Goal: Task Accomplishment & Management: Manage account settings

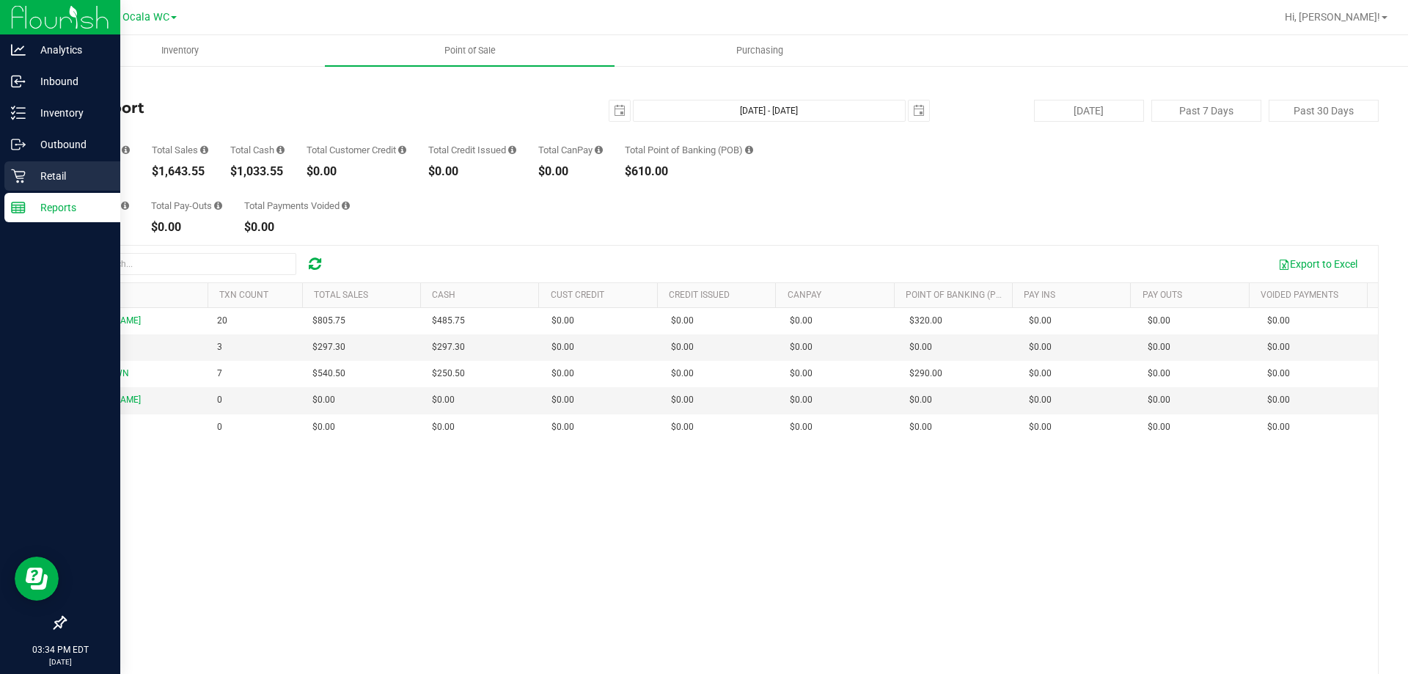
click at [44, 179] on p "Retail" at bounding box center [70, 176] width 88 height 18
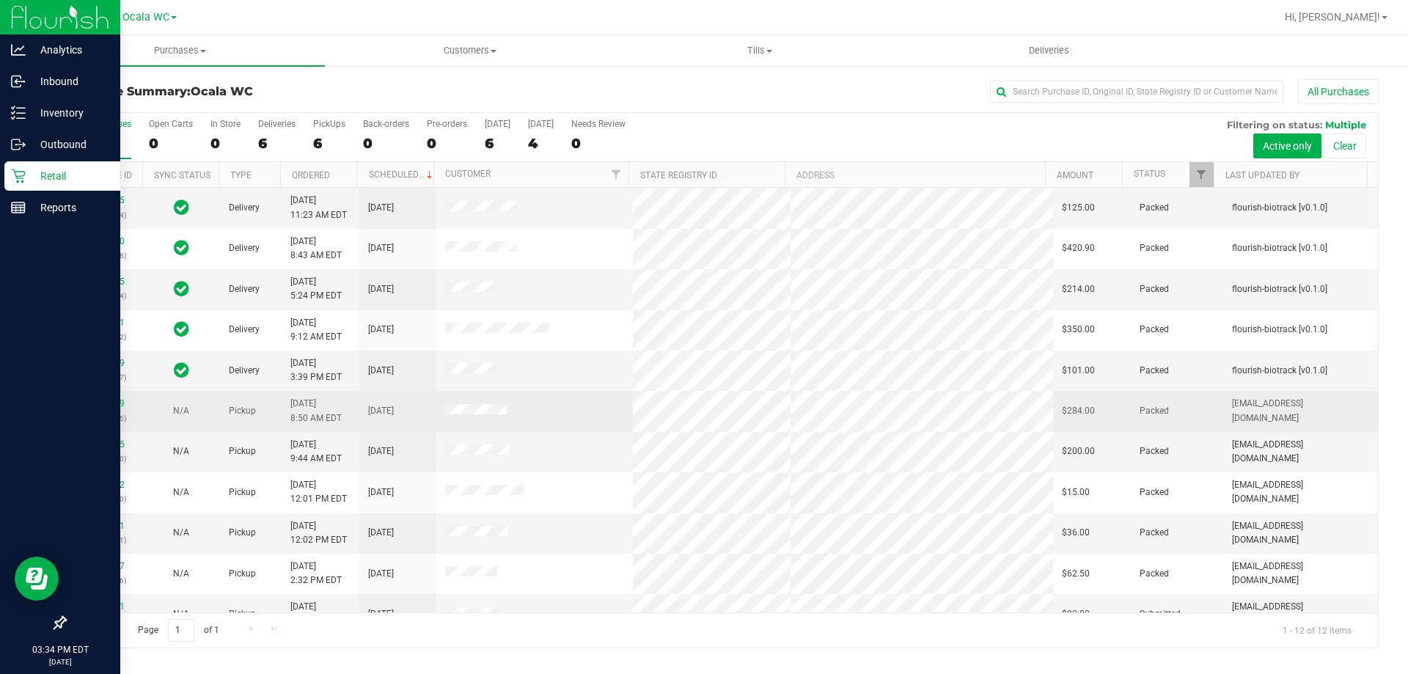
scroll to position [62, 0]
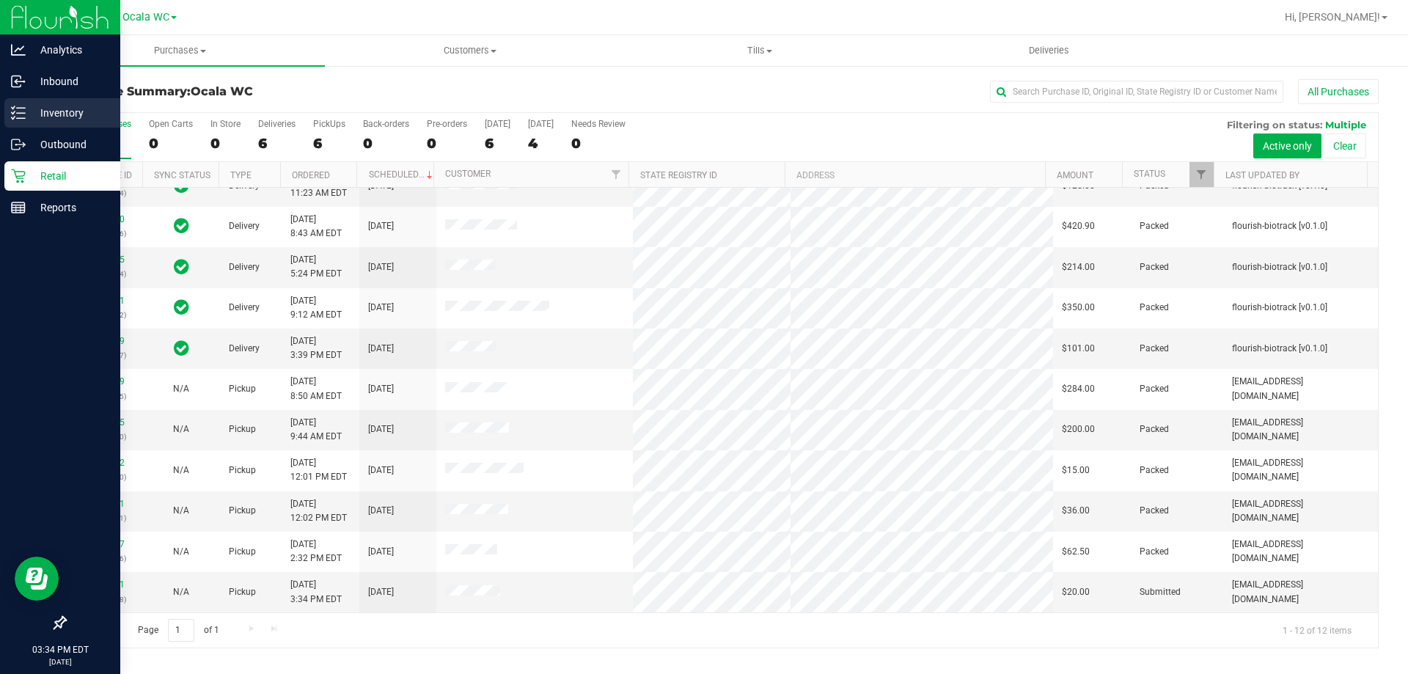
click at [28, 117] on p "Inventory" at bounding box center [70, 113] width 88 height 18
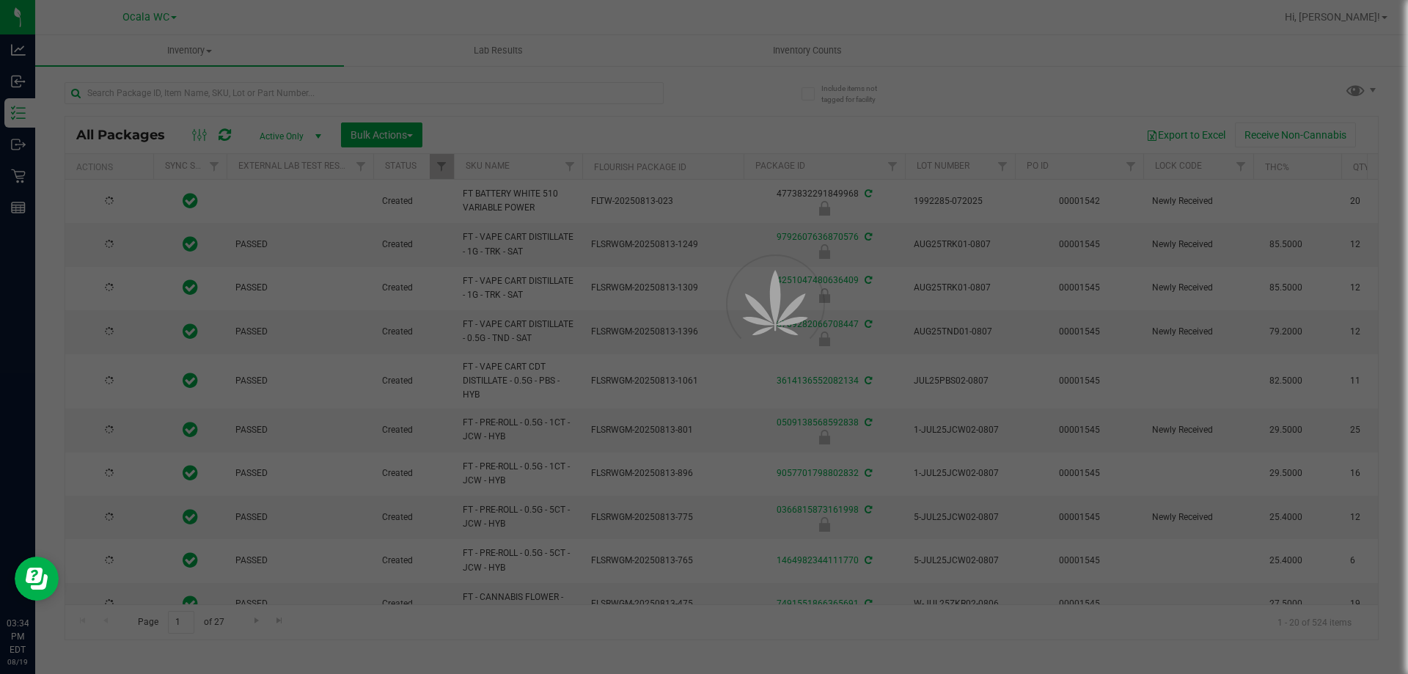
click at [285, 94] on div at bounding box center [704, 337] width 1408 height 674
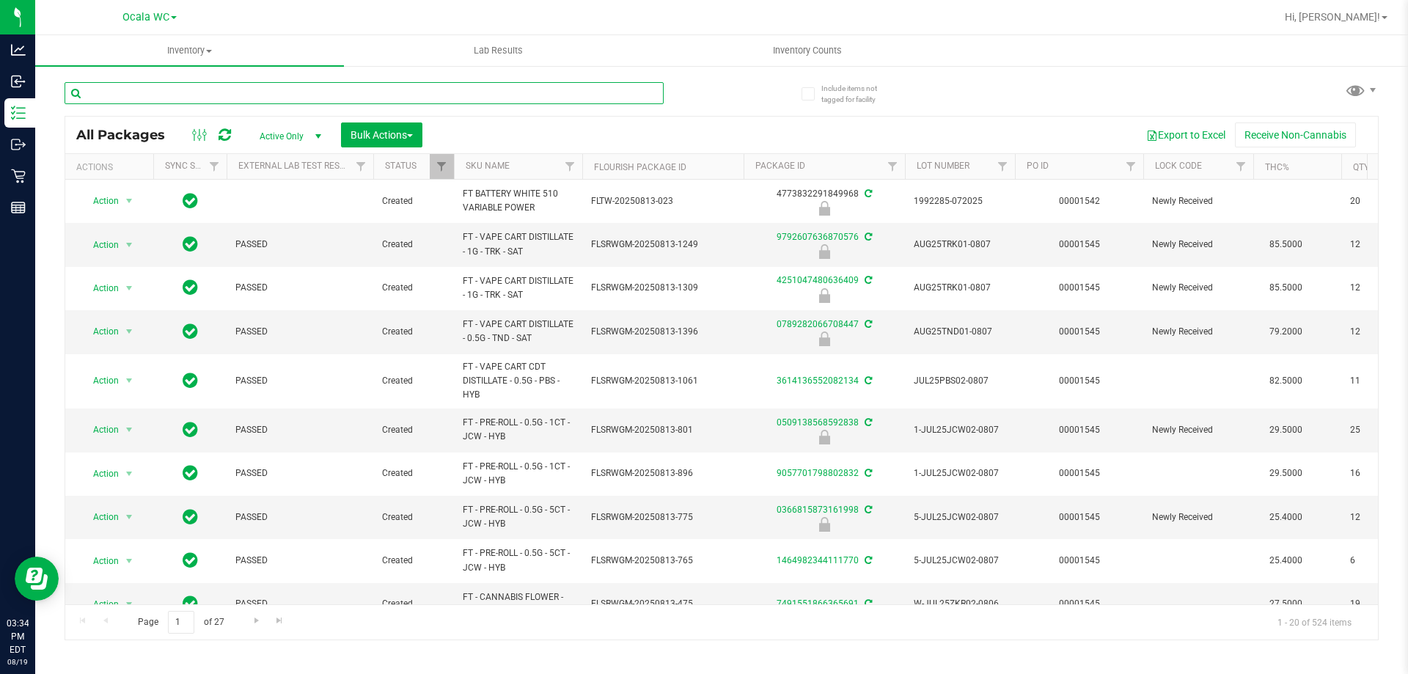
click at [285, 94] on input "text" at bounding box center [364, 93] width 599 height 22
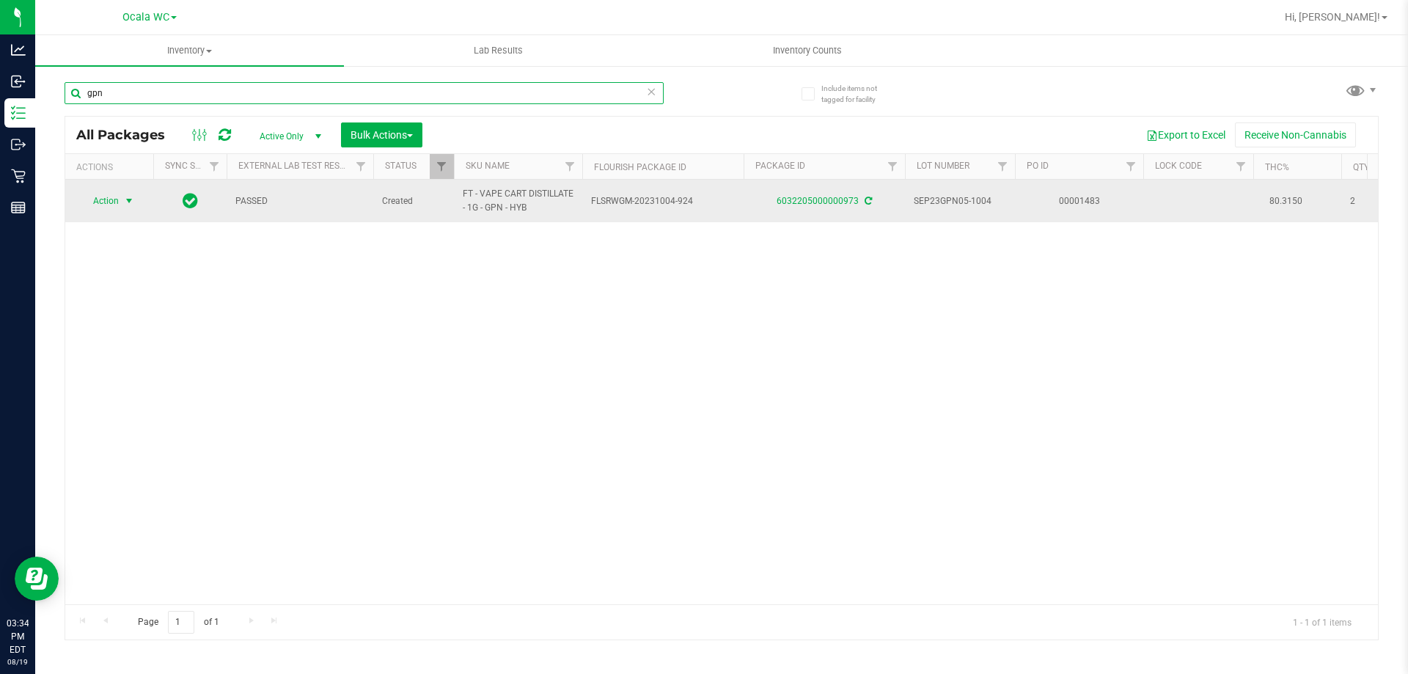
type input "gpn"
click at [126, 202] on span "select" at bounding box center [129, 201] width 12 height 12
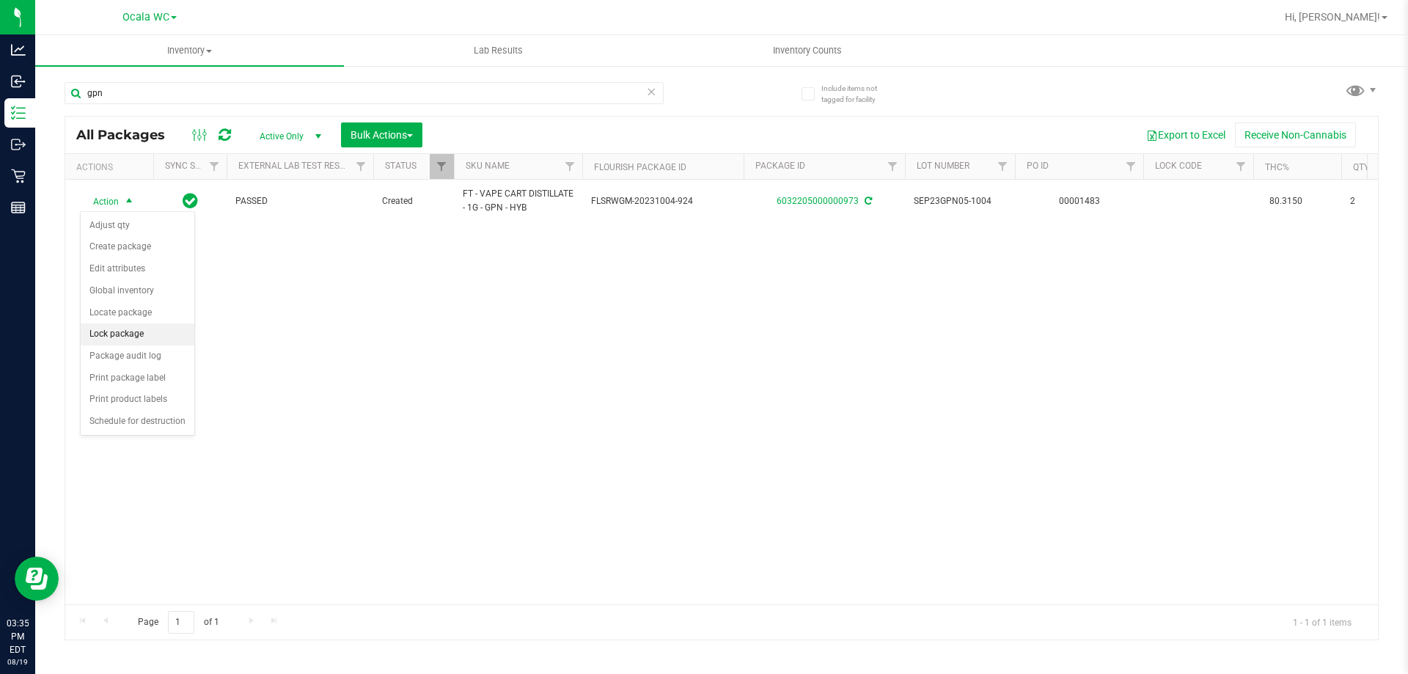
click at [142, 333] on li "Lock package" at bounding box center [138, 334] width 114 height 22
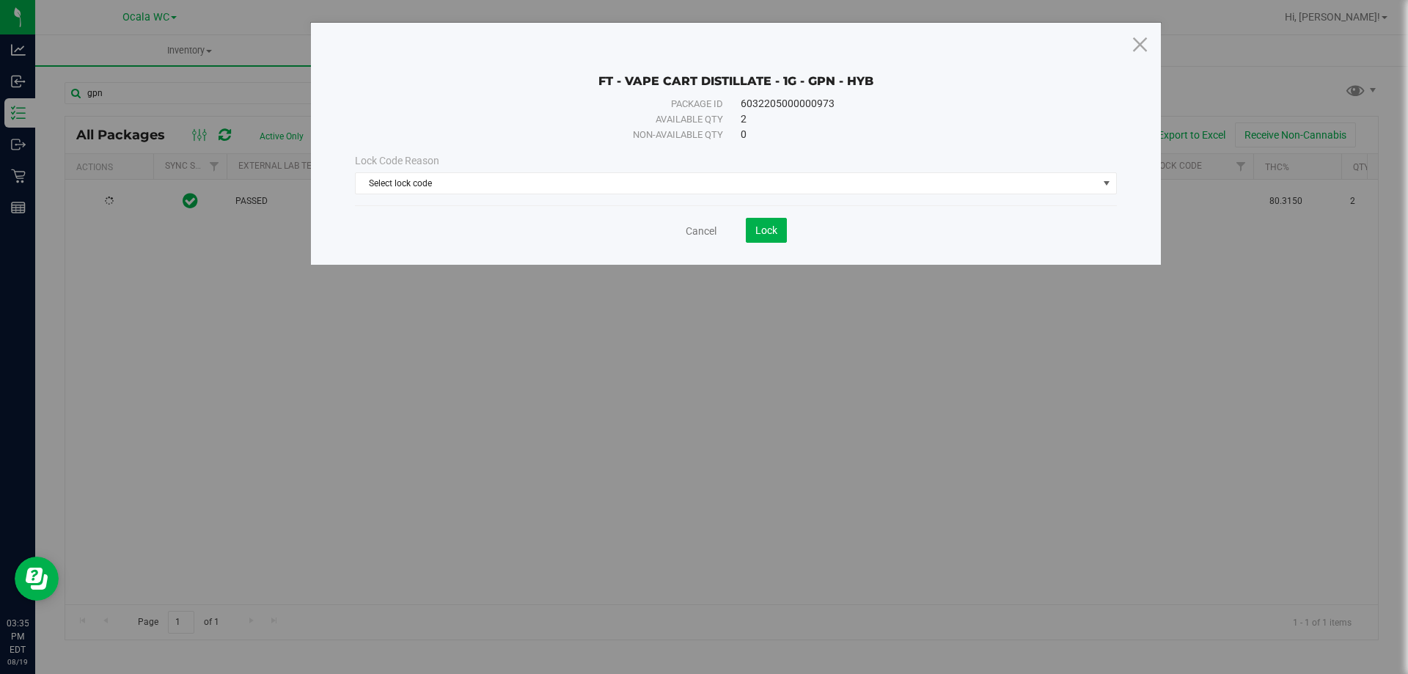
click at [494, 170] on div "Lock Code Reason Select lock code Select lock code Newly Received Administrativ…" at bounding box center [736, 173] width 784 height 41
click at [496, 176] on span "Select lock code" at bounding box center [727, 183] width 742 height 21
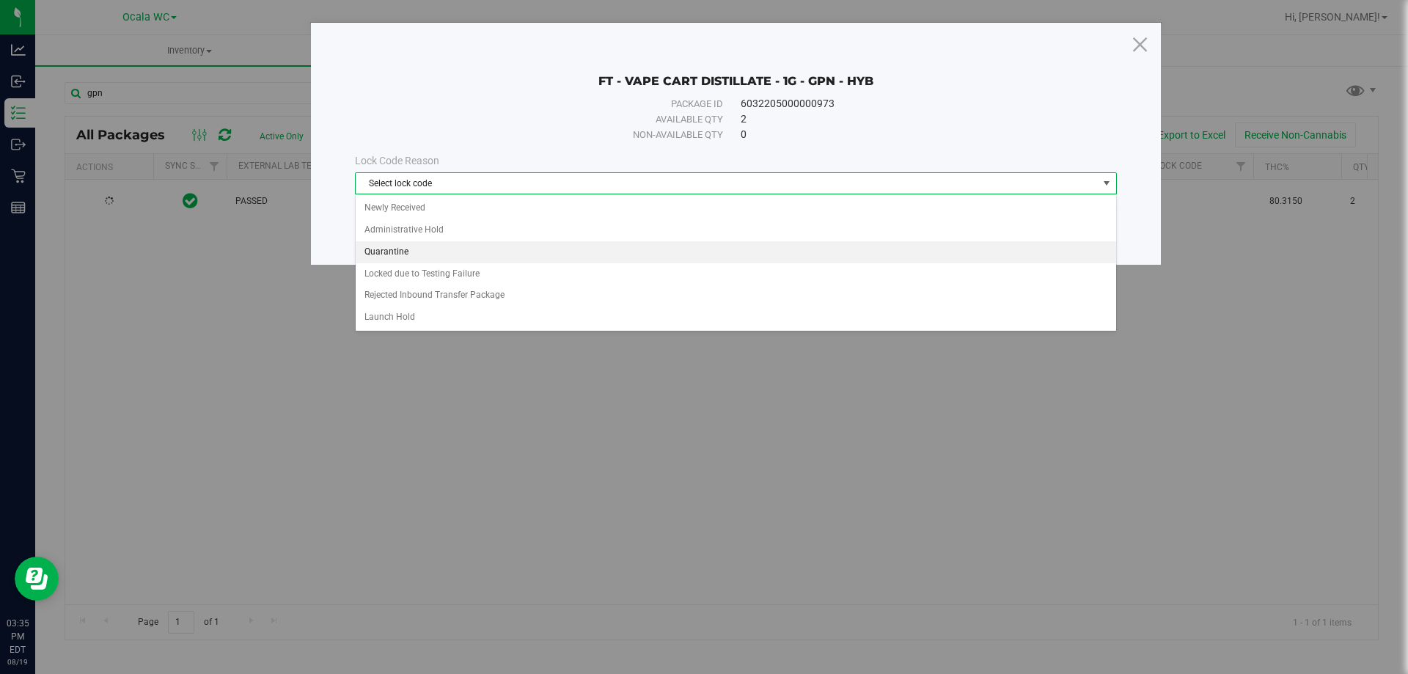
click at [439, 252] on li "Quarantine" at bounding box center [736, 252] width 760 height 22
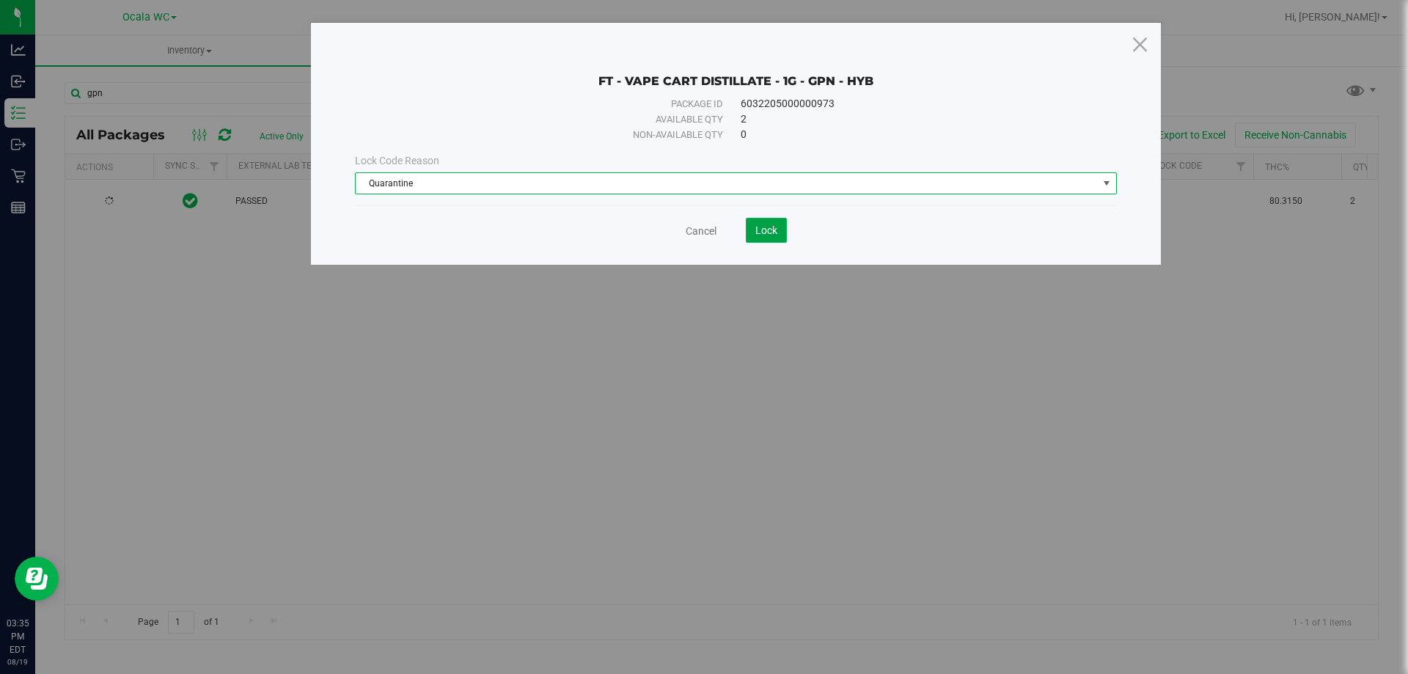
click at [785, 234] on button "Lock" at bounding box center [766, 230] width 41 height 25
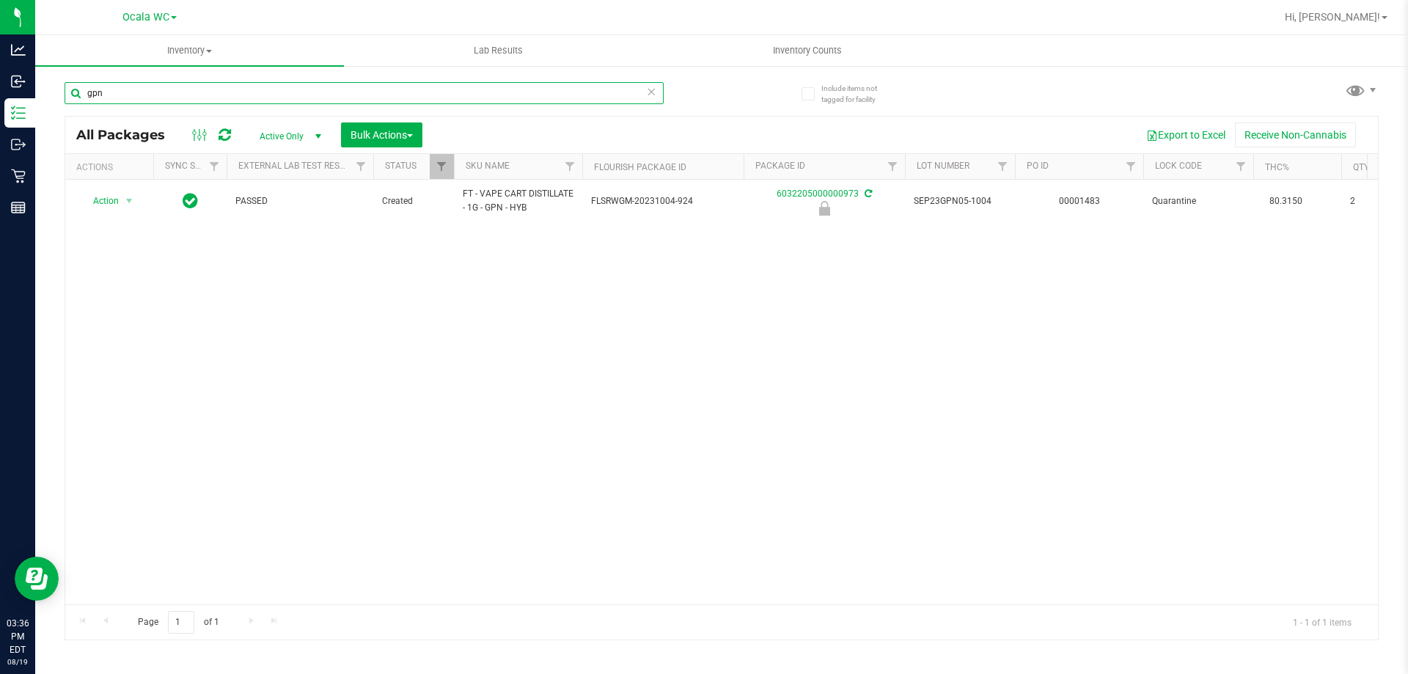
click at [123, 98] on input "gpn" at bounding box center [364, 93] width 599 height 22
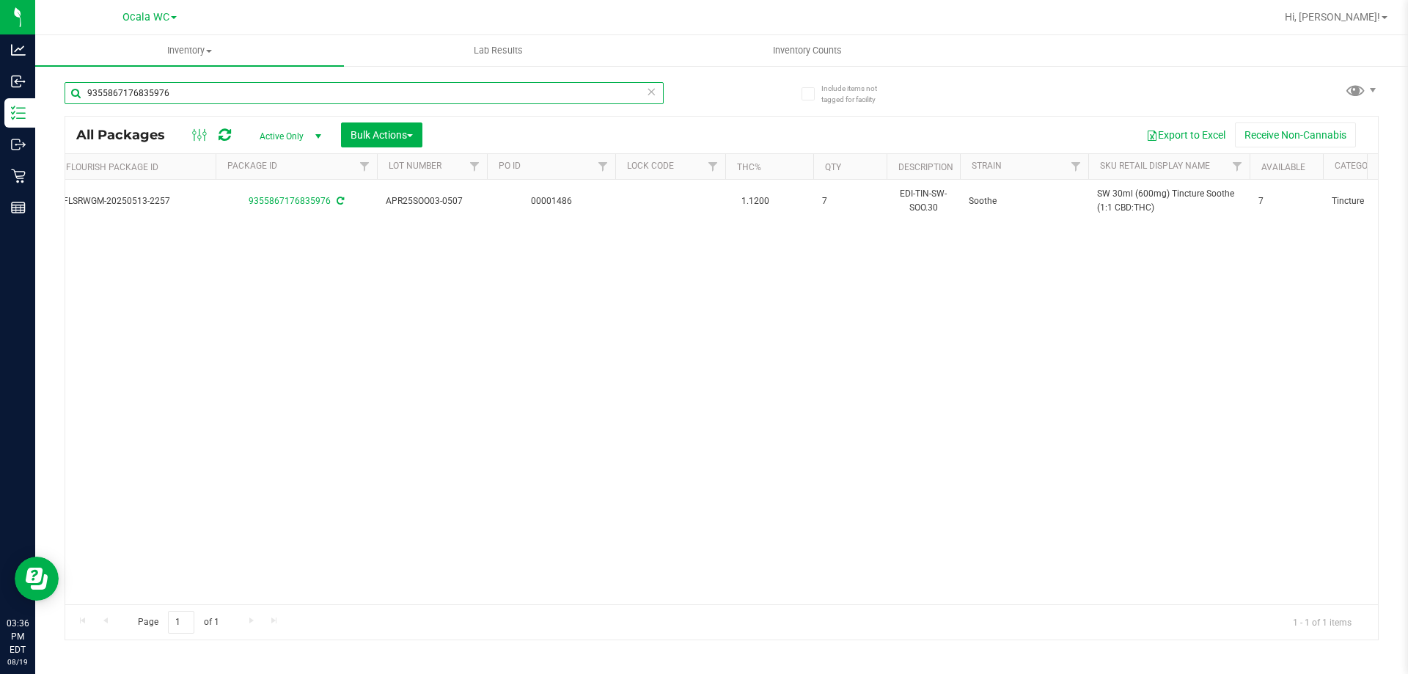
scroll to position [0, 385]
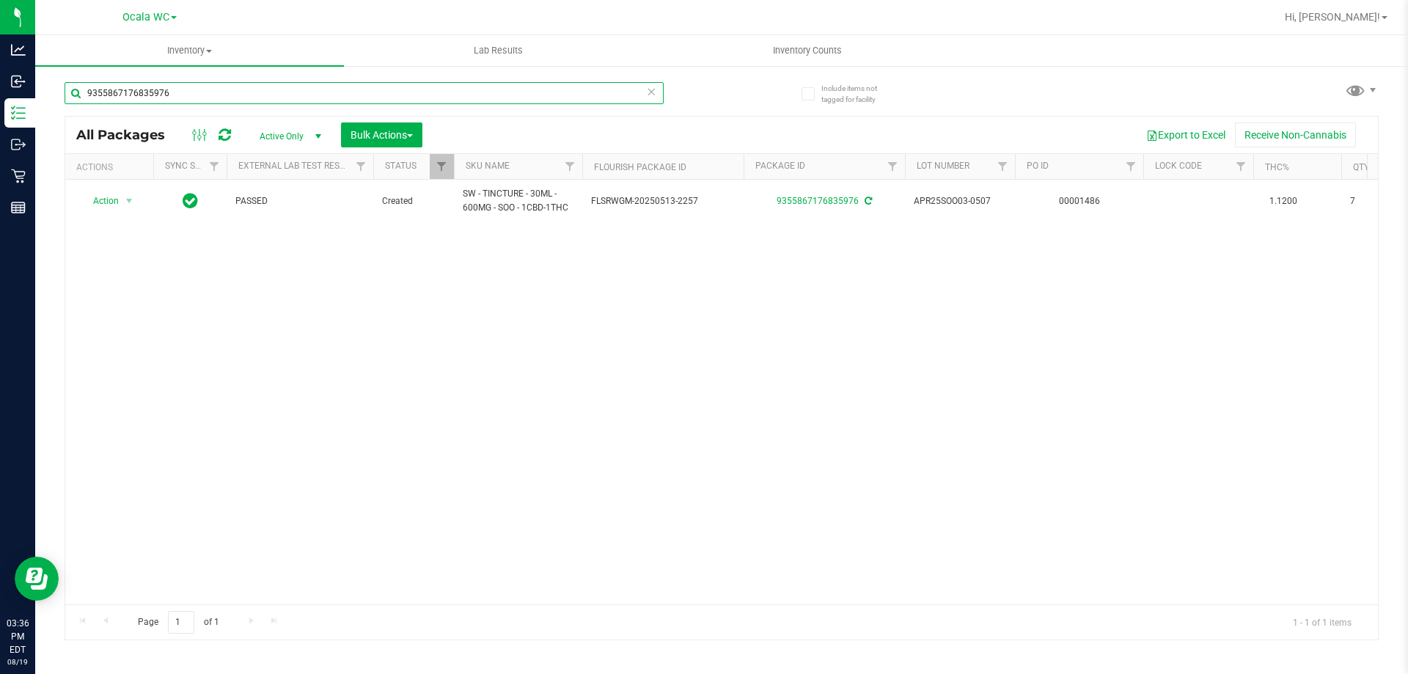
click at [205, 92] on input "9355867176835976" at bounding box center [364, 93] width 599 height 22
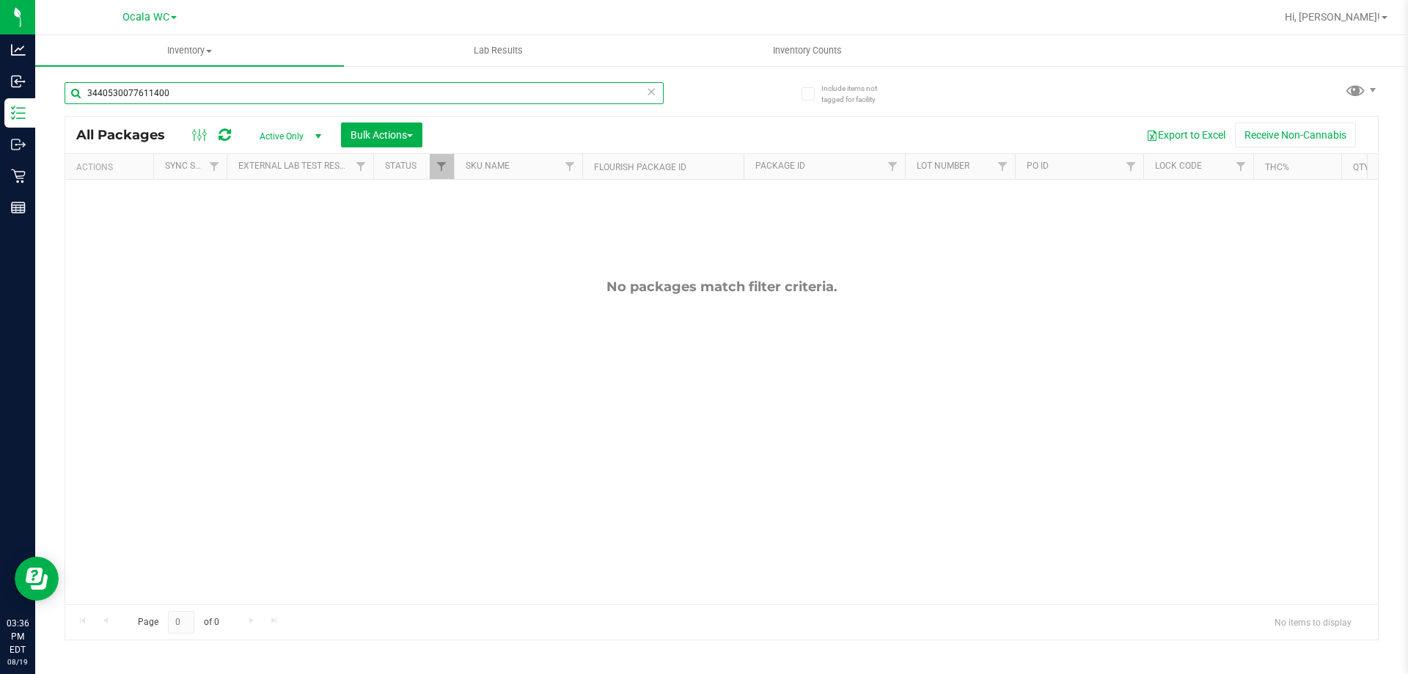
click at [205, 92] on input "3440530077611400" at bounding box center [364, 93] width 599 height 22
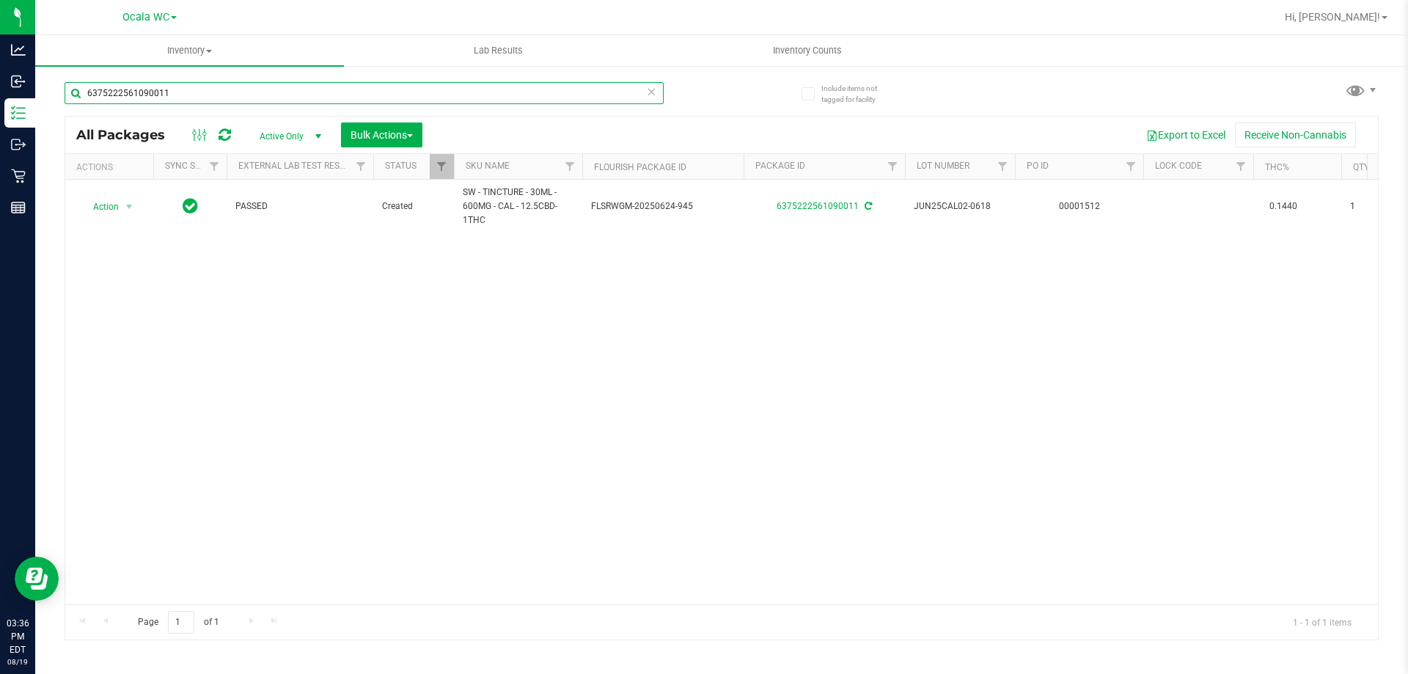
click at [205, 89] on input "6375222561090011" at bounding box center [364, 93] width 599 height 22
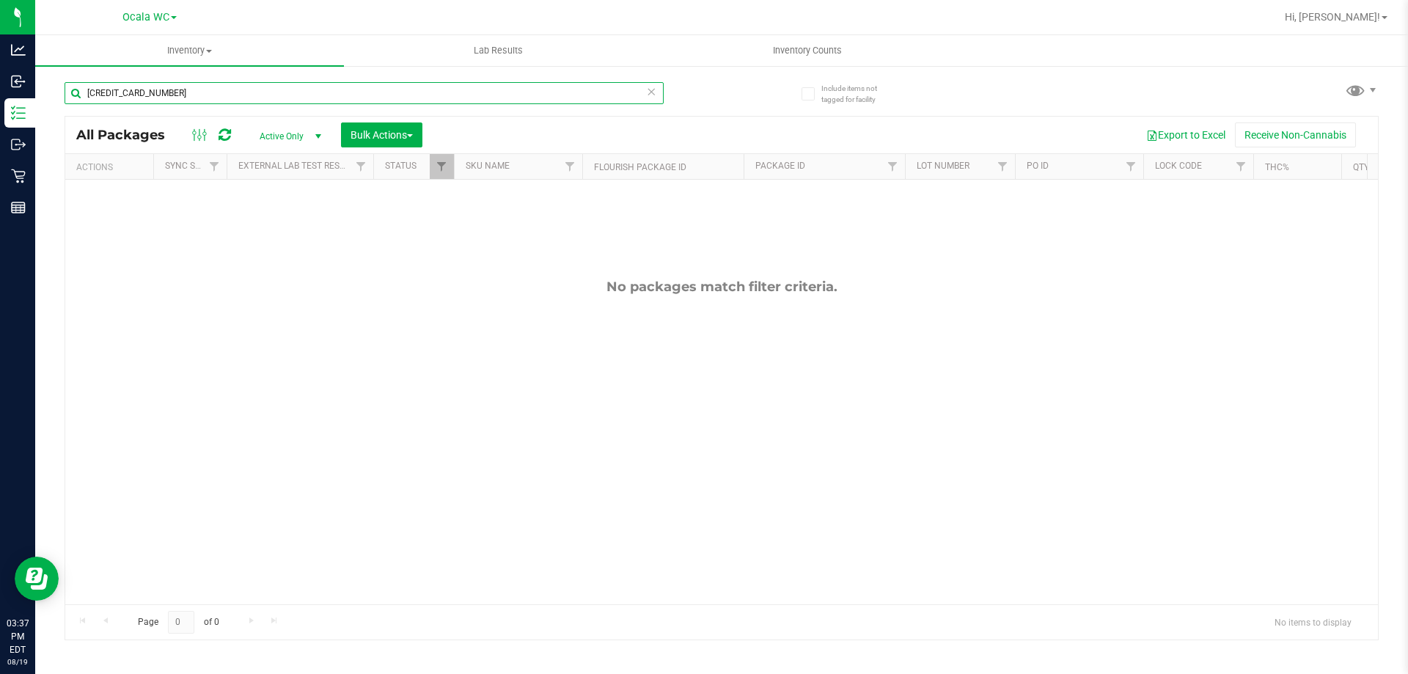
click at [189, 91] on input "[CREDIT_CARD_NUMBER]" at bounding box center [364, 93] width 599 height 22
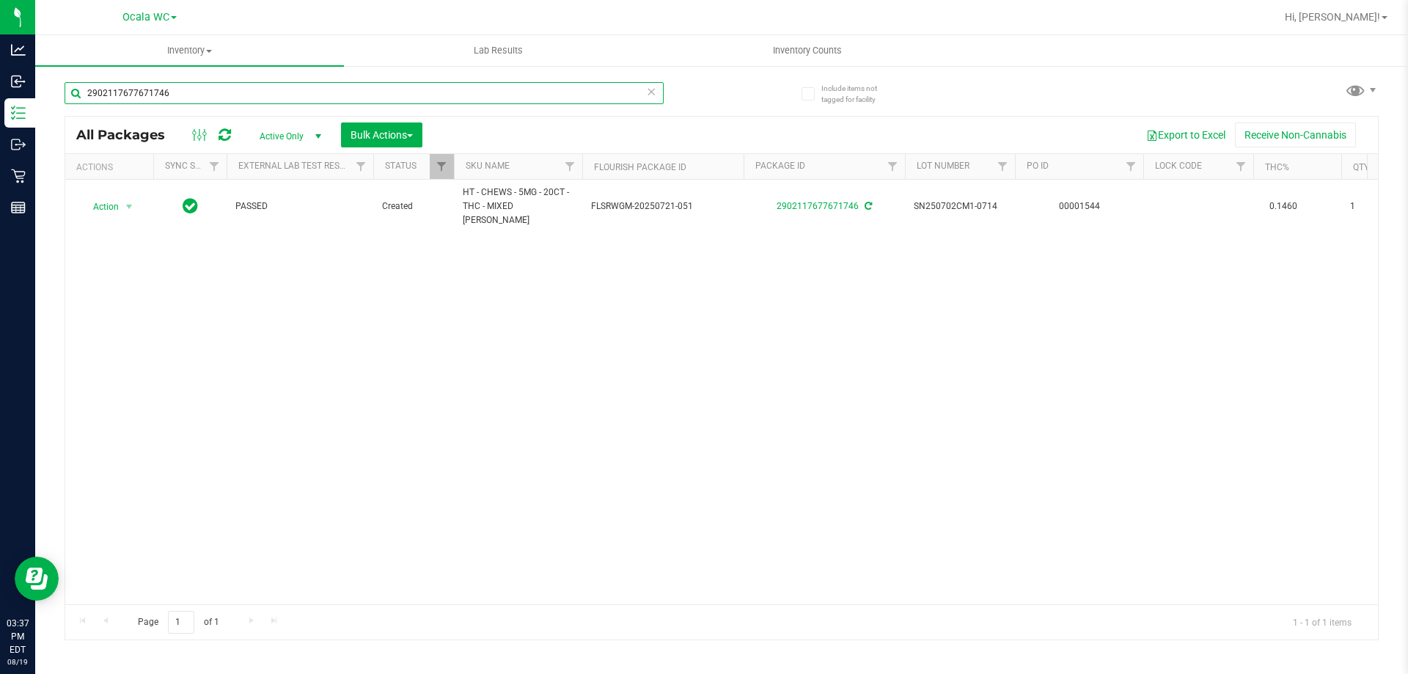
click at [195, 98] on input "2902117677671746" at bounding box center [364, 93] width 599 height 22
click at [194, 98] on input "2902117677671746" at bounding box center [364, 93] width 599 height 22
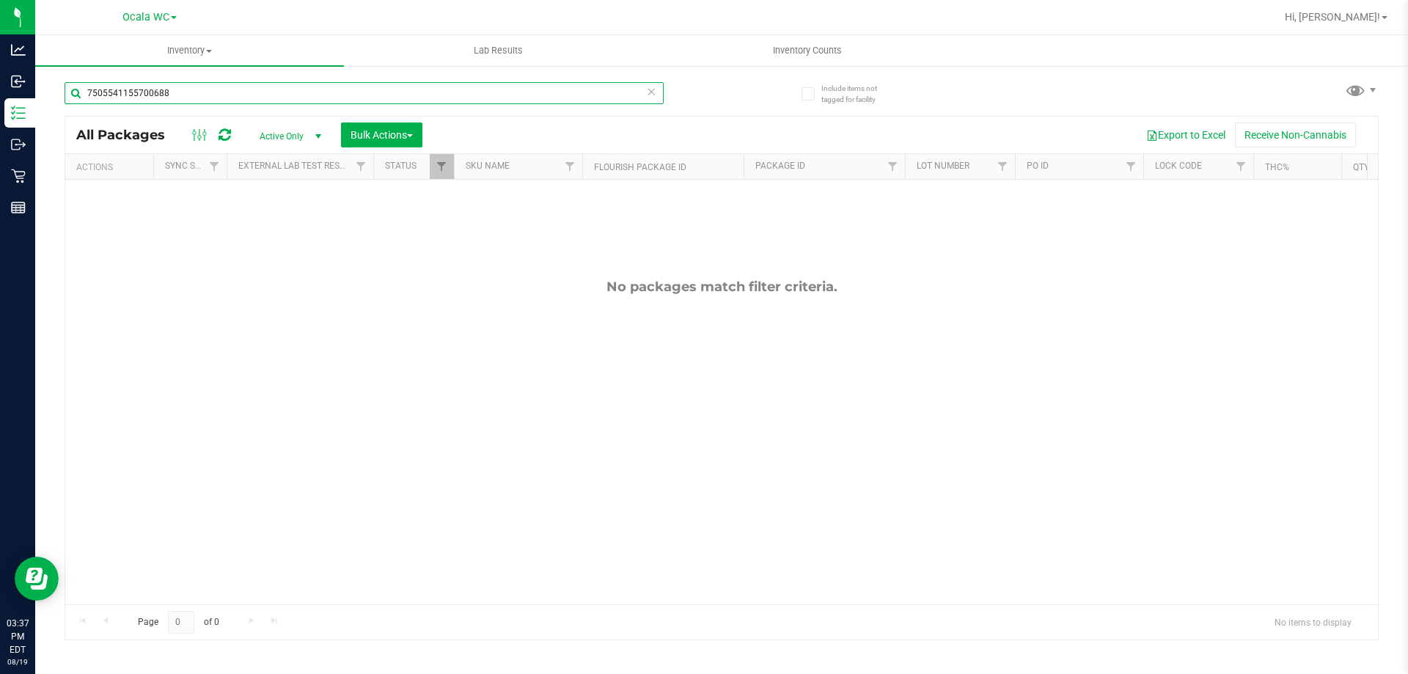
click at [215, 100] on input "7505541155700688" at bounding box center [364, 93] width 599 height 22
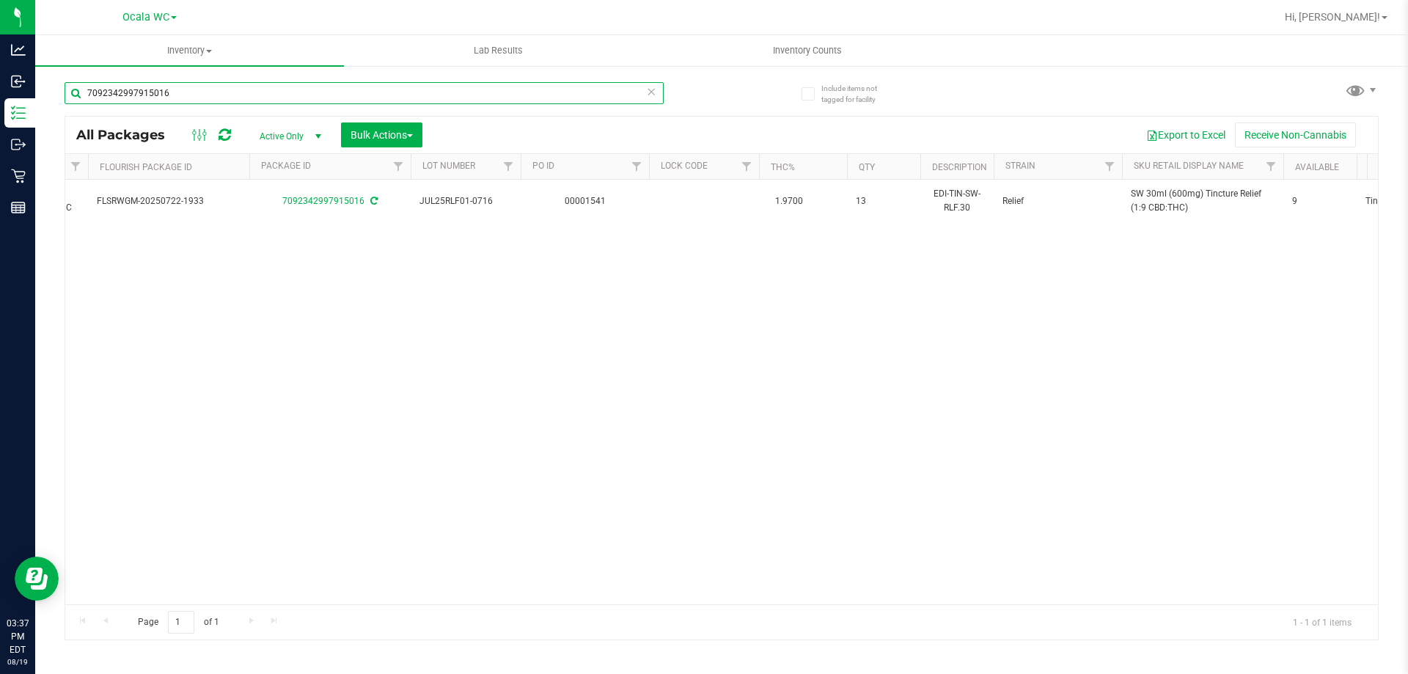
click at [204, 100] on input "7092342997915016" at bounding box center [364, 93] width 599 height 22
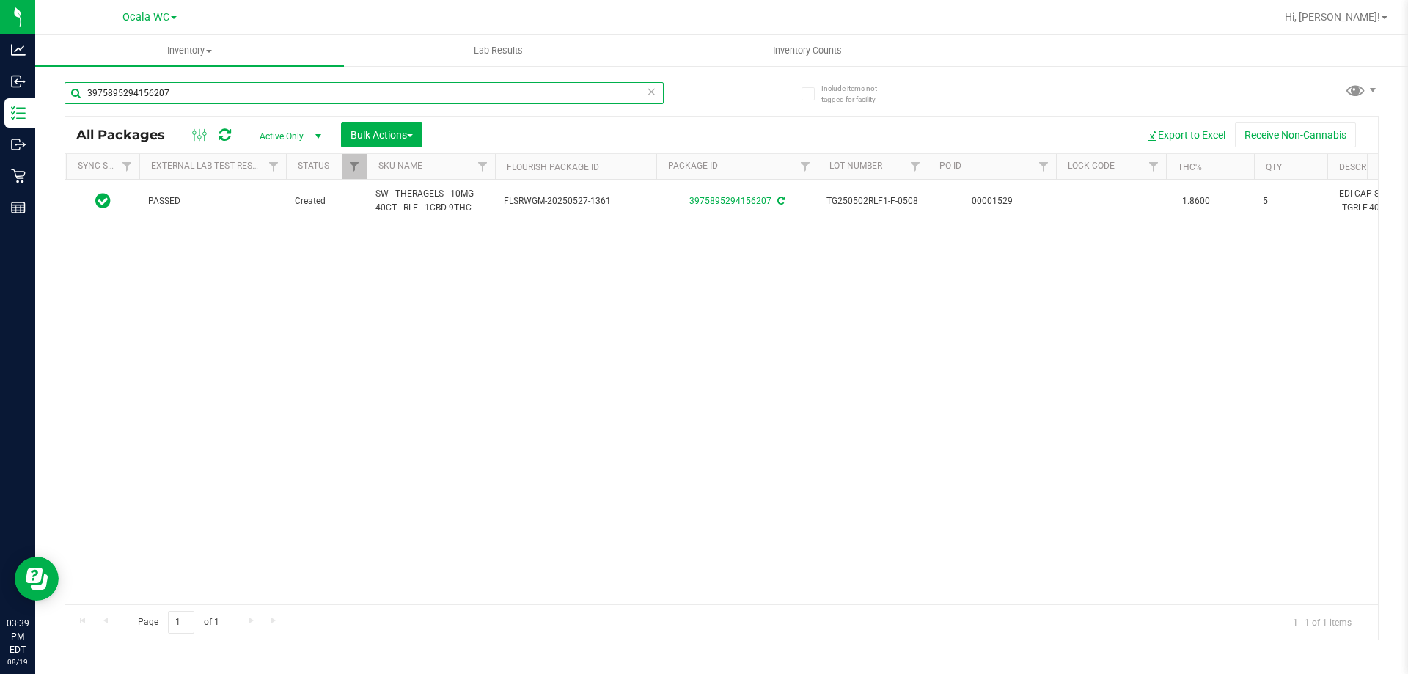
click at [204, 99] on input "3975895294156207" at bounding box center [364, 93] width 599 height 22
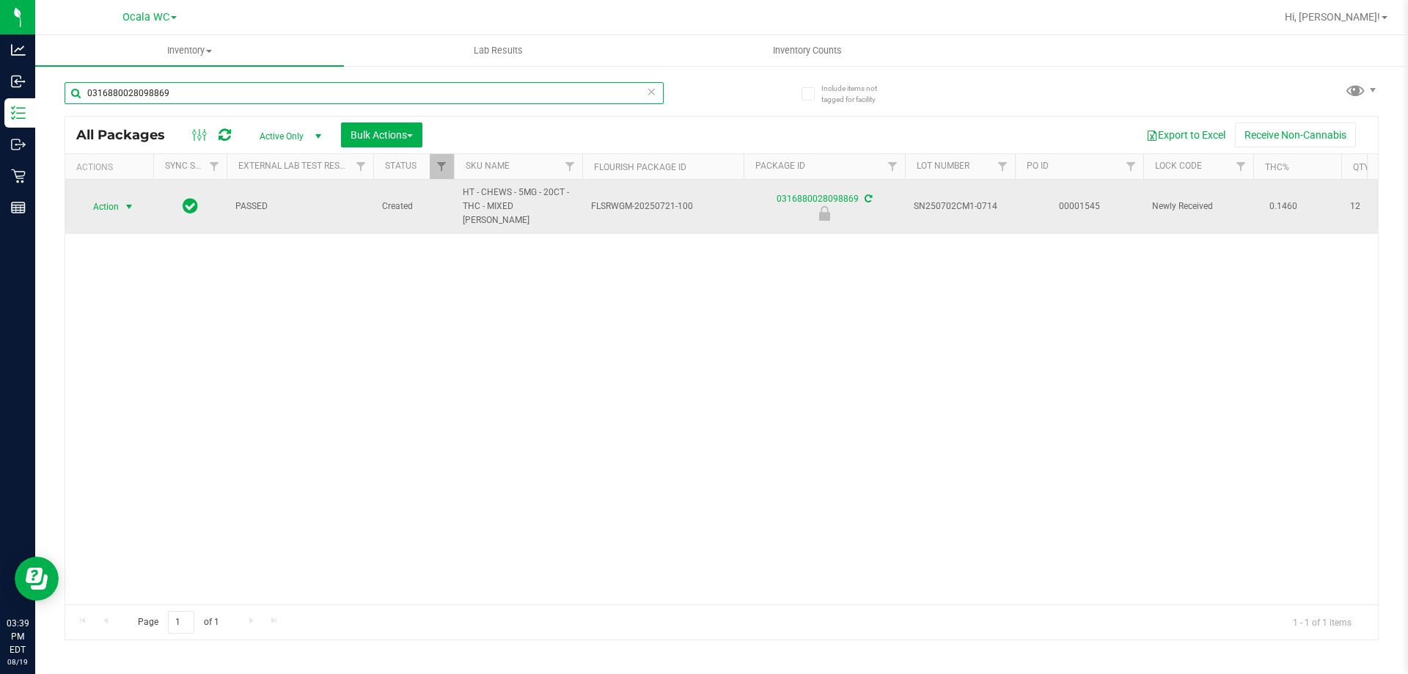
type input "0316880028098869"
click at [116, 198] on span "Action" at bounding box center [100, 207] width 40 height 21
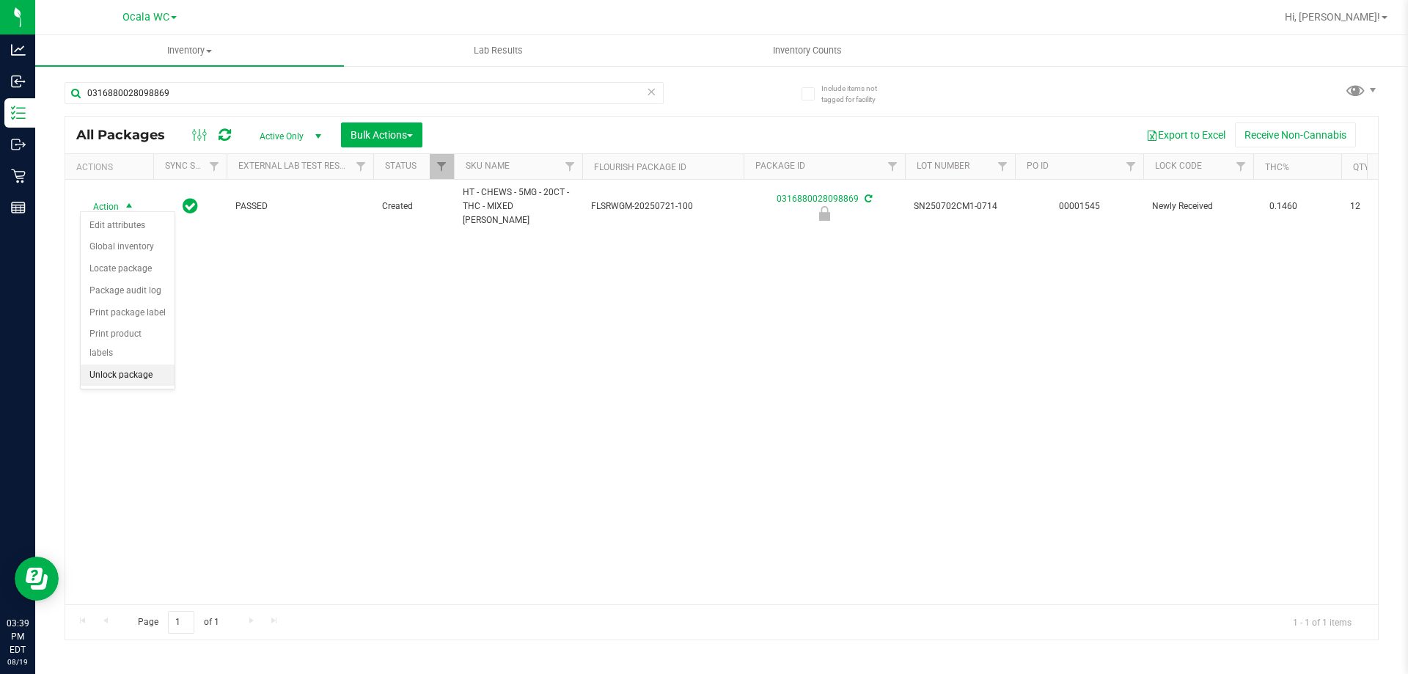
click at [125, 364] on li "Unlock package" at bounding box center [128, 375] width 94 height 22
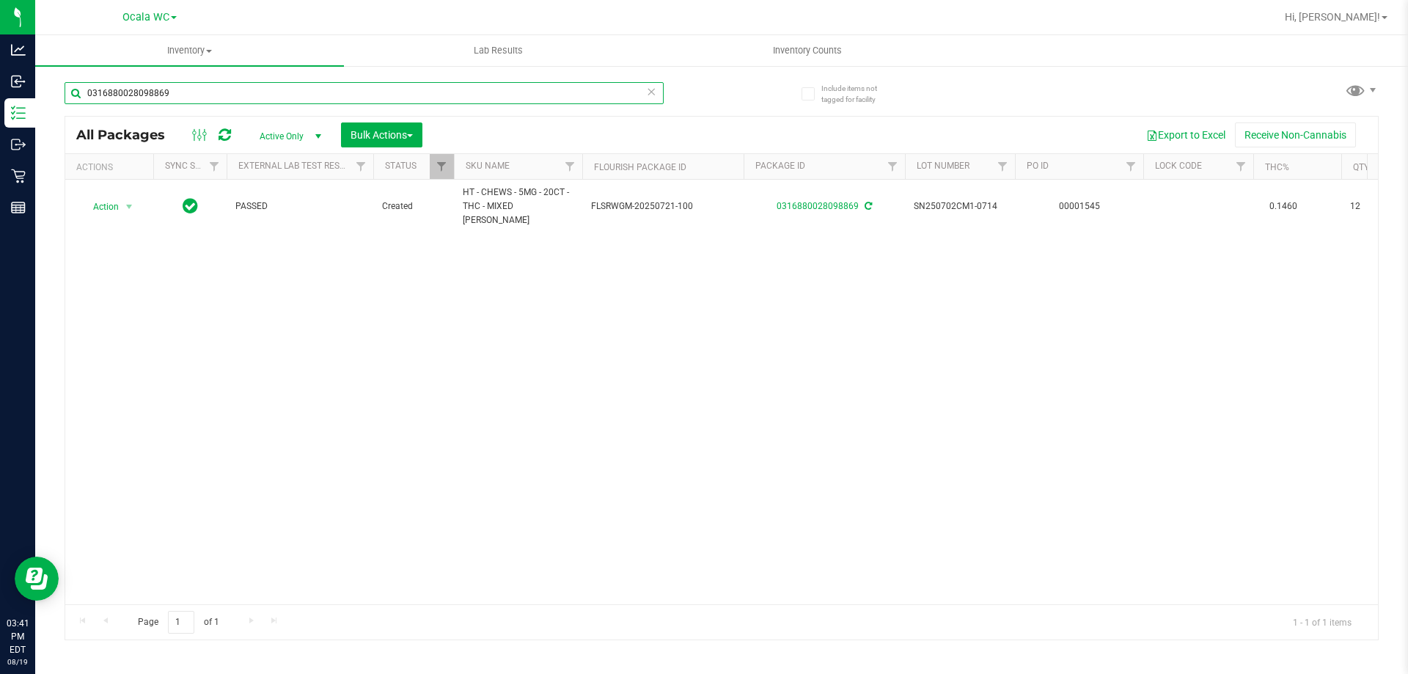
click at [282, 96] on input "0316880028098869" at bounding box center [364, 93] width 599 height 22
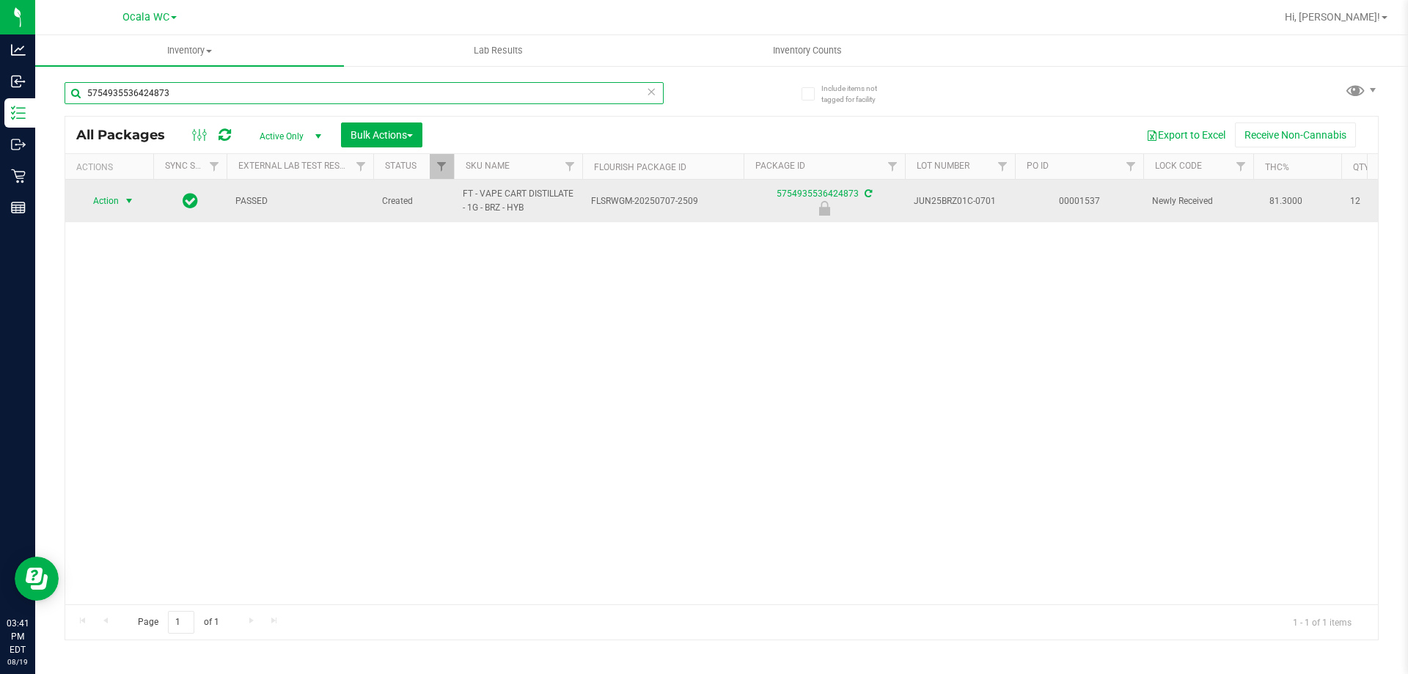
type input "5754935536424873"
click at [113, 202] on span "Action" at bounding box center [100, 201] width 40 height 21
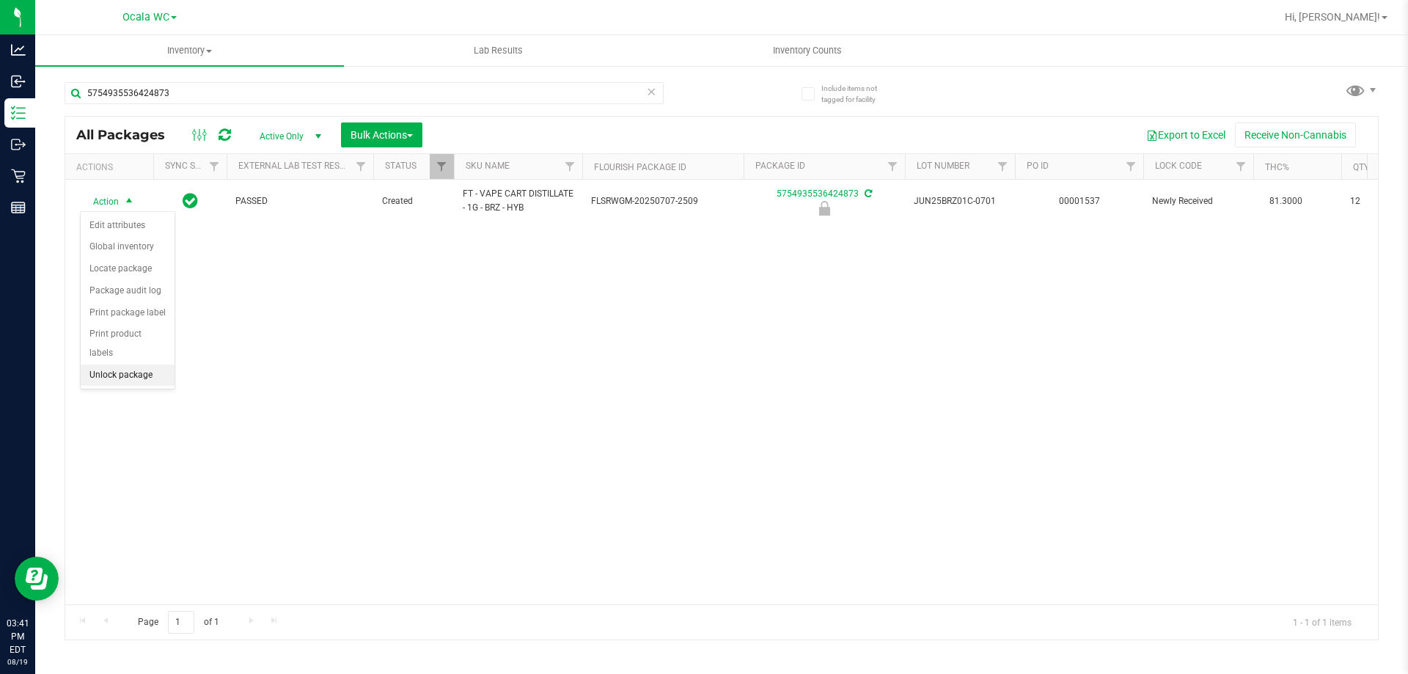
click at [122, 364] on li "Unlock package" at bounding box center [128, 375] width 94 height 22
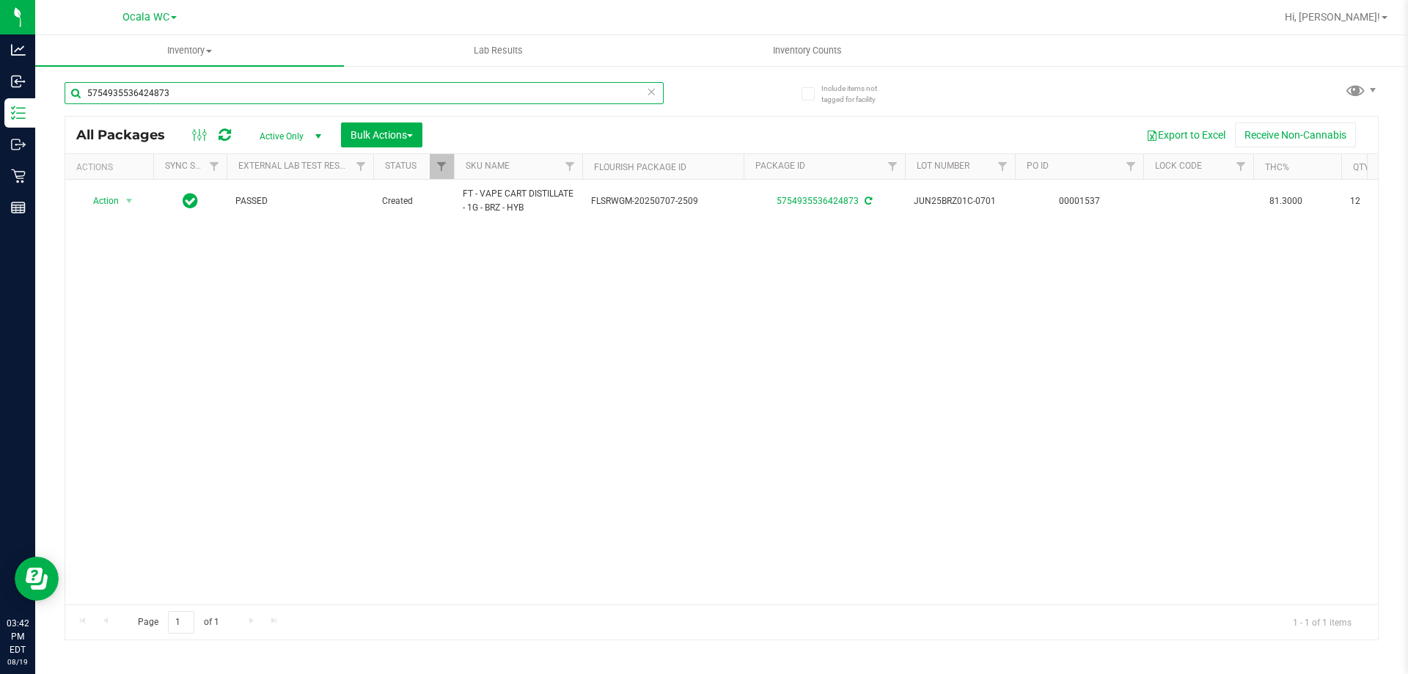
click at [211, 87] on input "5754935536424873" at bounding box center [364, 93] width 599 height 22
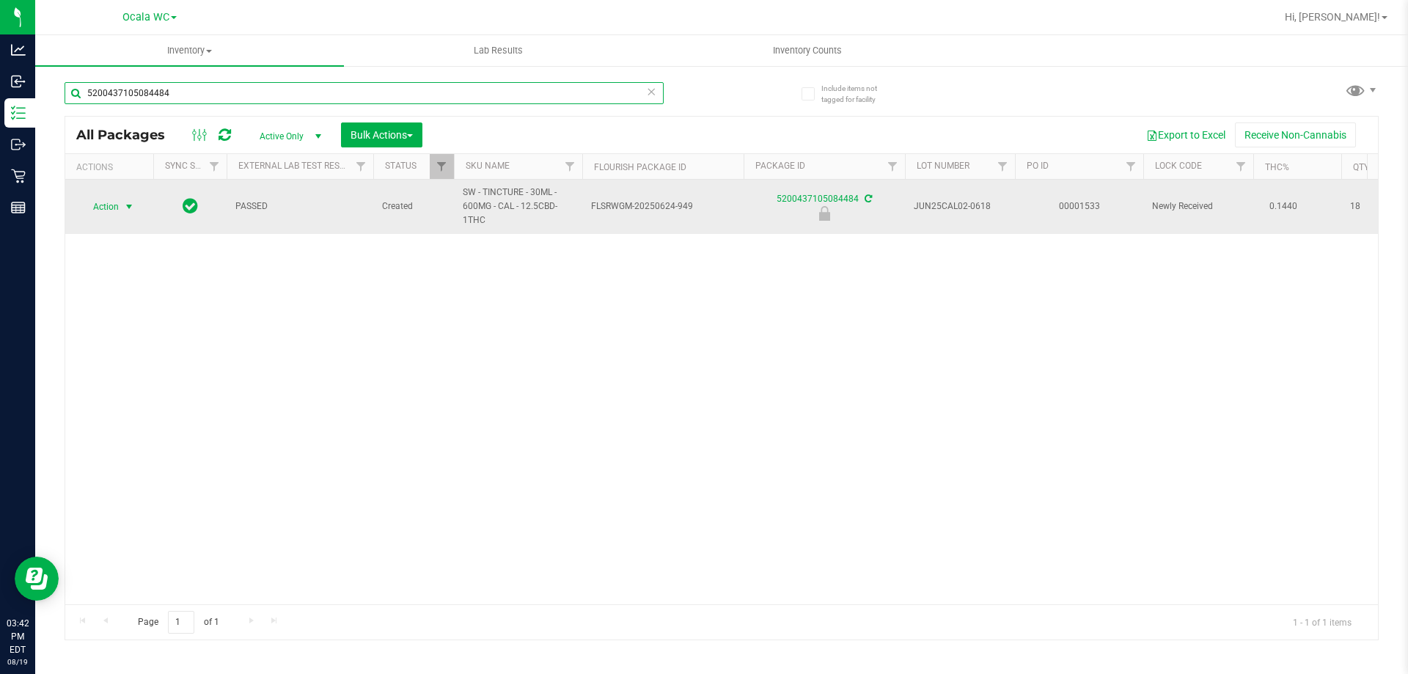
type input "5200437105084484"
click at [111, 211] on span "Action" at bounding box center [100, 207] width 40 height 21
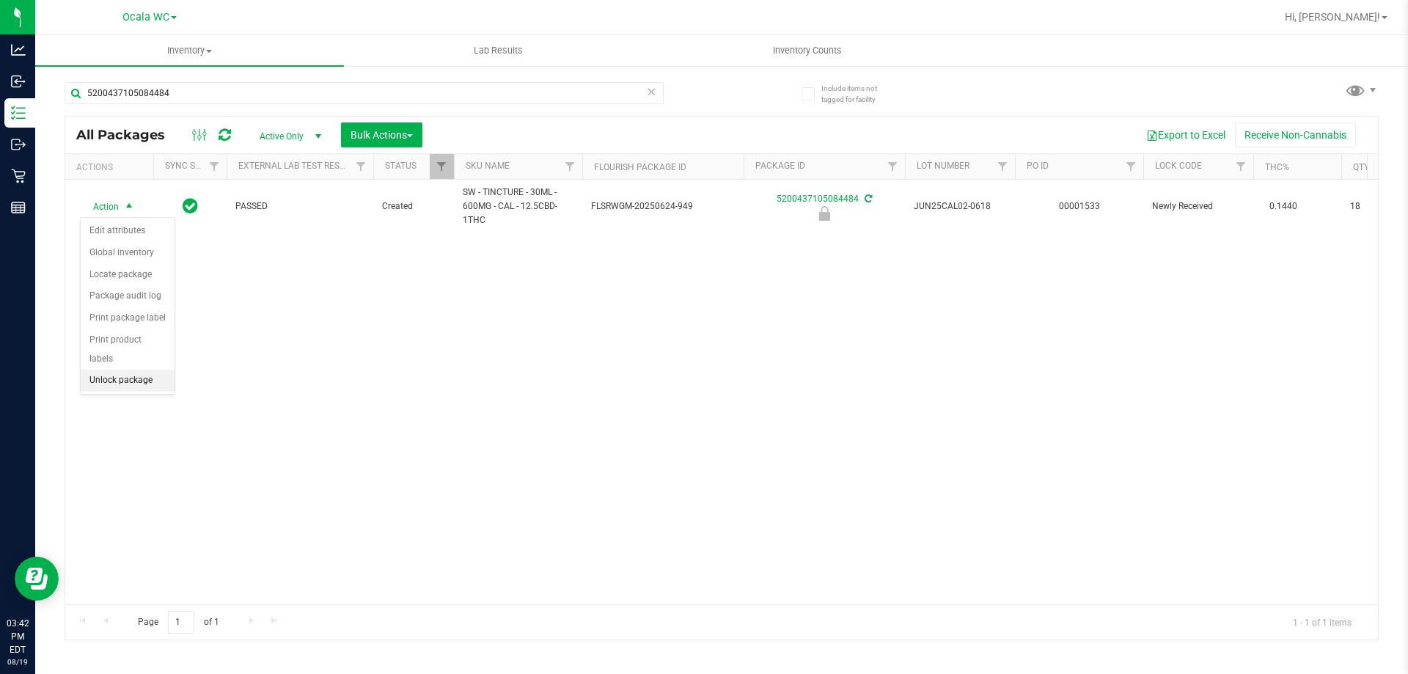
click at [126, 370] on li "Unlock package" at bounding box center [128, 381] width 94 height 22
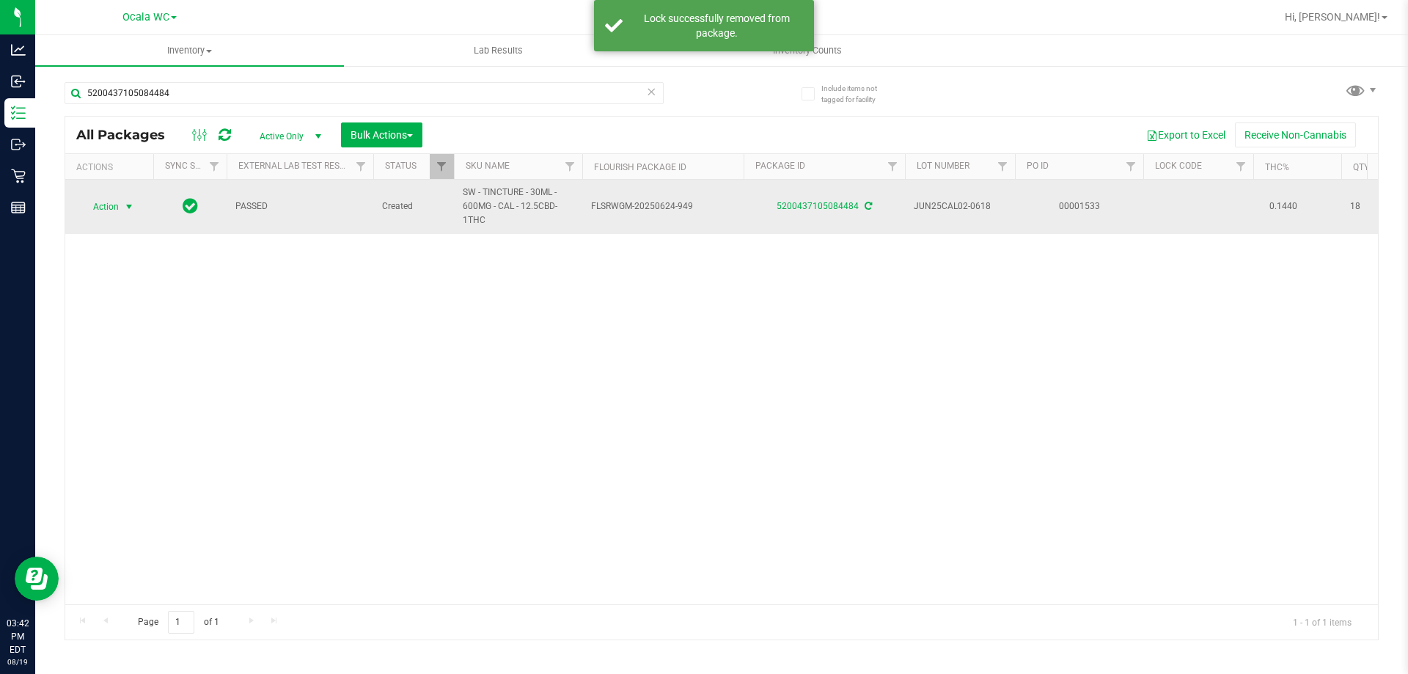
click at [114, 203] on span "Action" at bounding box center [100, 207] width 40 height 21
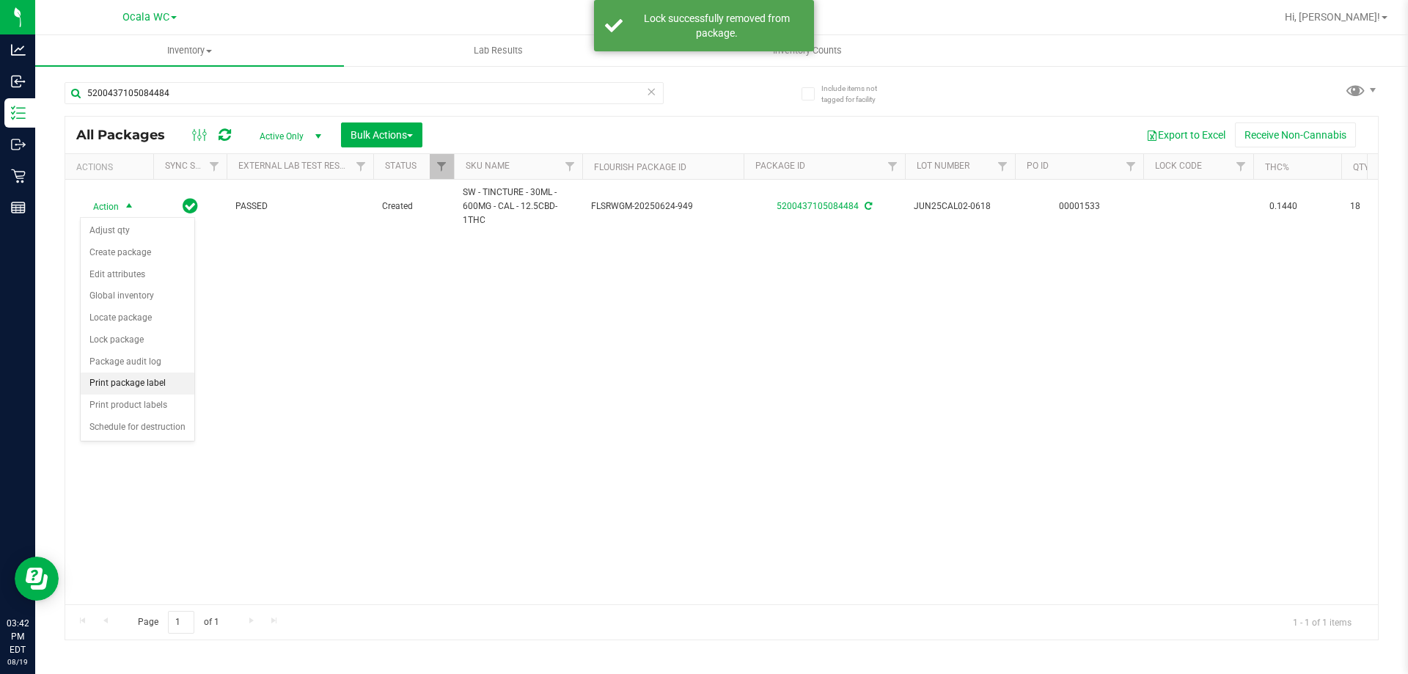
click at [158, 386] on li "Print package label" at bounding box center [138, 384] width 114 height 22
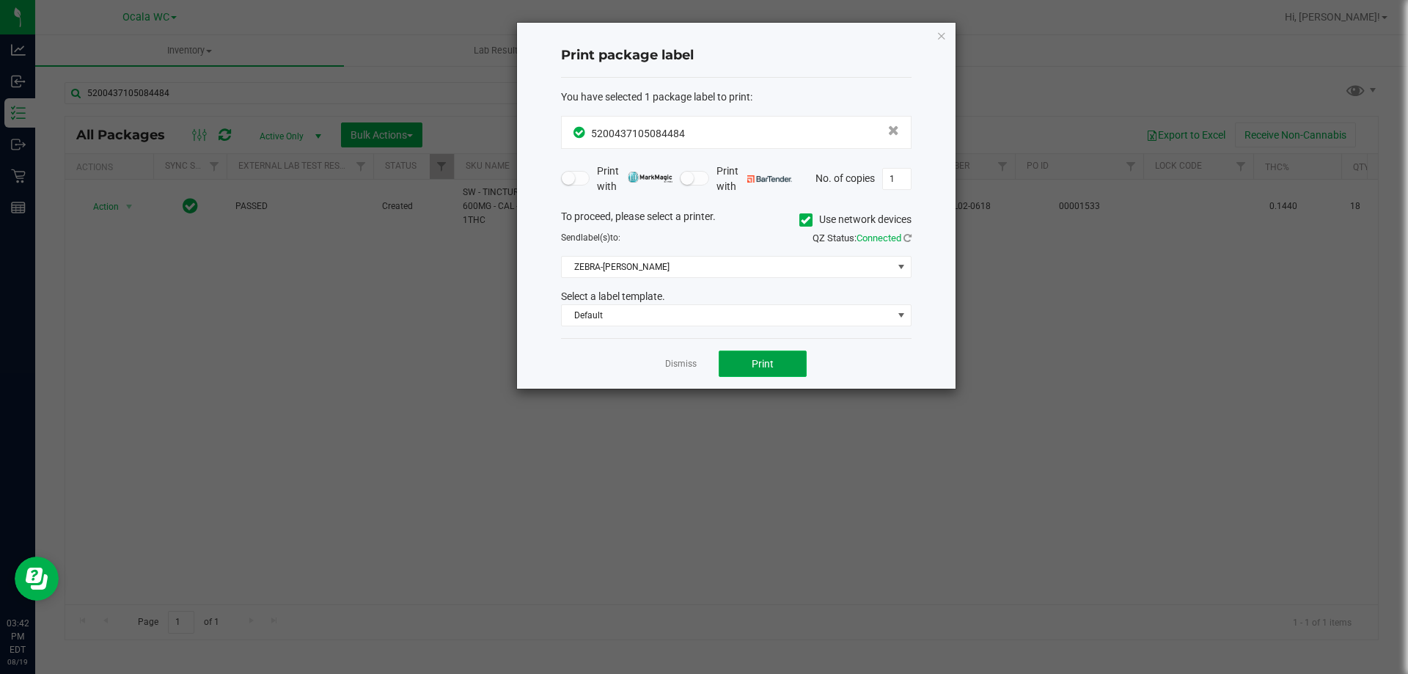
click at [759, 362] on span "Print" at bounding box center [763, 364] width 22 height 12
click at [669, 362] on link "Dismiss" at bounding box center [681, 364] width 32 height 12
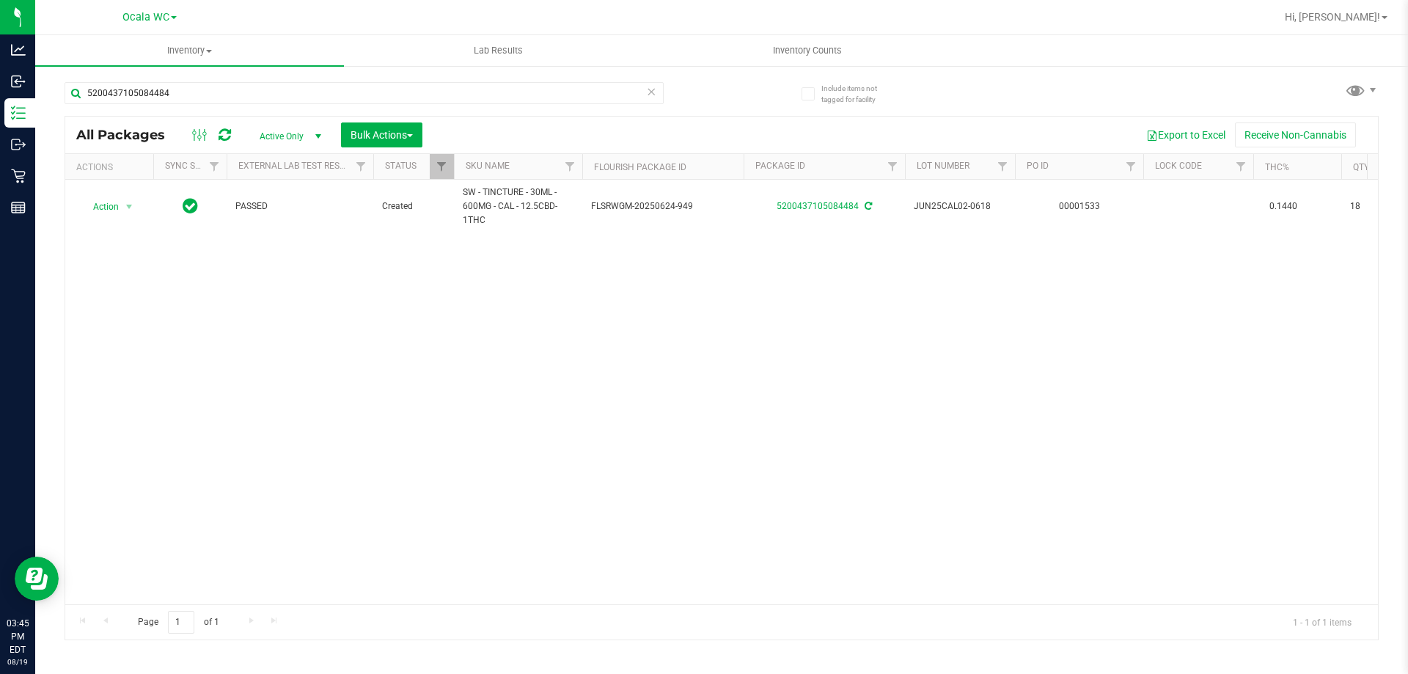
click at [650, 92] on icon at bounding box center [651, 91] width 10 height 18
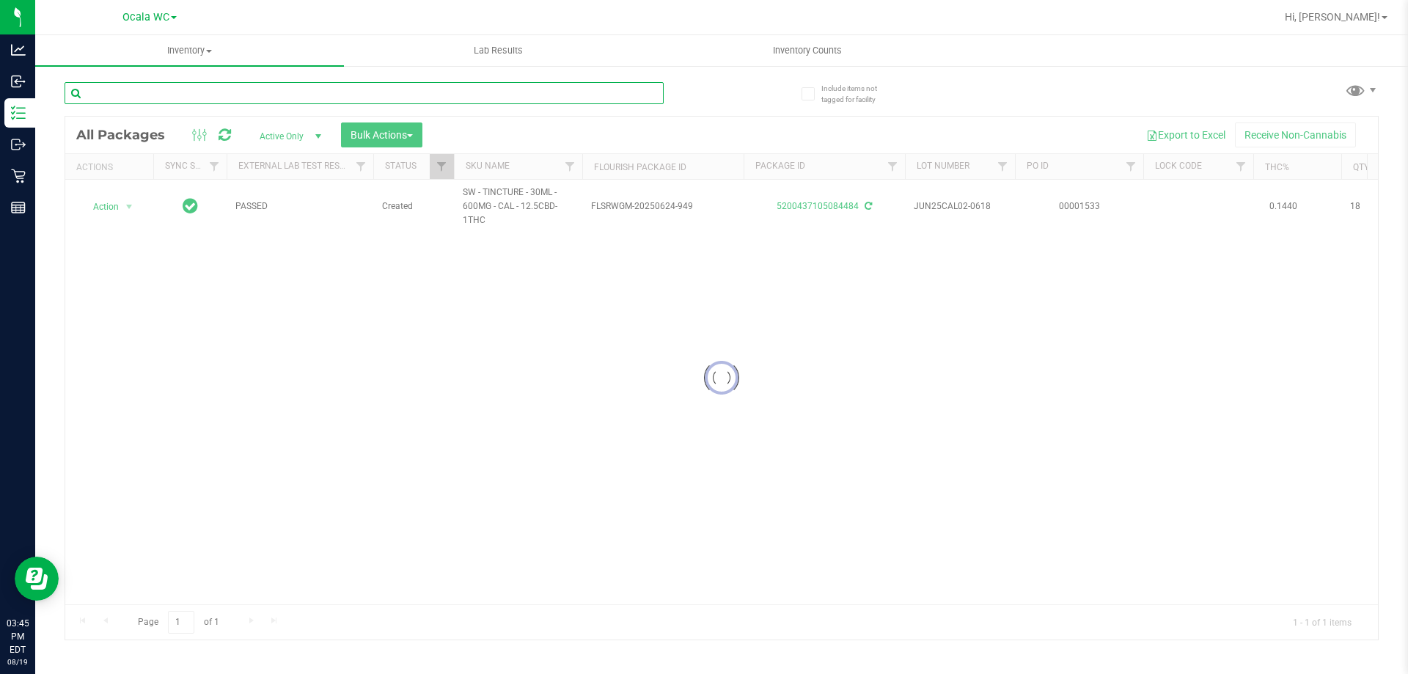
click at [421, 101] on input "text" at bounding box center [364, 93] width 599 height 22
type input "5754935536424873"
click at [109, 205] on div at bounding box center [721, 378] width 1313 height 523
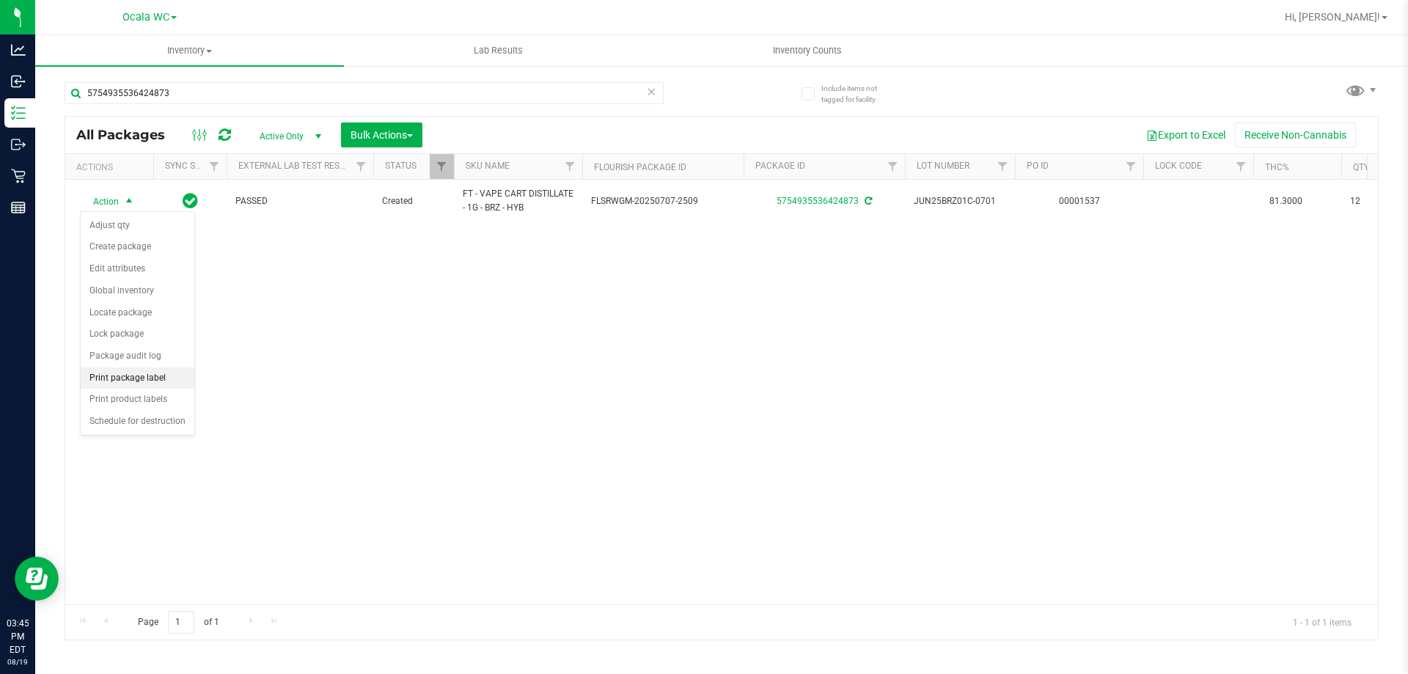
click at [126, 387] on li "Print package label" at bounding box center [138, 378] width 114 height 22
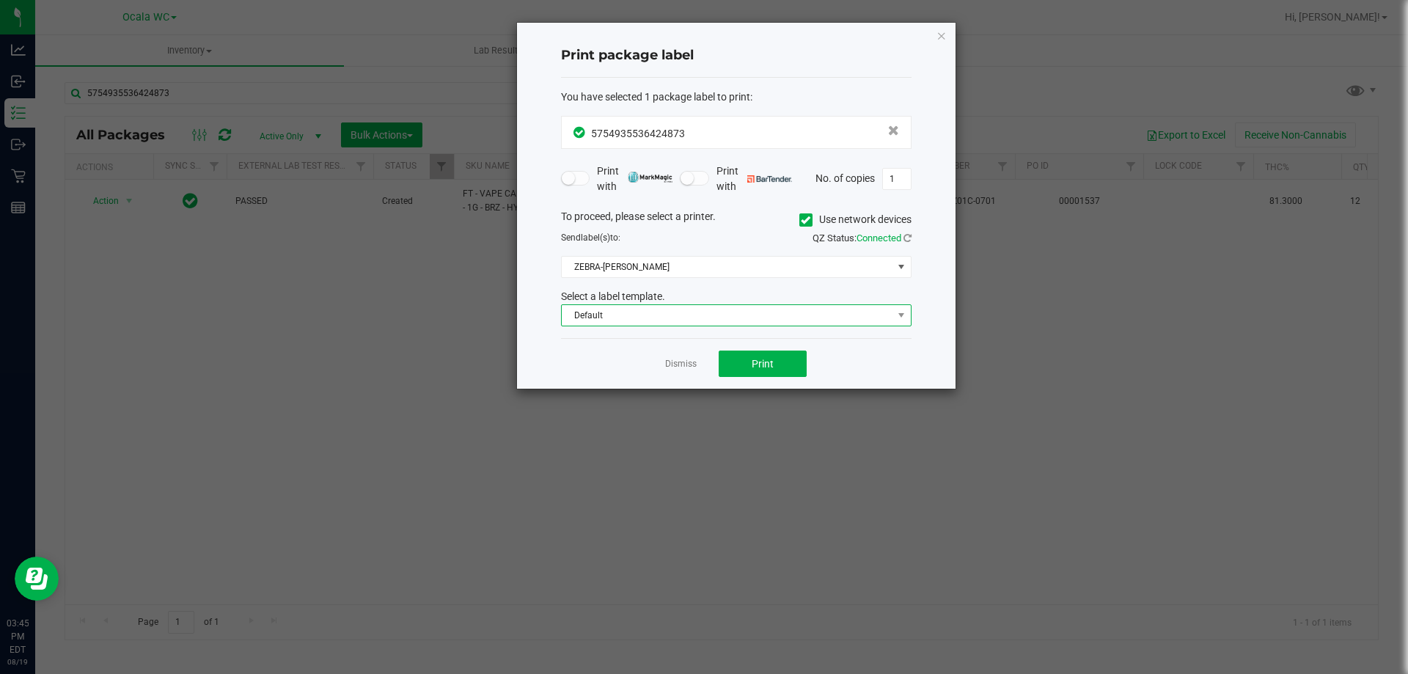
click at [664, 310] on span "Default" at bounding box center [727, 315] width 331 height 21
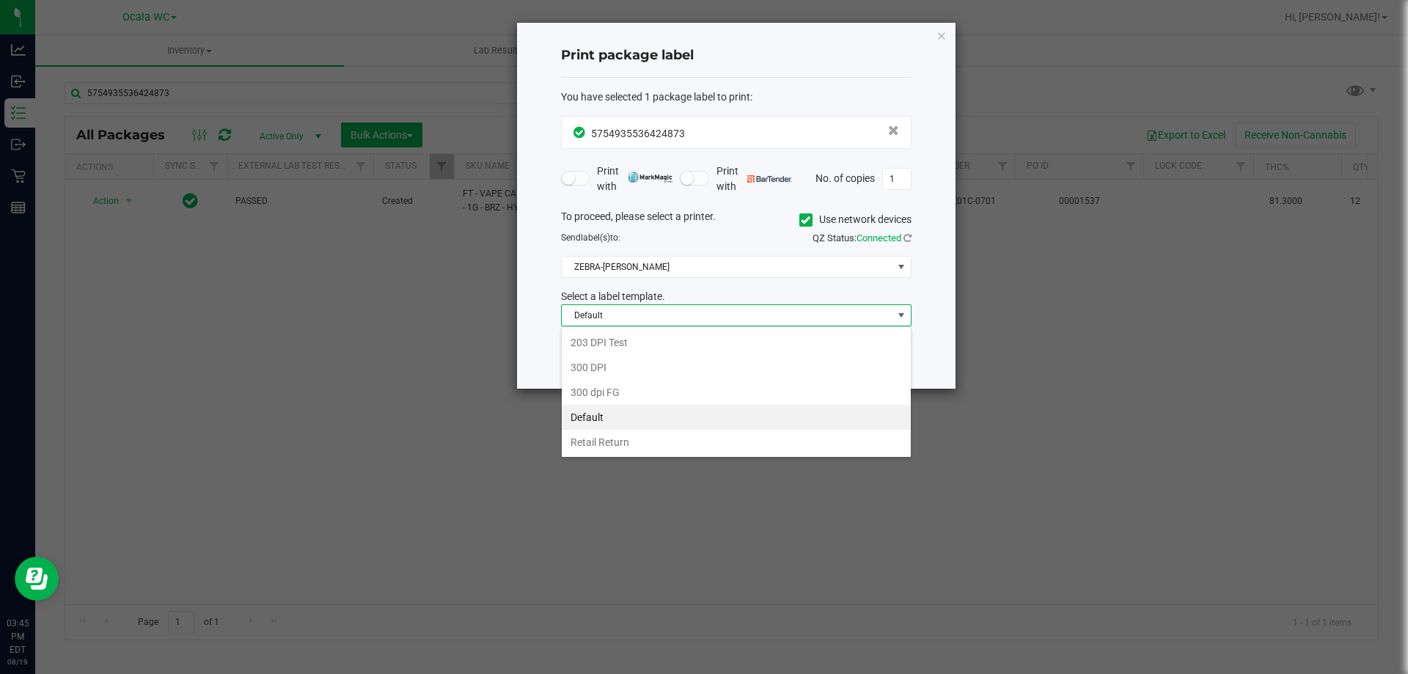
scroll to position [22, 351]
click at [611, 449] on li "Retail Return" at bounding box center [736, 442] width 349 height 25
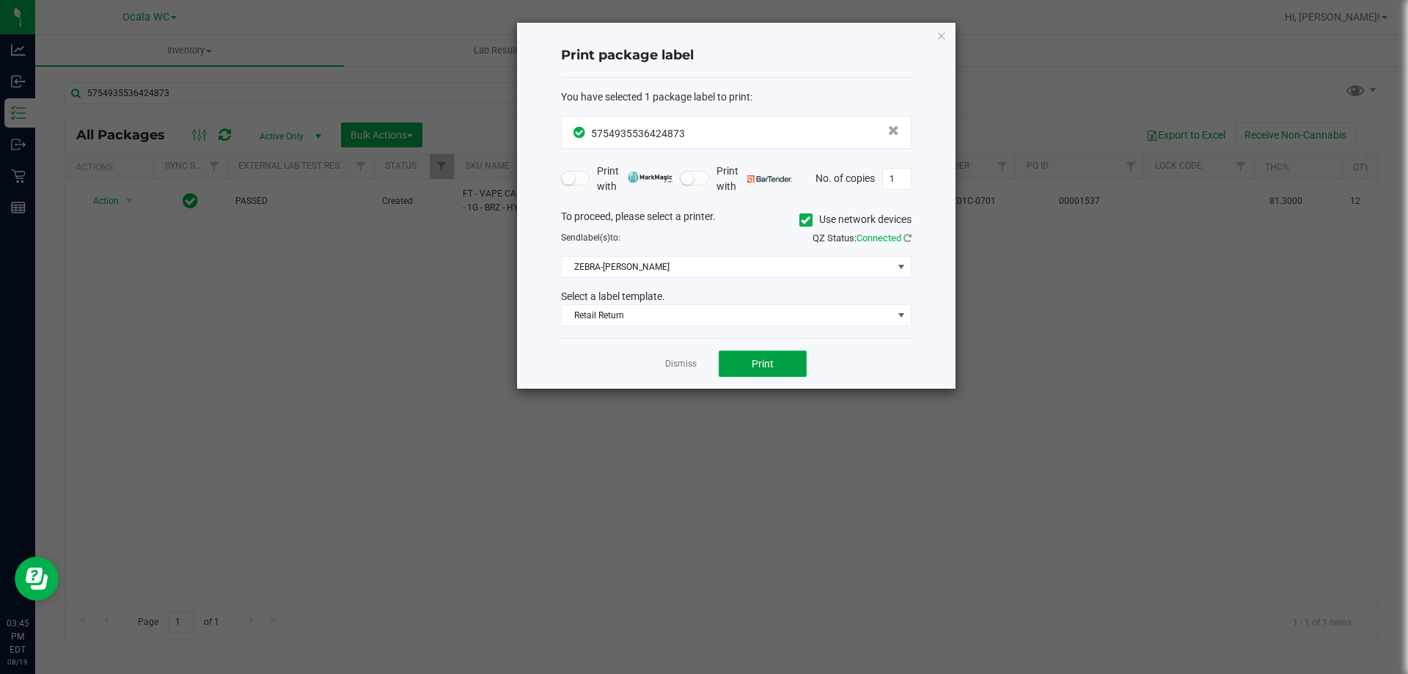
click at [726, 359] on button "Print" at bounding box center [763, 364] width 88 height 26
click at [683, 366] on link "Dismiss" at bounding box center [681, 364] width 32 height 12
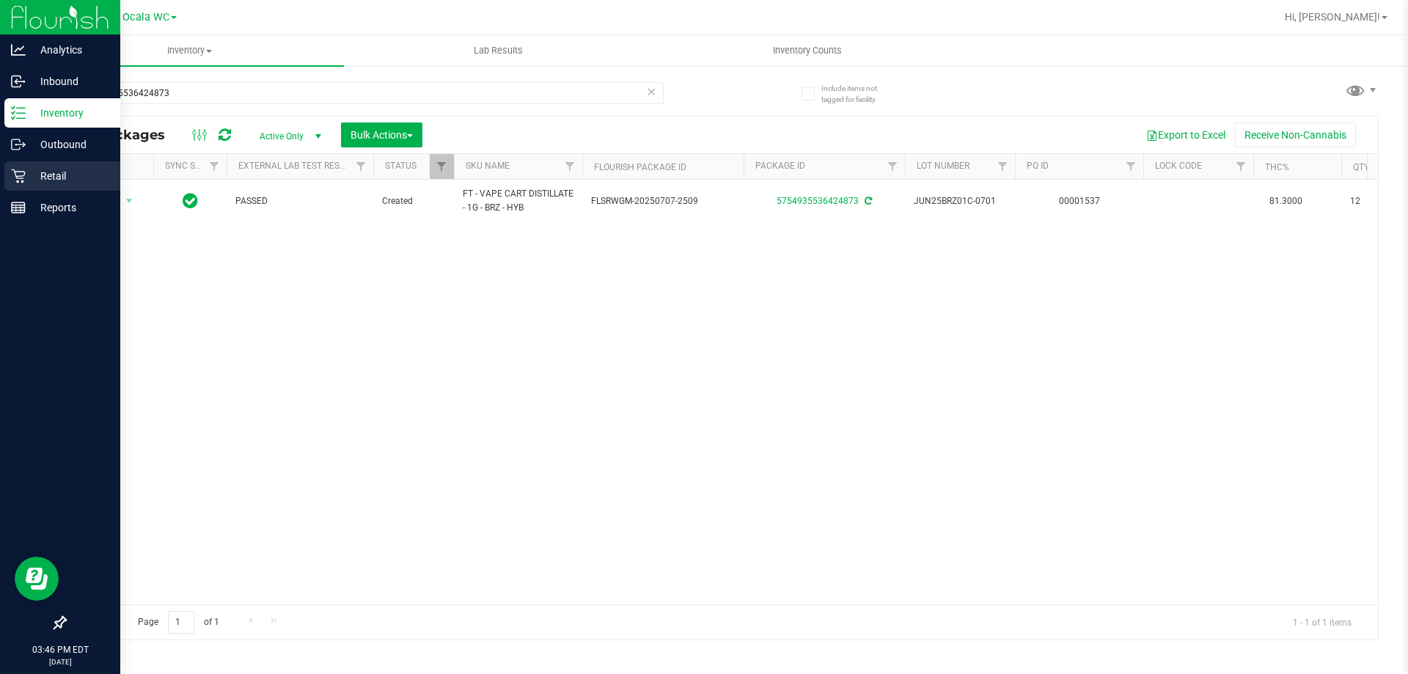
click at [22, 175] on icon at bounding box center [18, 176] width 15 height 15
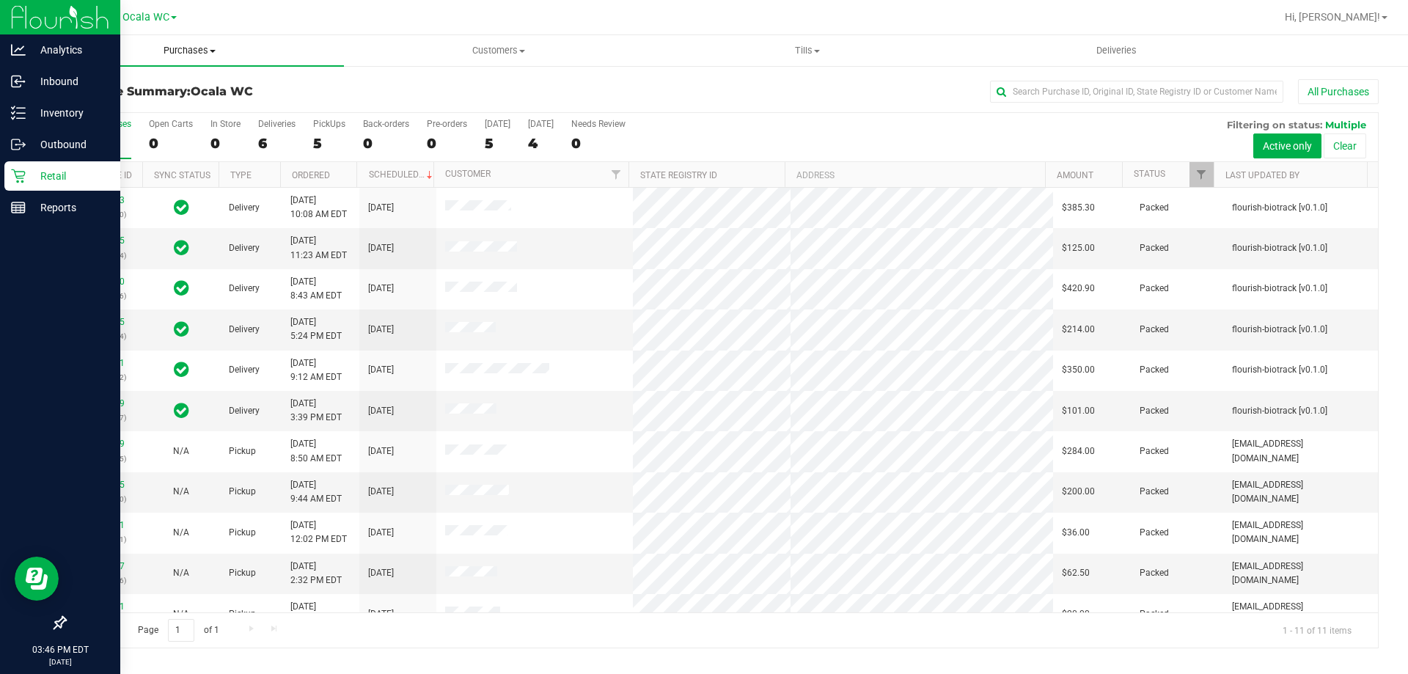
click at [210, 48] on span "Purchases" at bounding box center [189, 50] width 309 height 13
click at [144, 103] on li "Fulfillment" at bounding box center [189, 107] width 309 height 18
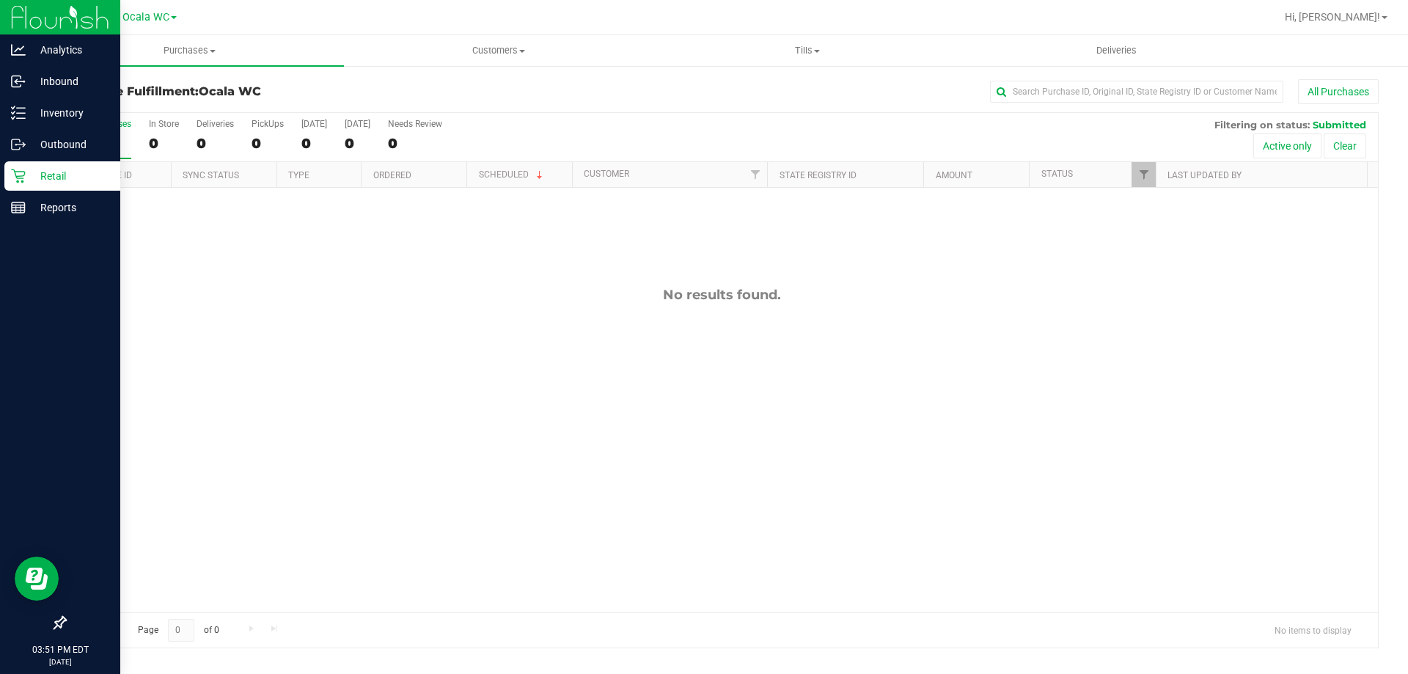
drag, startPoint x: 628, startPoint y: 703, endPoint x: 1018, endPoint y: 539, distance: 423.0
click at [1018, 539] on div "No results found." at bounding box center [721, 450] width 1313 height 524
click at [492, 54] on span "Customers" at bounding box center [498, 50] width 307 height 13
click at [392, 85] on span "All customers" at bounding box center [397, 88] width 106 height 12
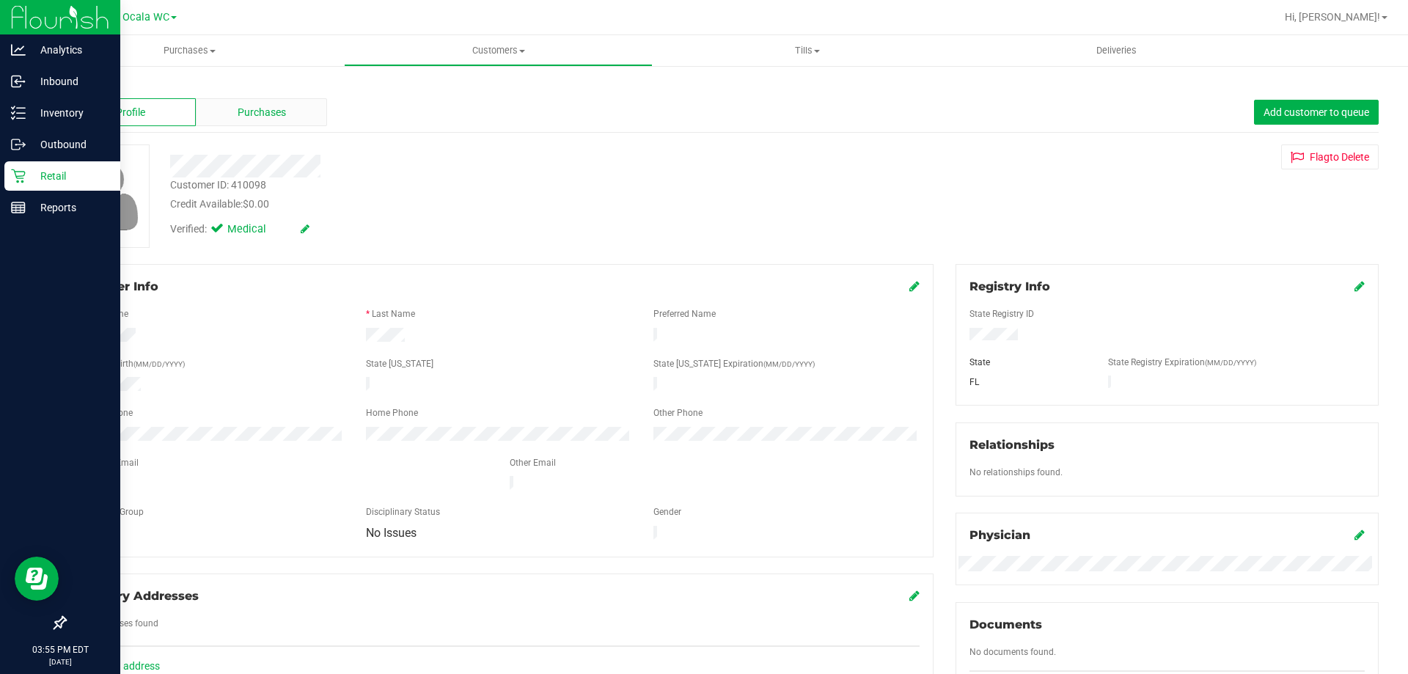
click at [268, 102] on div "Purchases" at bounding box center [261, 112] width 131 height 28
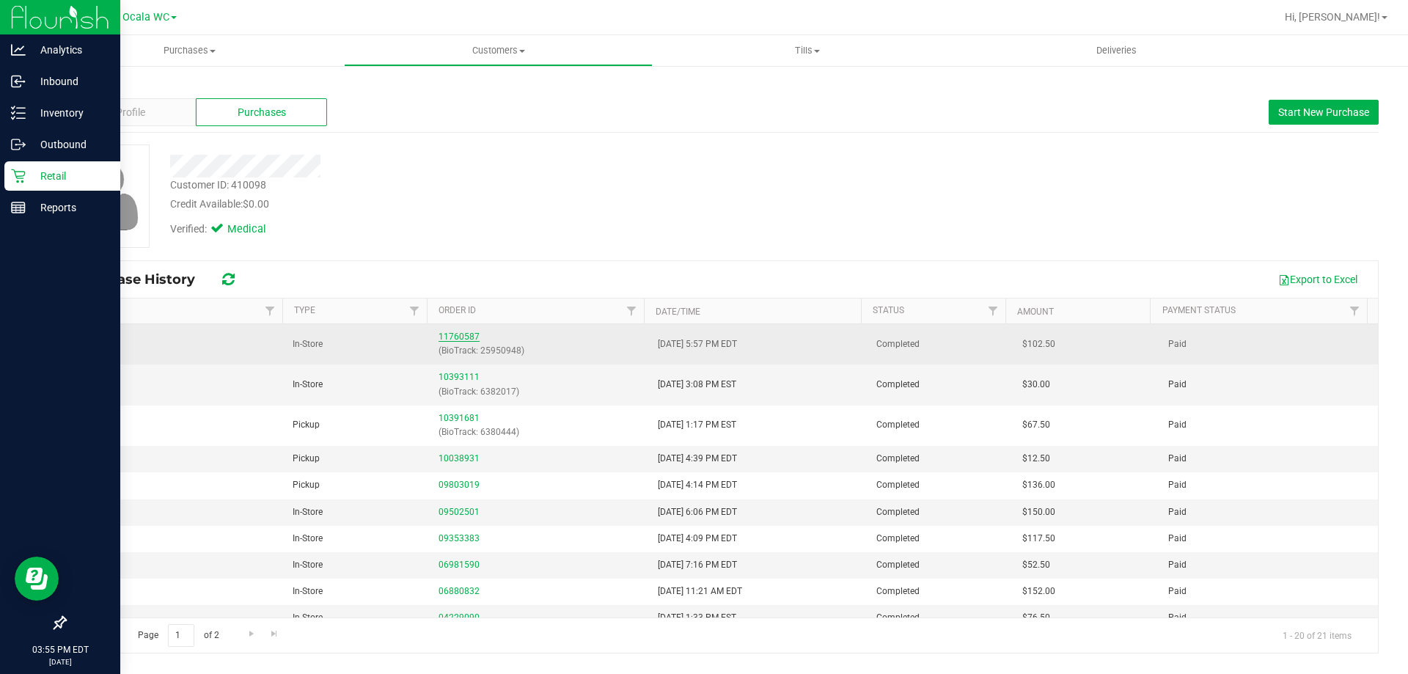
click at [450, 334] on link "11760587" at bounding box center [459, 336] width 41 height 10
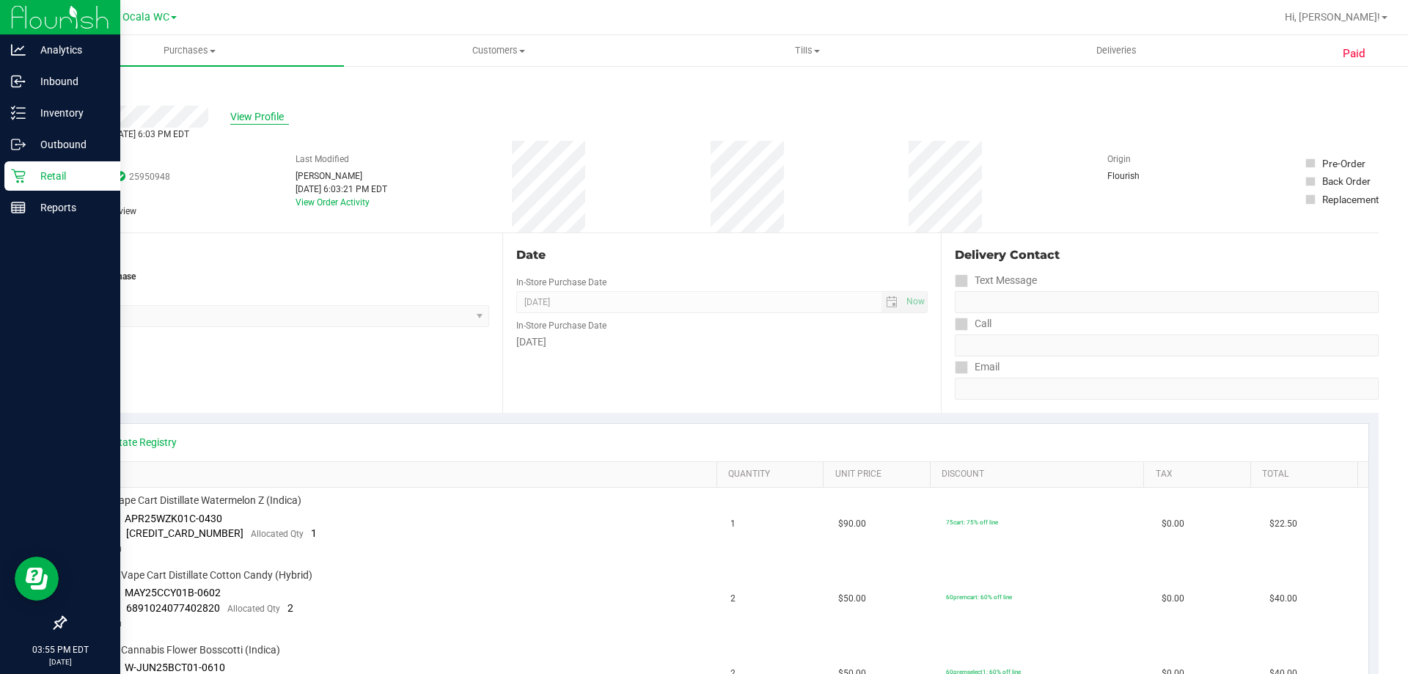
click at [240, 120] on span "View Profile" at bounding box center [259, 116] width 59 height 15
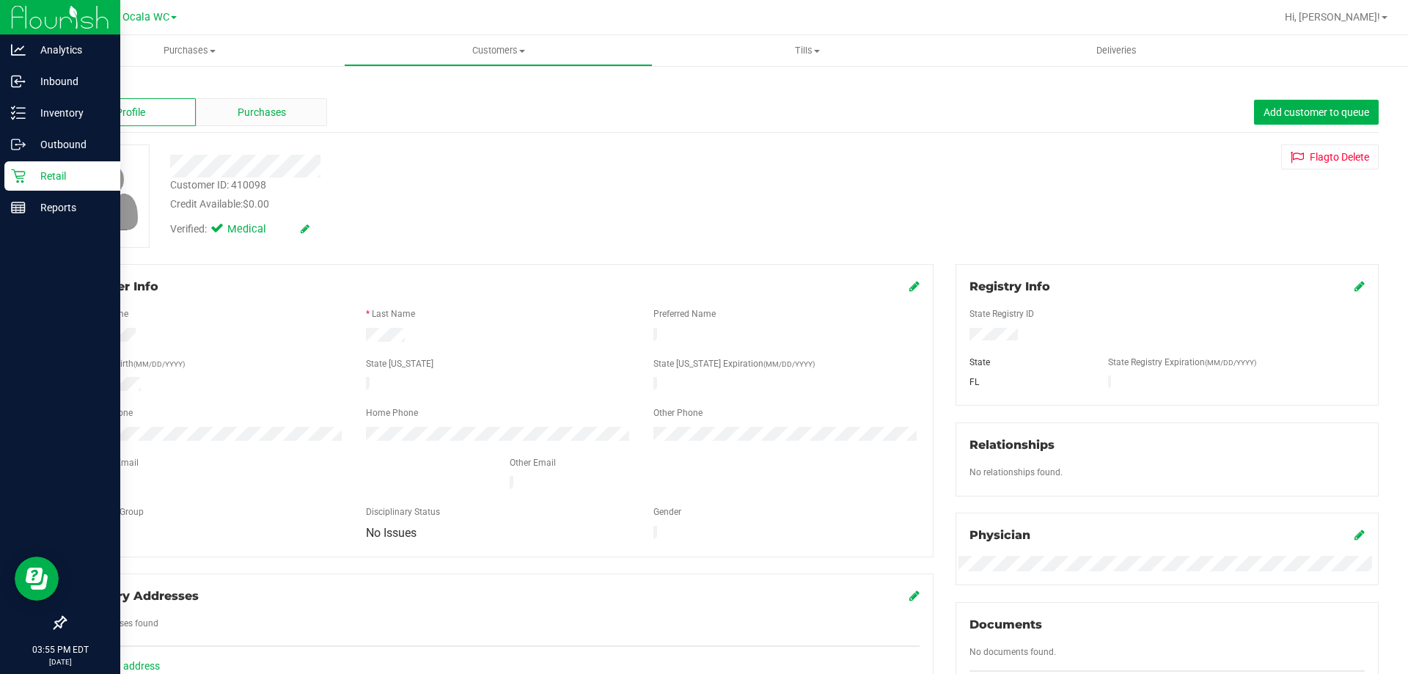
click at [274, 120] on span "Purchases" at bounding box center [262, 112] width 48 height 15
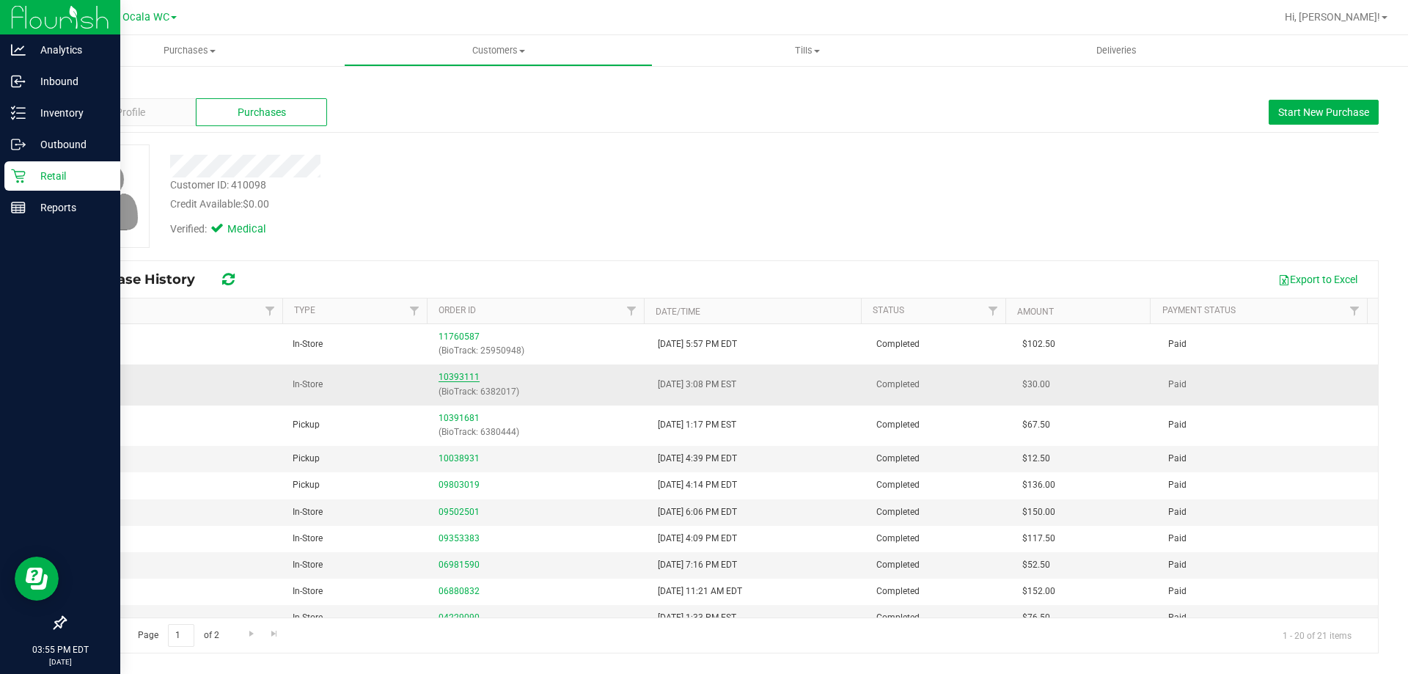
click at [452, 376] on link "10393111" at bounding box center [459, 377] width 41 height 10
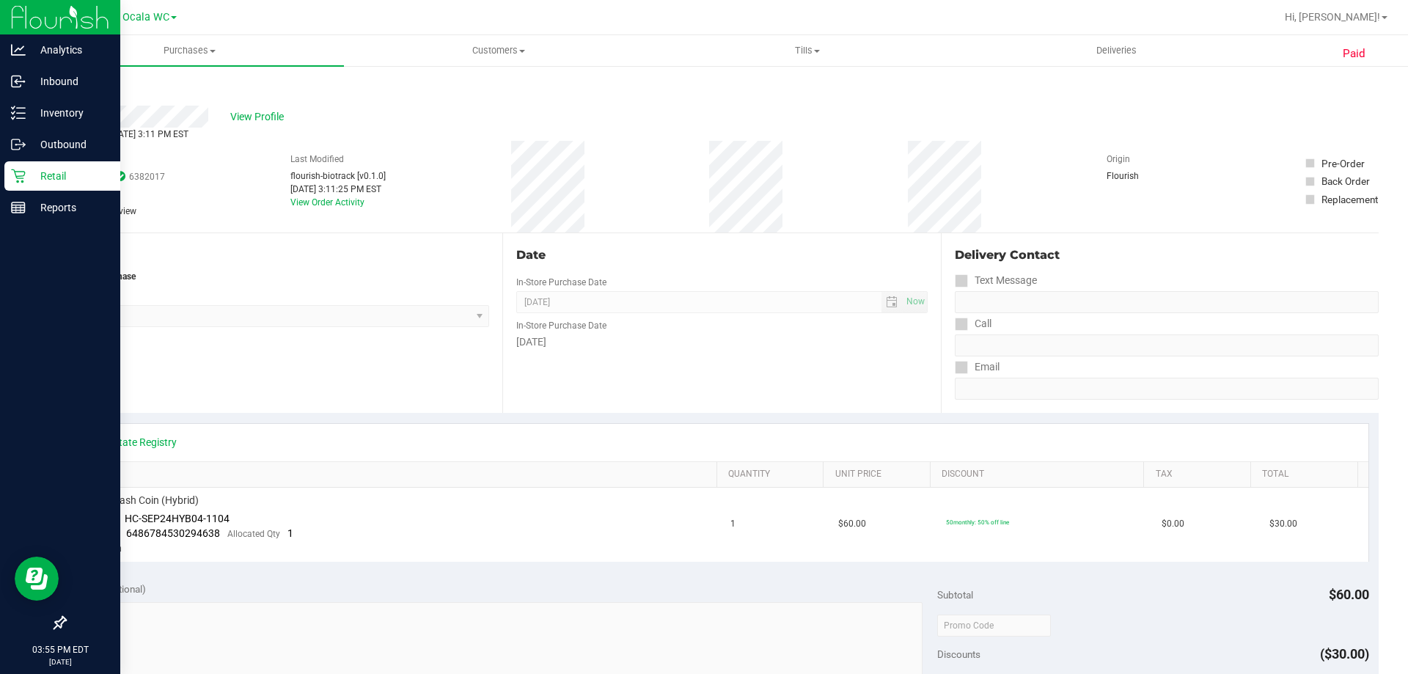
click at [53, 176] on p "Retail" at bounding box center [70, 176] width 88 height 18
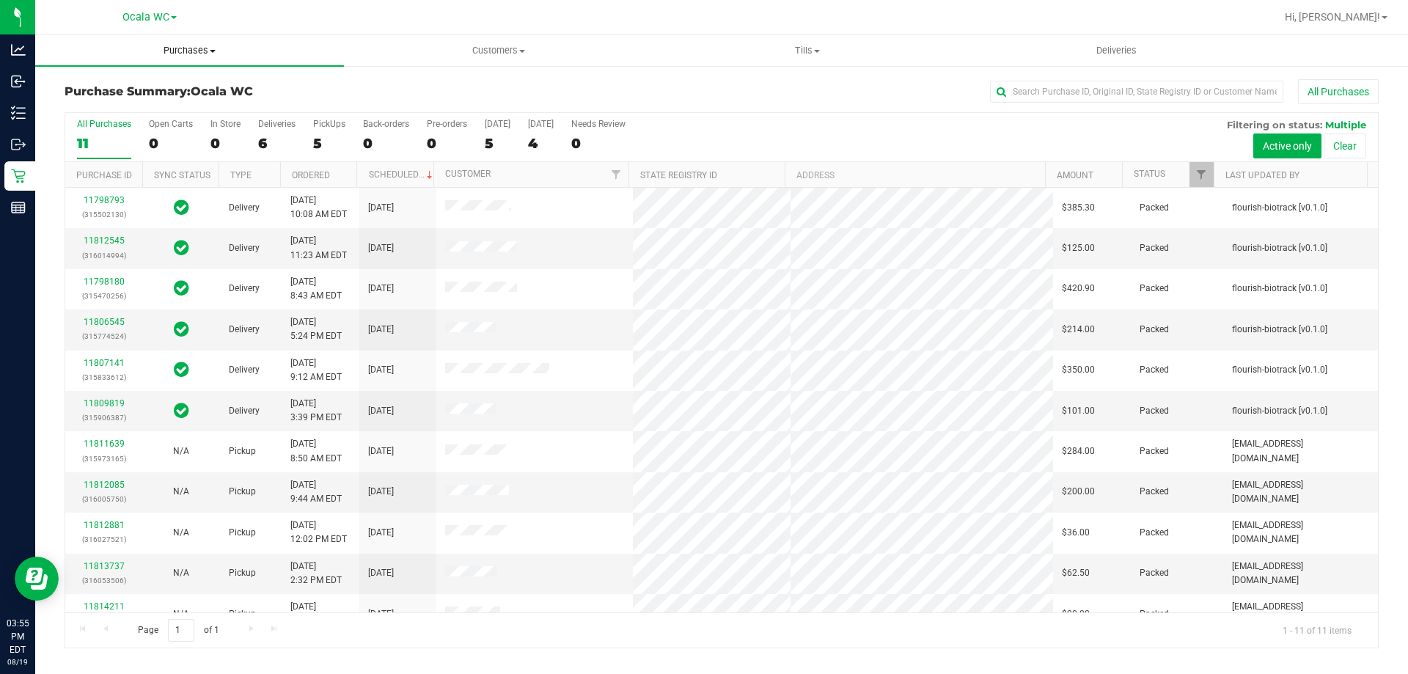
click at [213, 51] on span at bounding box center [213, 51] width 6 height 3
click at [133, 106] on li "Fulfillment" at bounding box center [189, 107] width 309 height 18
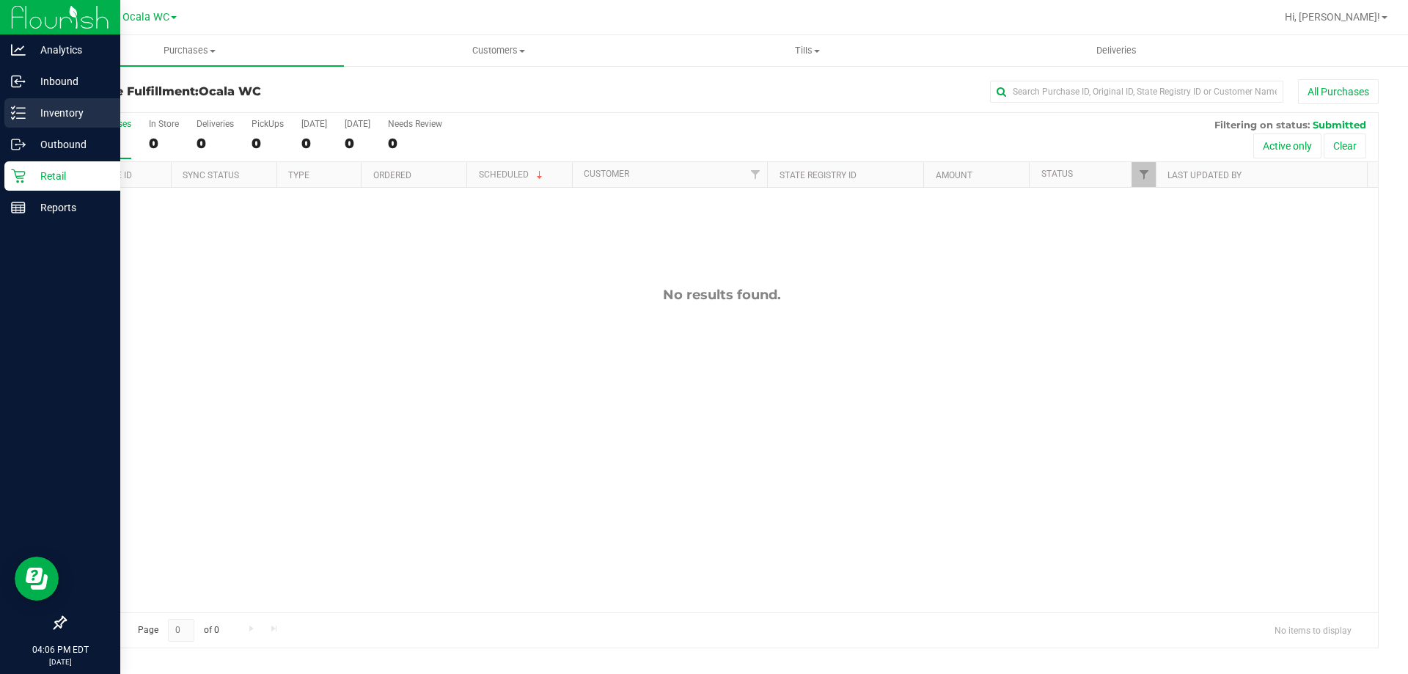
click at [67, 111] on p "Inventory" at bounding box center [70, 113] width 88 height 18
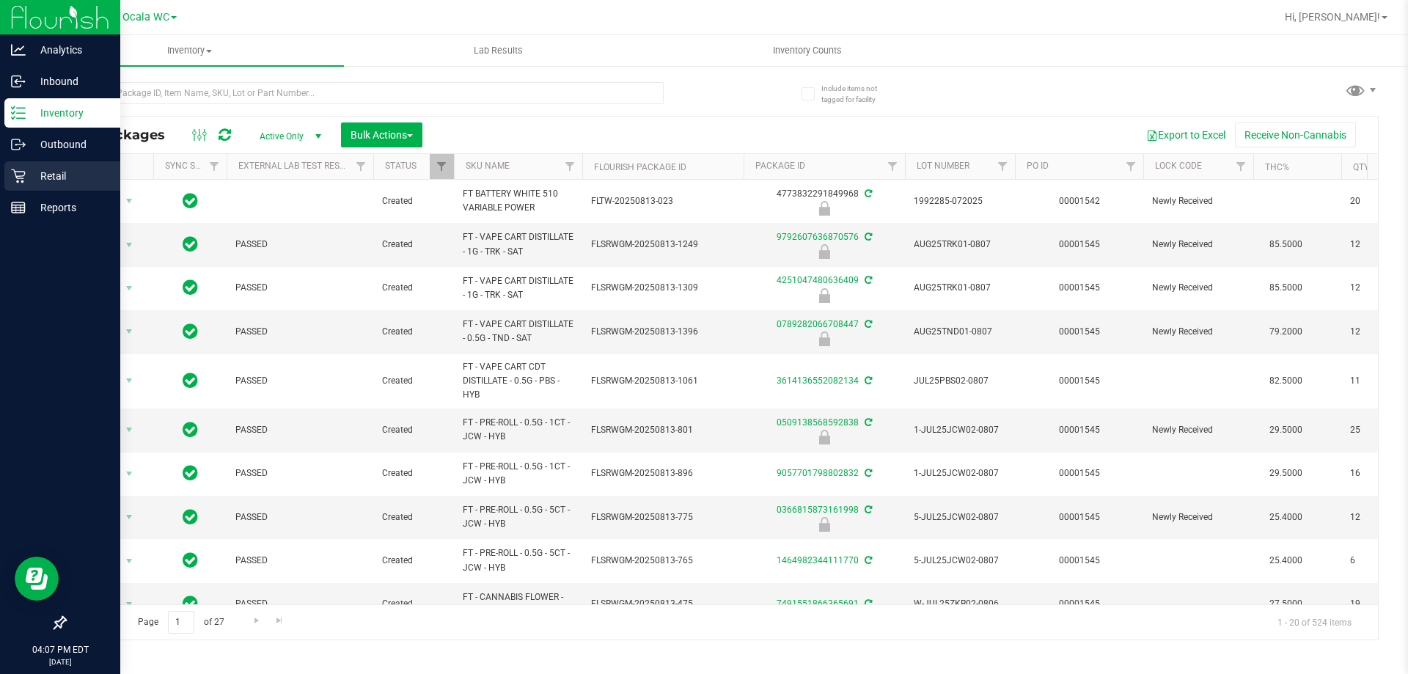
click at [32, 180] on p "Retail" at bounding box center [70, 176] width 88 height 18
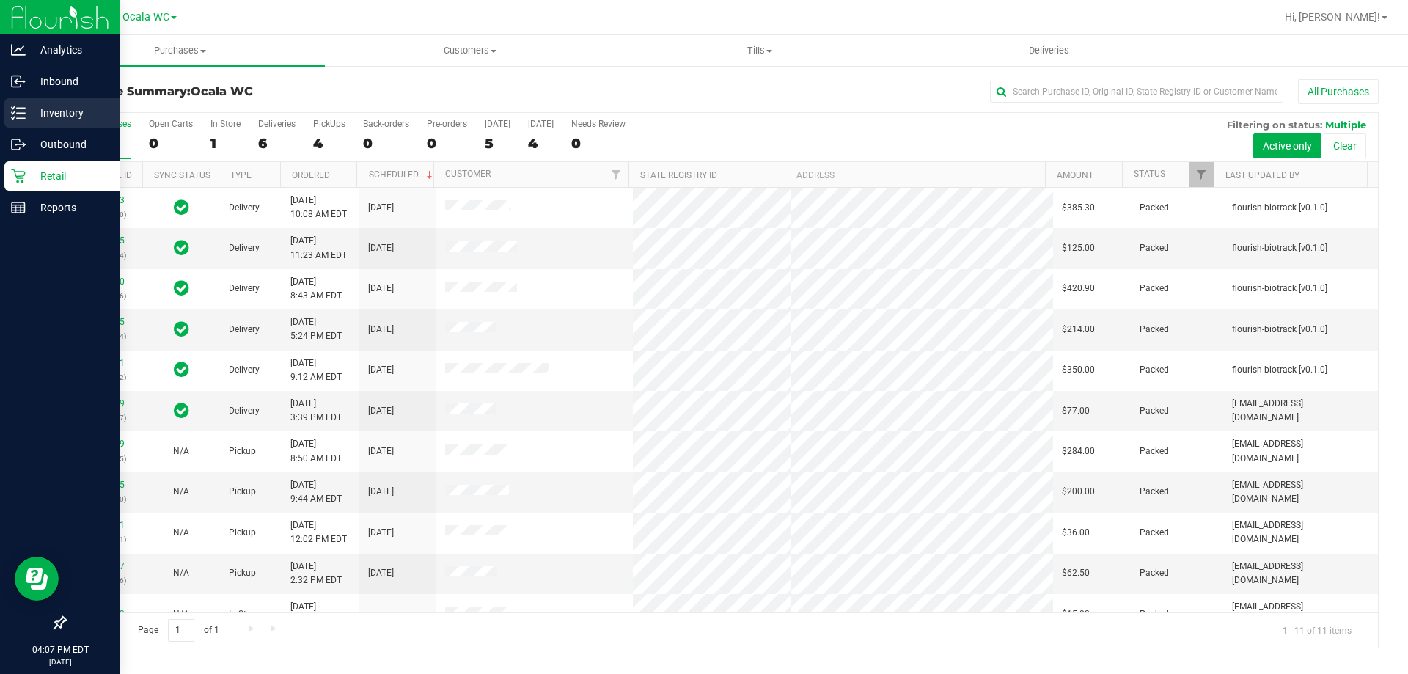
click at [43, 120] on p "Inventory" at bounding box center [70, 113] width 88 height 18
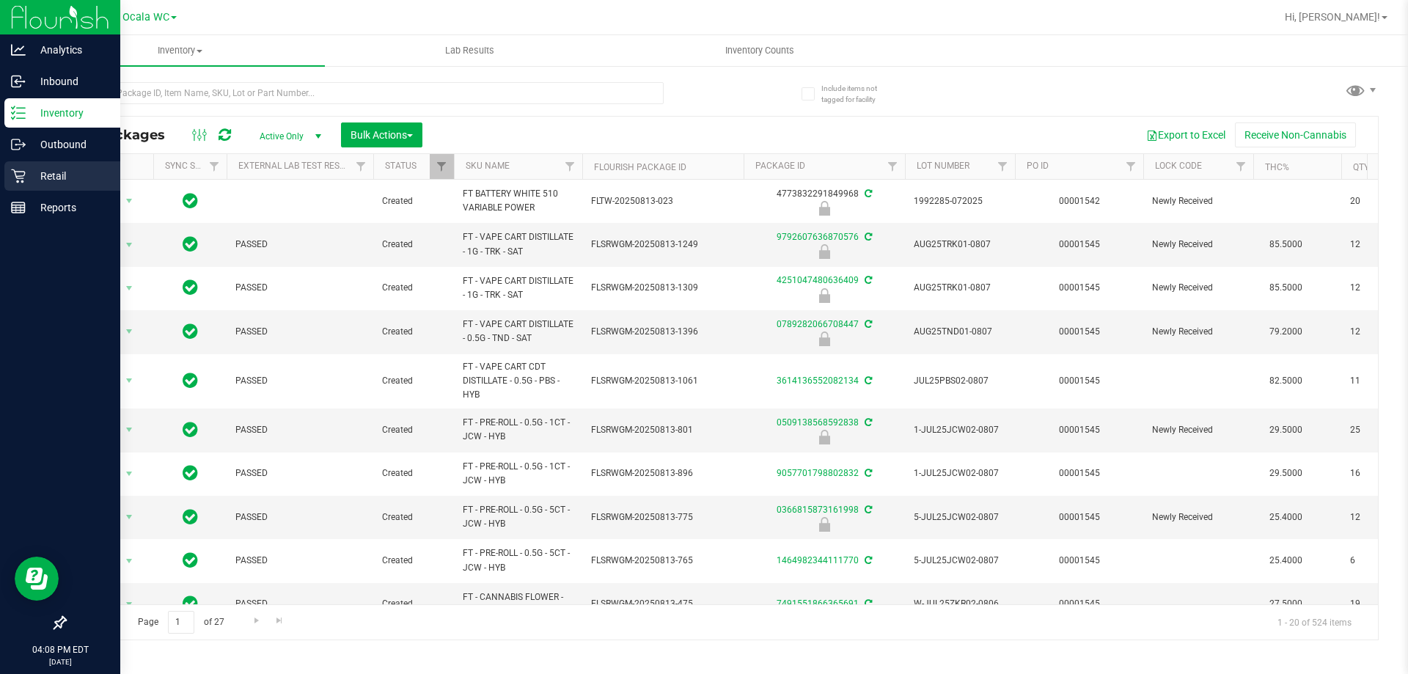
click at [33, 178] on p "Retail" at bounding box center [70, 176] width 88 height 18
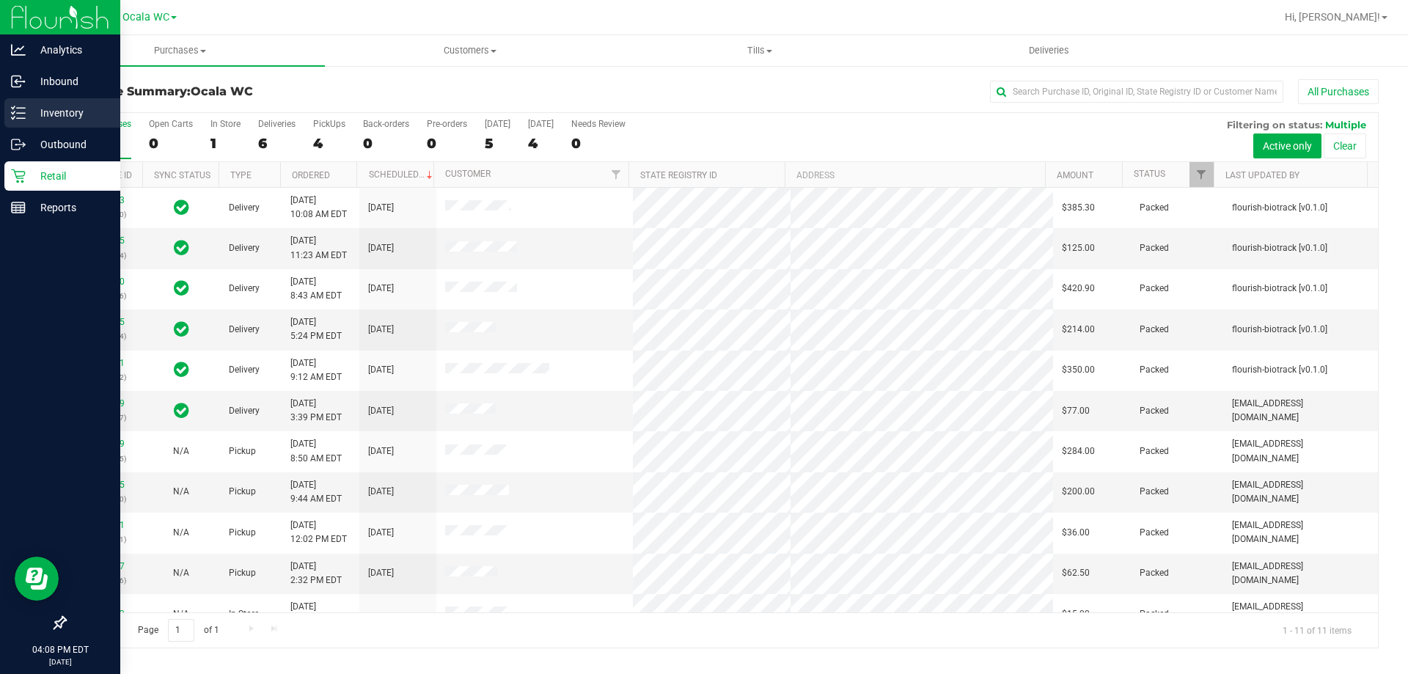
click at [32, 119] on p "Inventory" at bounding box center [70, 113] width 88 height 18
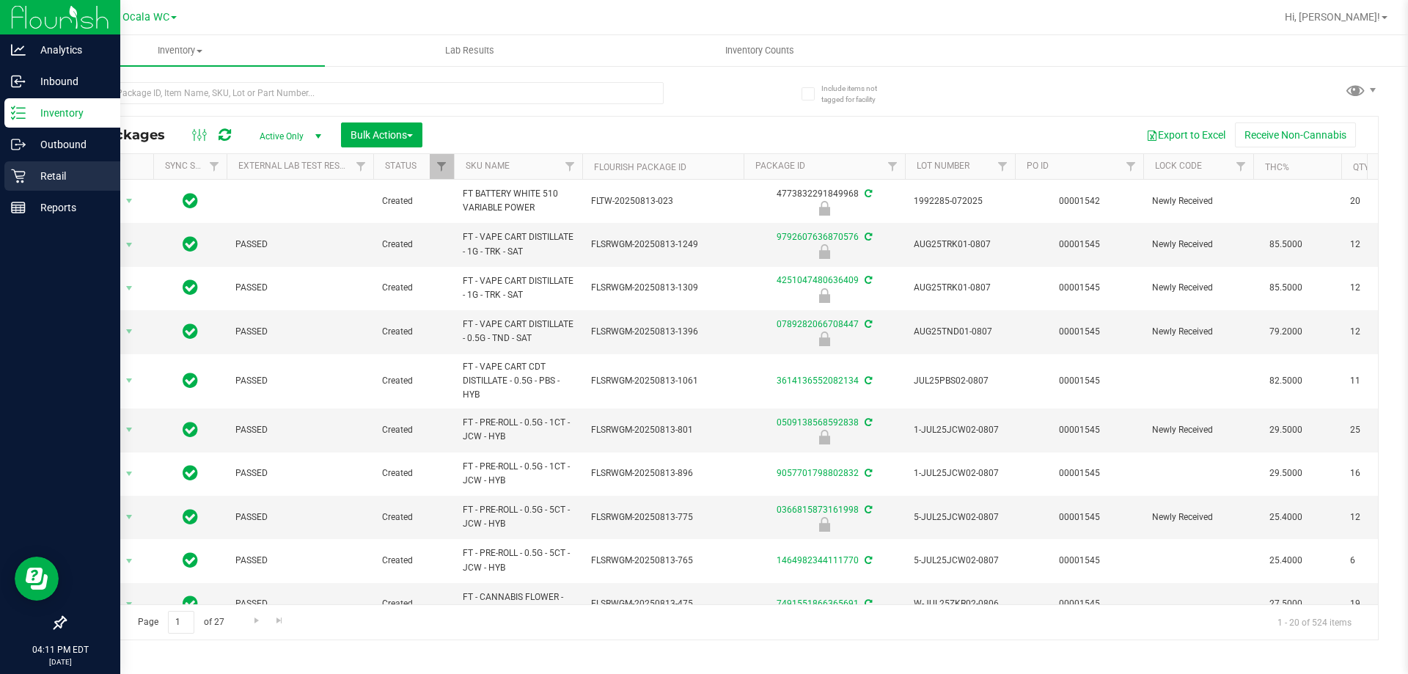
click at [30, 174] on p "Retail" at bounding box center [70, 176] width 88 height 18
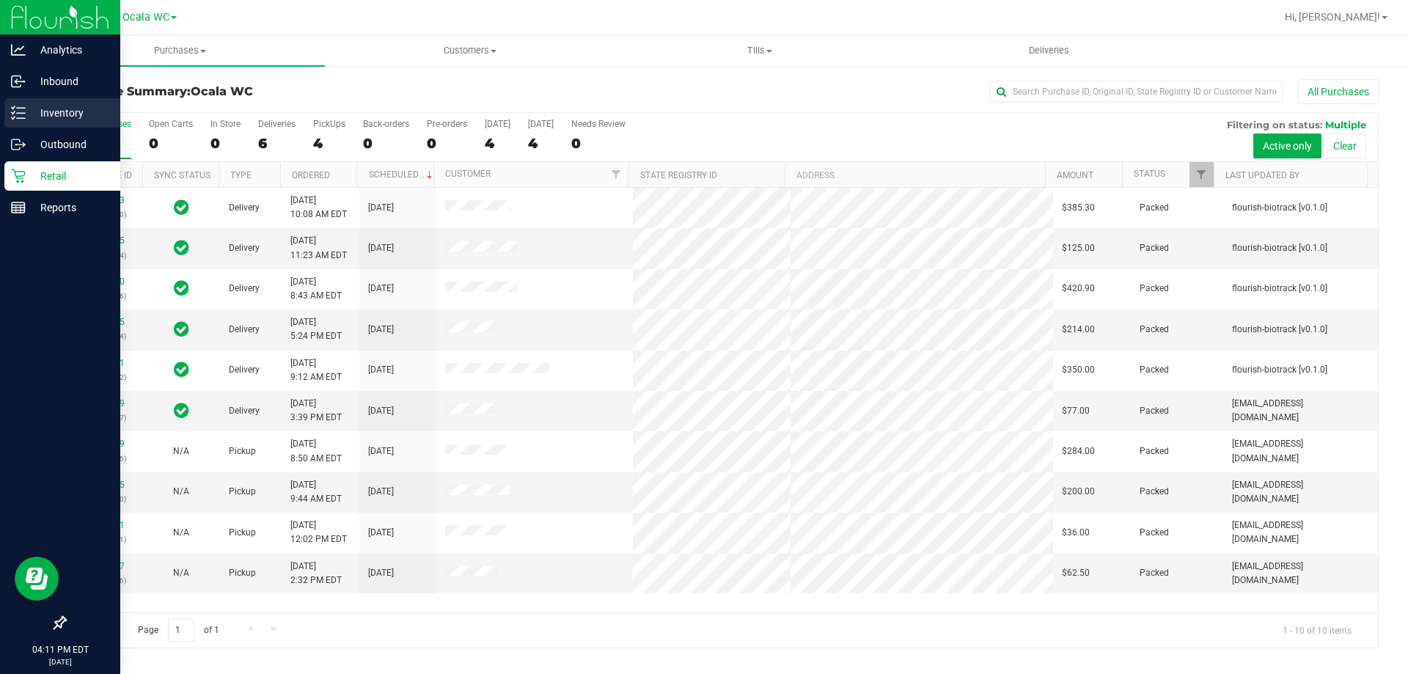
click at [18, 120] on div "Inventory" at bounding box center [62, 112] width 116 height 29
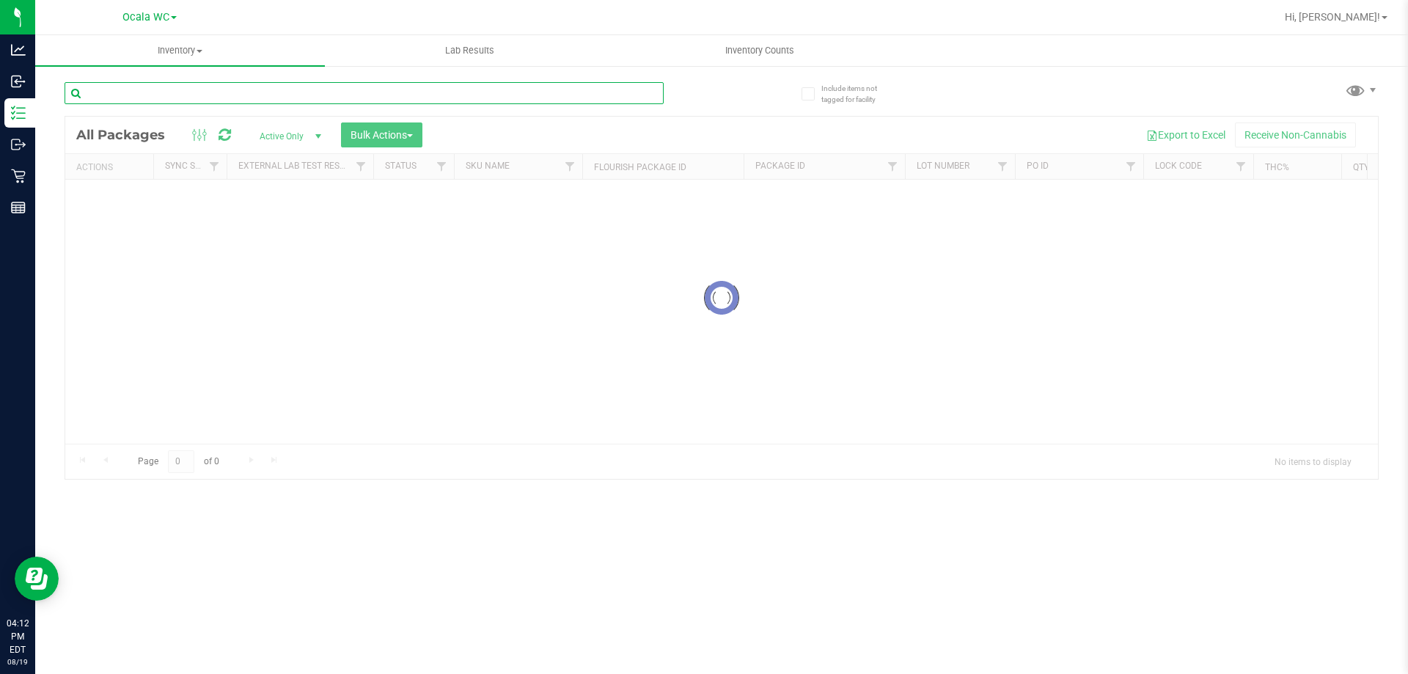
click at [183, 96] on input "text" at bounding box center [364, 93] width 599 height 22
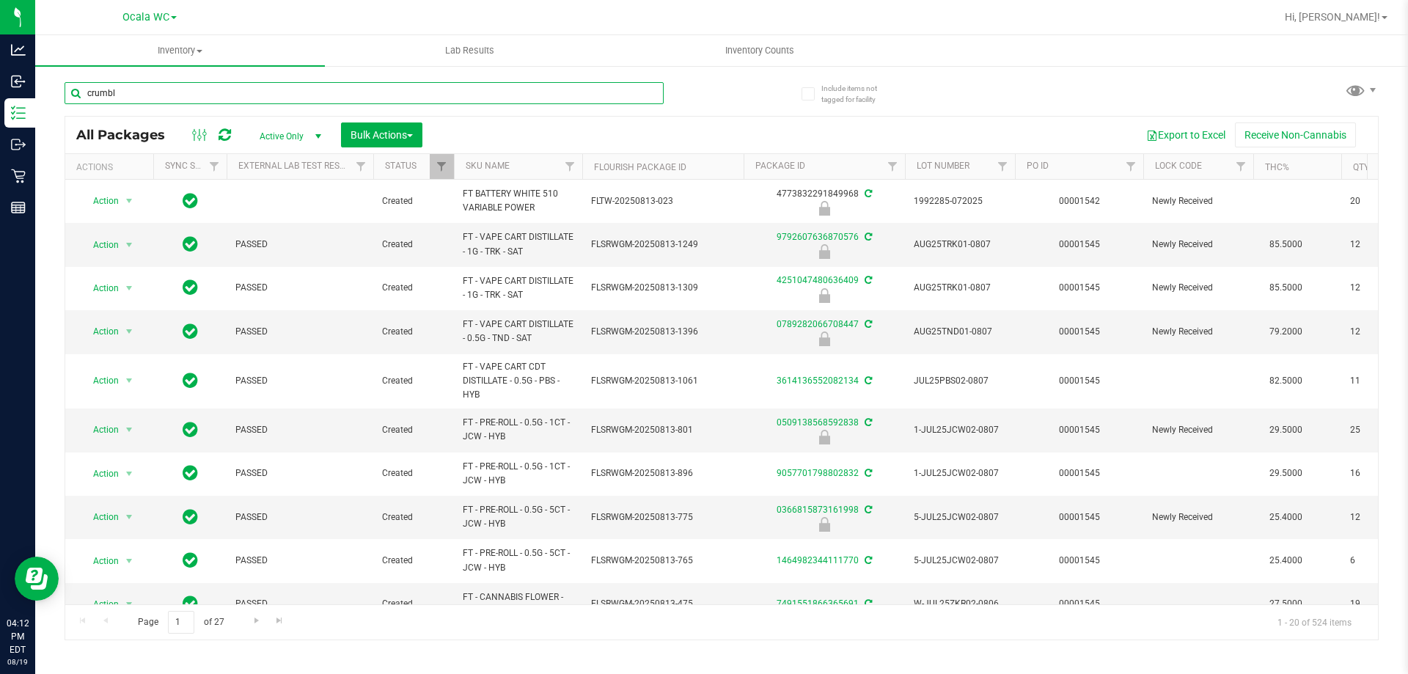
type input "crumble"
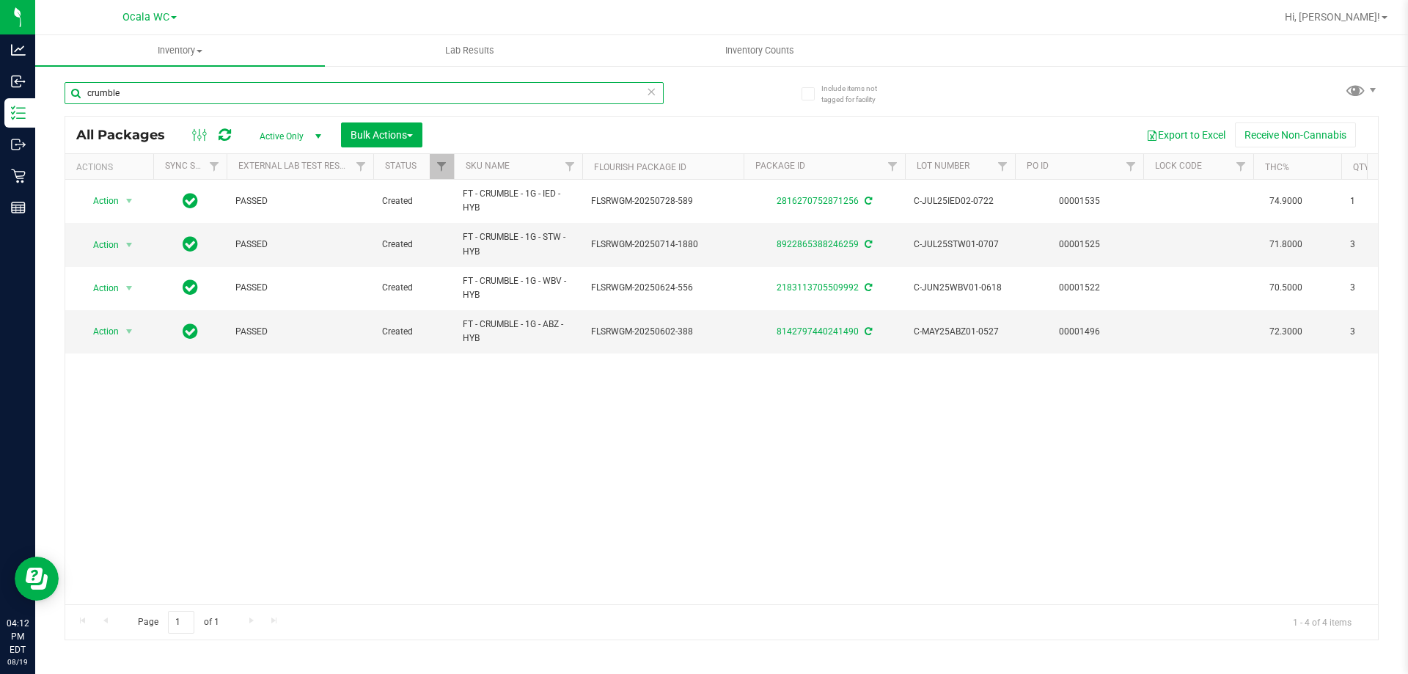
click at [166, 92] on input "crumble" at bounding box center [364, 93] width 599 height 22
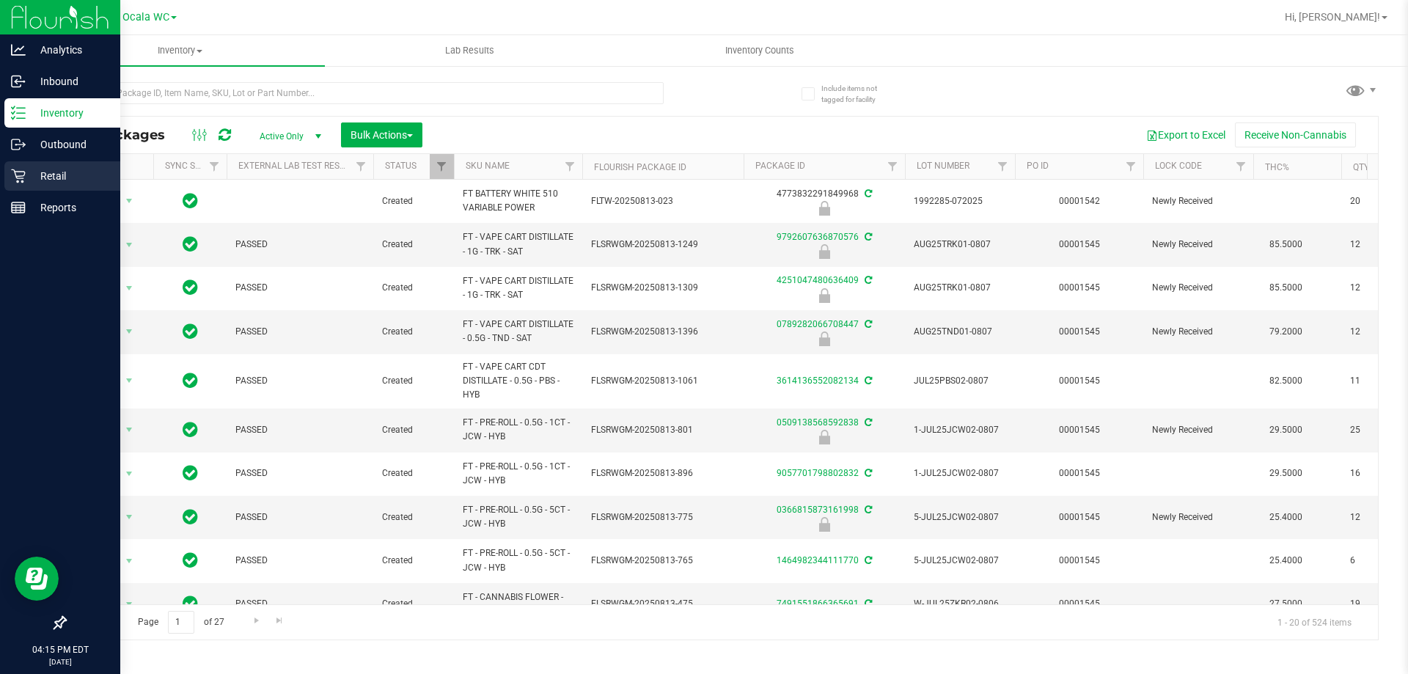
click at [34, 174] on p "Retail" at bounding box center [70, 176] width 88 height 18
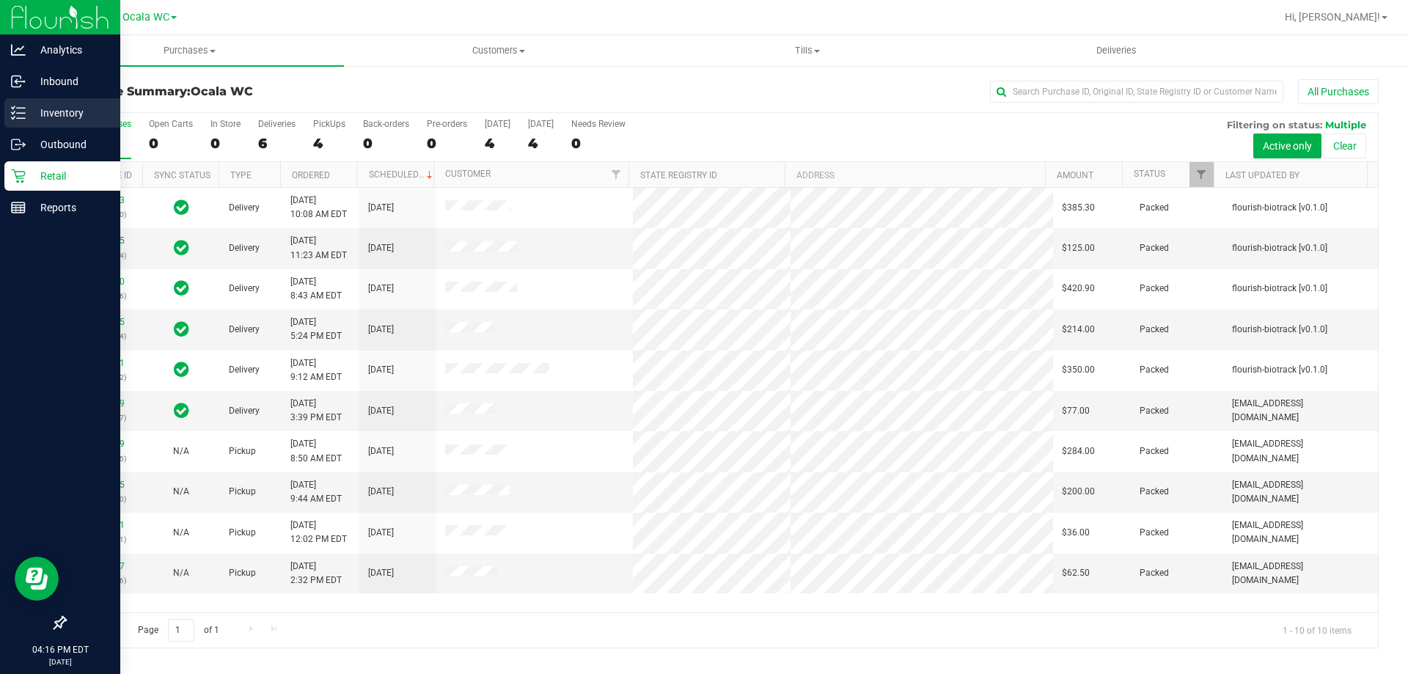
click at [39, 122] on div "Inventory" at bounding box center [62, 112] width 116 height 29
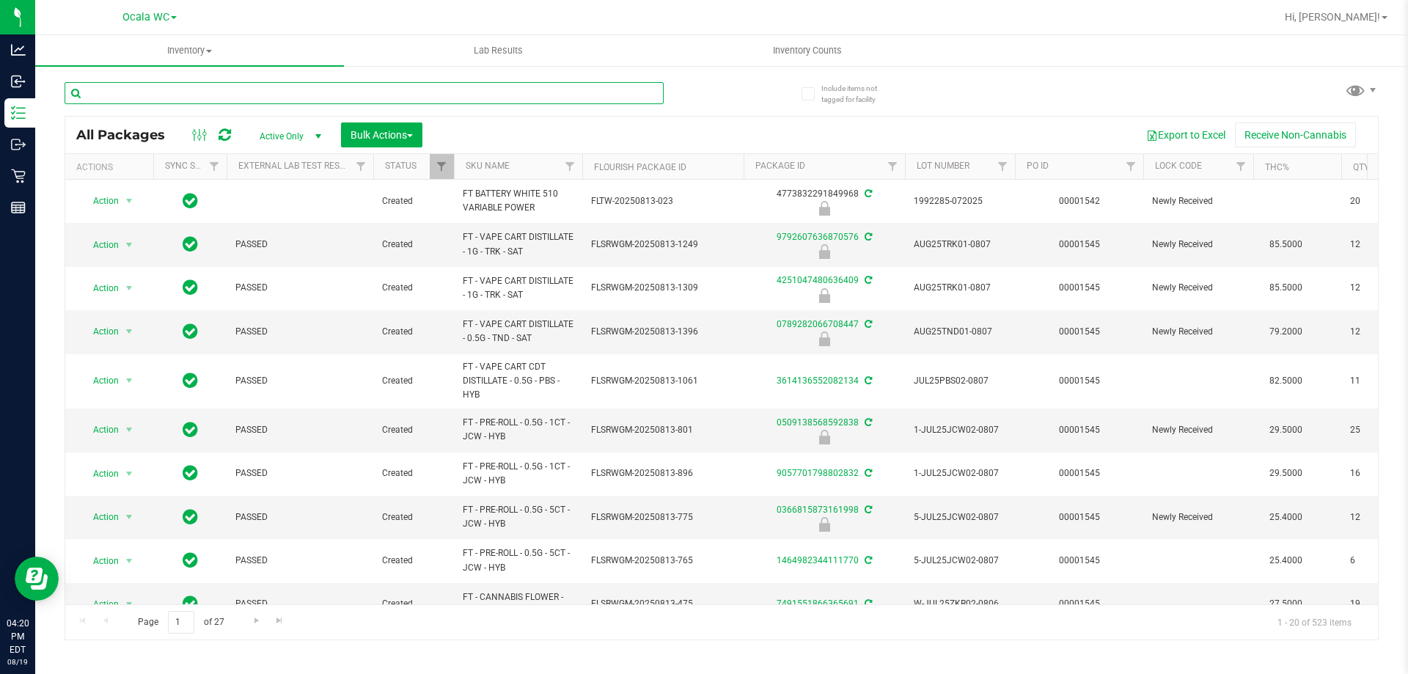
click at [431, 91] on input "text" at bounding box center [364, 93] width 599 height 22
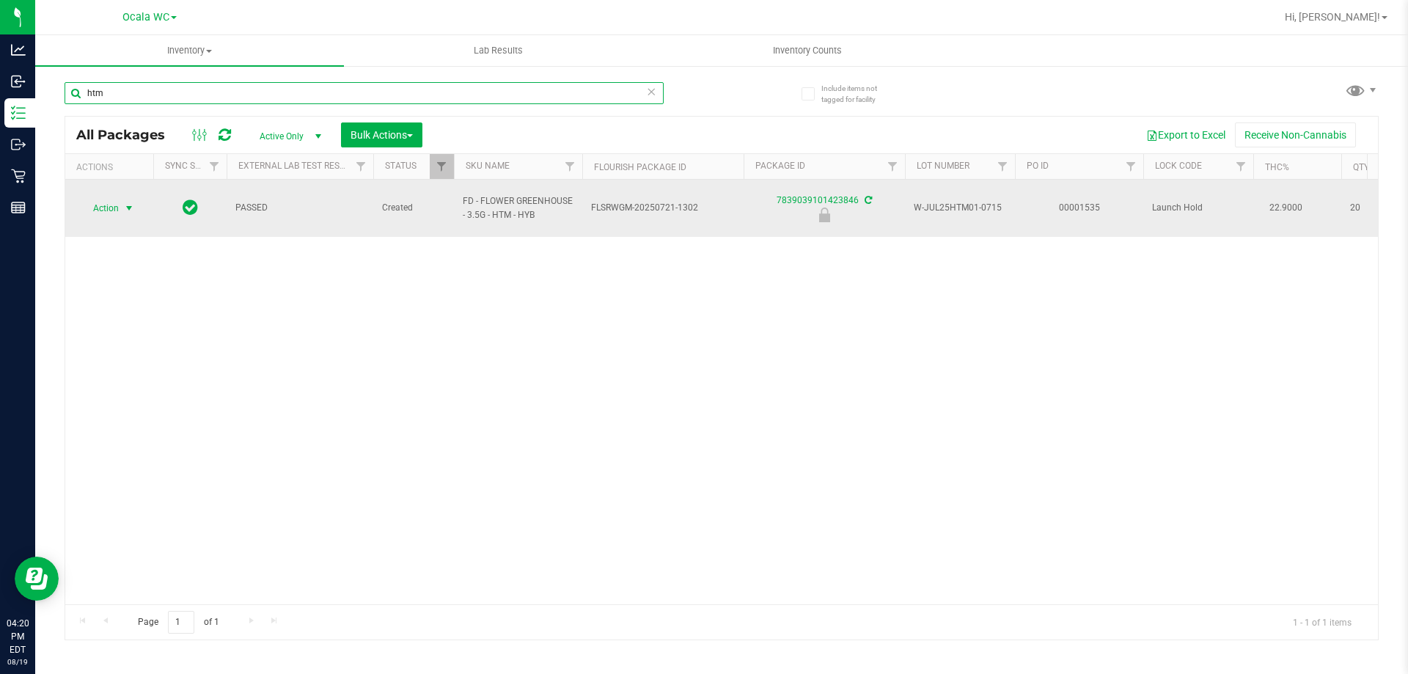
type input "htm"
click at [105, 198] on span "Action" at bounding box center [100, 208] width 40 height 21
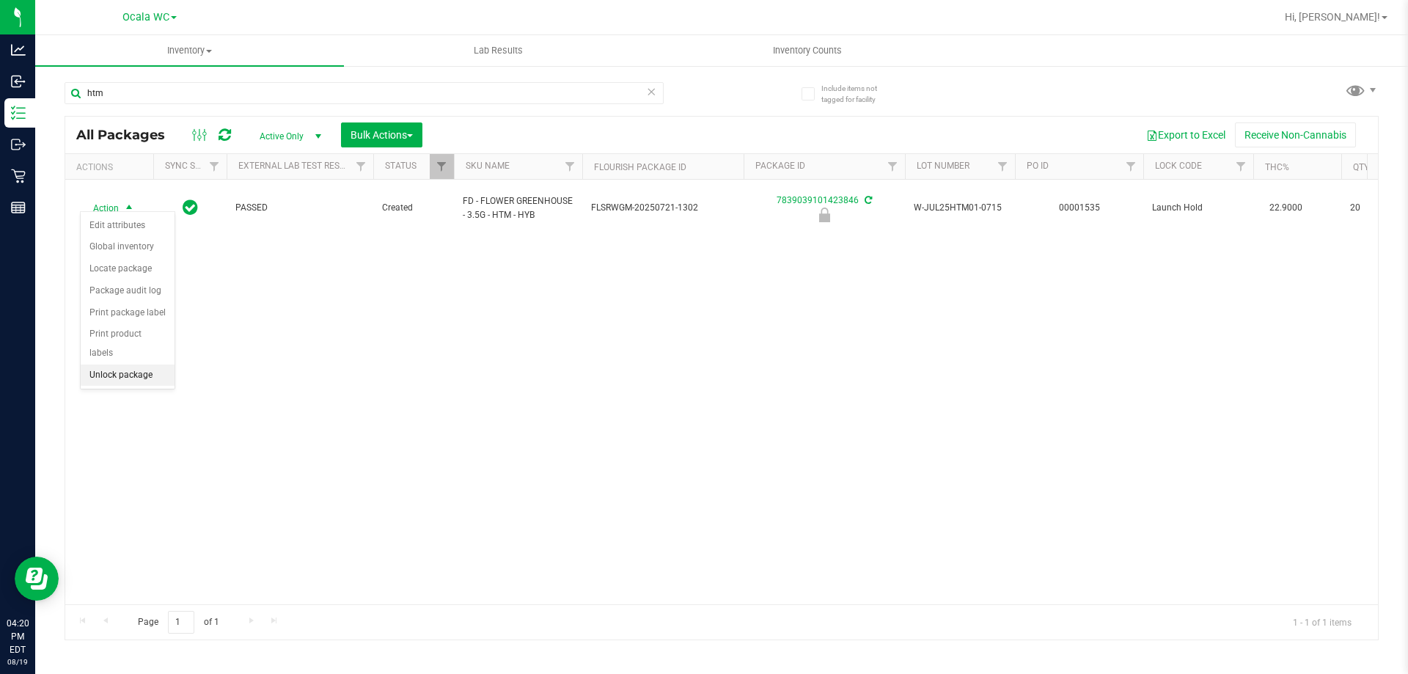
click at [125, 364] on li "Unlock package" at bounding box center [128, 375] width 94 height 22
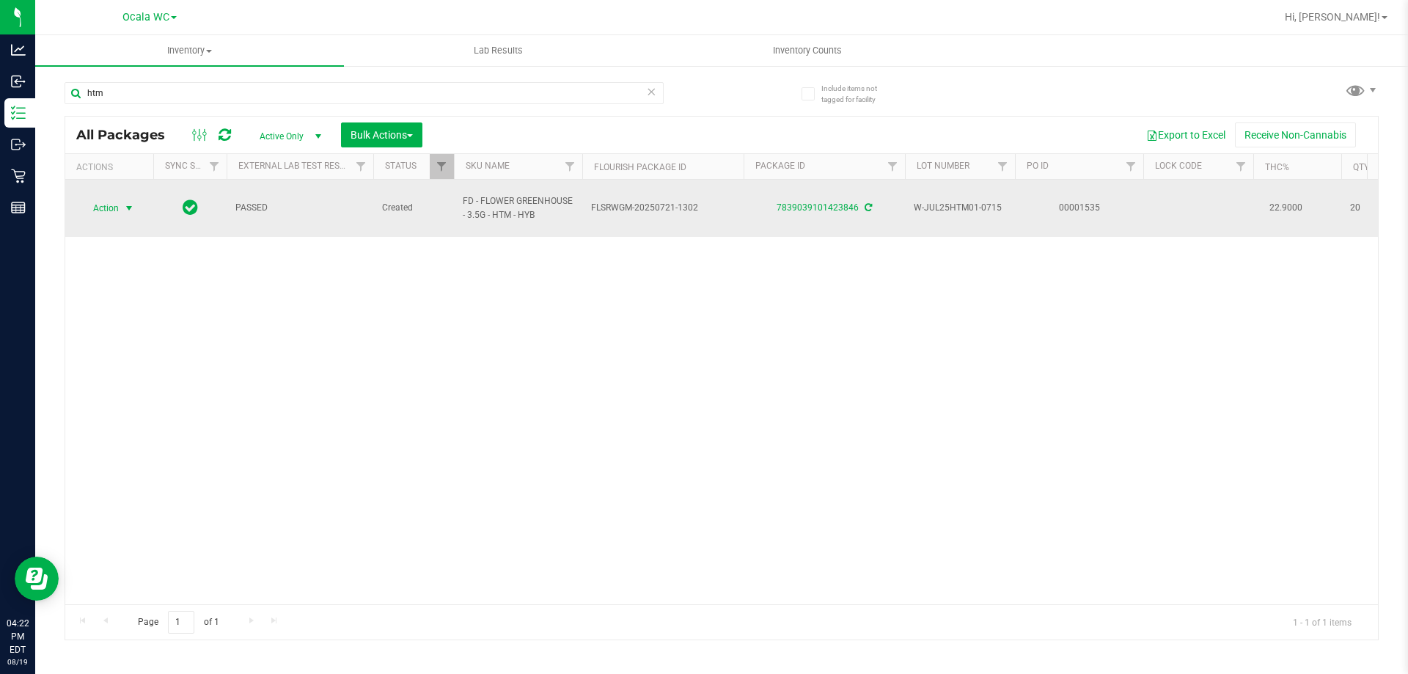
click at [125, 202] on span "select" at bounding box center [129, 208] width 12 height 12
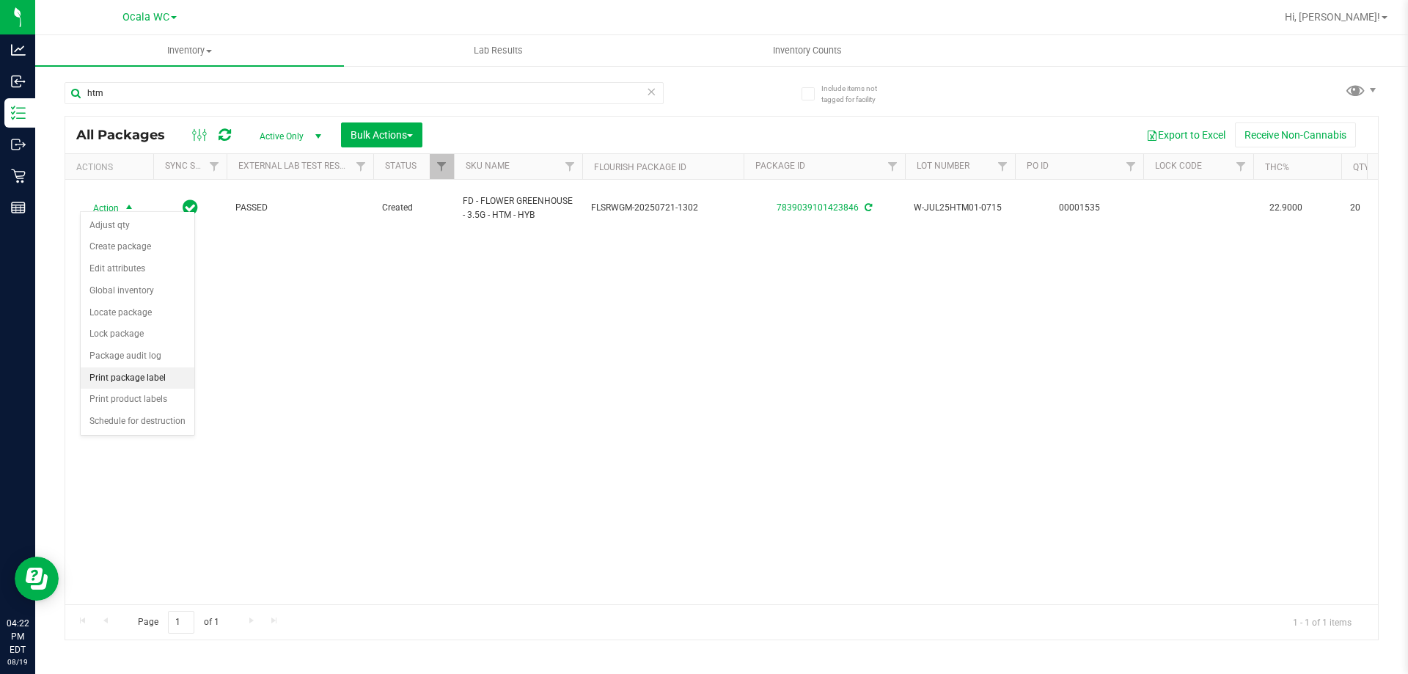
click at [110, 378] on li "Print package label" at bounding box center [138, 378] width 114 height 22
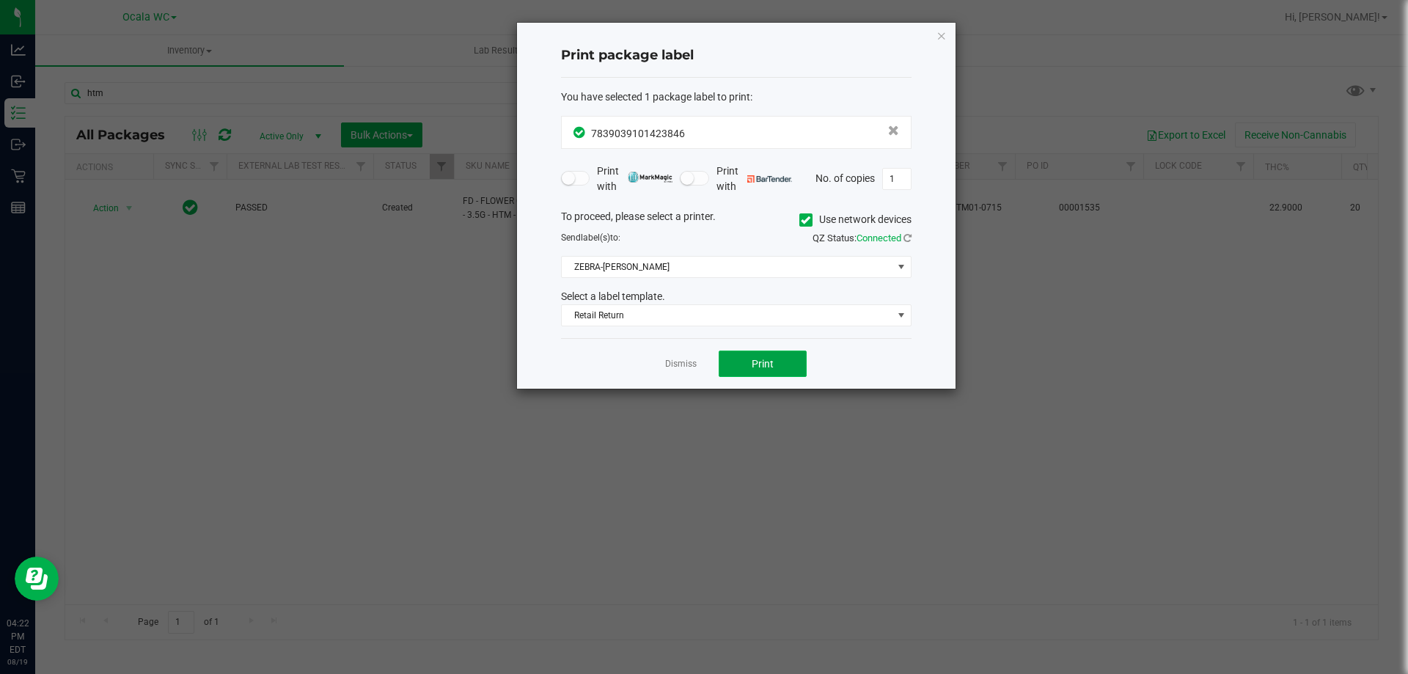
click at [749, 367] on button "Print" at bounding box center [763, 364] width 88 height 26
click at [680, 367] on link "Dismiss" at bounding box center [681, 364] width 32 height 12
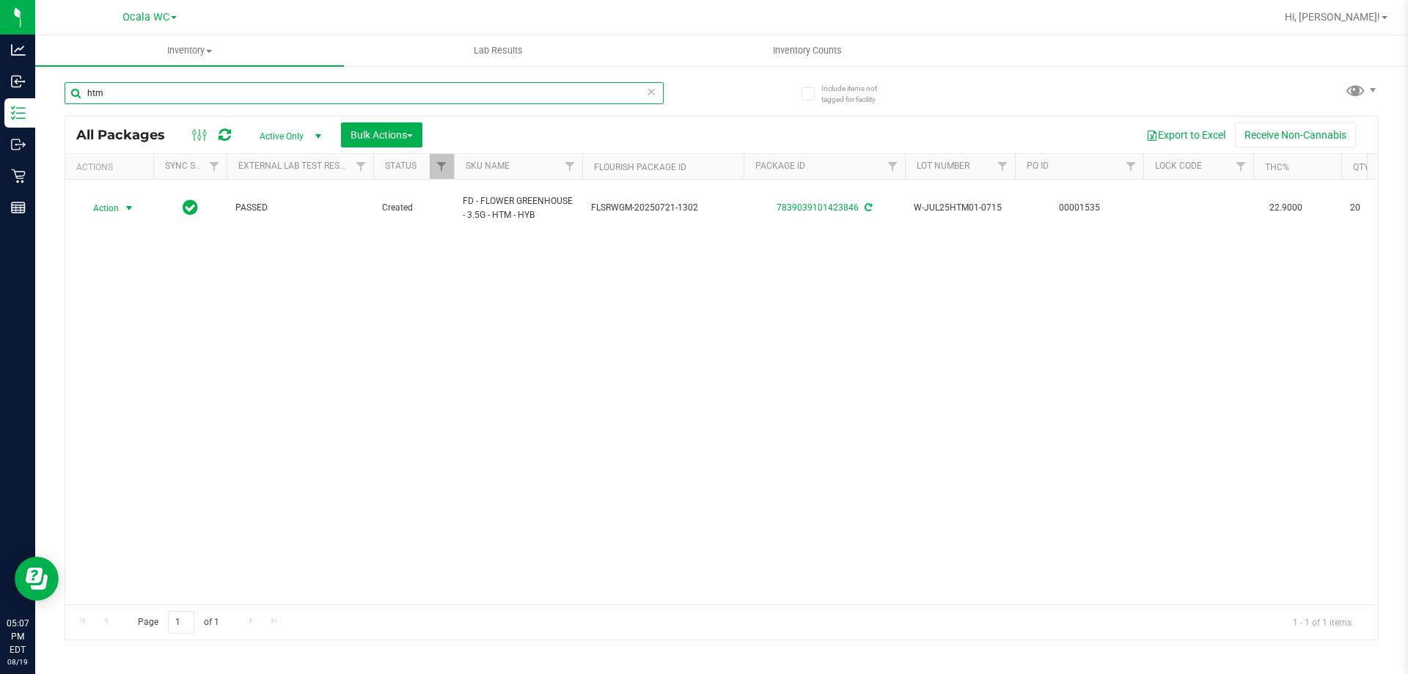
click at [135, 82] on input "htm" at bounding box center [364, 93] width 599 height 22
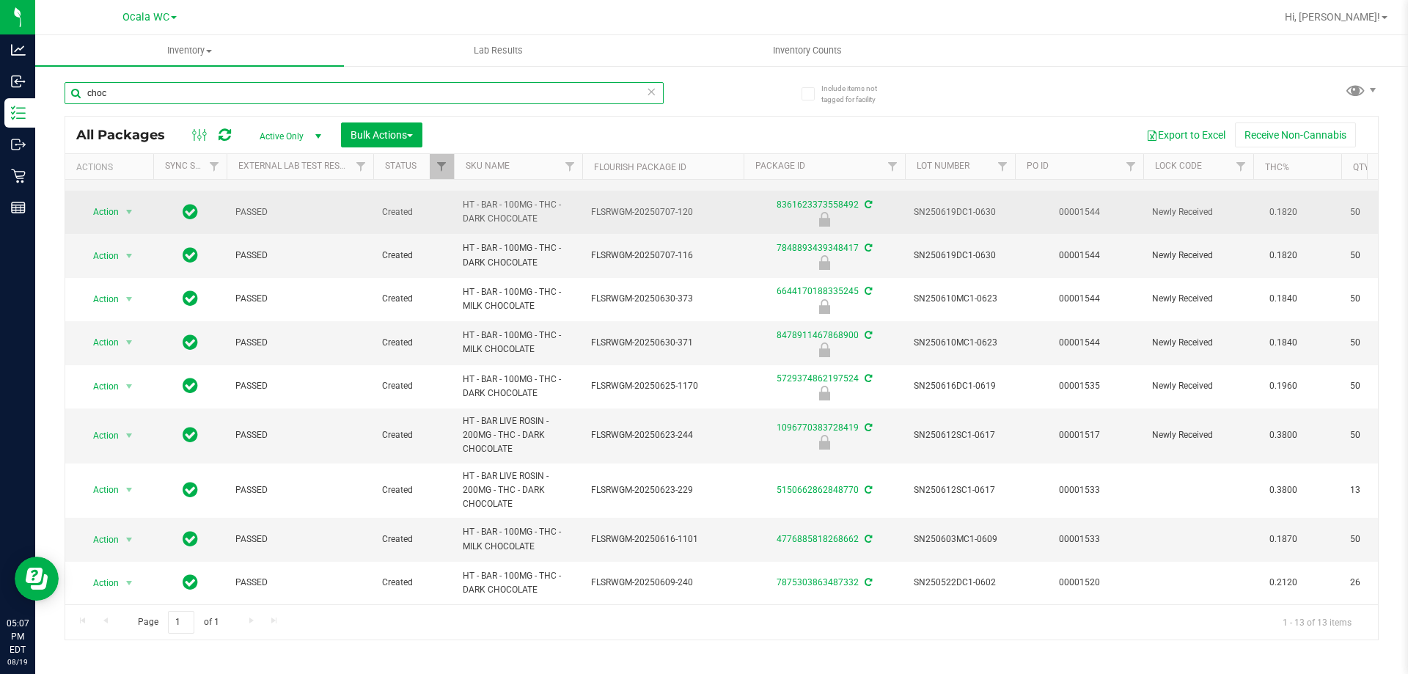
scroll to position [197, 0]
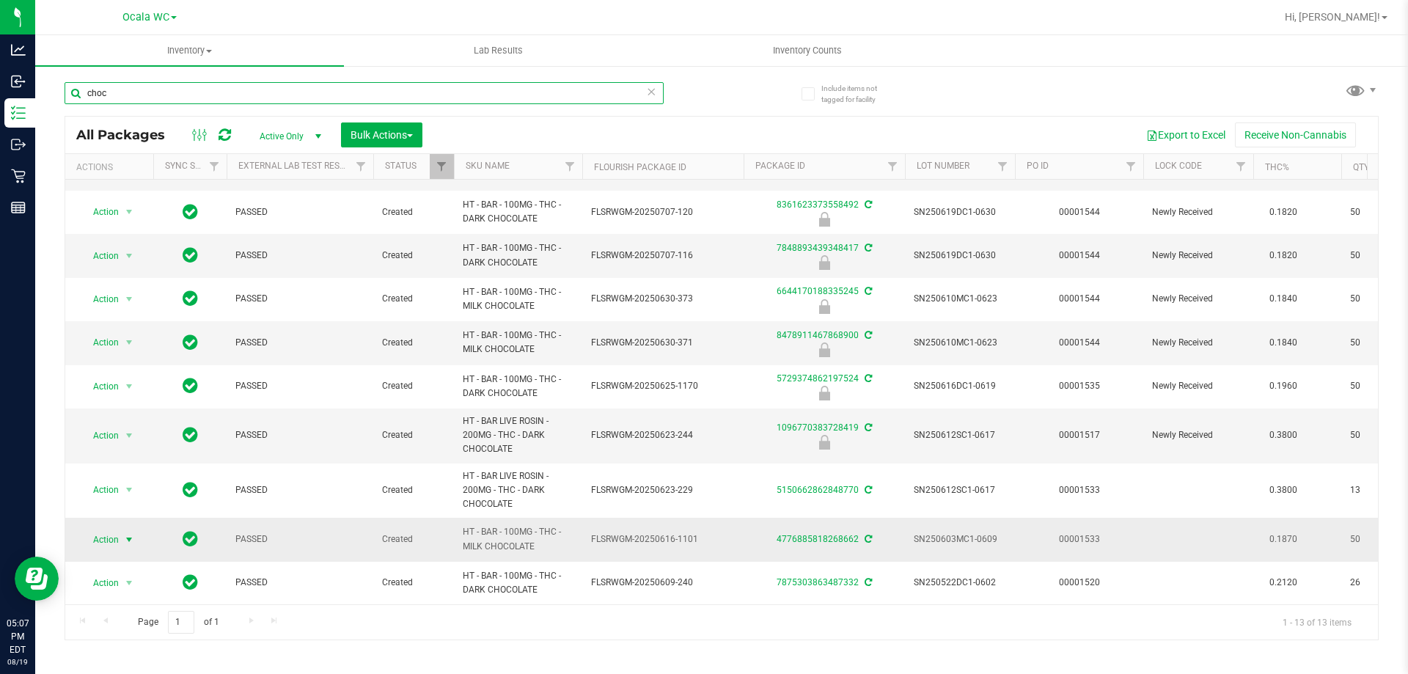
type input "choc"
click at [105, 534] on span "Action" at bounding box center [100, 539] width 40 height 21
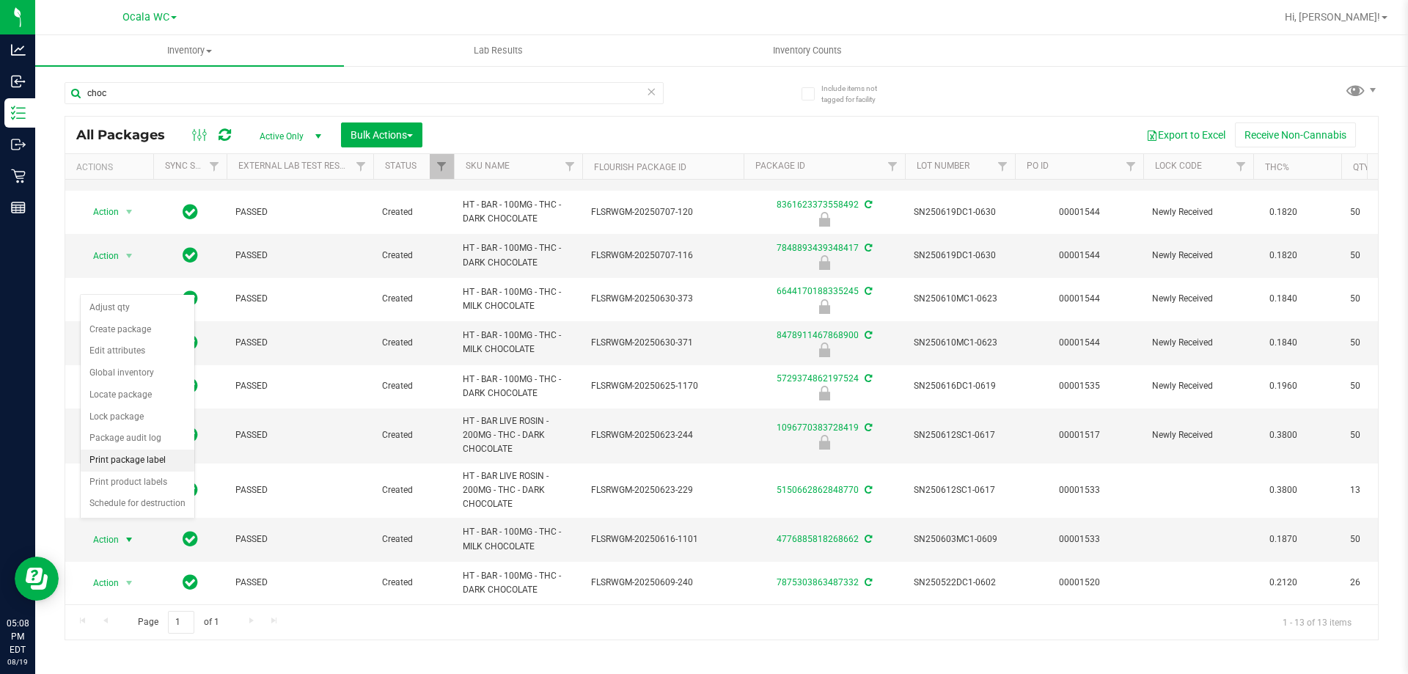
click at [143, 462] on li "Print package label" at bounding box center [138, 461] width 114 height 22
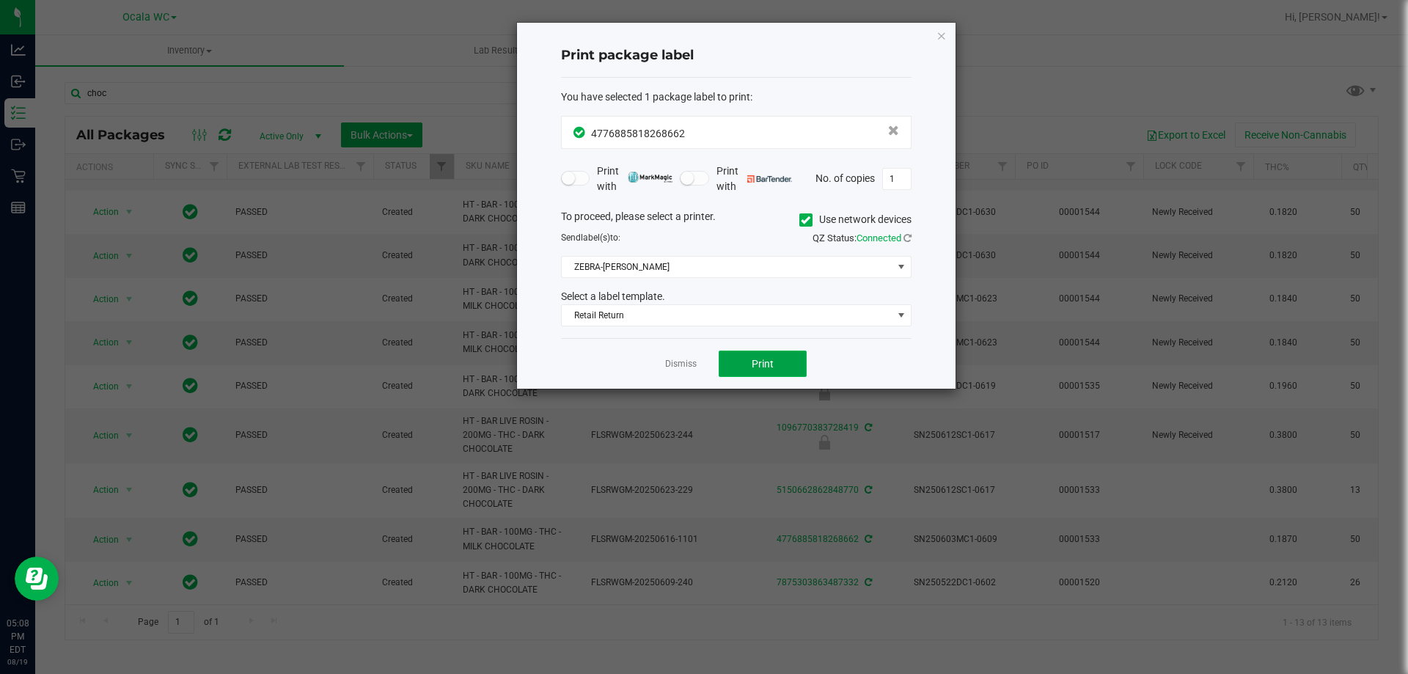
click at [738, 361] on button "Print" at bounding box center [763, 364] width 88 height 26
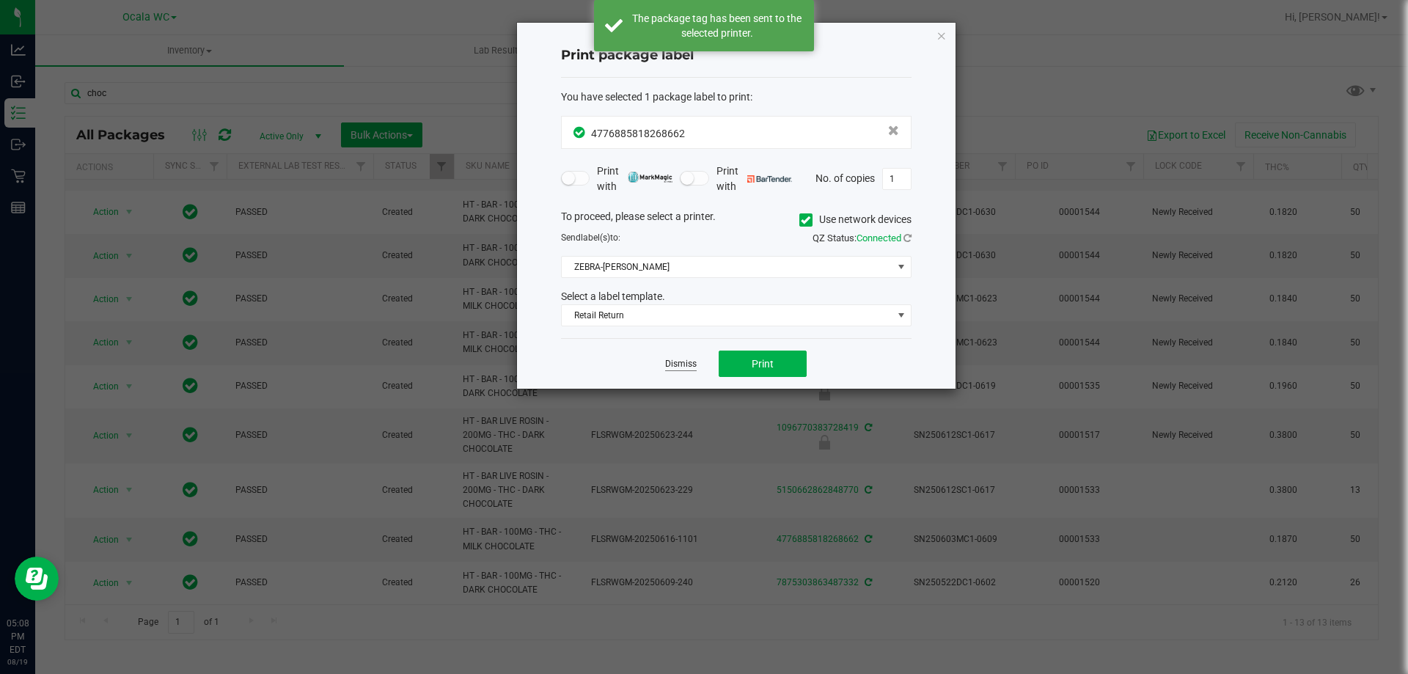
click at [688, 364] on link "Dismiss" at bounding box center [681, 364] width 32 height 12
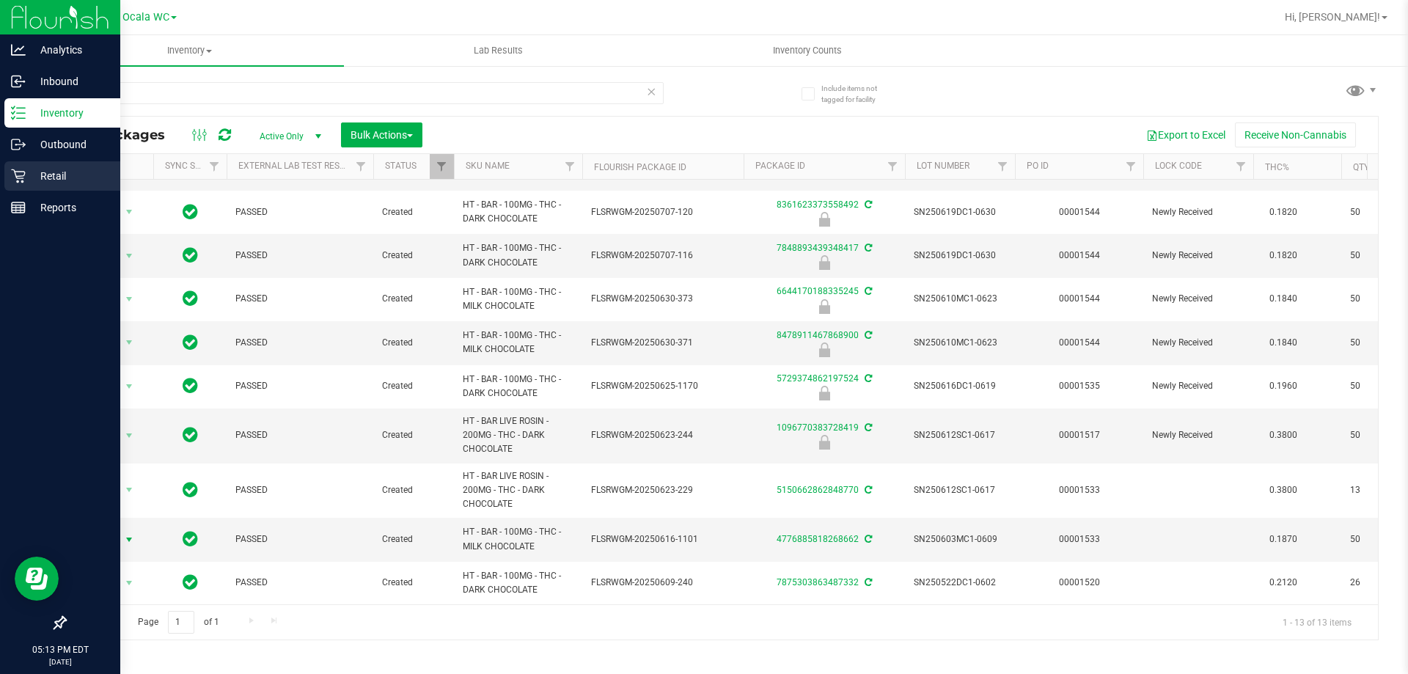
click at [22, 186] on div "Retail" at bounding box center [62, 175] width 116 height 29
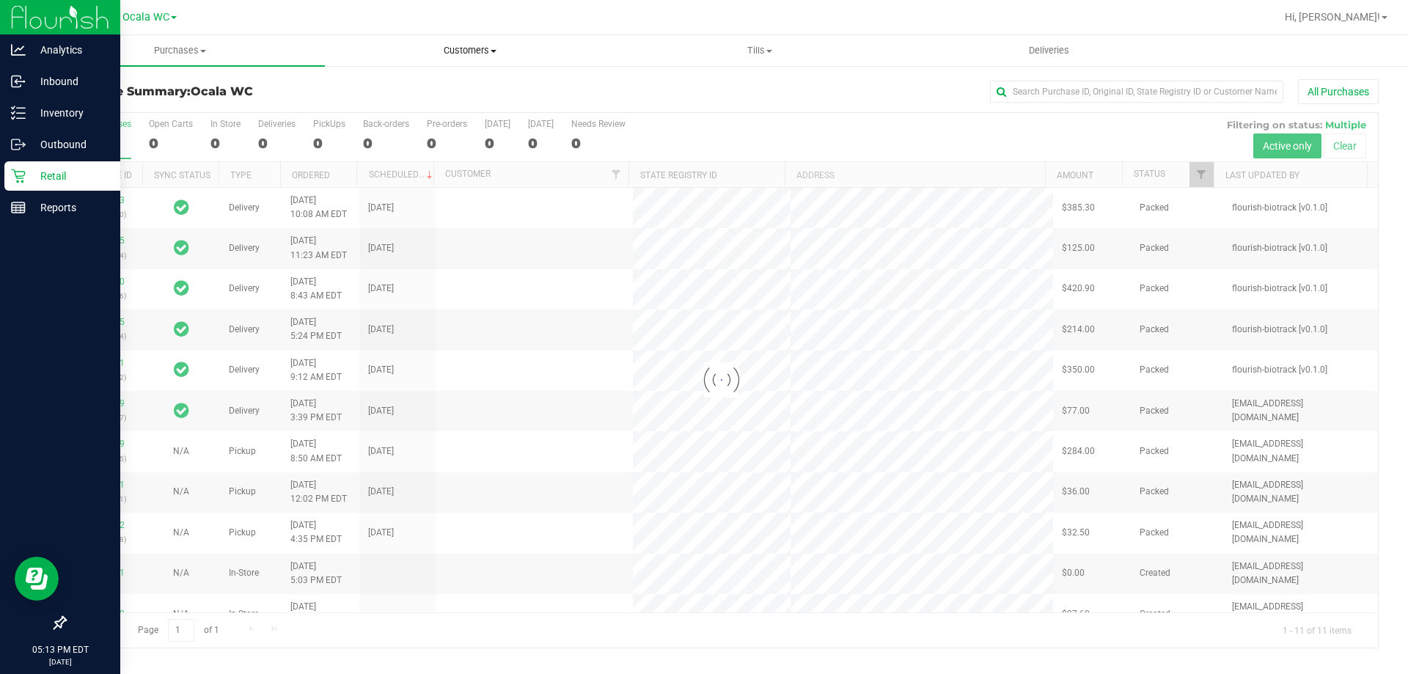
click at [474, 45] on span "Customers" at bounding box center [470, 50] width 288 height 13
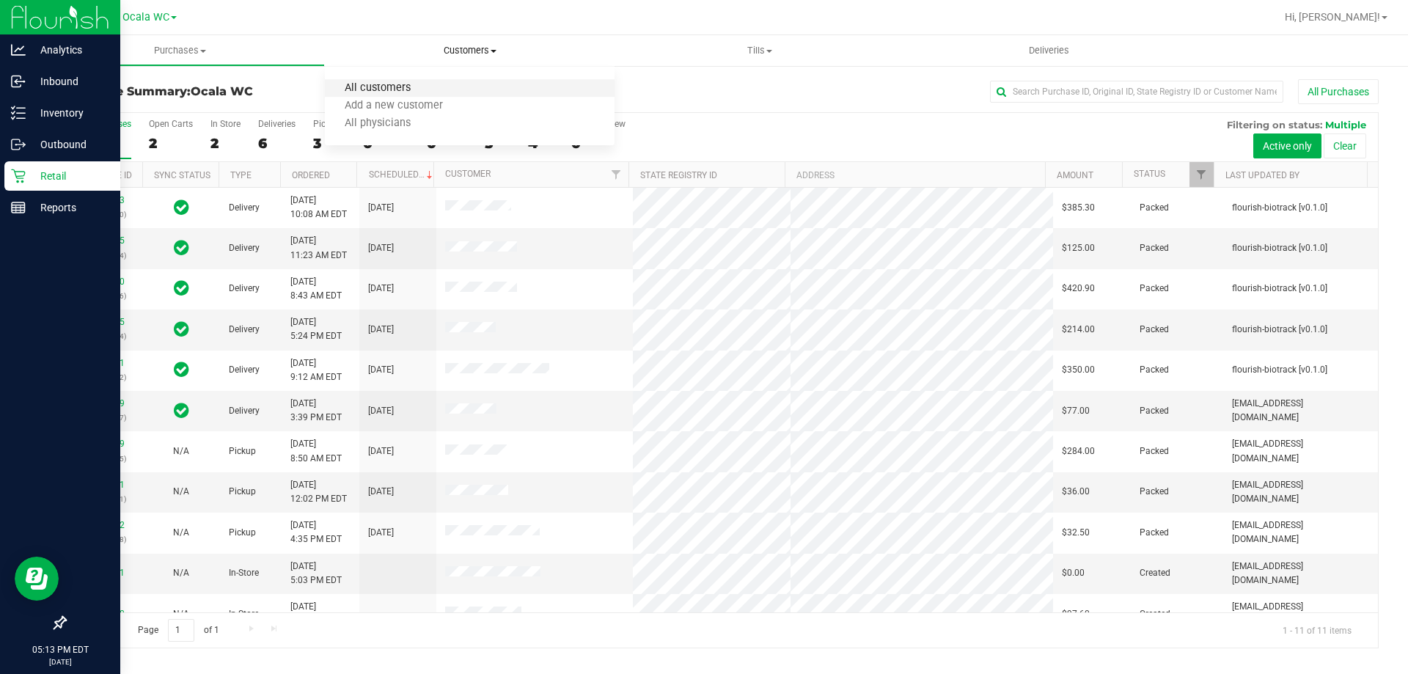
click at [389, 90] on span "All customers" at bounding box center [378, 88] width 106 height 12
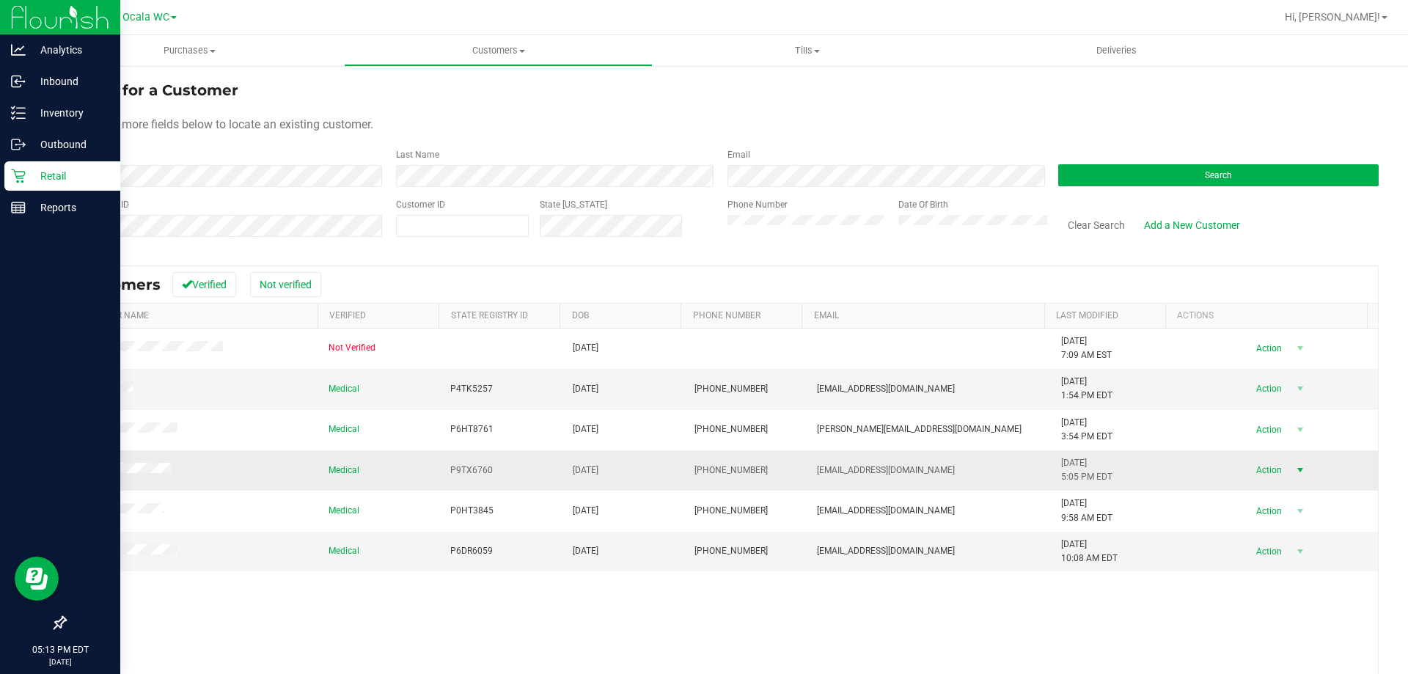
click at [1250, 469] on span "Action" at bounding box center [1267, 470] width 48 height 21
click at [1250, 529] on li "Create new purchase" at bounding box center [1274, 525] width 100 height 40
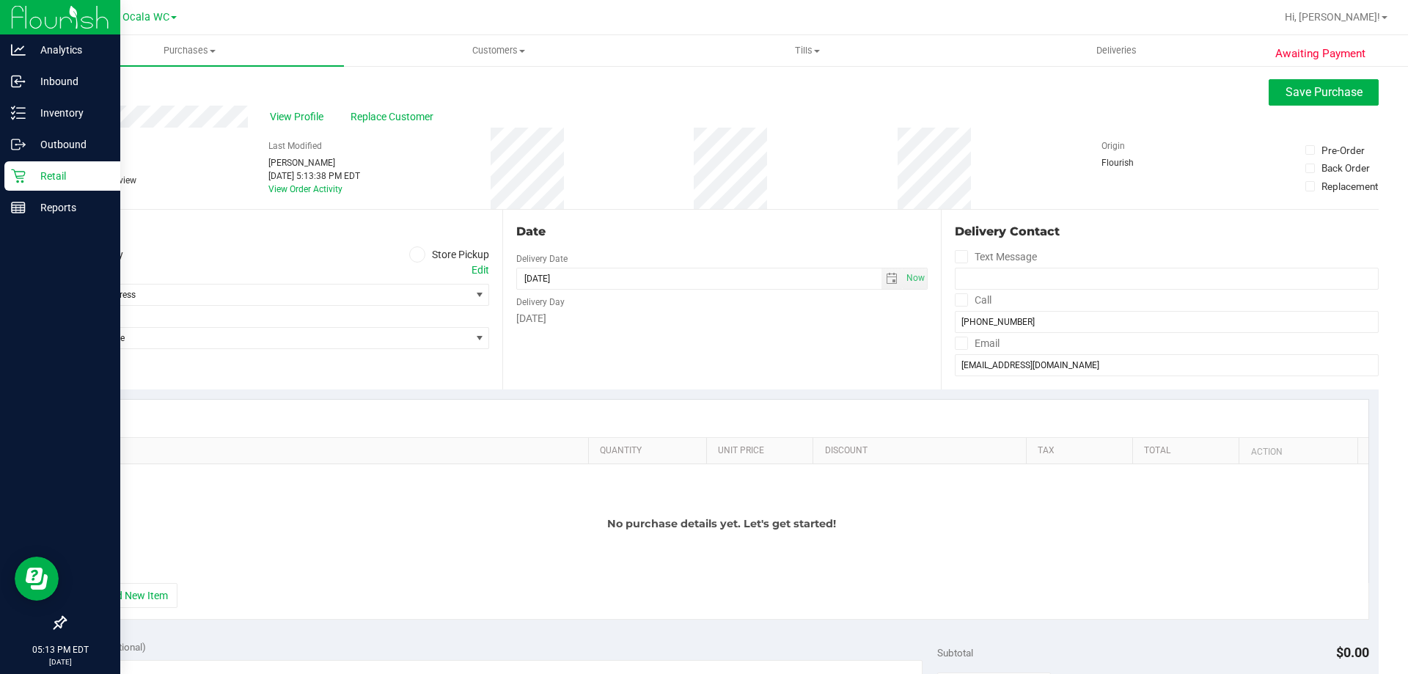
click at [413, 254] on icon at bounding box center [417, 254] width 9 height 0
click at [0, 0] on input "Store Pickup" at bounding box center [0, 0] width 0 height 0
click at [91, 593] on button "+ Add New Item" at bounding box center [132, 595] width 91 height 25
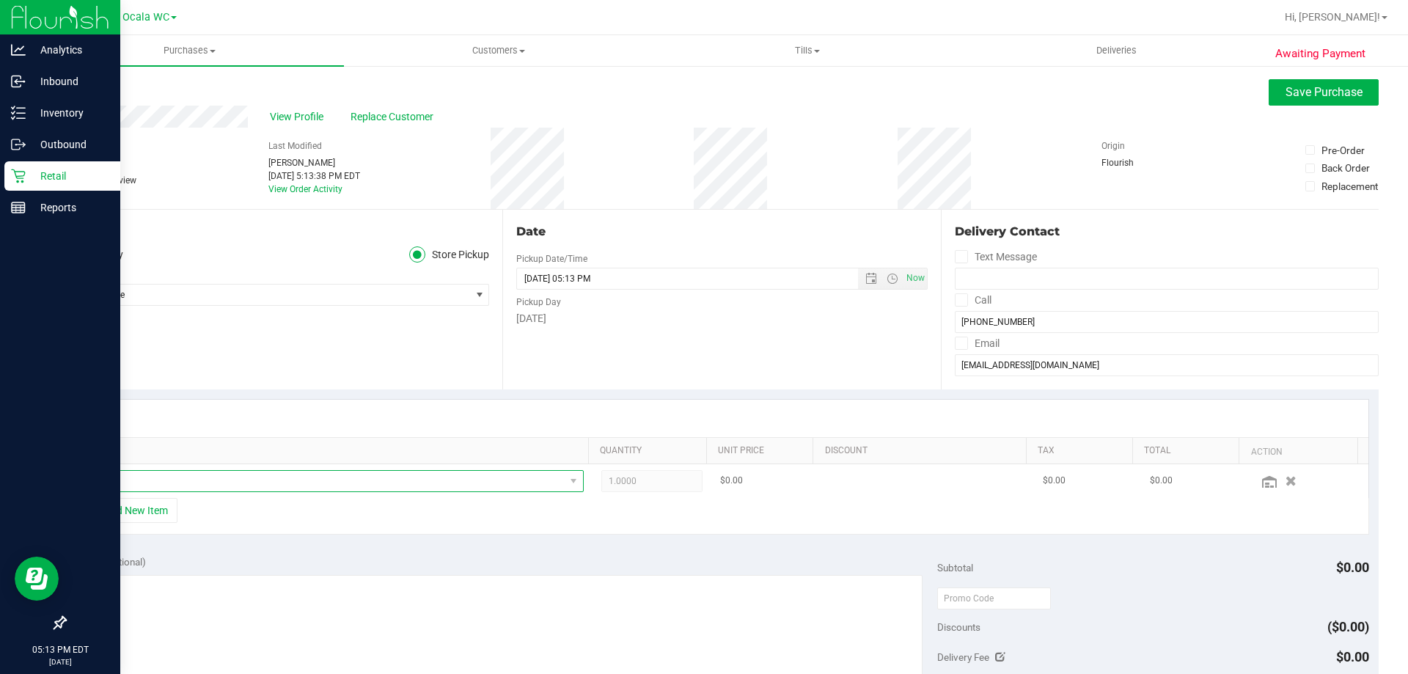
click at [176, 483] on span "NO DATA FOUND" at bounding box center [325, 481] width 480 height 21
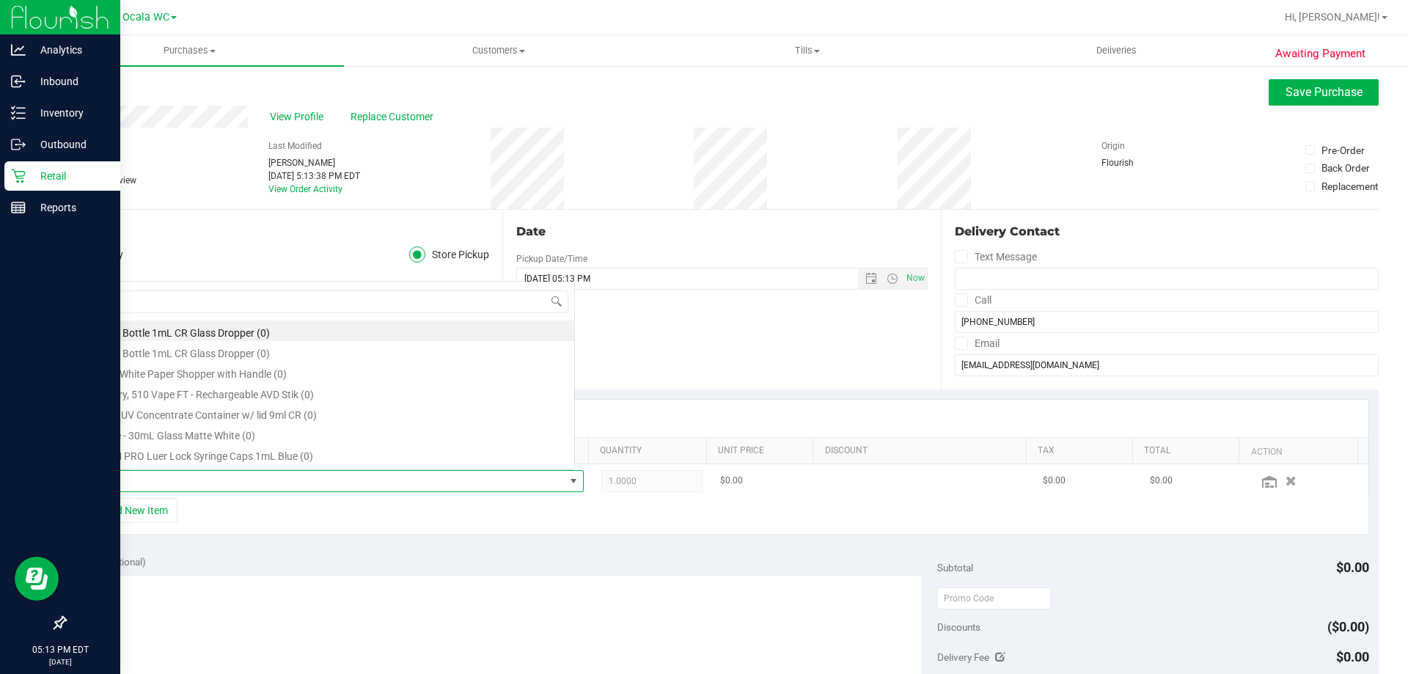
scroll to position [22, 486]
type input "srh"
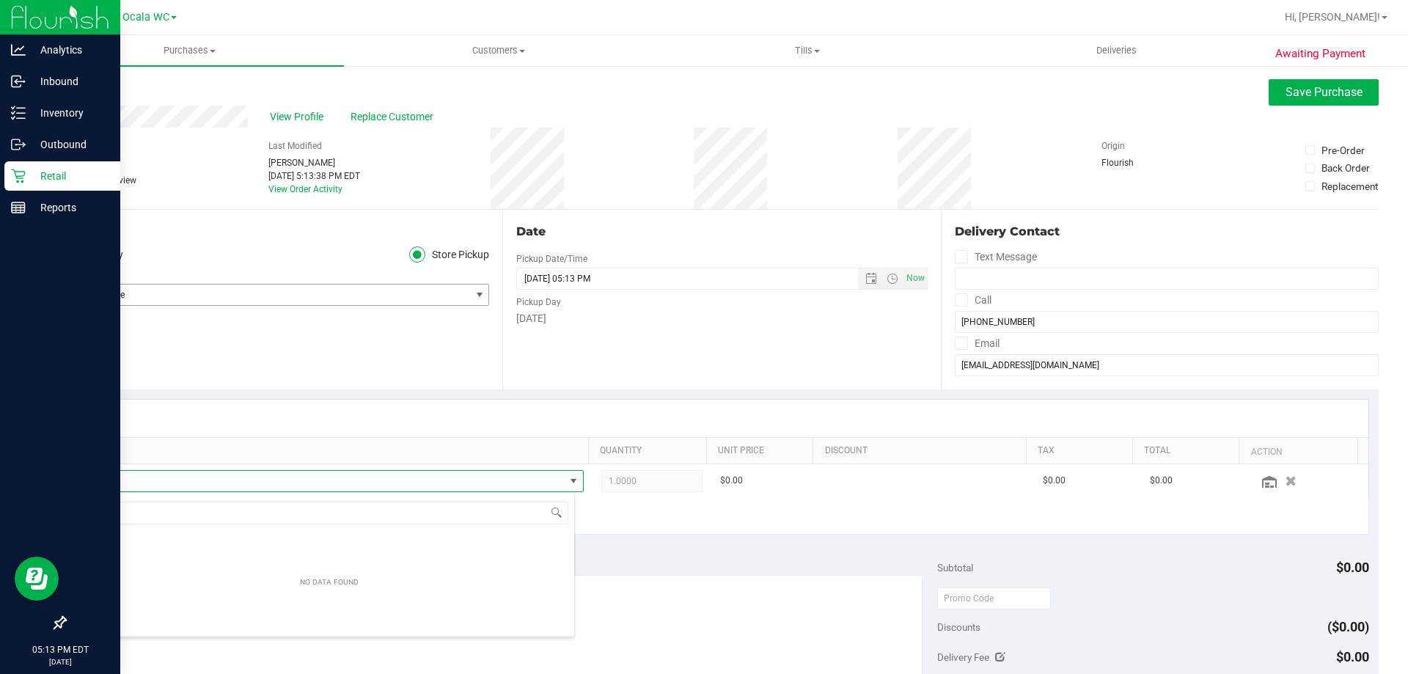
click at [296, 301] on span "Select Store" at bounding box center [267, 295] width 405 height 21
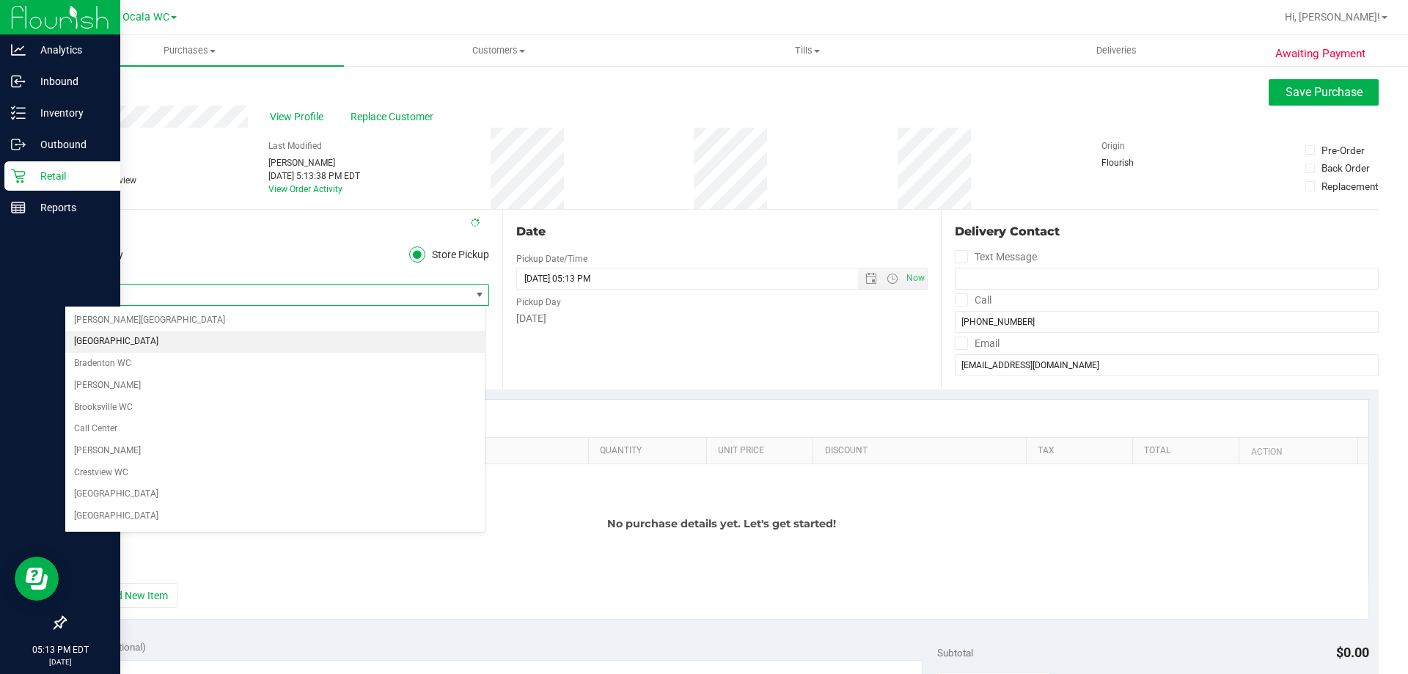
scroll to position [456, 0]
click at [138, 298] on span "Ocala WC" at bounding box center [267, 295] width 405 height 21
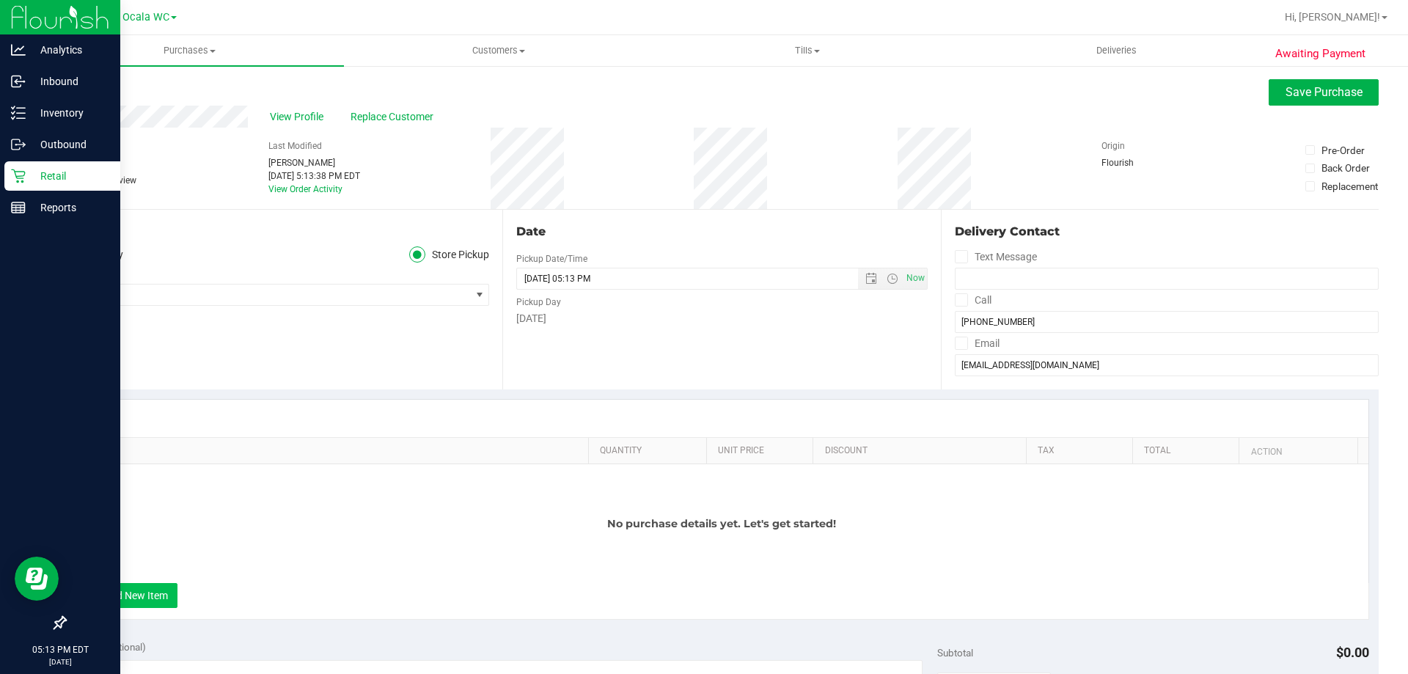
click at [133, 584] on button "+ Add New Item" at bounding box center [132, 595] width 91 height 25
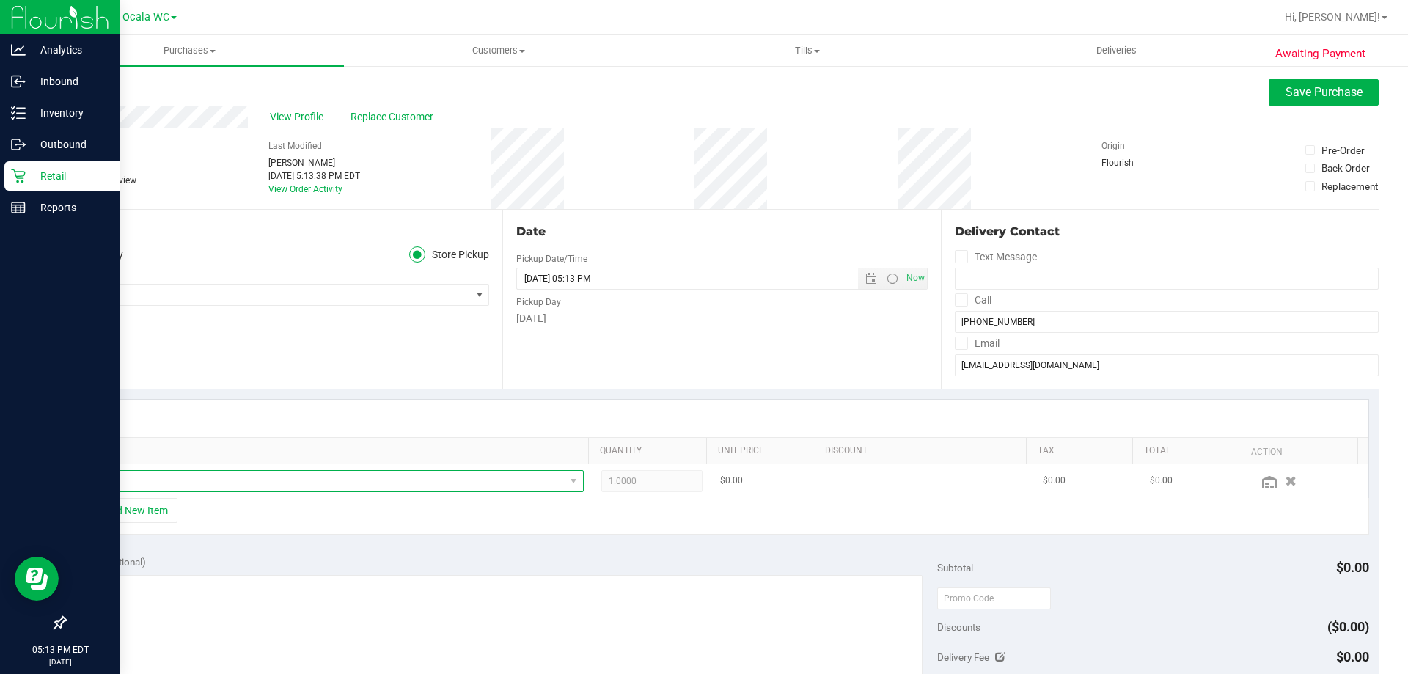
click at [153, 487] on span "NO DATA FOUND" at bounding box center [325, 481] width 480 height 21
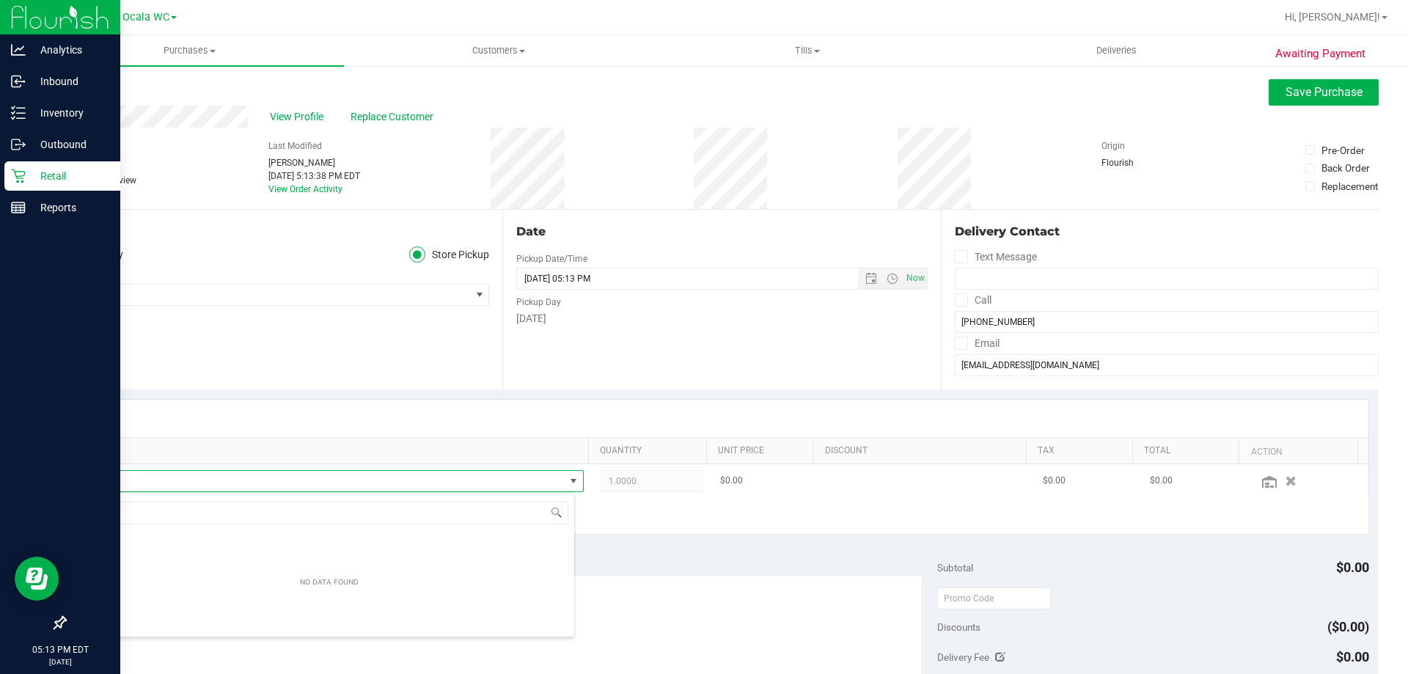
scroll to position [22, 486]
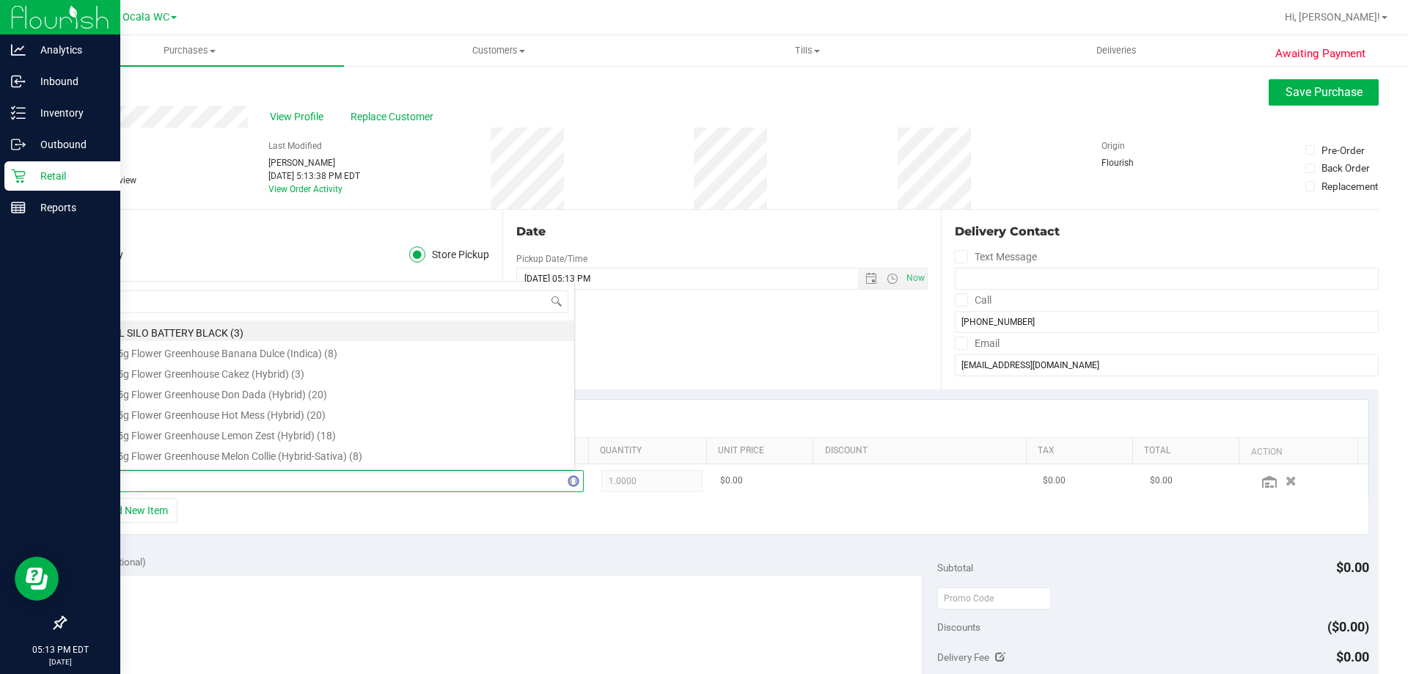
type input "srh"
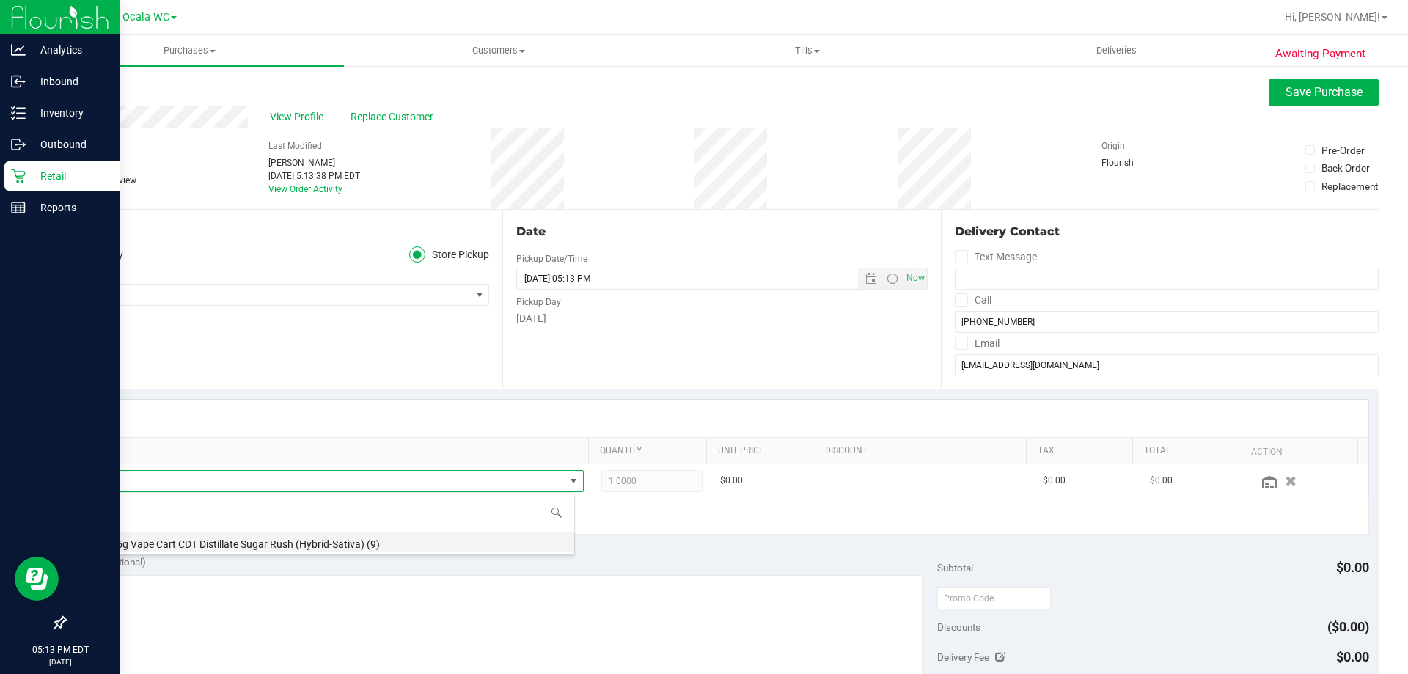
click at [193, 543] on li "FT 0.5g Vape Cart CDT Distillate Sugar Rush (Hybrid-Sativa) (9)" at bounding box center [329, 542] width 489 height 21
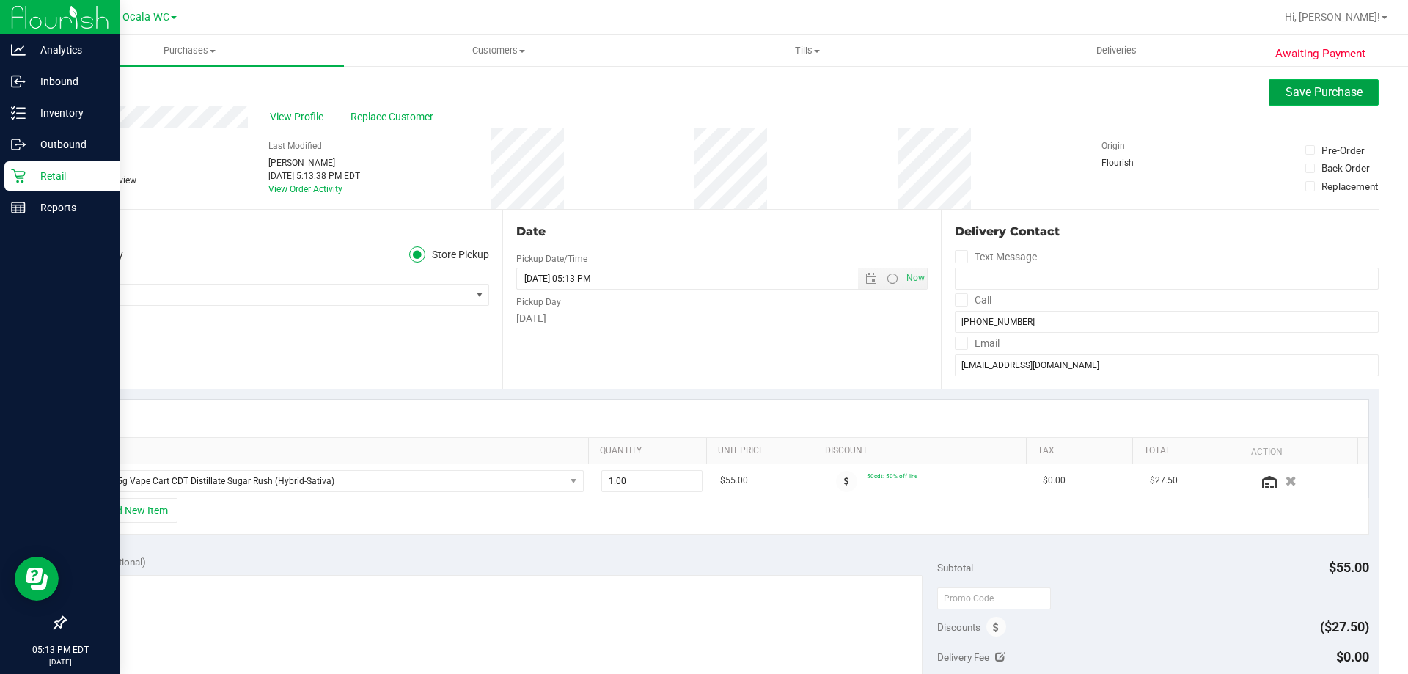
click at [1305, 83] on button "Save Purchase" at bounding box center [1324, 92] width 110 height 26
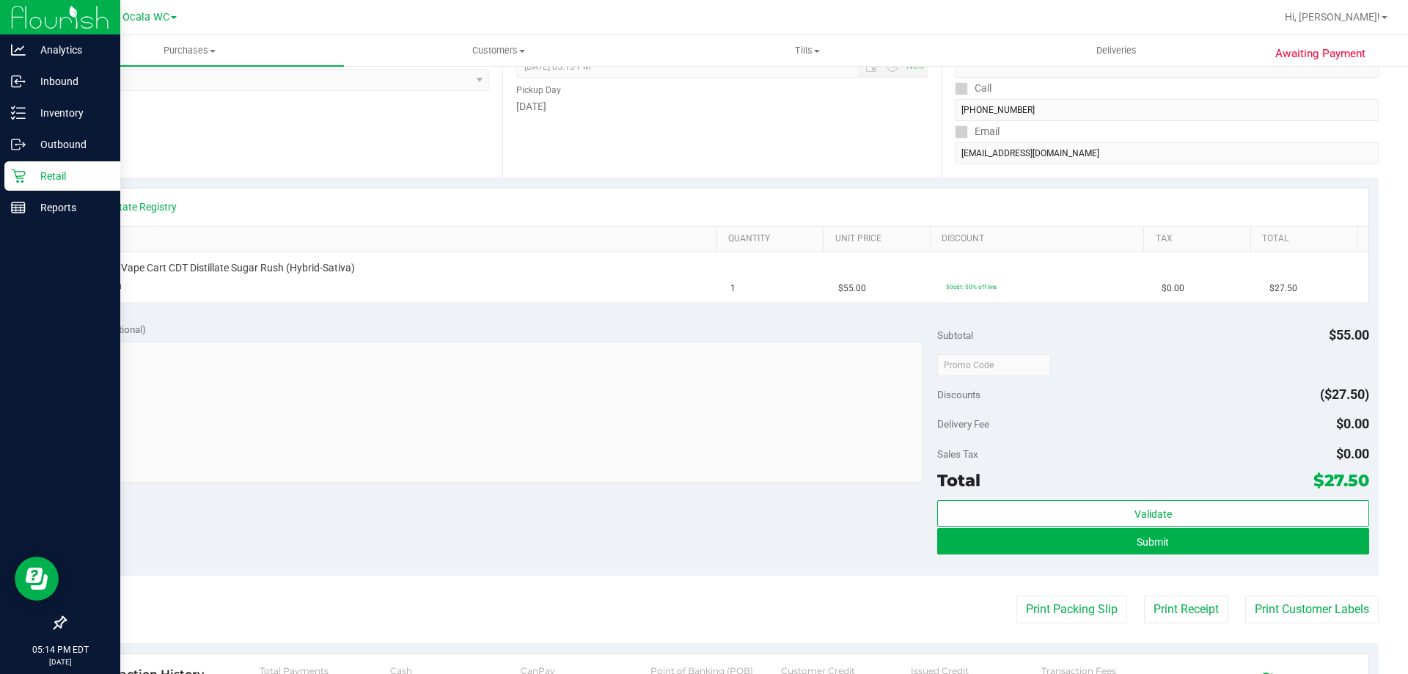
scroll to position [293, 0]
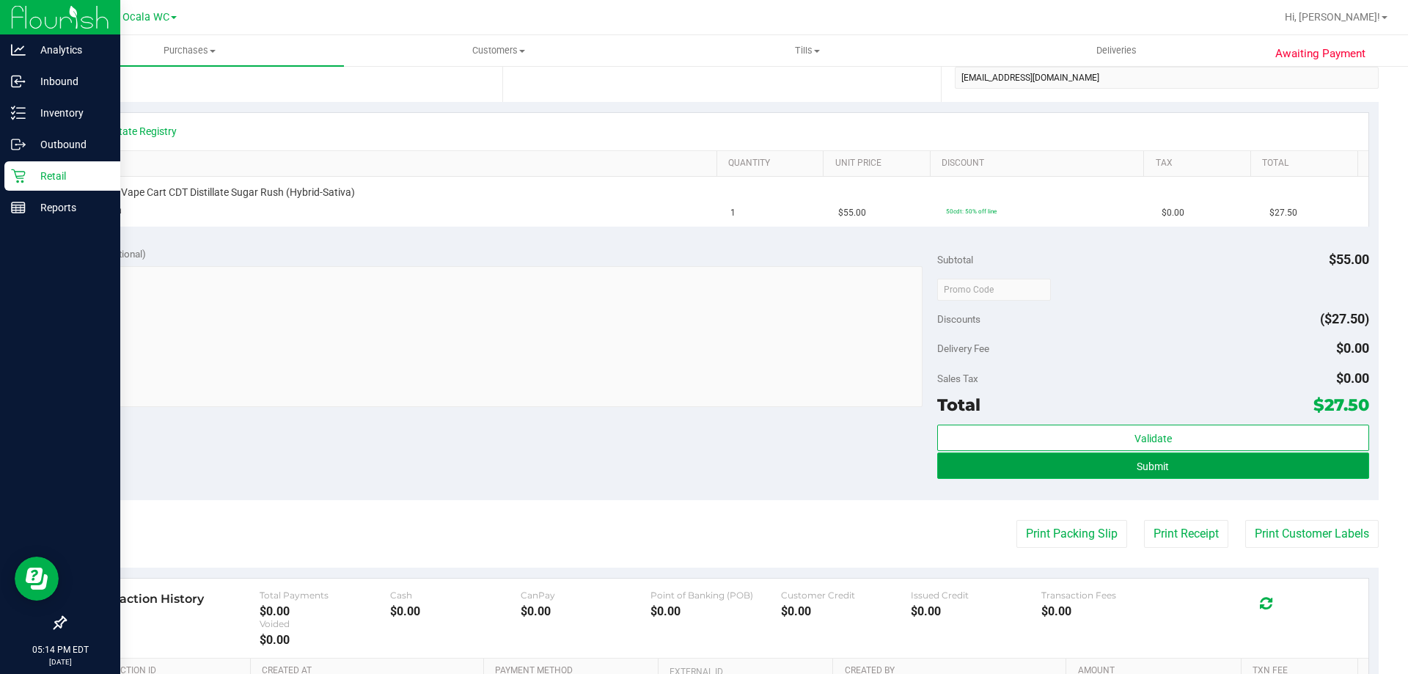
click at [1255, 472] on button "Submit" at bounding box center [1152, 465] width 431 height 26
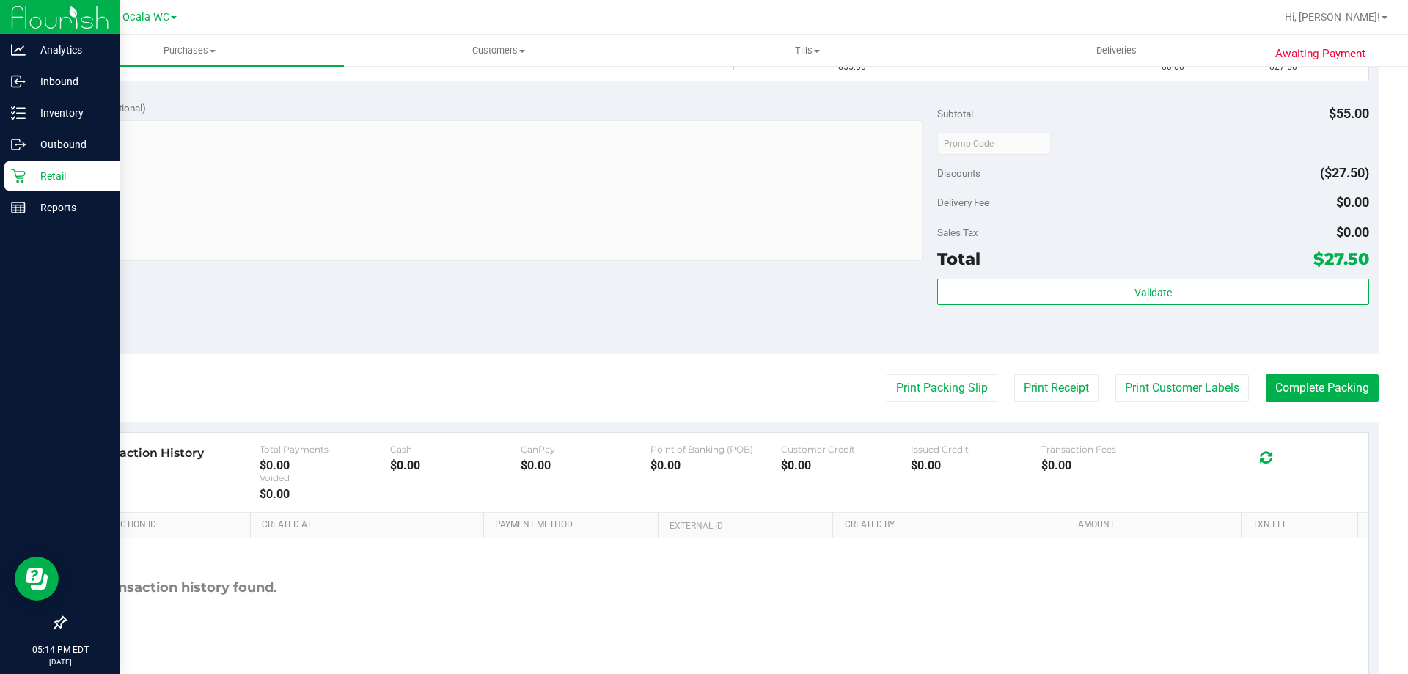
scroll to position [440, 0]
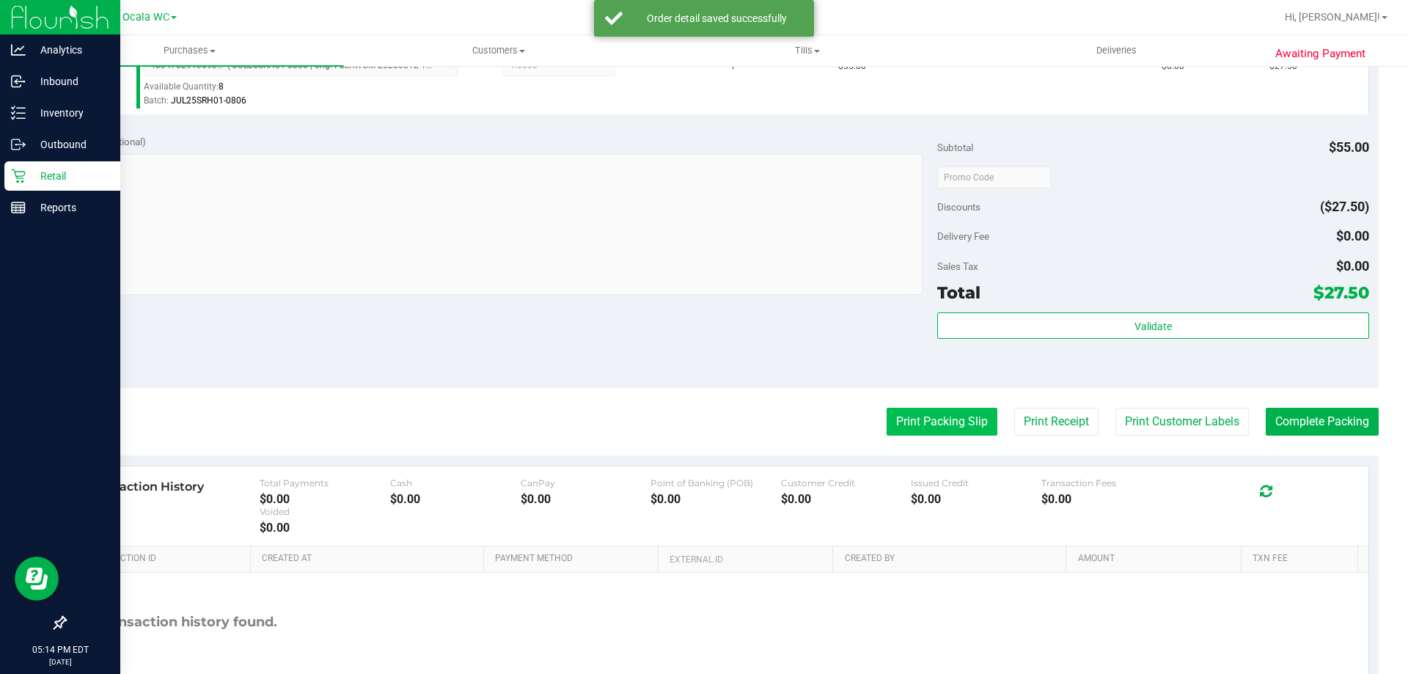
click at [949, 415] on button "Print Packing Slip" at bounding box center [942, 422] width 111 height 28
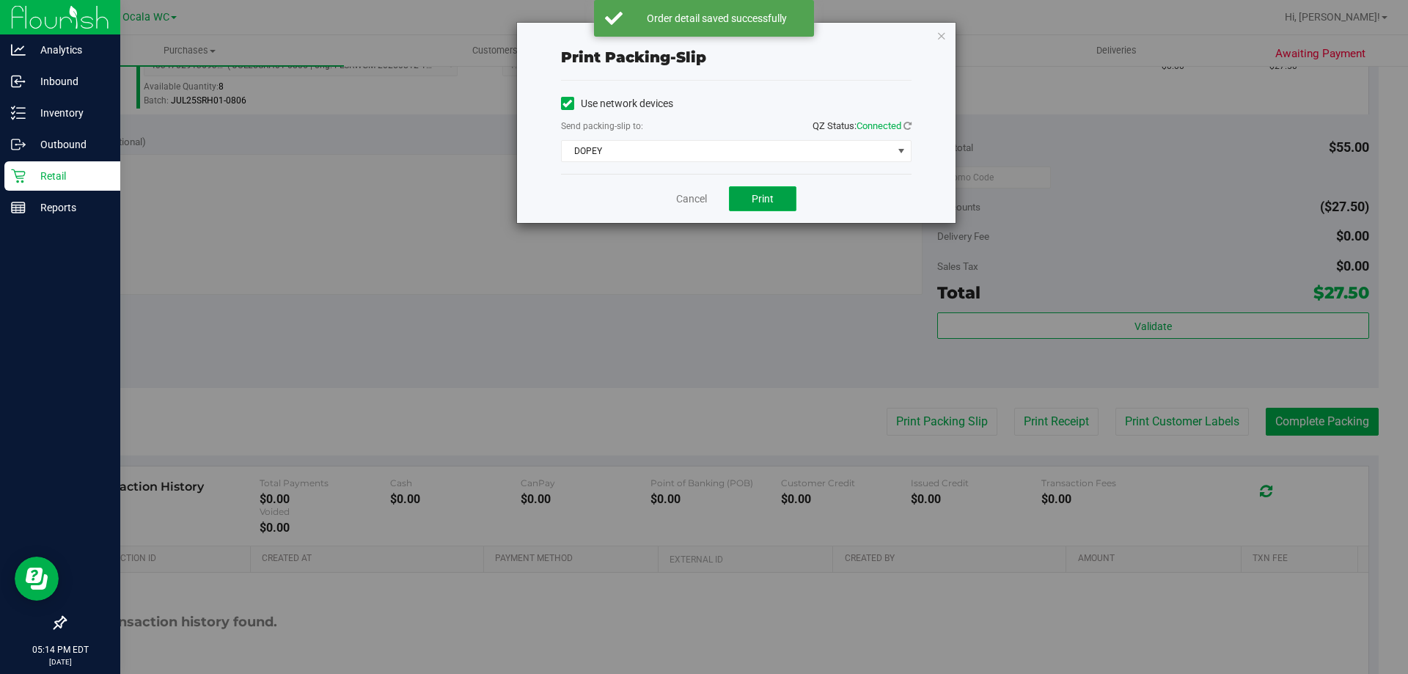
click at [774, 195] on button "Print" at bounding box center [762, 198] width 67 height 25
click at [682, 197] on link "Cancel" at bounding box center [691, 198] width 31 height 15
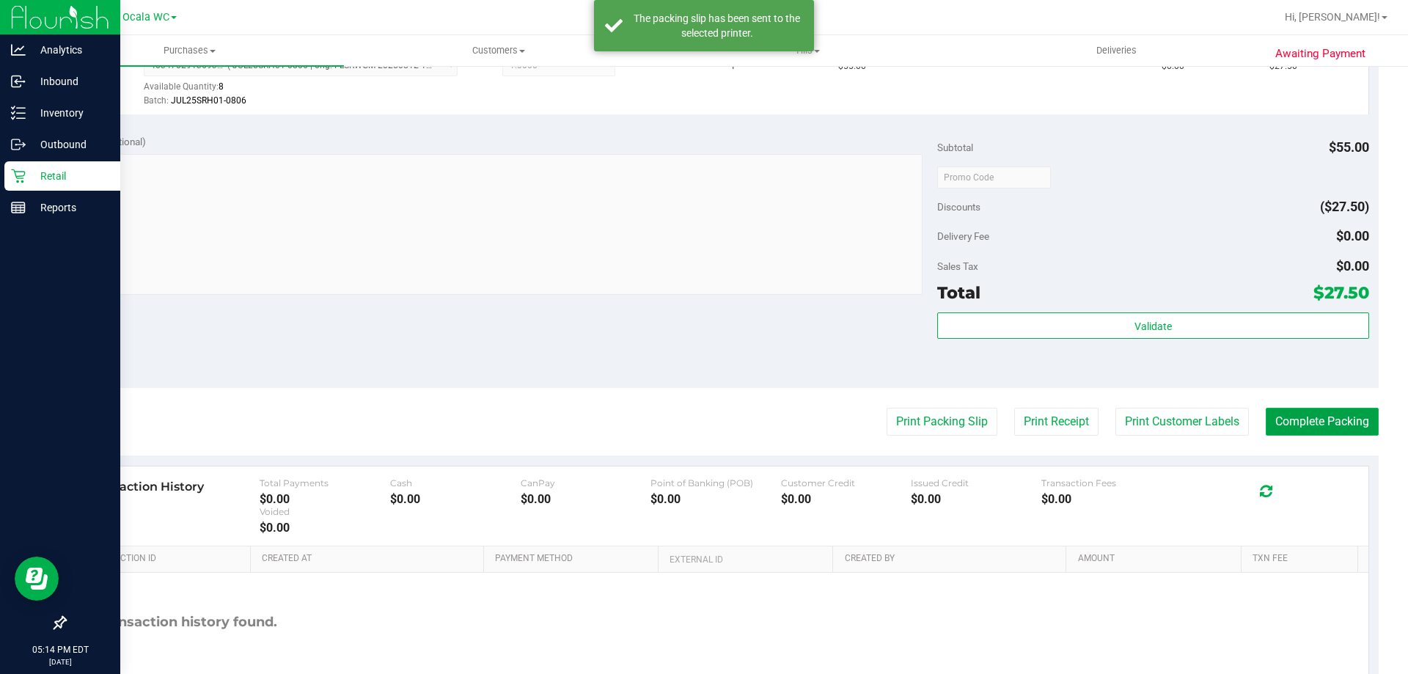
click at [1338, 413] on button "Complete Packing" at bounding box center [1322, 422] width 113 height 28
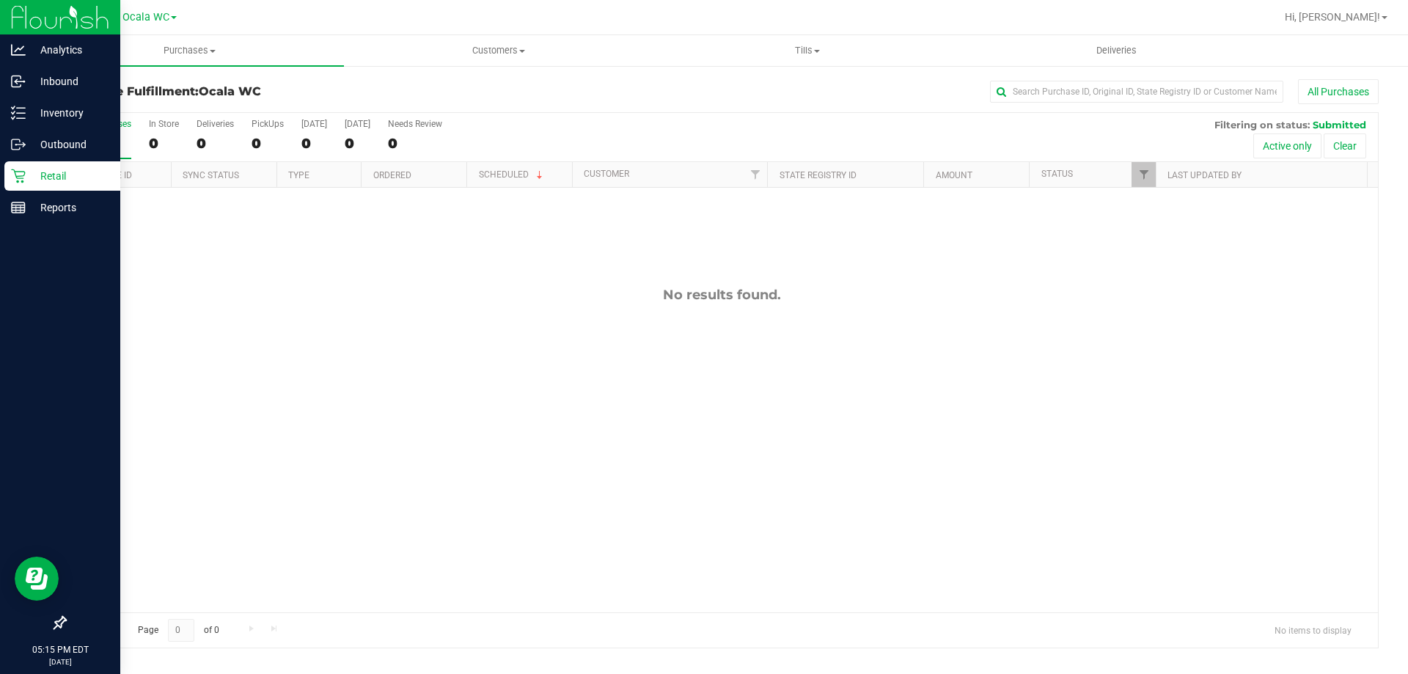
click at [51, 183] on p "Retail" at bounding box center [70, 176] width 88 height 18
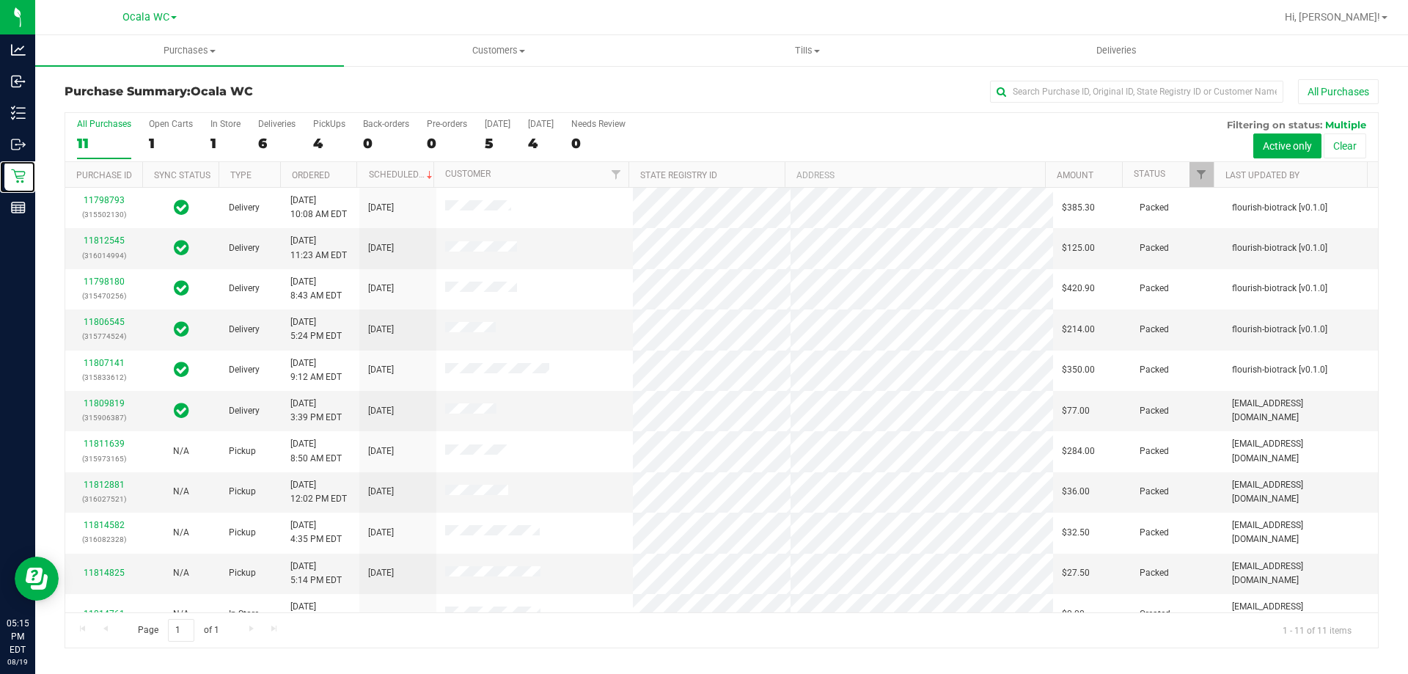
scroll to position [21, 0]
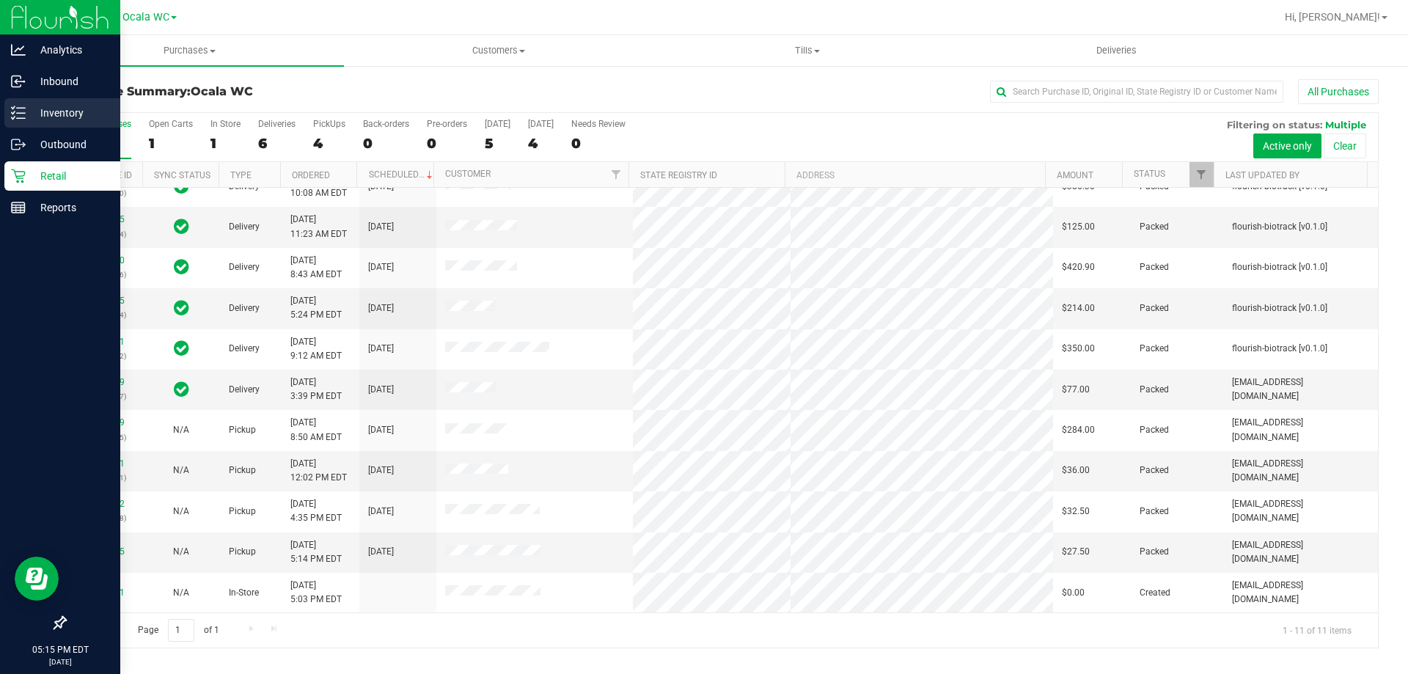
click at [37, 110] on p "Inventory" at bounding box center [70, 113] width 88 height 18
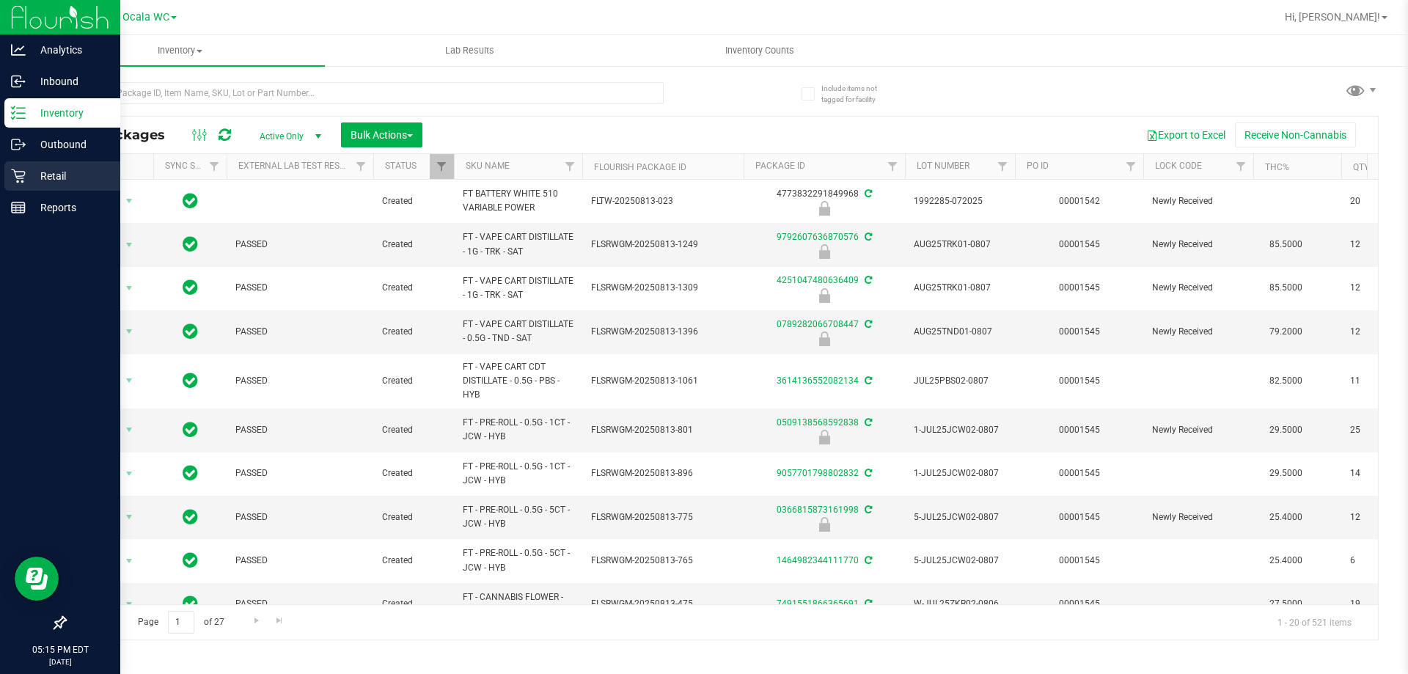
click at [89, 179] on p "Retail" at bounding box center [70, 176] width 88 height 18
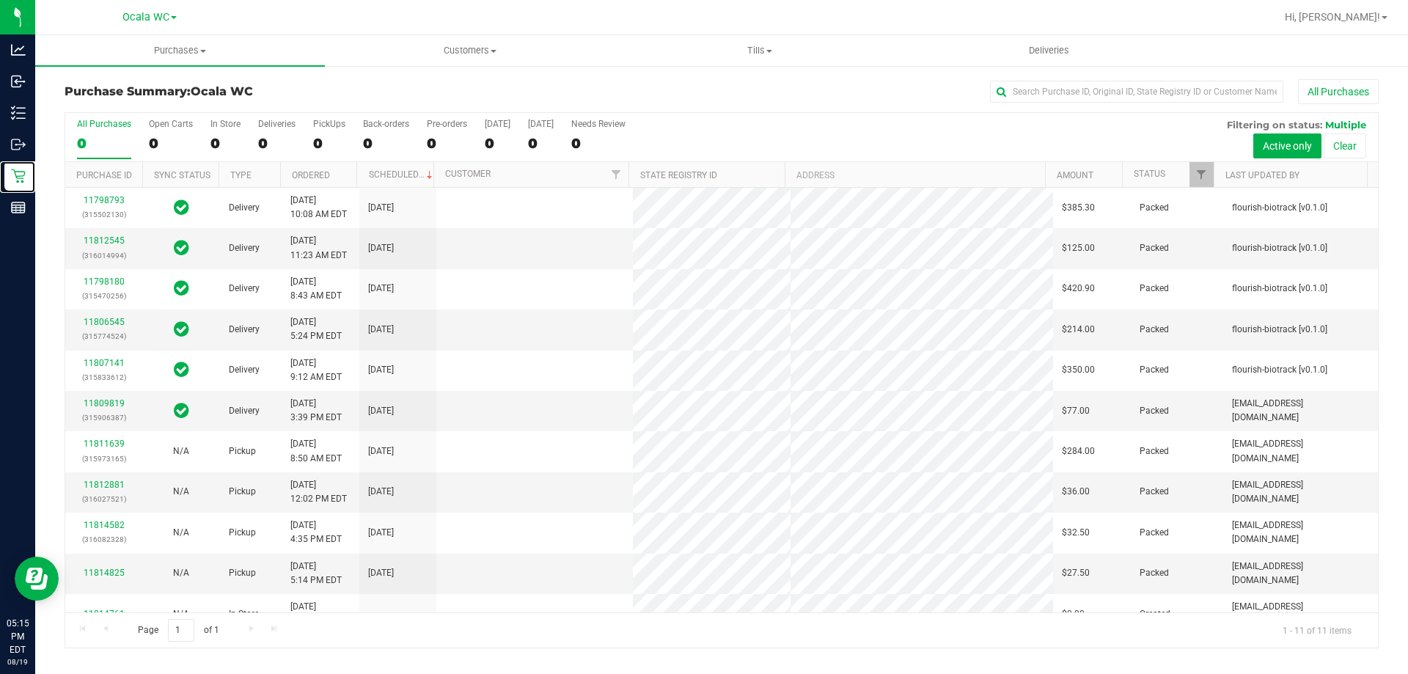
scroll to position [21, 0]
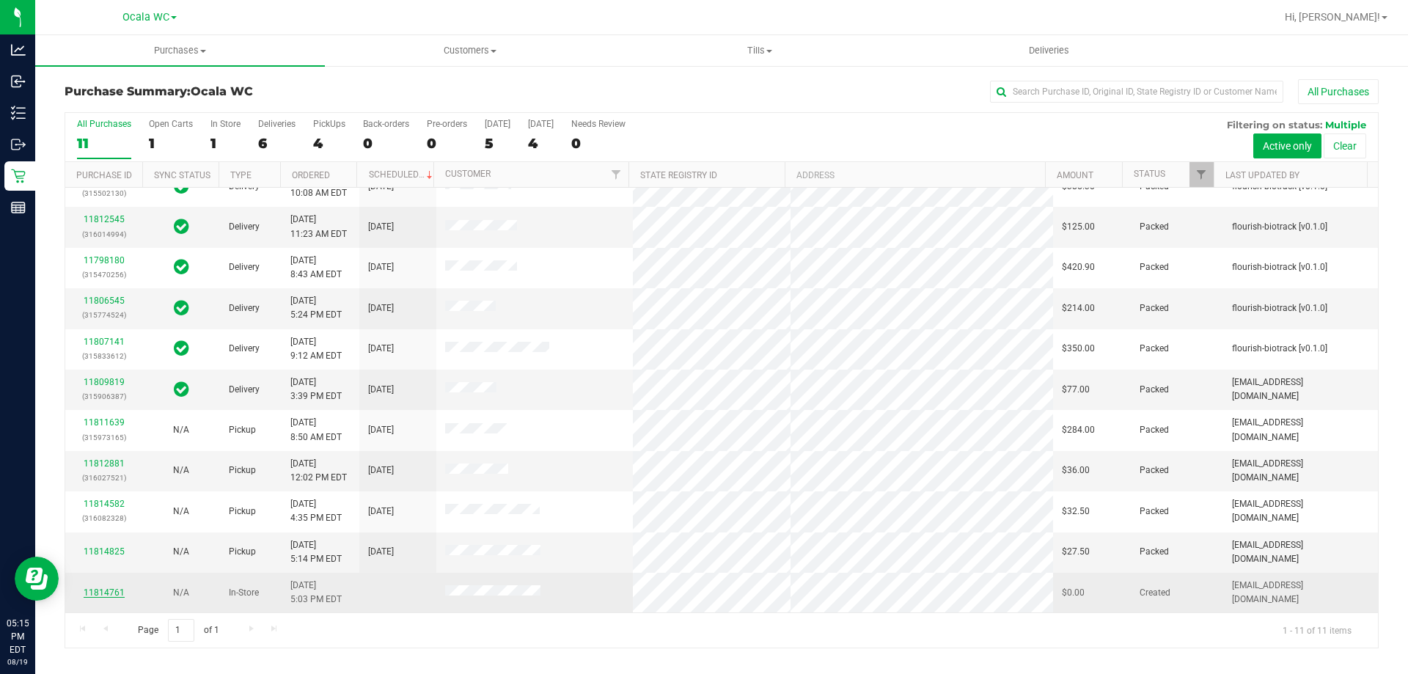
click at [85, 589] on link "11814761" at bounding box center [104, 592] width 41 height 10
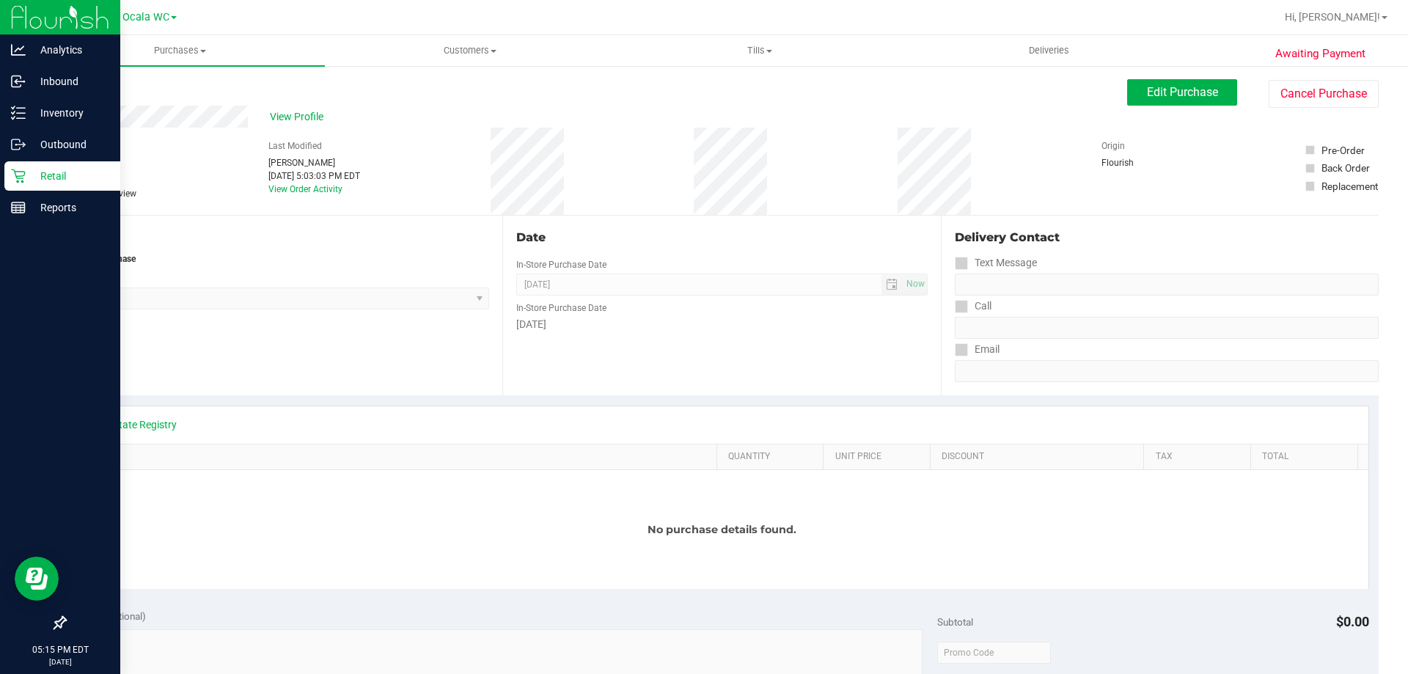
click at [40, 177] on p "Retail" at bounding box center [70, 176] width 88 height 18
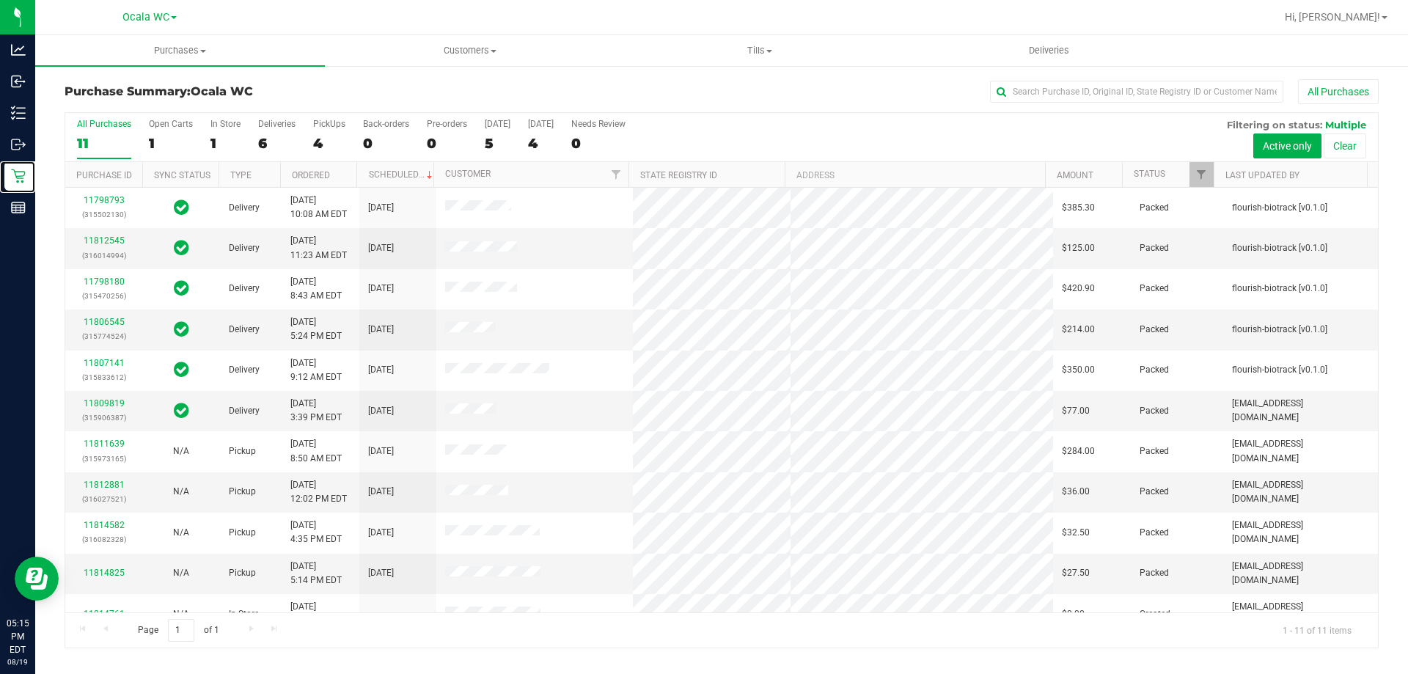
scroll to position [21, 0]
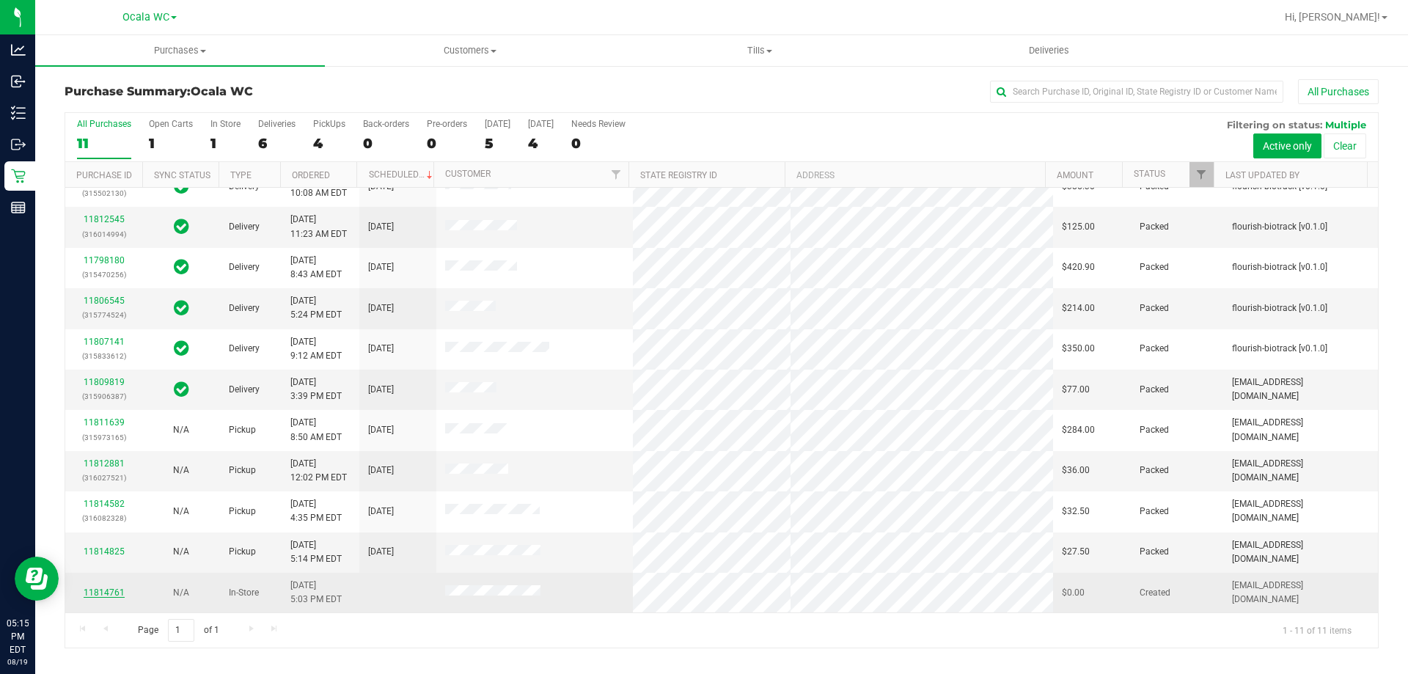
click at [91, 591] on link "11814761" at bounding box center [104, 592] width 41 height 10
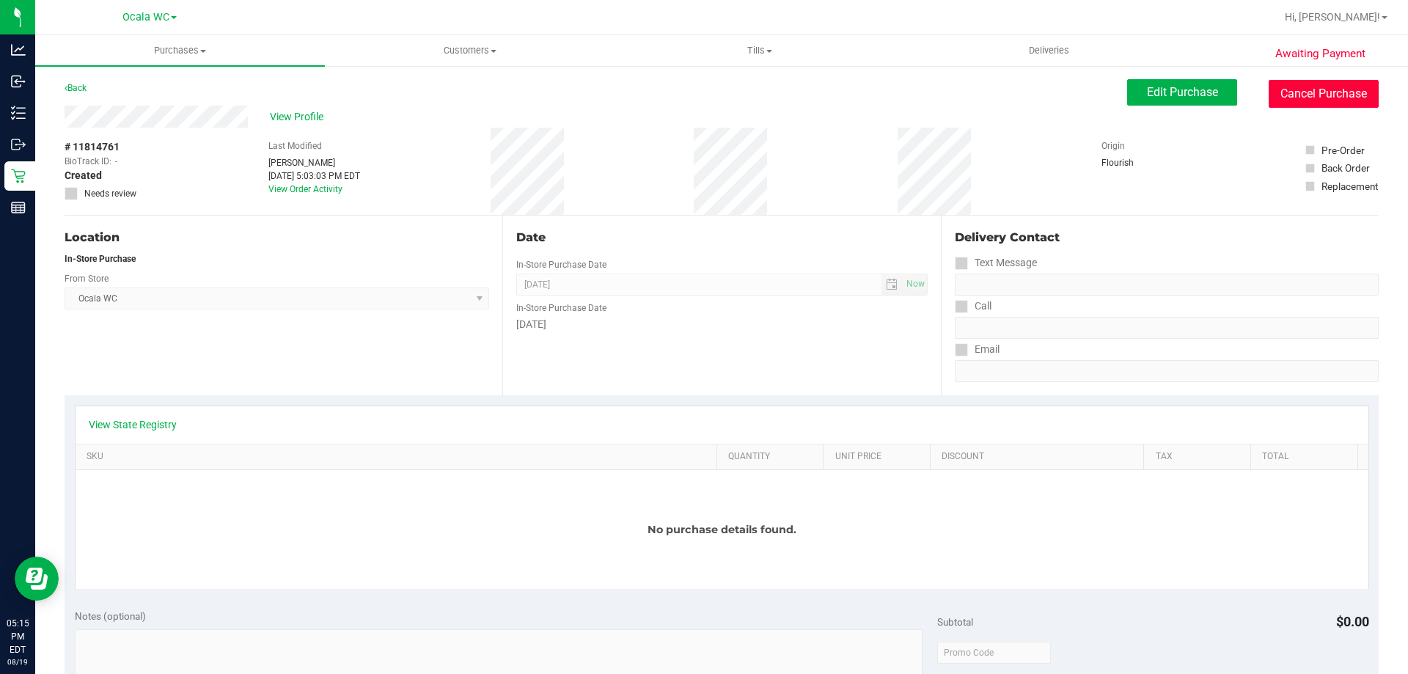
click at [1302, 99] on button "Cancel Purchase" at bounding box center [1324, 94] width 110 height 28
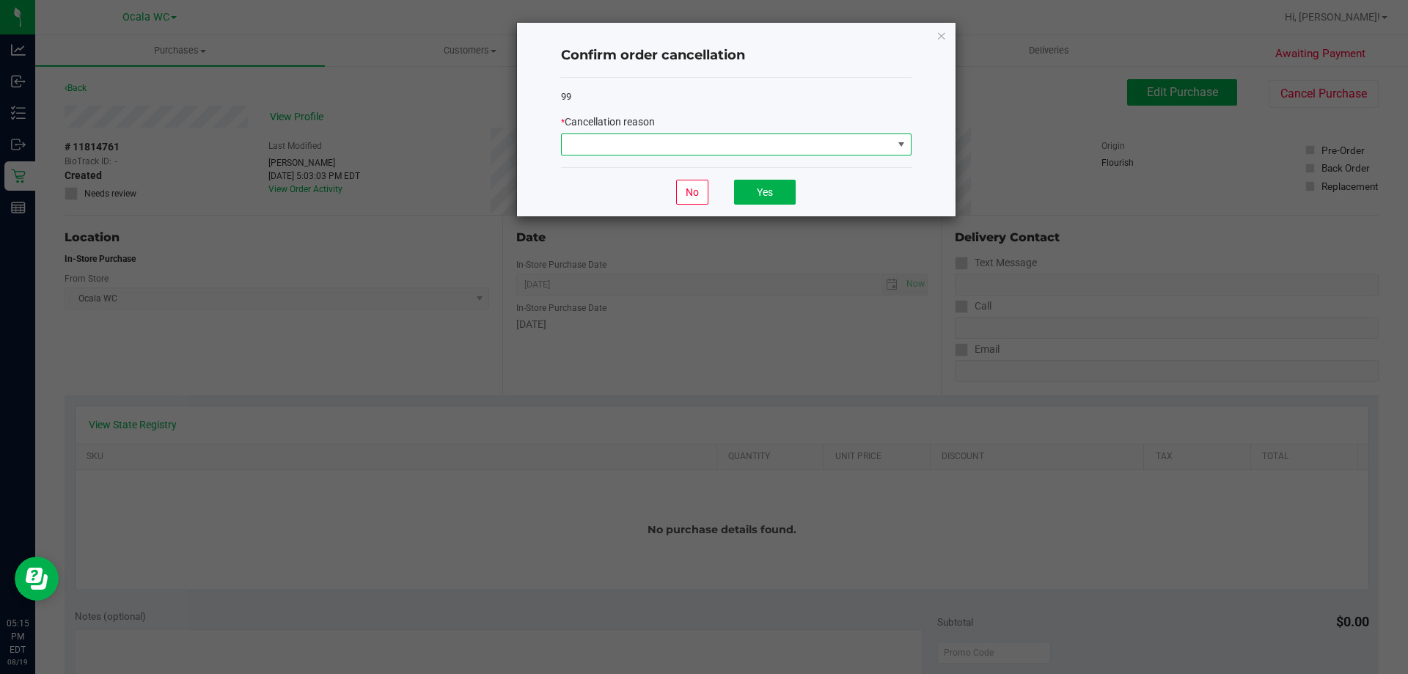
click at [802, 147] on span at bounding box center [727, 144] width 331 height 21
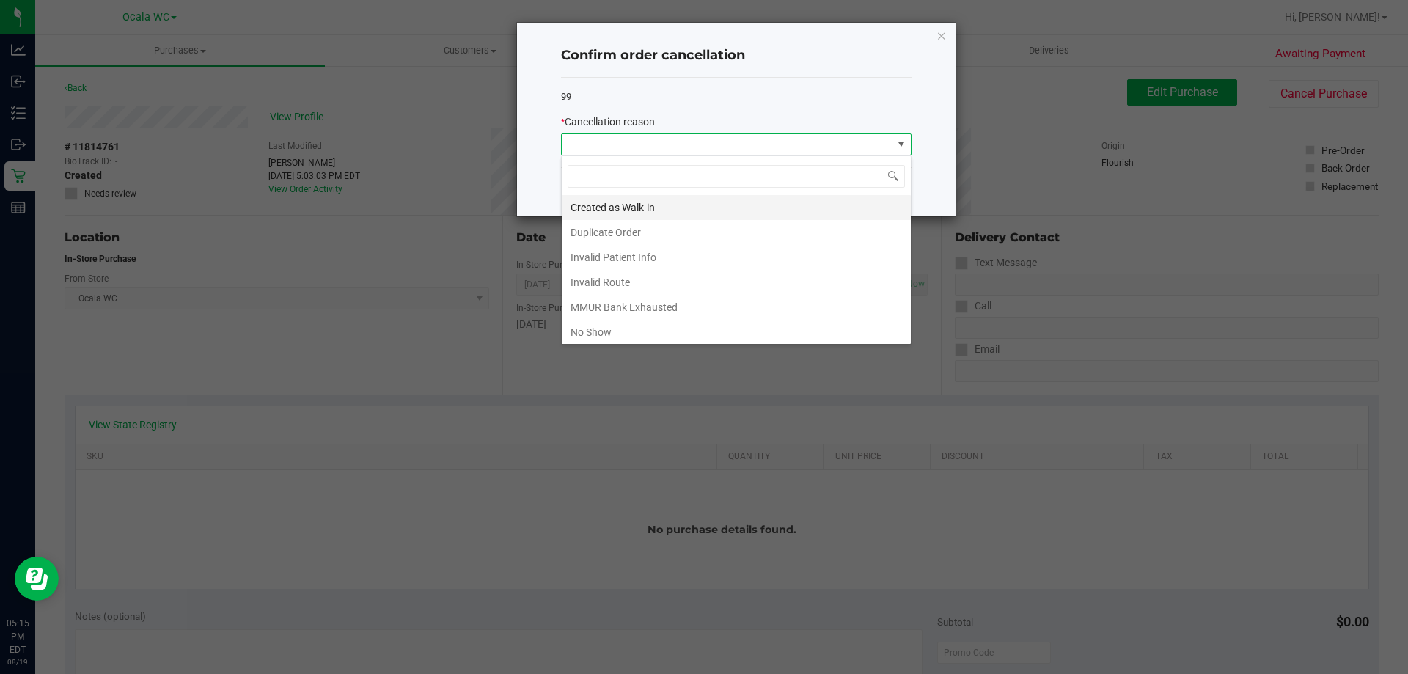
scroll to position [22, 351]
click at [667, 206] on li "Created as Walk-in" at bounding box center [736, 207] width 349 height 25
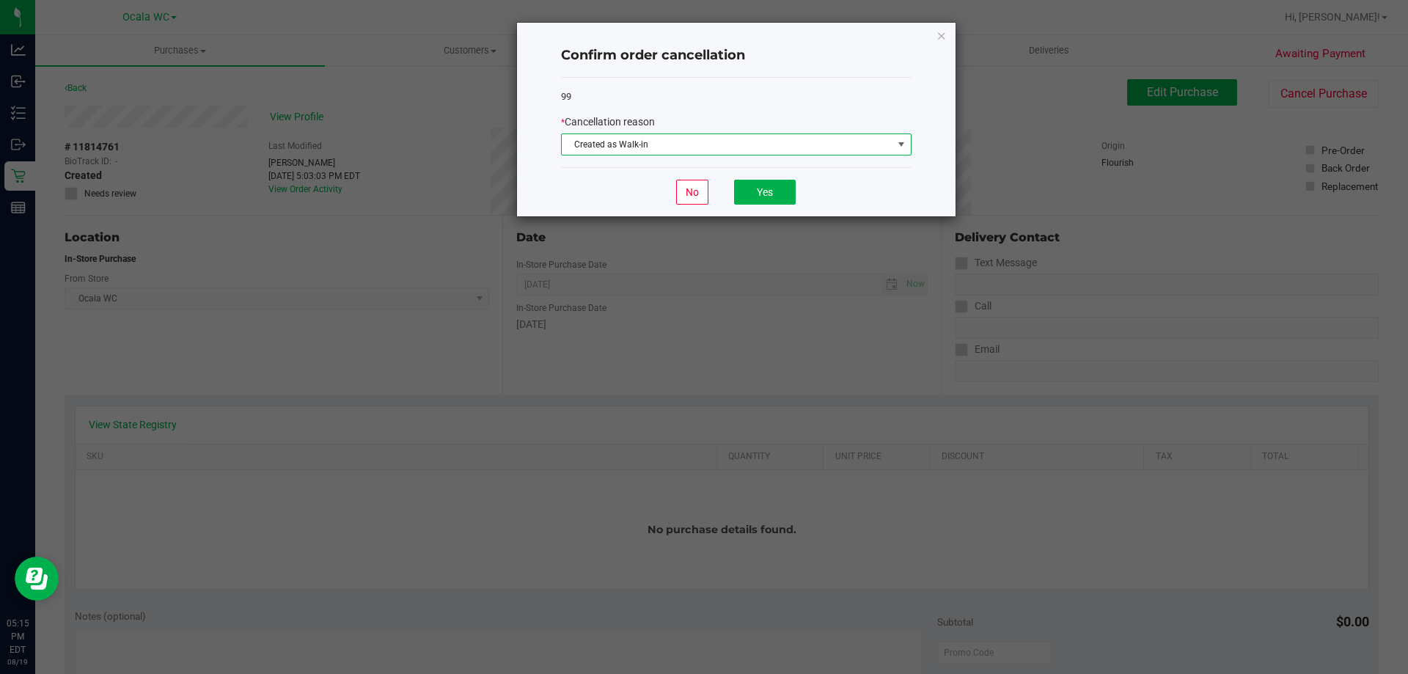
click at [704, 139] on span "Created as Walk-in" at bounding box center [727, 144] width 331 height 21
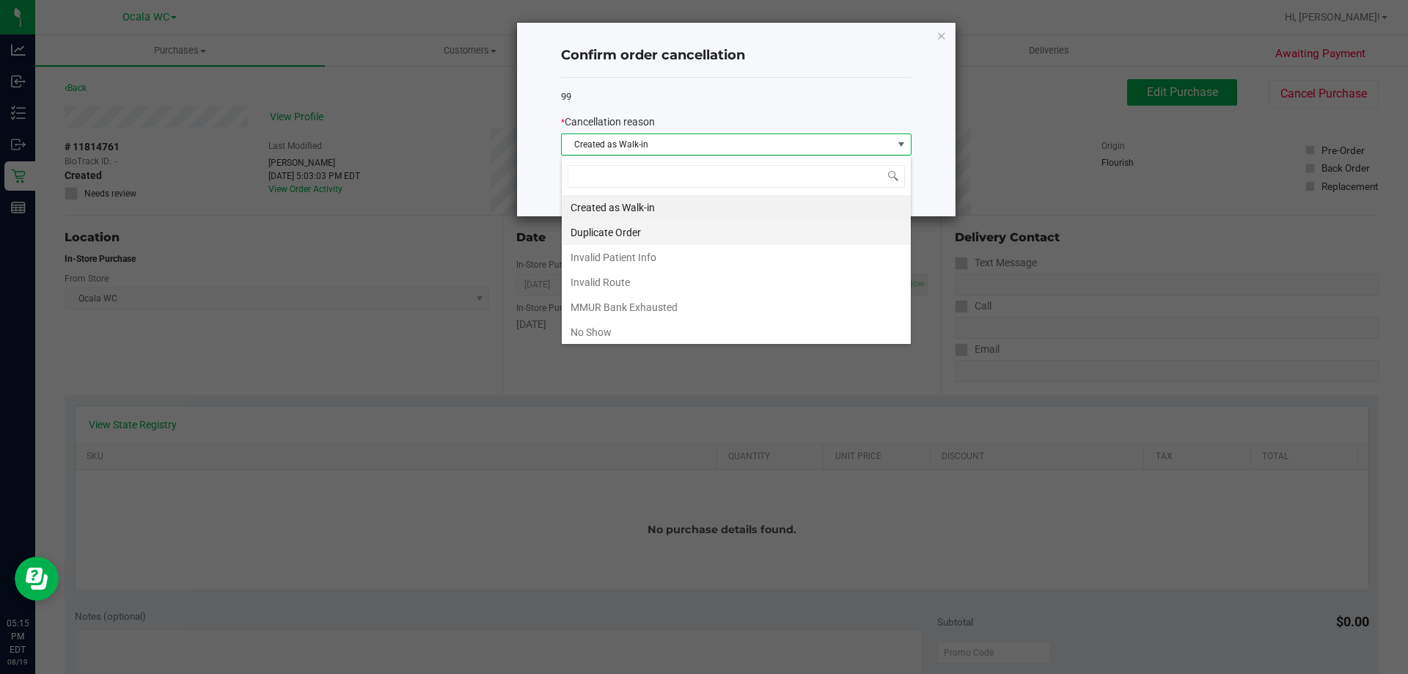
click at [650, 230] on li "Duplicate Order" at bounding box center [736, 232] width 349 height 25
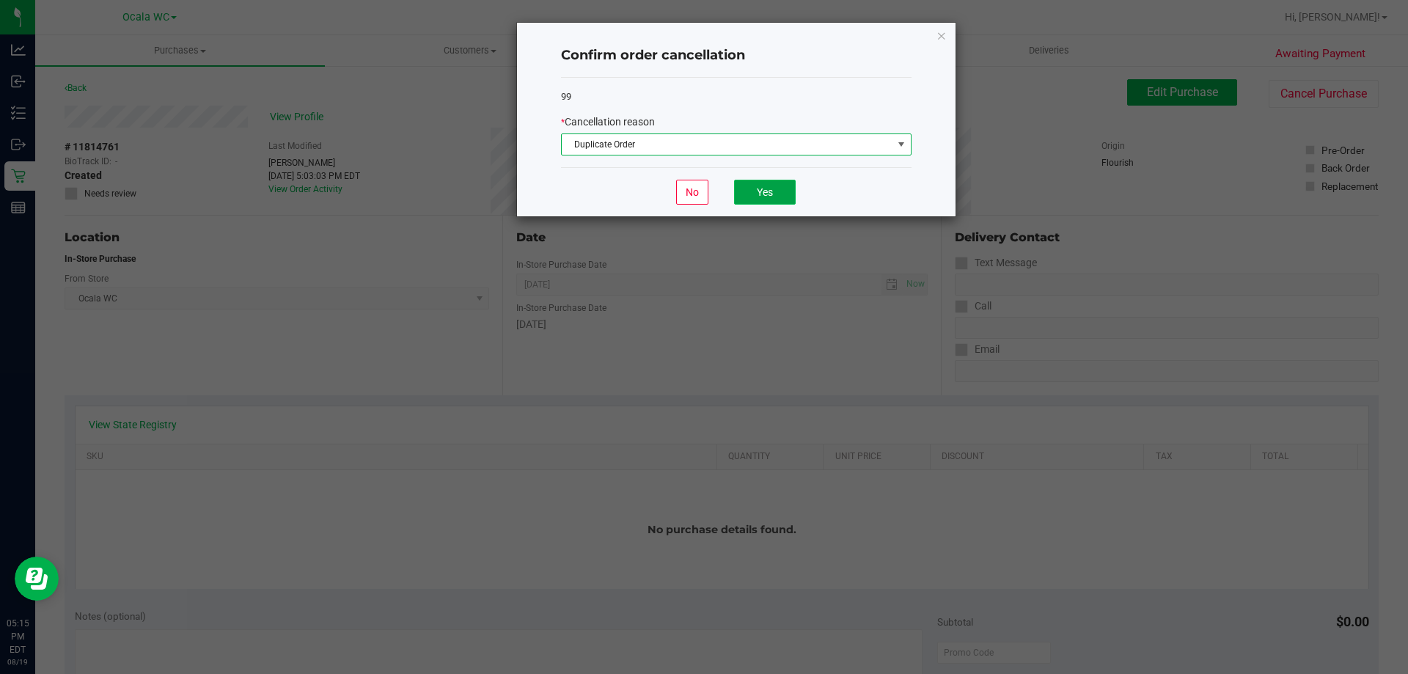
click at [782, 199] on button "Yes" at bounding box center [765, 192] width 62 height 25
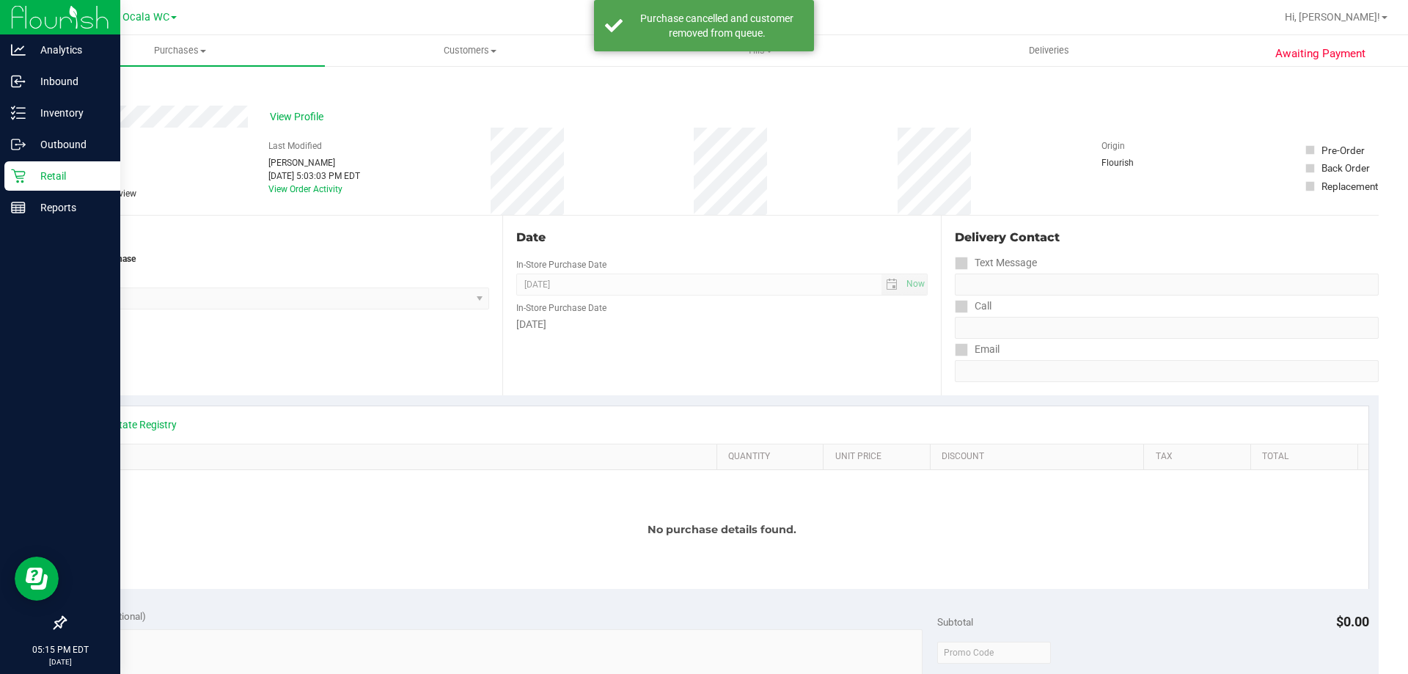
click at [26, 184] on p "Retail" at bounding box center [70, 176] width 88 height 18
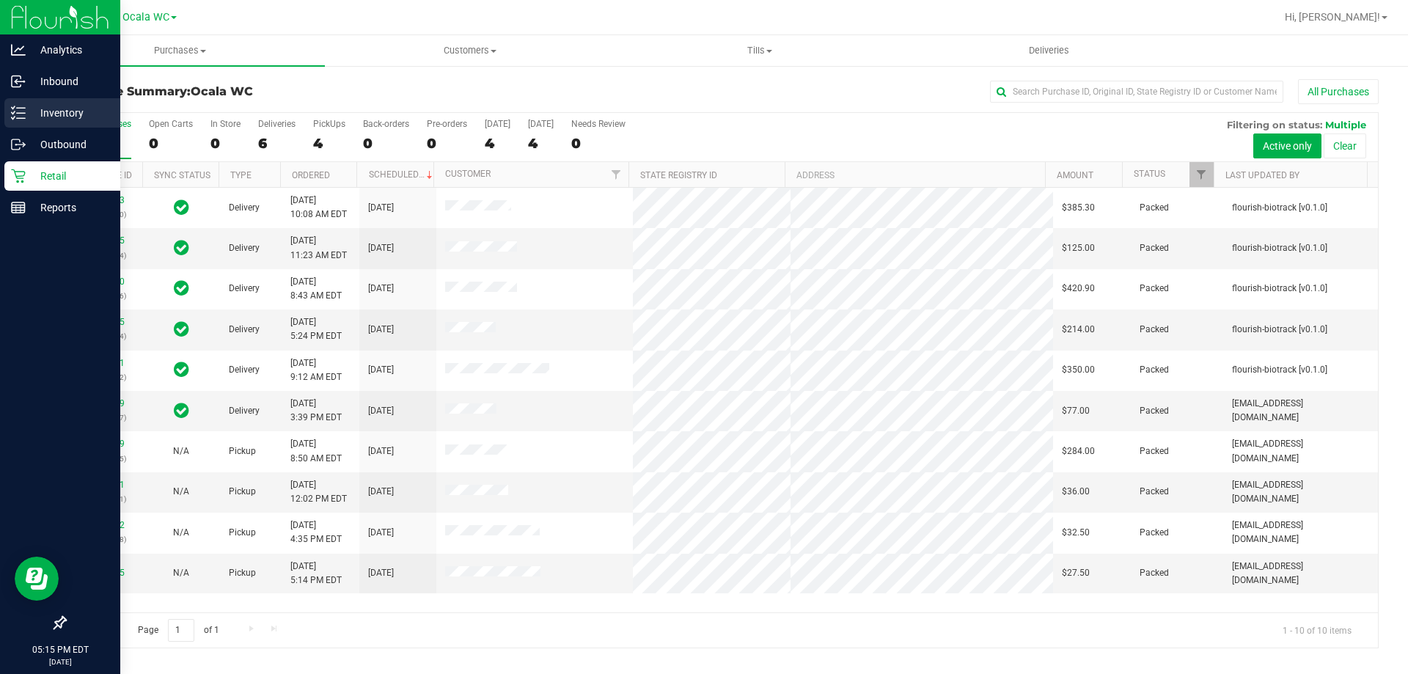
click at [71, 108] on p "Inventory" at bounding box center [70, 113] width 88 height 18
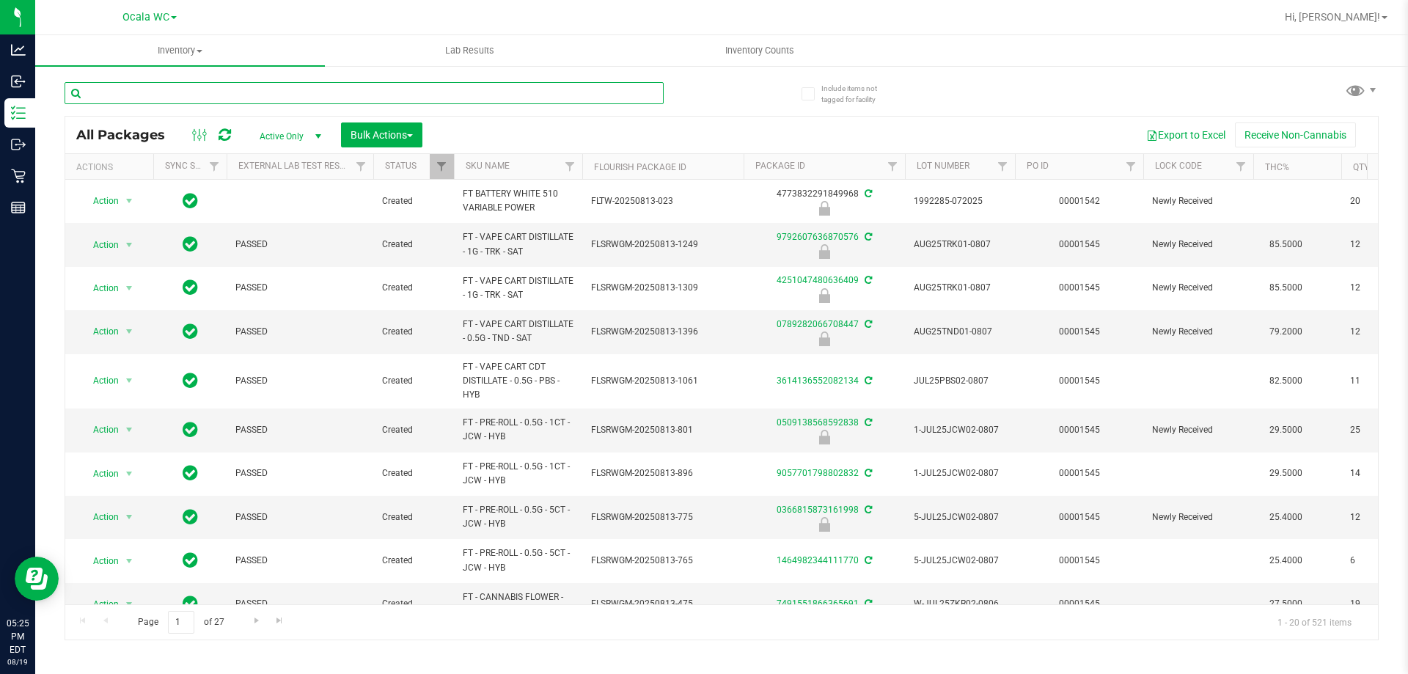
click at [596, 97] on input "text" at bounding box center [364, 93] width 599 height 22
click at [296, 100] on input "text" at bounding box center [364, 93] width 599 height 22
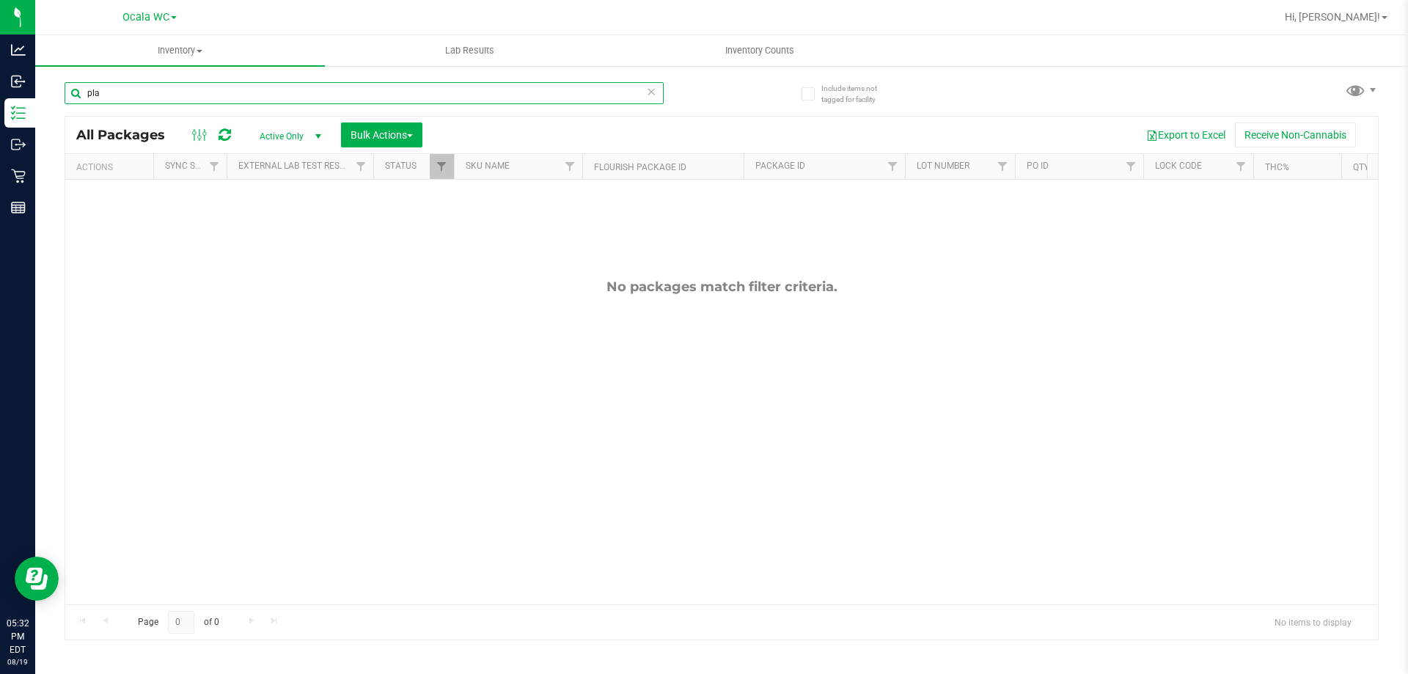
click at [205, 100] on input "pla" at bounding box center [364, 93] width 599 height 22
type input "p"
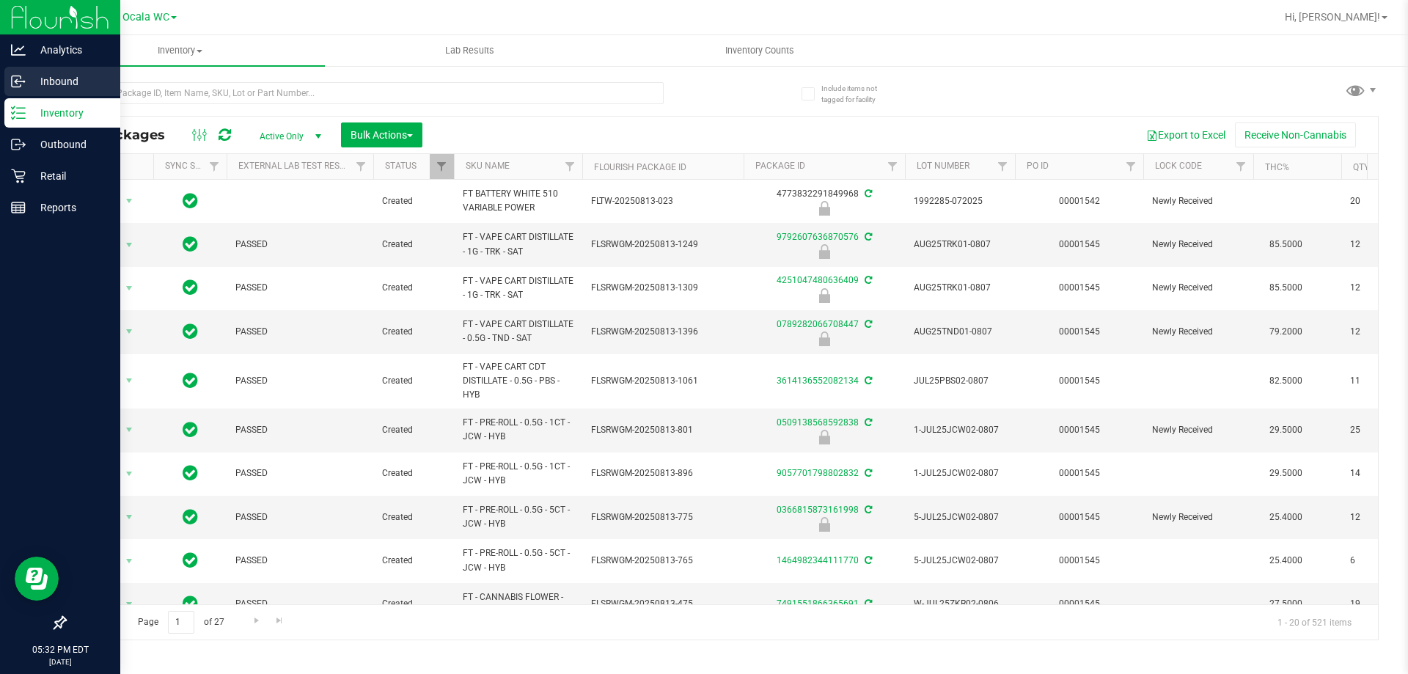
click at [62, 80] on p "Inbound" at bounding box center [70, 82] width 88 height 18
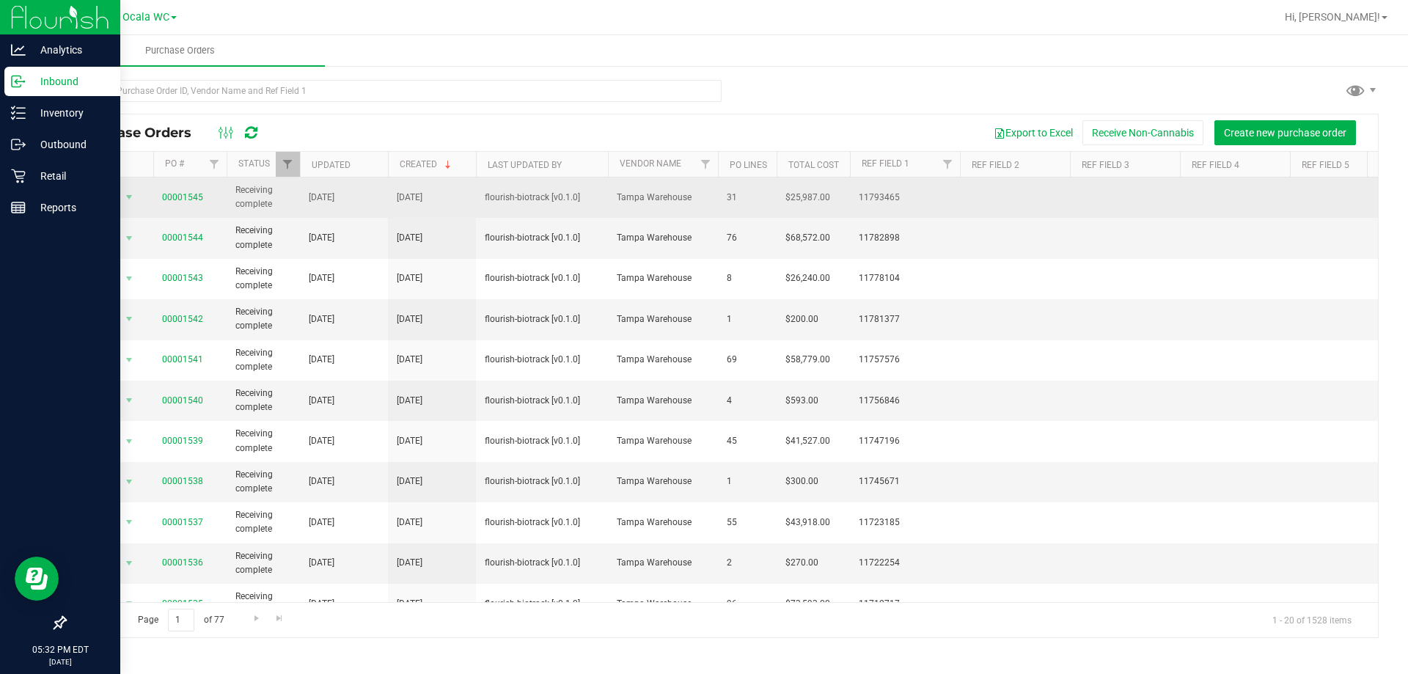
click at [177, 202] on span "00001545" at bounding box center [182, 198] width 41 height 14
click at [185, 194] on link "00001545" at bounding box center [182, 197] width 41 height 10
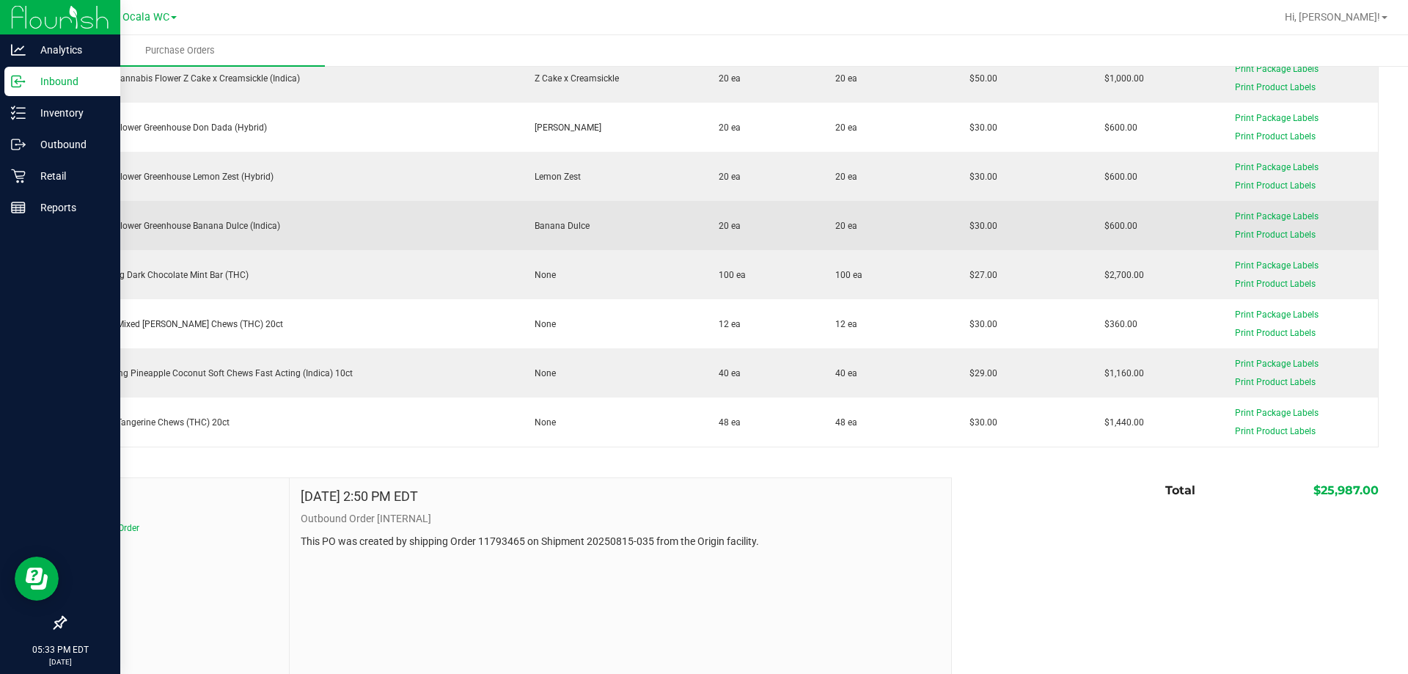
scroll to position [1463, 0]
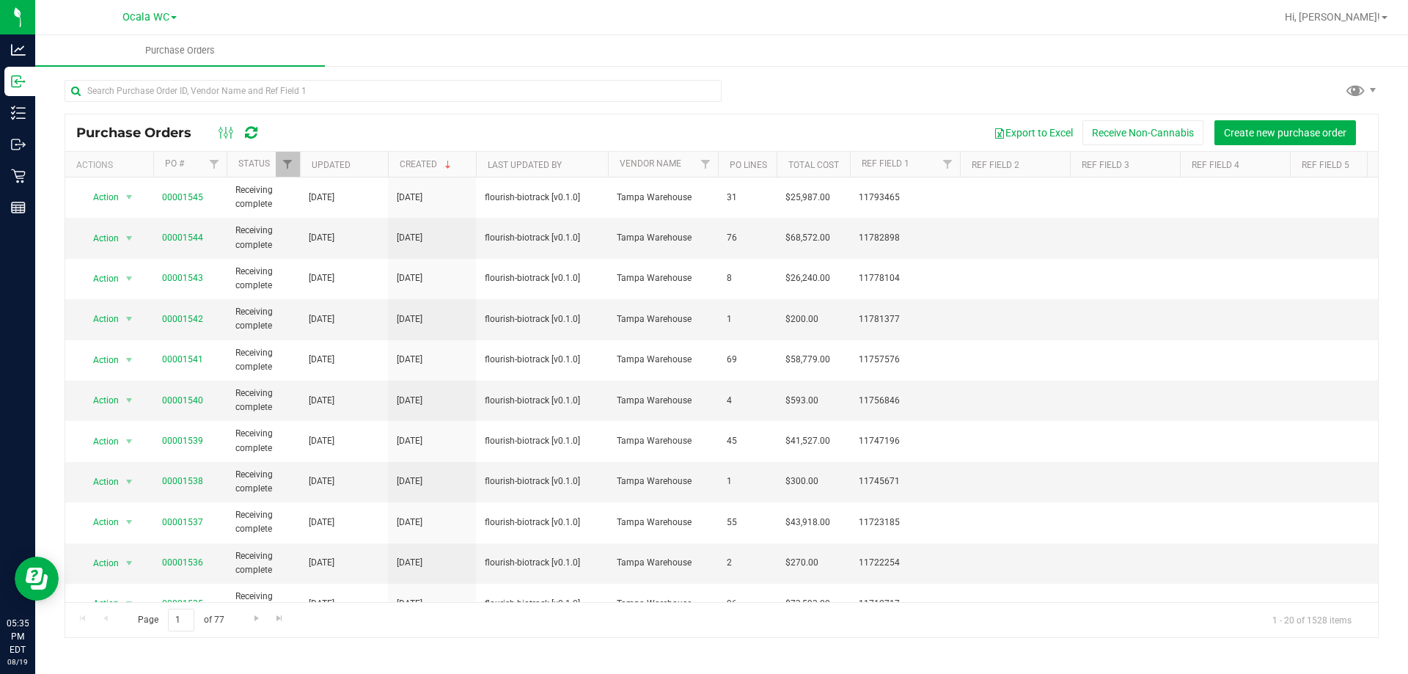
click at [1047, 29] on div at bounding box center [769, 17] width 1013 height 29
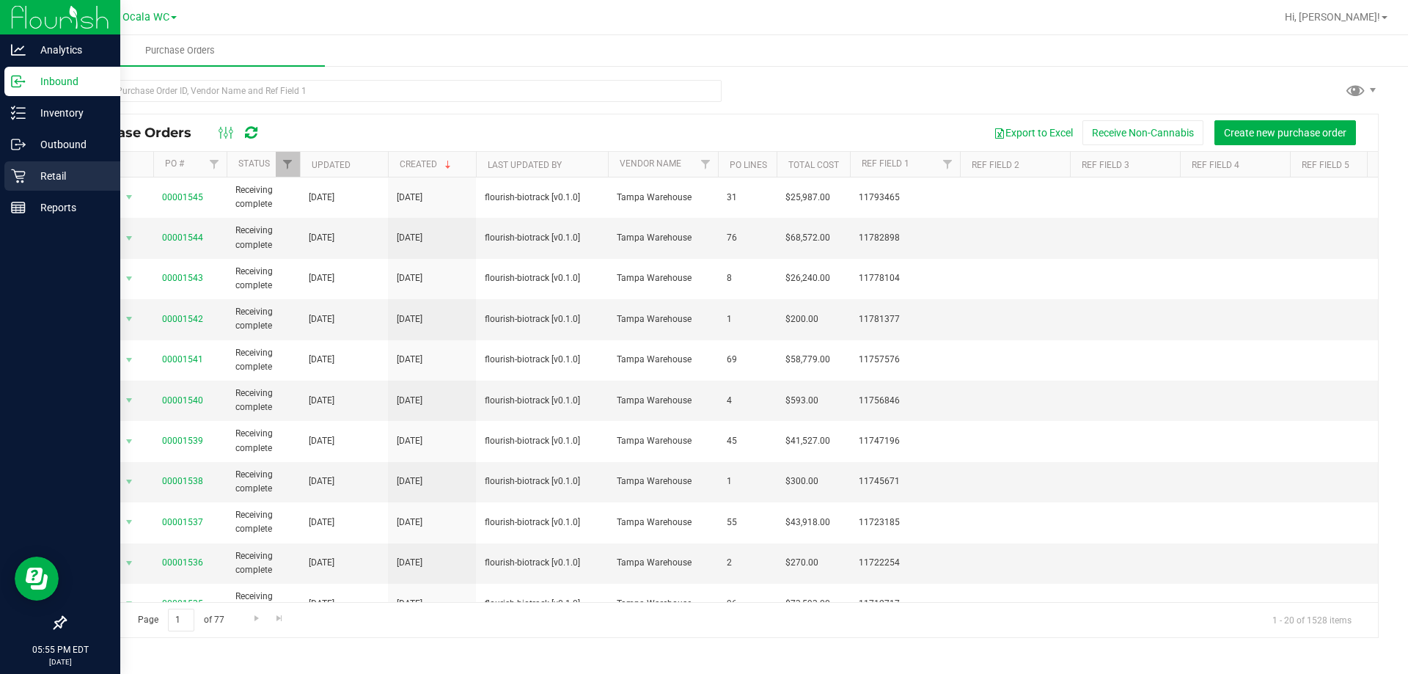
click at [65, 169] on p "Retail" at bounding box center [70, 176] width 88 height 18
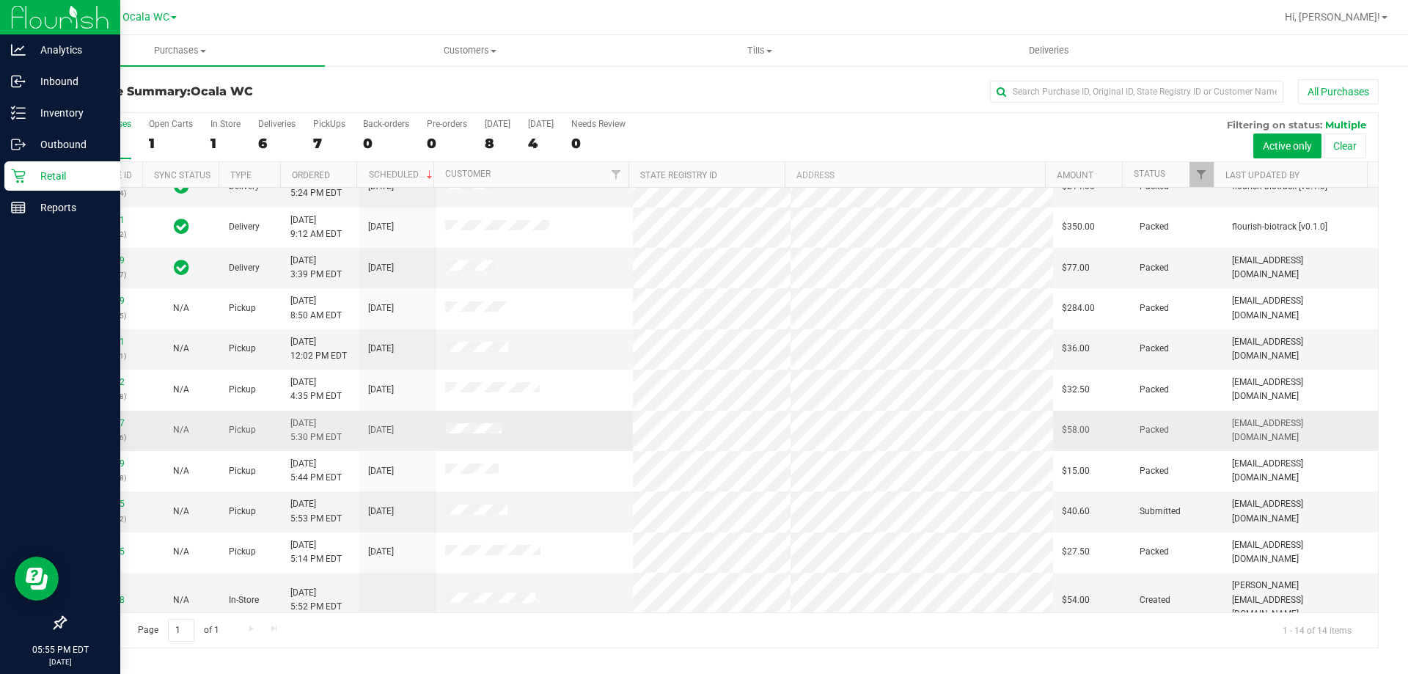
scroll to position [144, 0]
click at [106, 499] on link "11815095" at bounding box center [104, 503] width 41 height 10
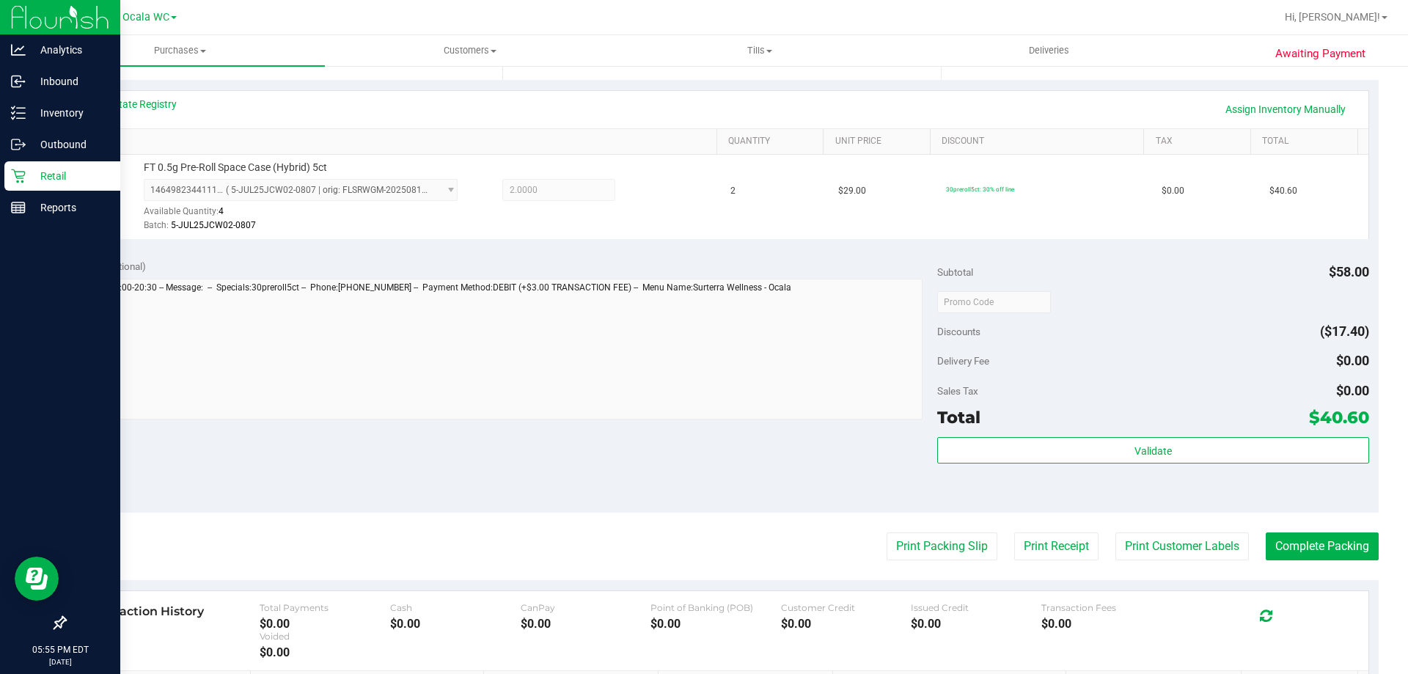
scroll to position [455, 0]
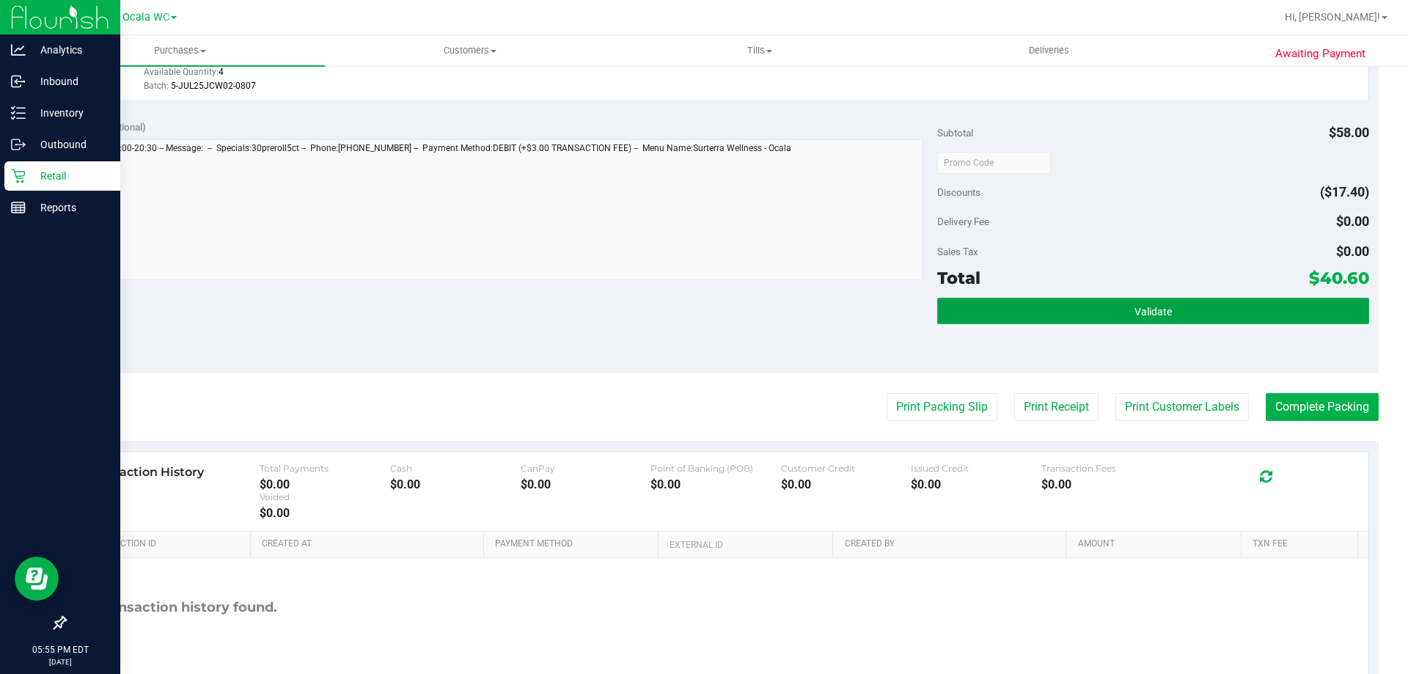
click at [1035, 301] on button "Validate" at bounding box center [1152, 311] width 431 height 26
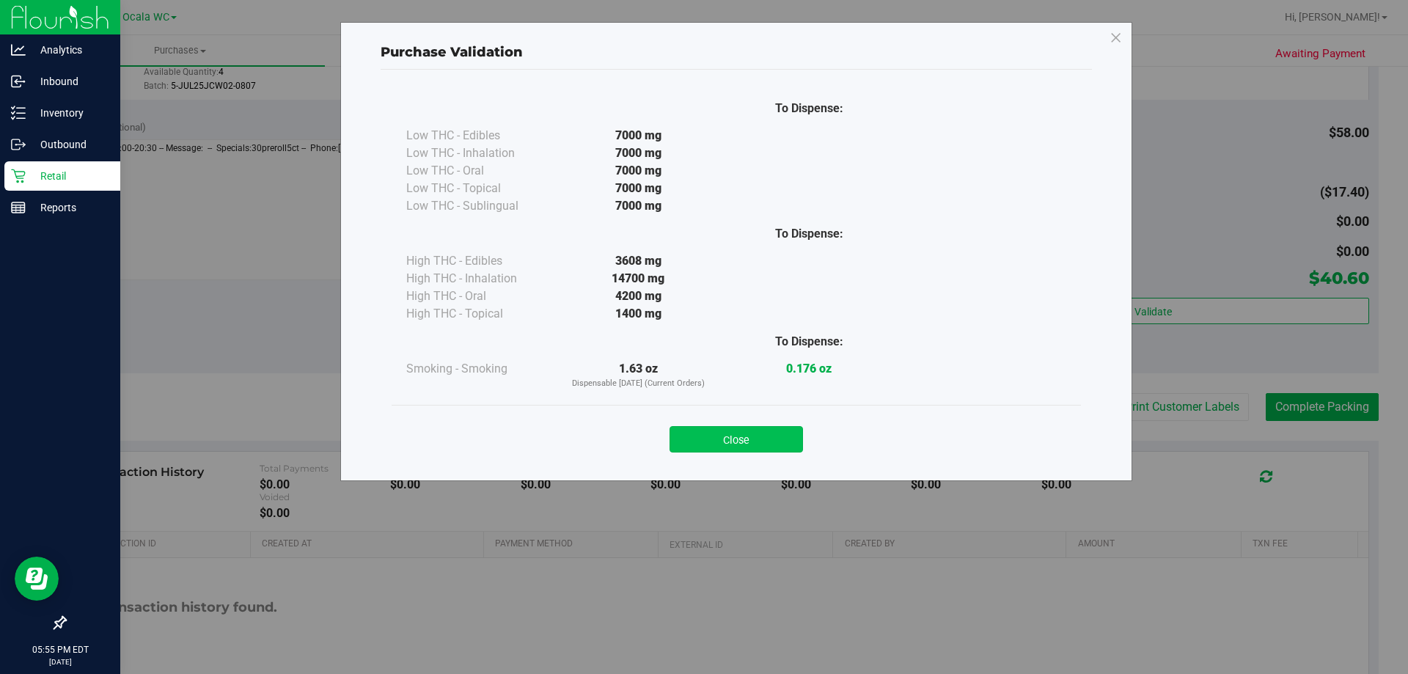
click at [720, 430] on button "Close" at bounding box center [736, 439] width 133 height 26
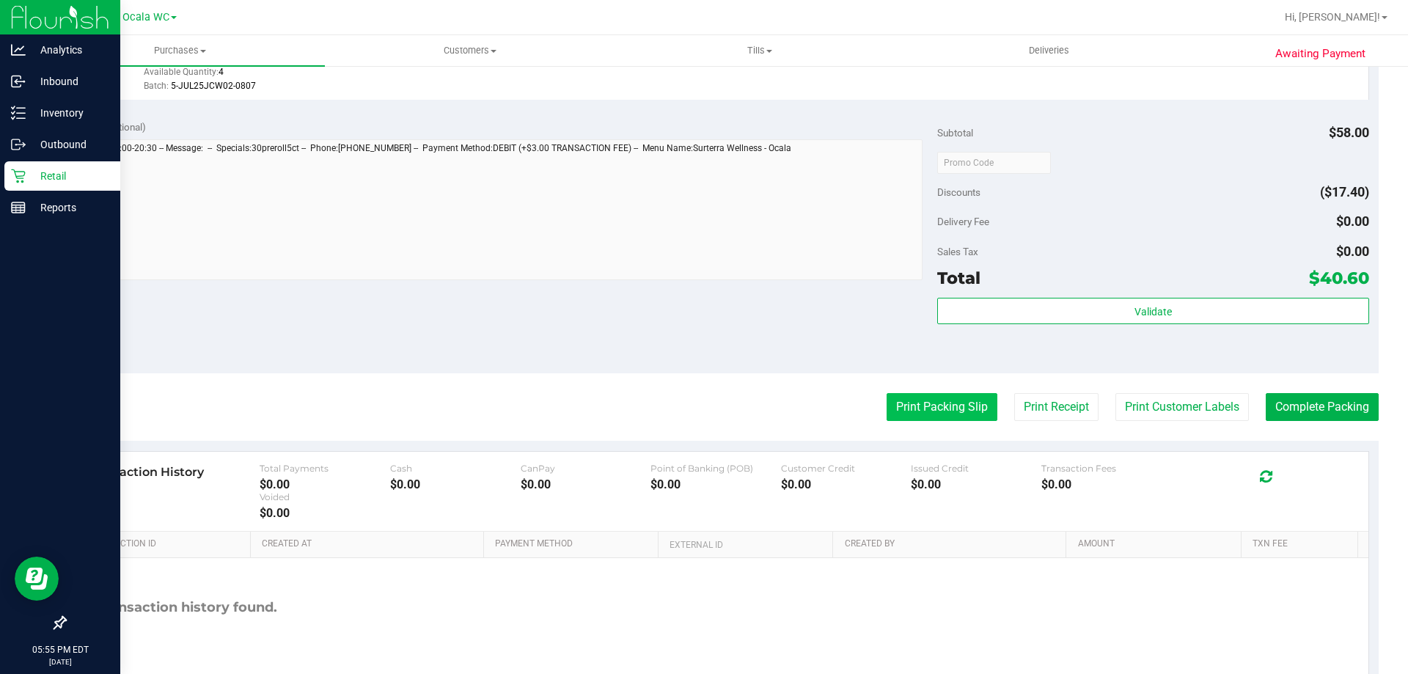
click at [914, 412] on button "Print Packing Slip" at bounding box center [942, 407] width 111 height 28
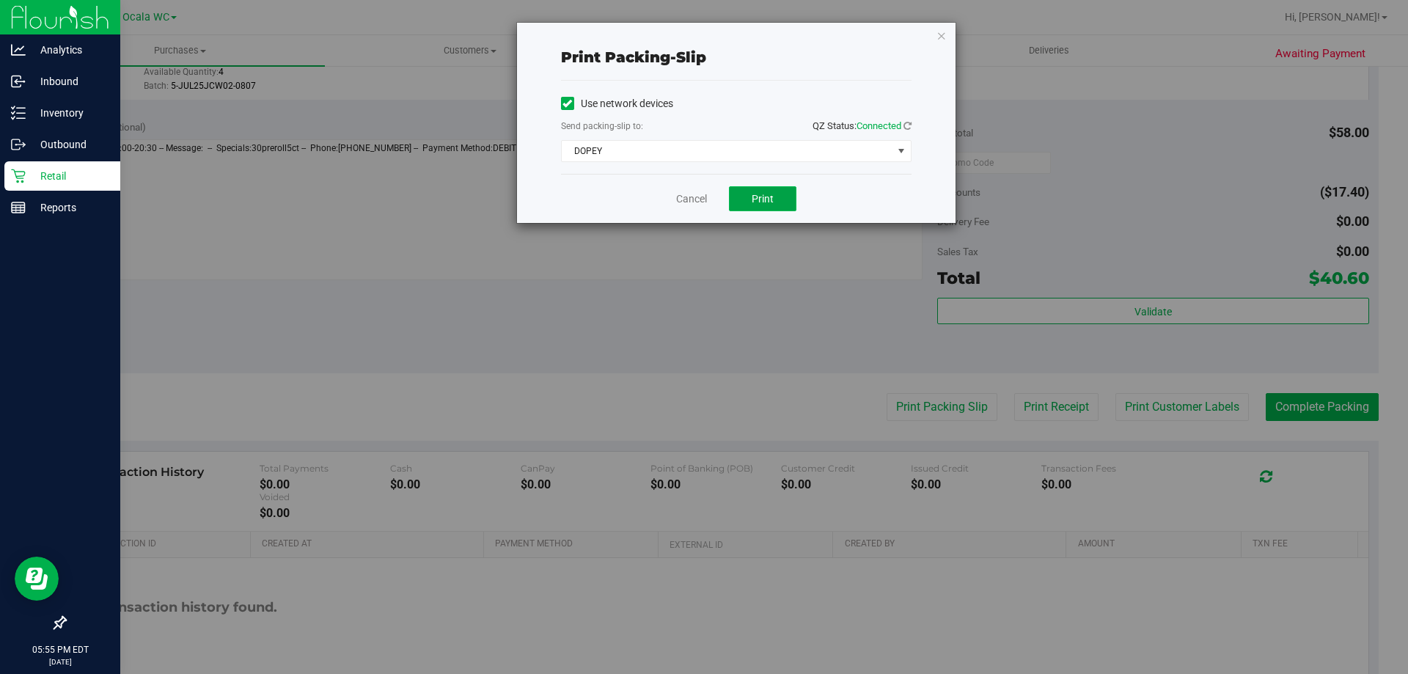
click at [755, 186] on button "Print" at bounding box center [762, 198] width 67 height 25
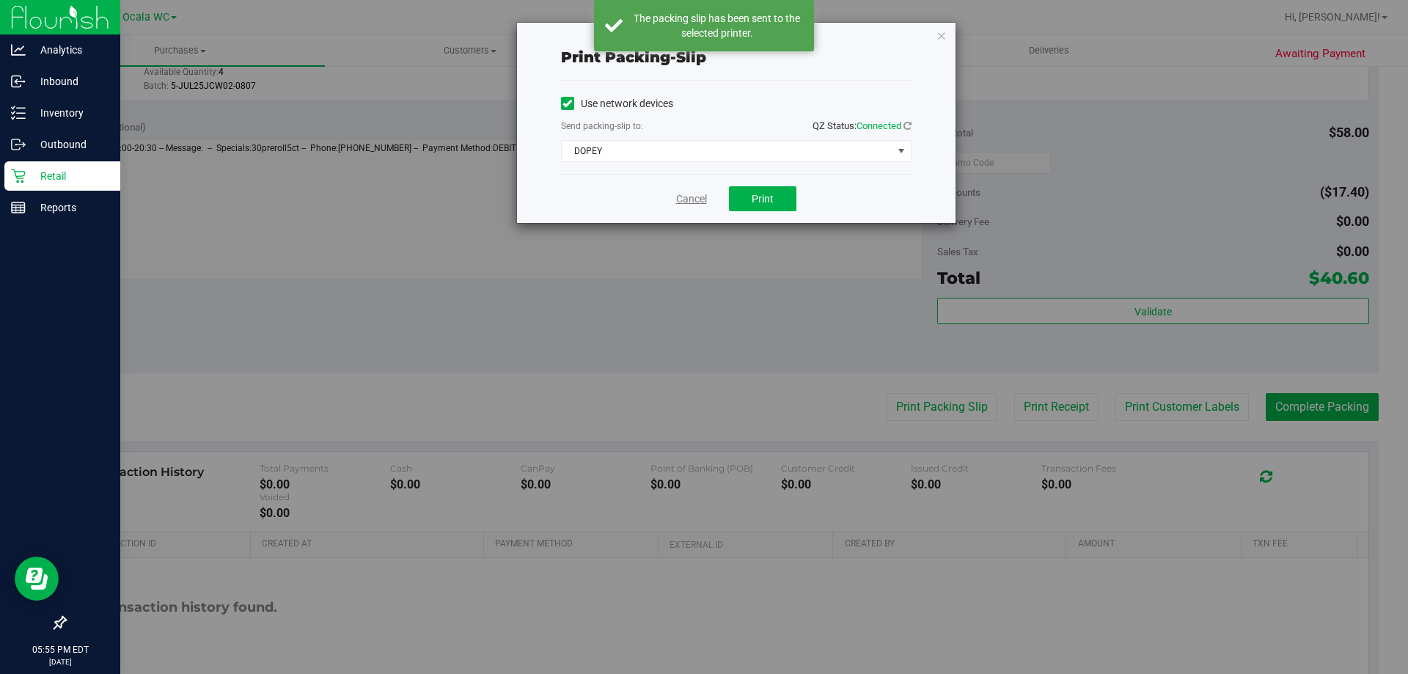
click at [681, 204] on link "Cancel" at bounding box center [691, 198] width 31 height 15
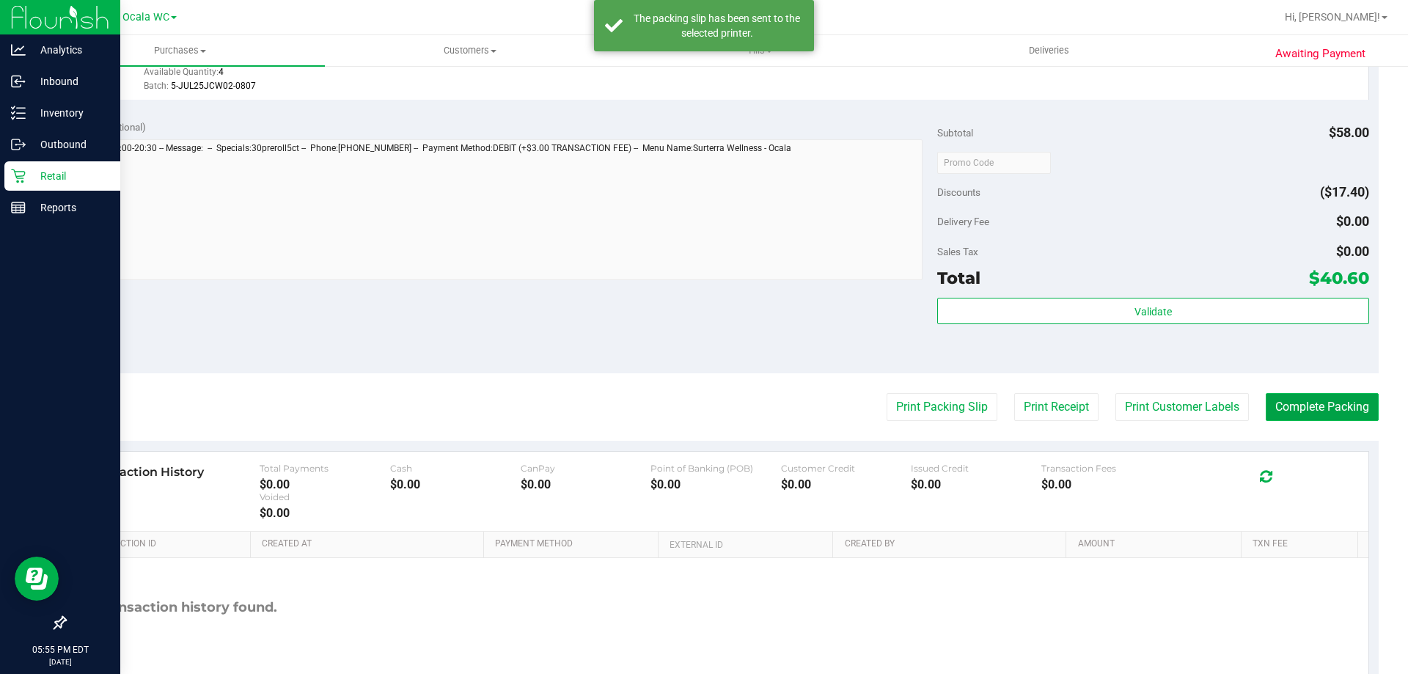
click at [1303, 412] on button "Complete Packing" at bounding box center [1322, 407] width 113 height 28
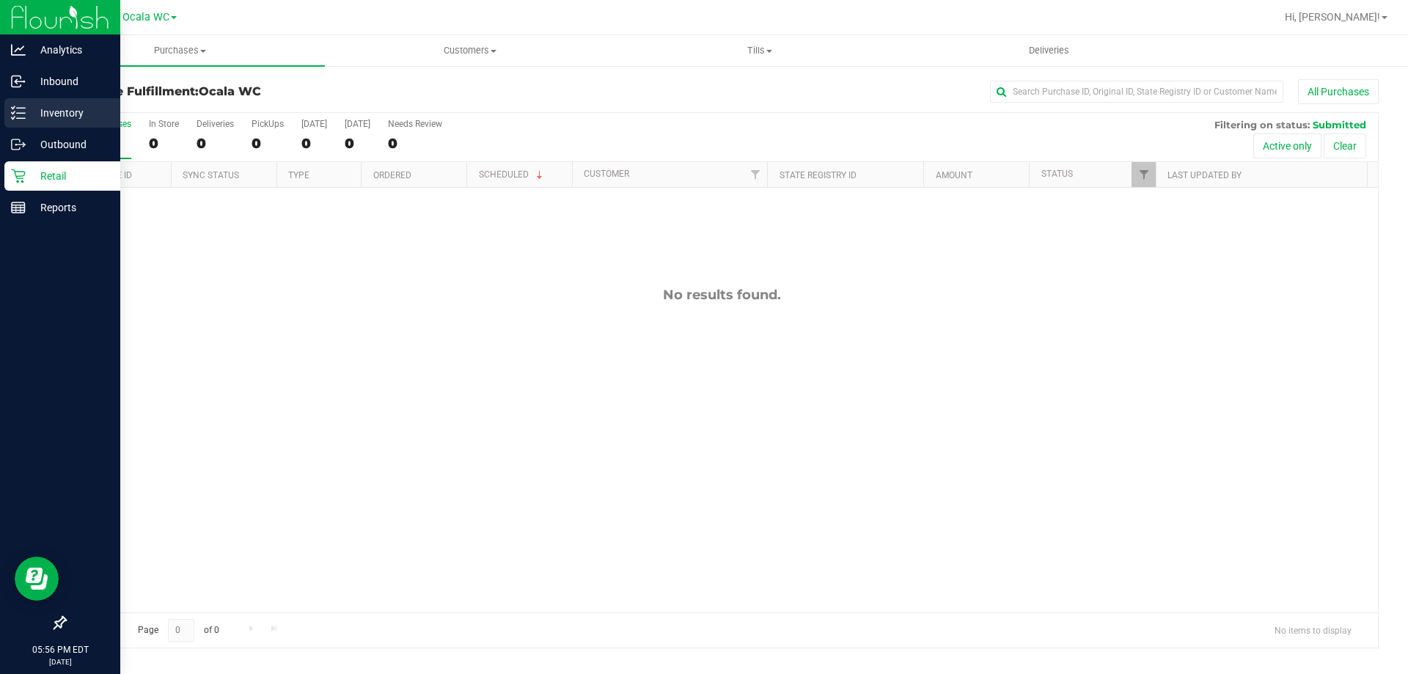
click at [29, 120] on p "Inventory" at bounding box center [70, 113] width 88 height 18
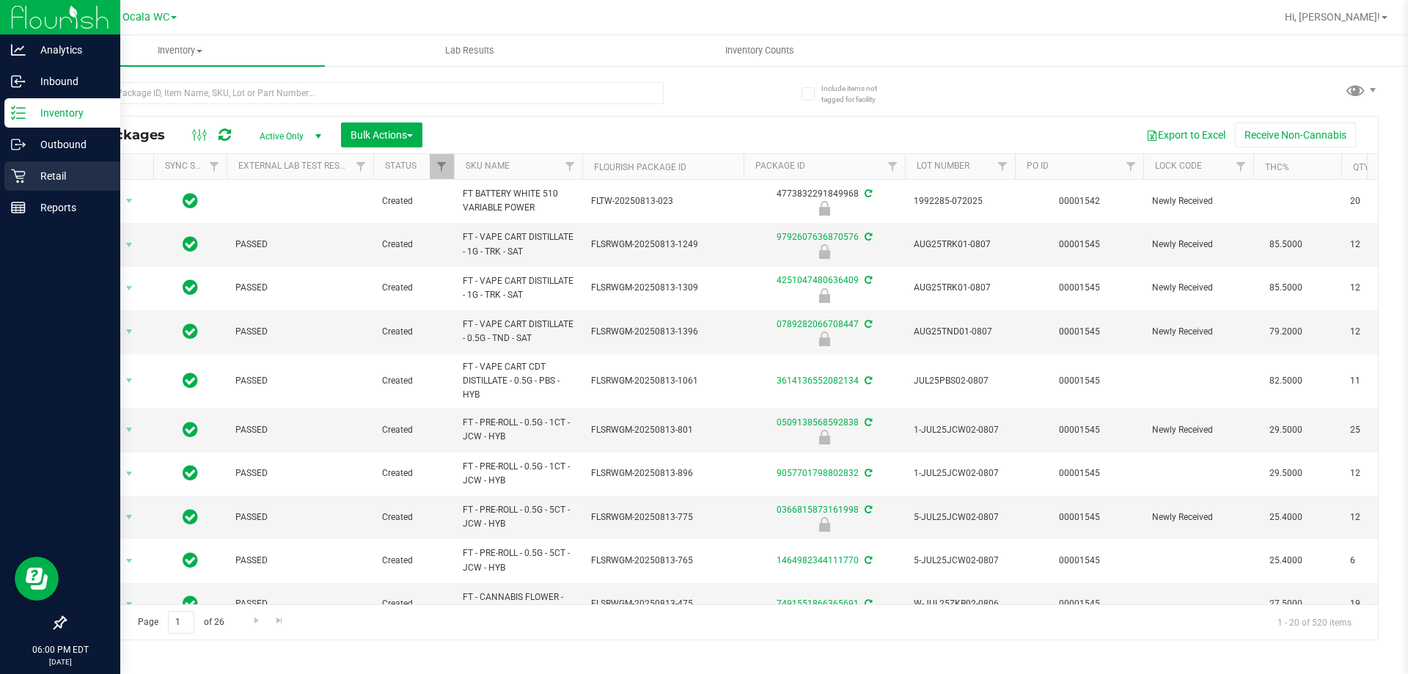
click at [29, 172] on p "Retail" at bounding box center [70, 176] width 88 height 18
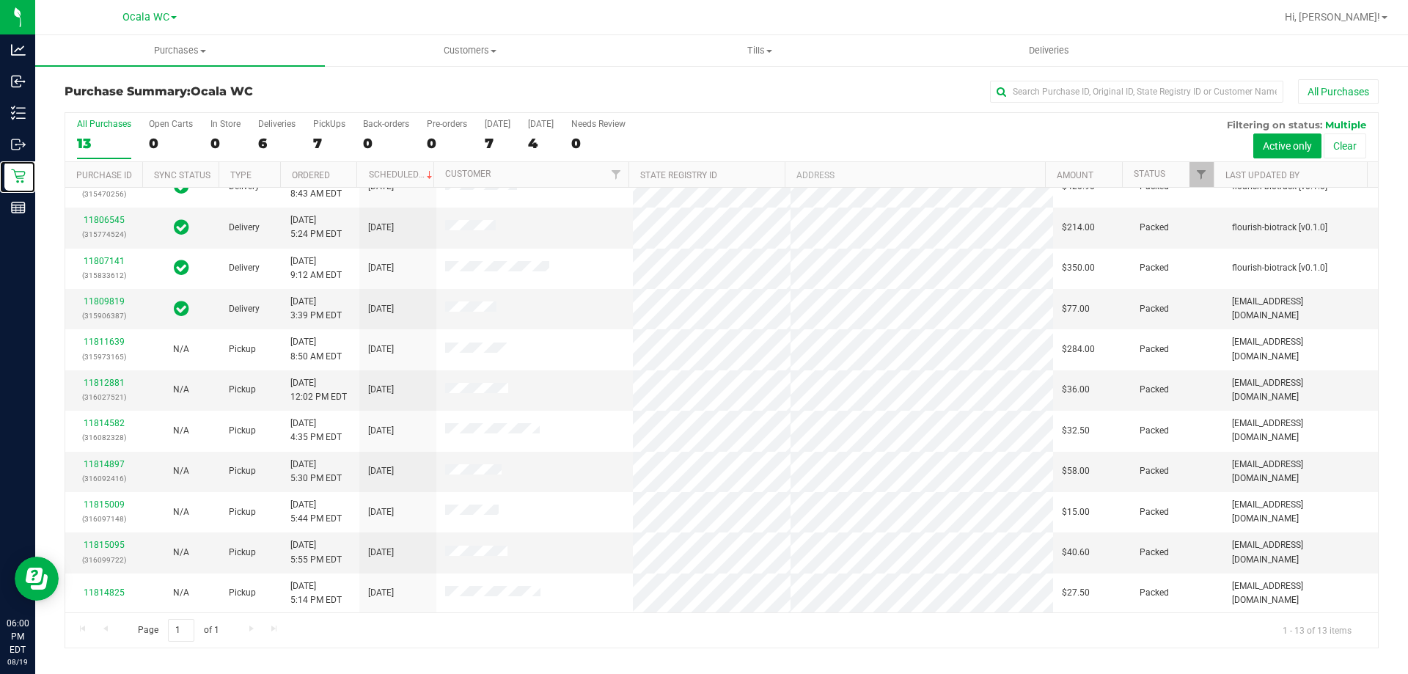
scroll to position [103, 0]
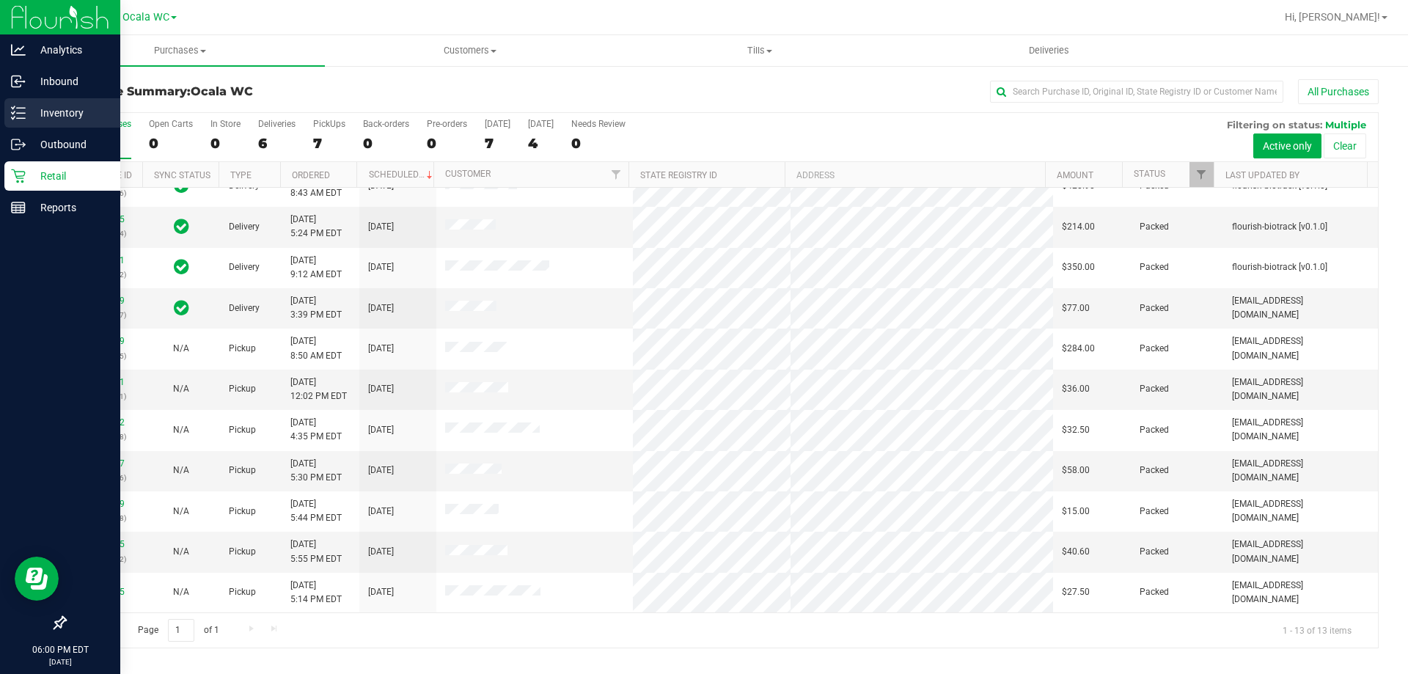
click at [67, 116] on p "Inventory" at bounding box center [70, 113] width 88 height 18
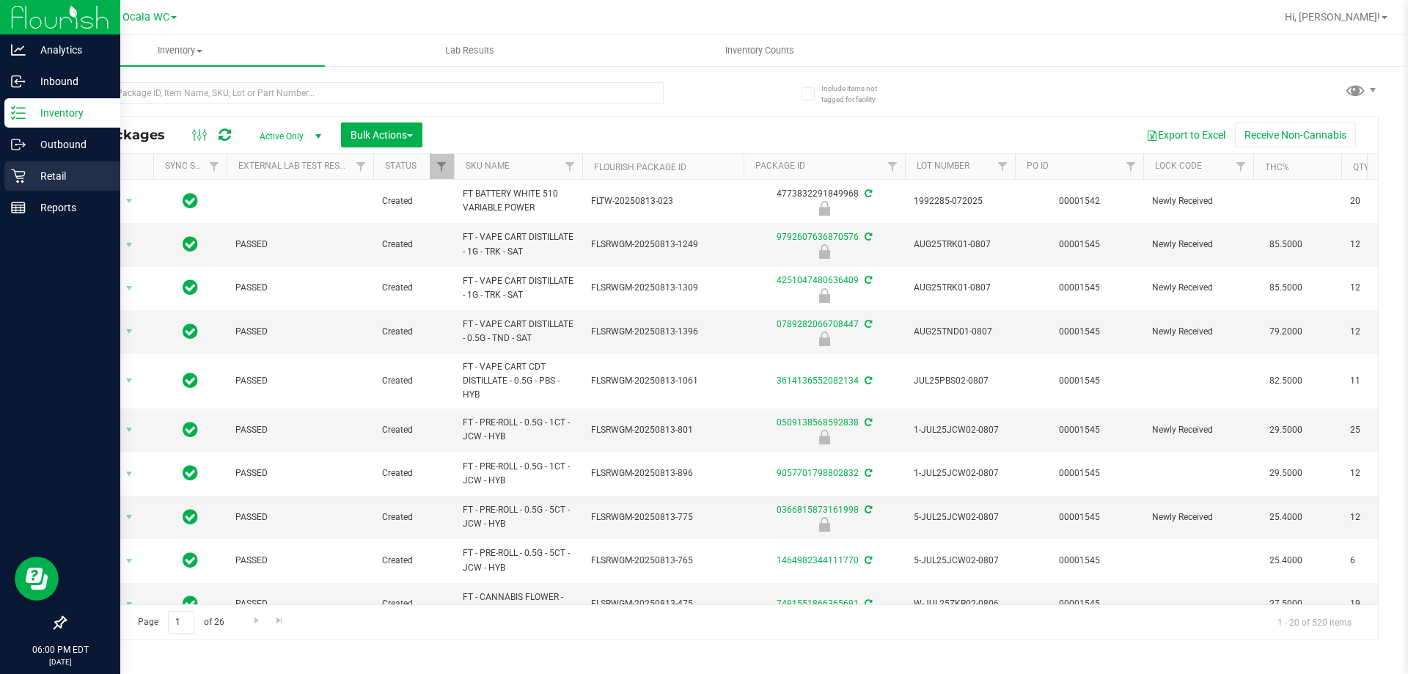
click at [24, 175] on icon at bounding box center [18, 176] width 14 height 14
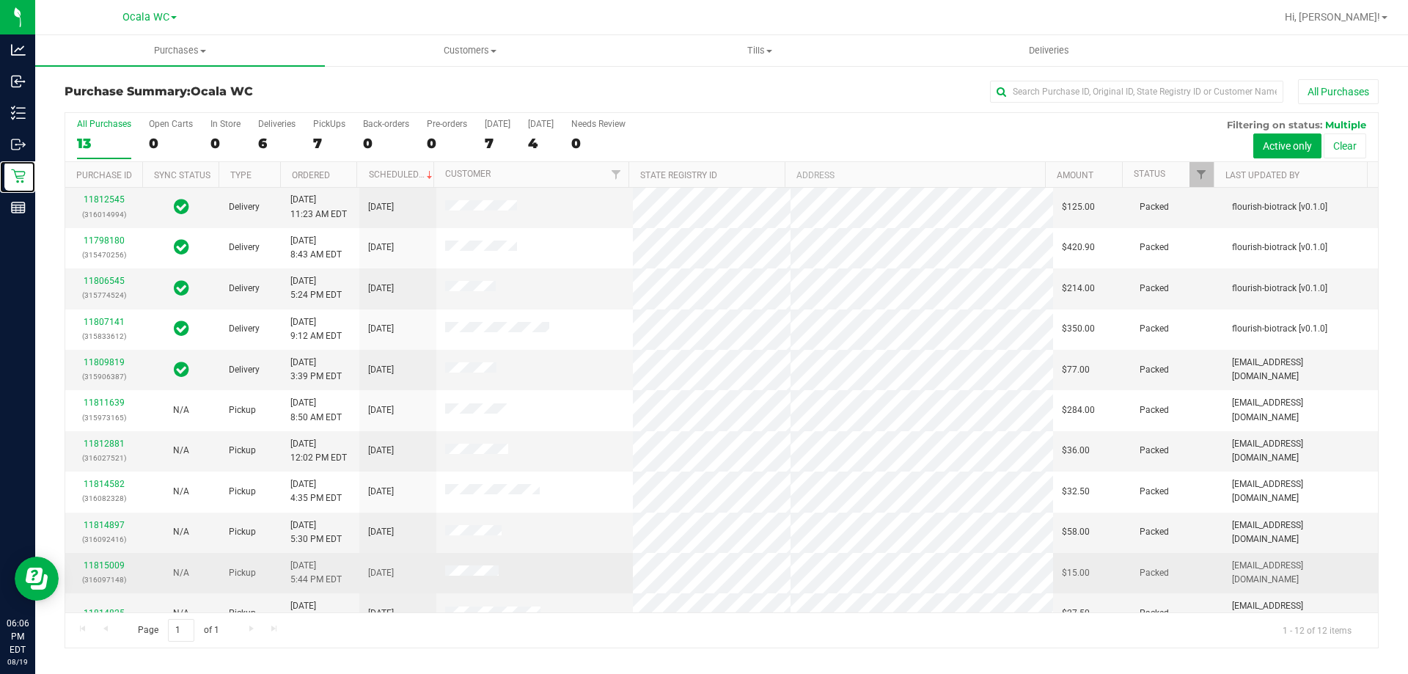
scroll to position [62, 0]
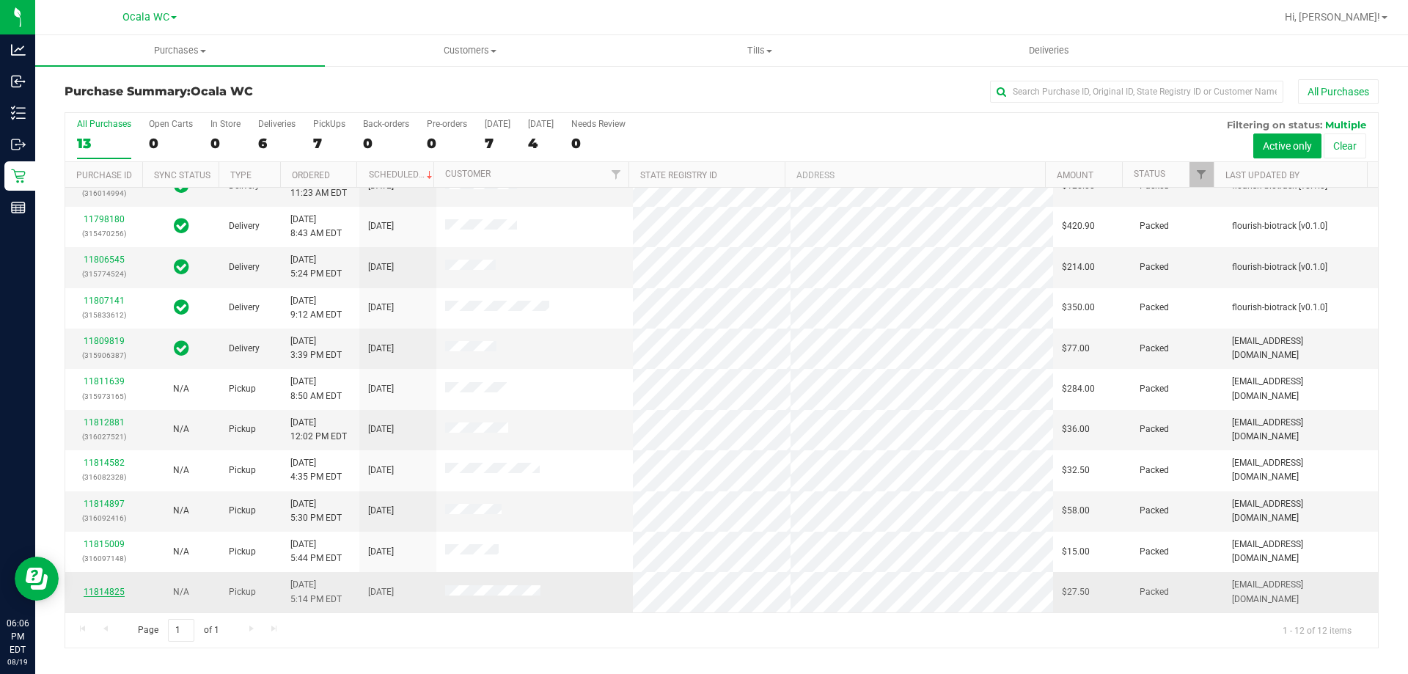
click at [108, 594] on link "11814825" at bounding box center [104, 592] width 41 height 10
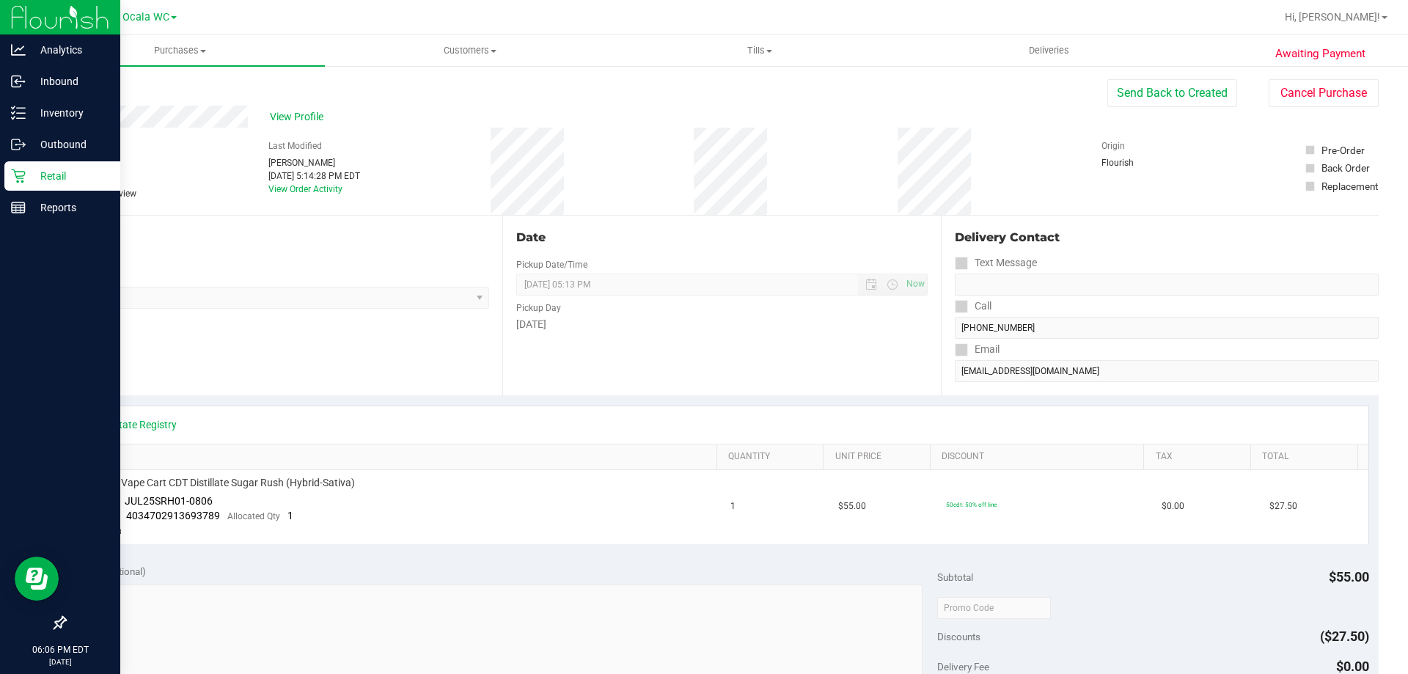
click at [33, 177] on p "Retail" at bounding box center [70, 176] width 88 height 18
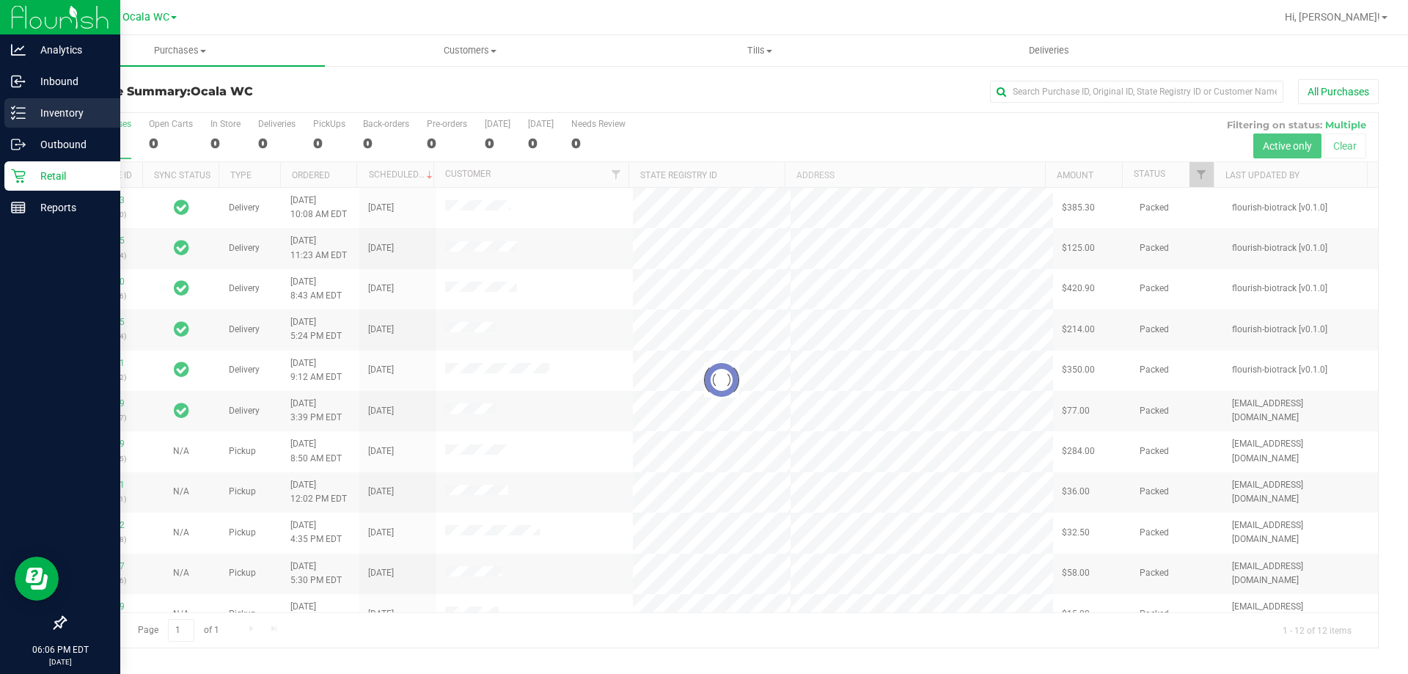
click at [57, 106] on p "Inventory" at bounding box center [70, 113] width 88 height 18
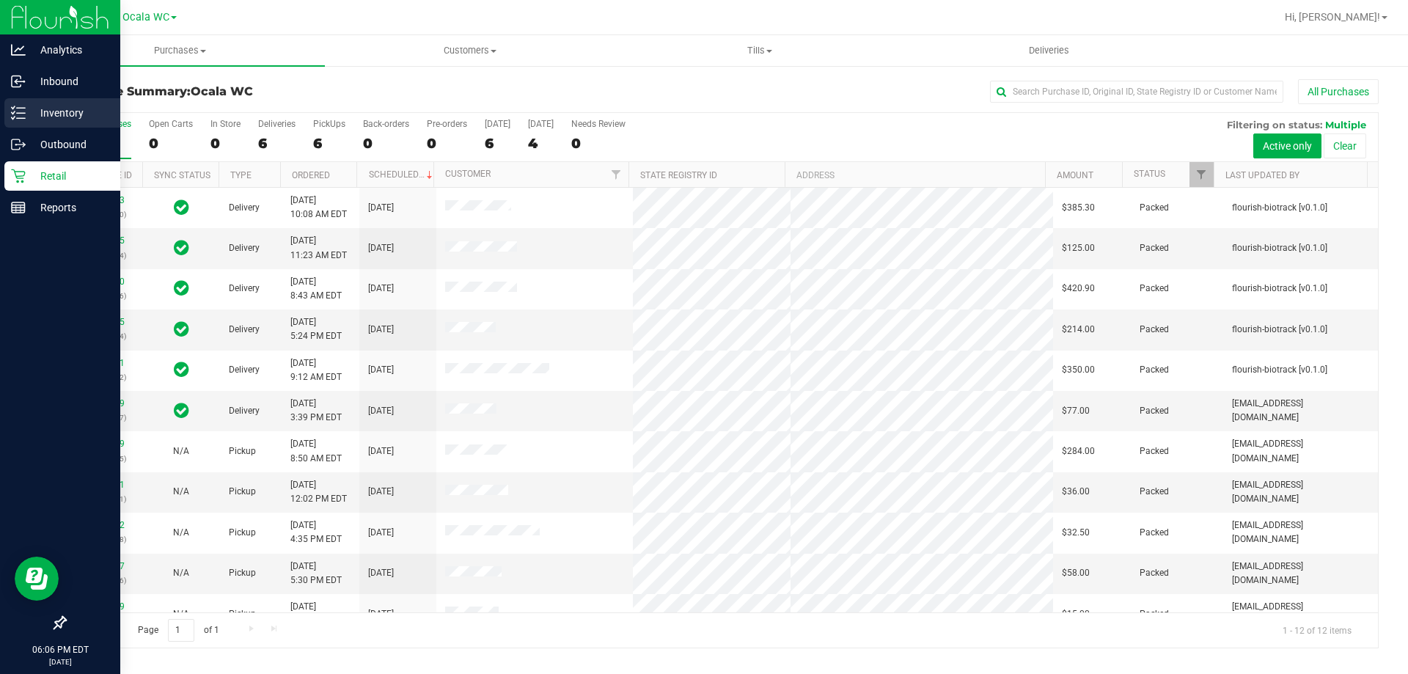
click at [63, 120] on p "Inventory" at bounding box center [70, 113] width 88 height 18
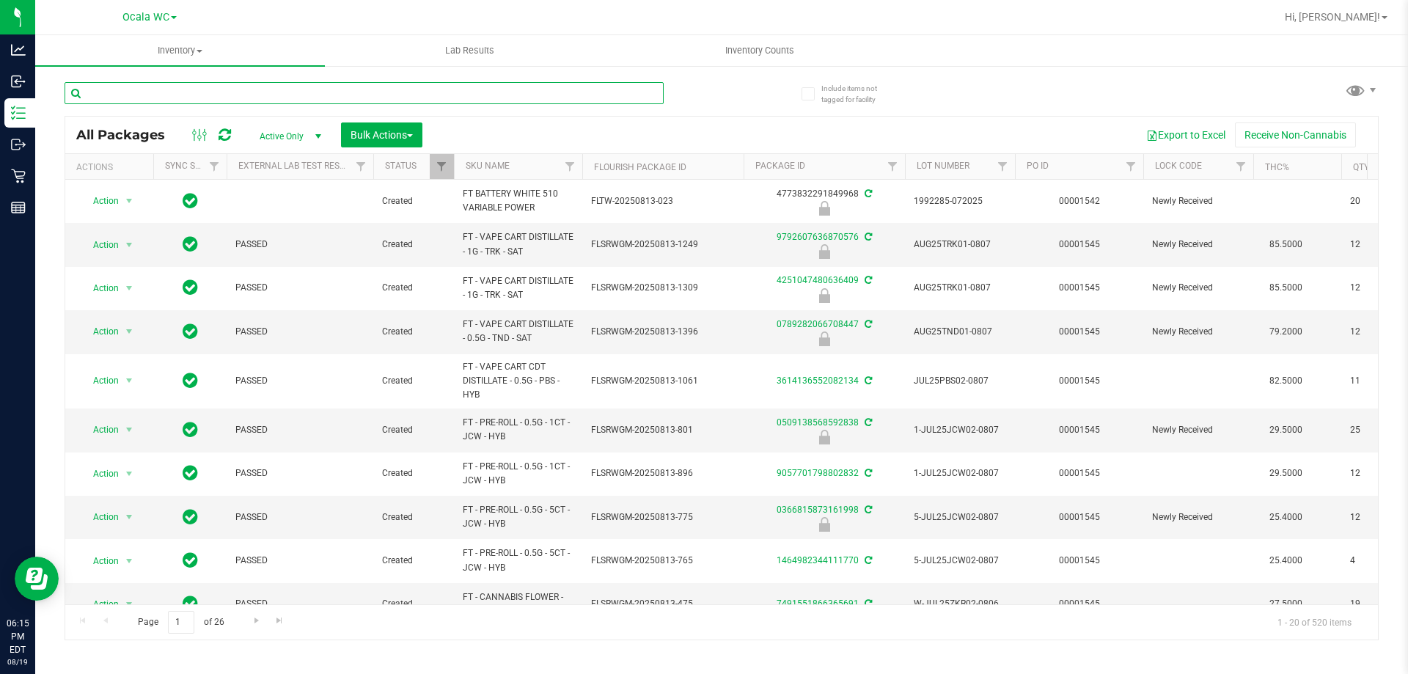
click at [131, 88] on input "text" at bounding box center [364, 93] width 599 height 22
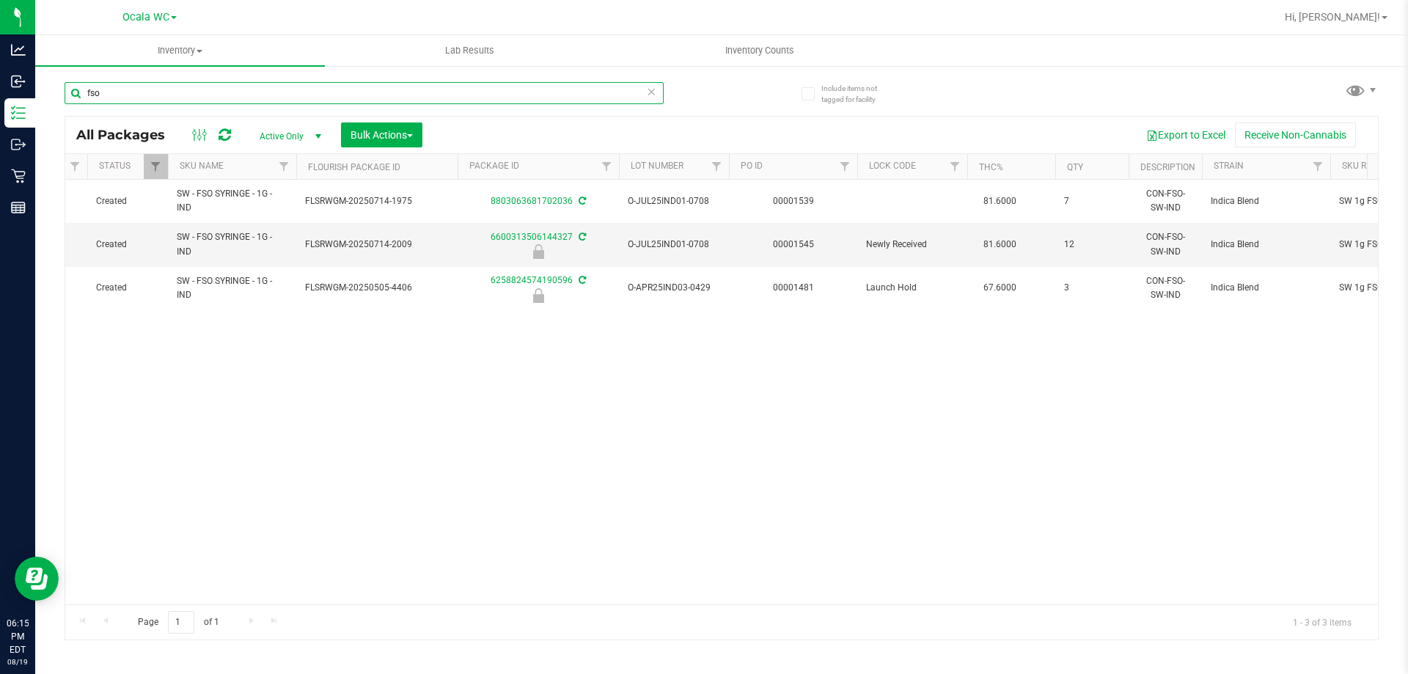
scroll to position [0, 287]
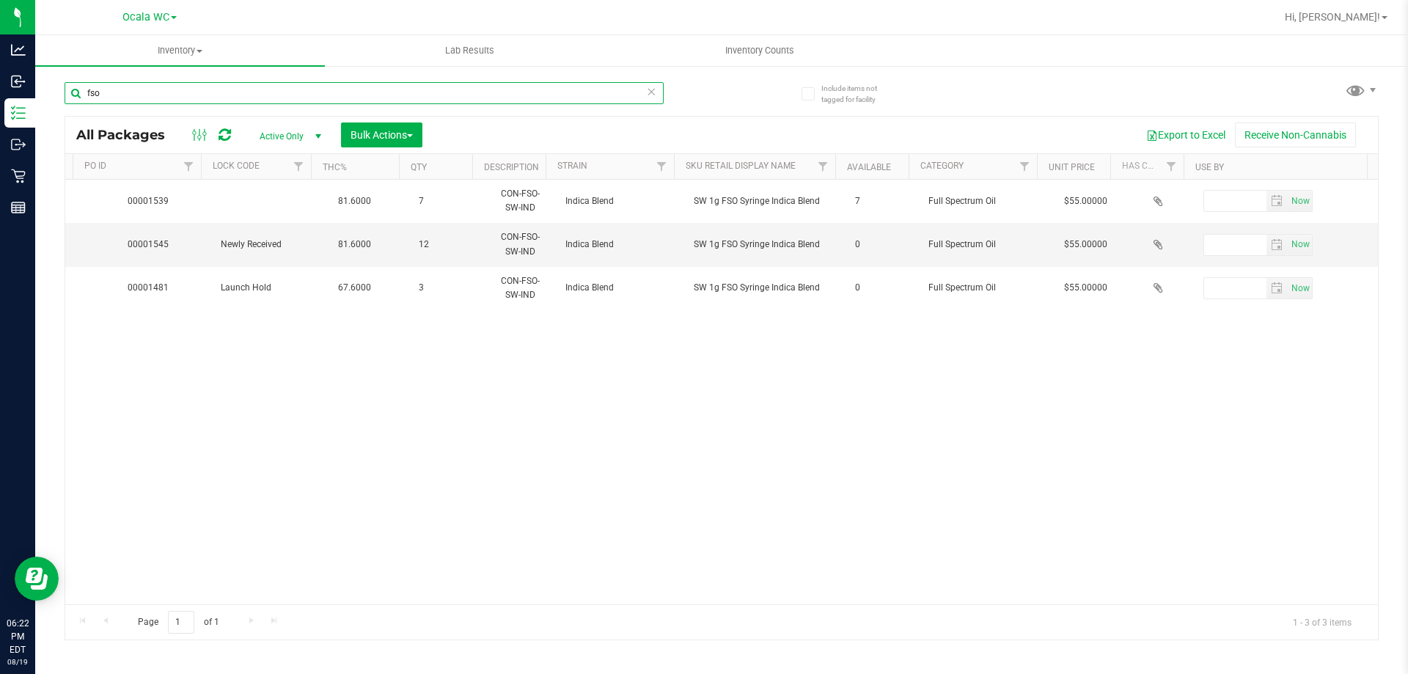
type input "fso"
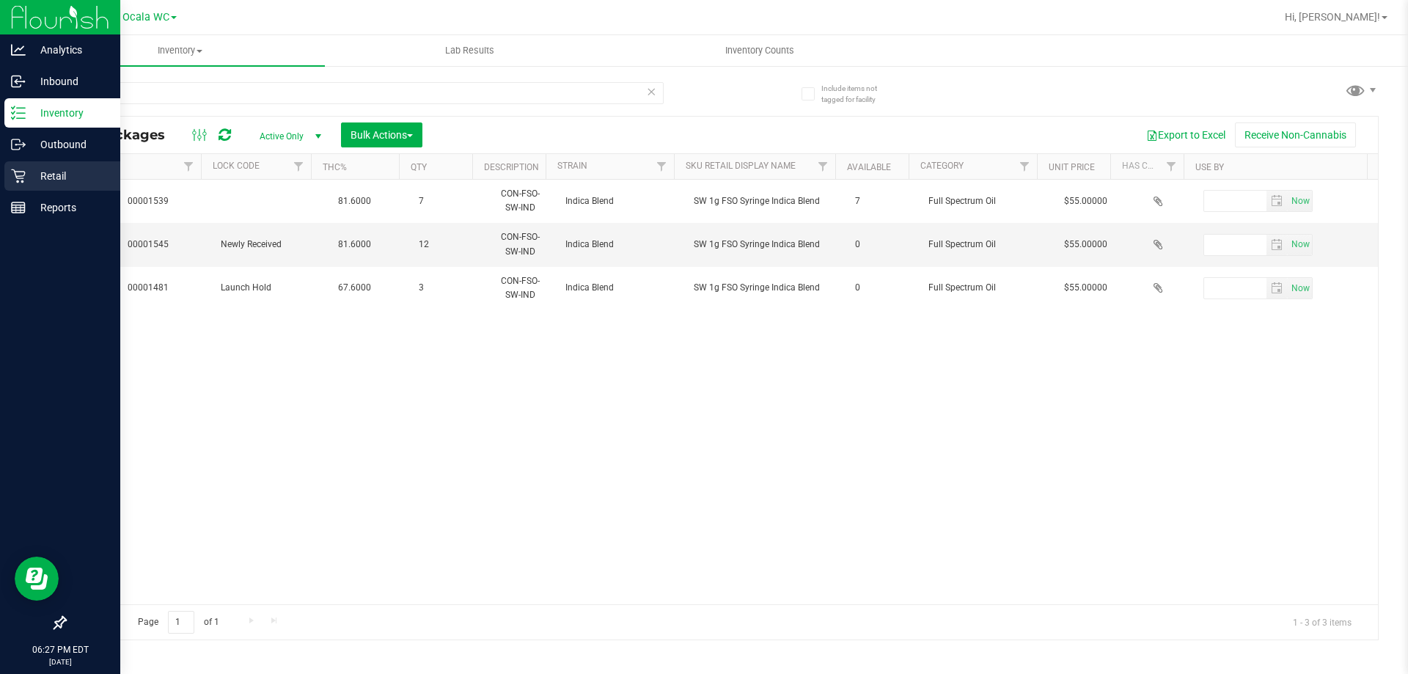
click at [11, 186] on div "Retail" at bounding box center [62, 175] width 116 height 29
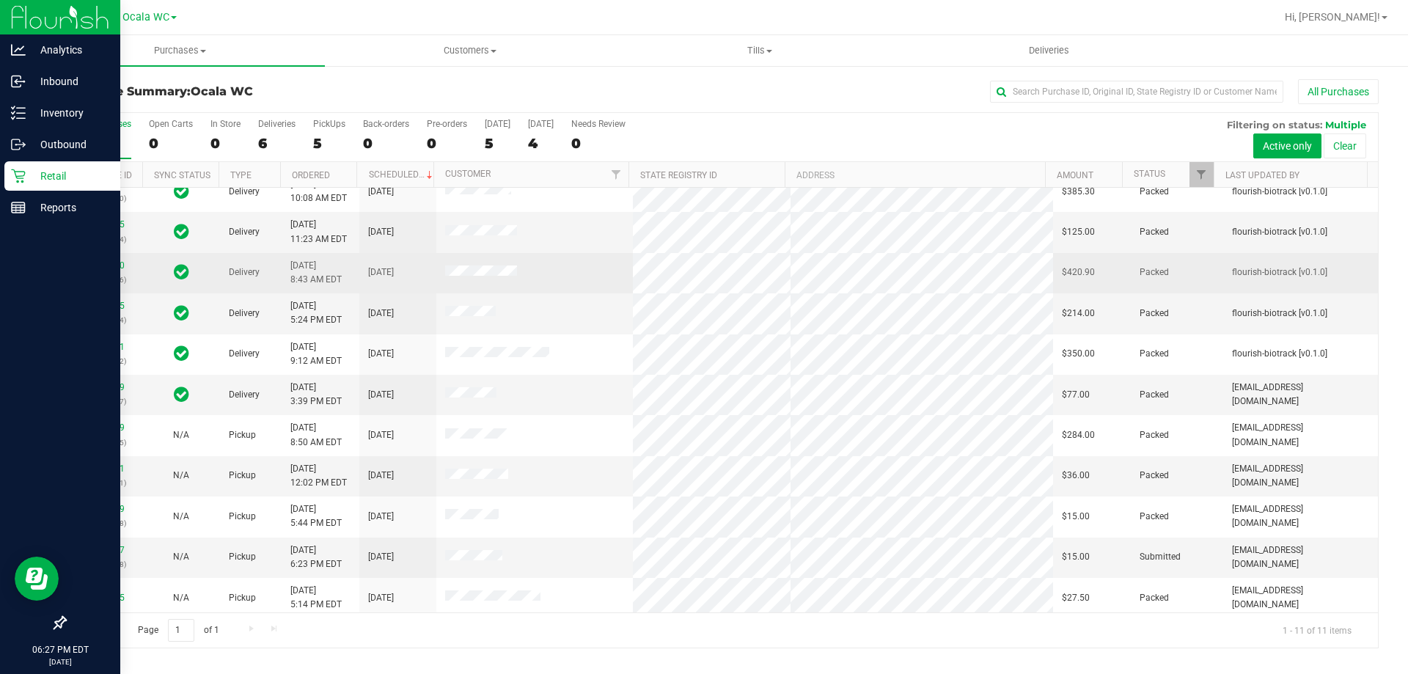
scroll to position [21, 0]
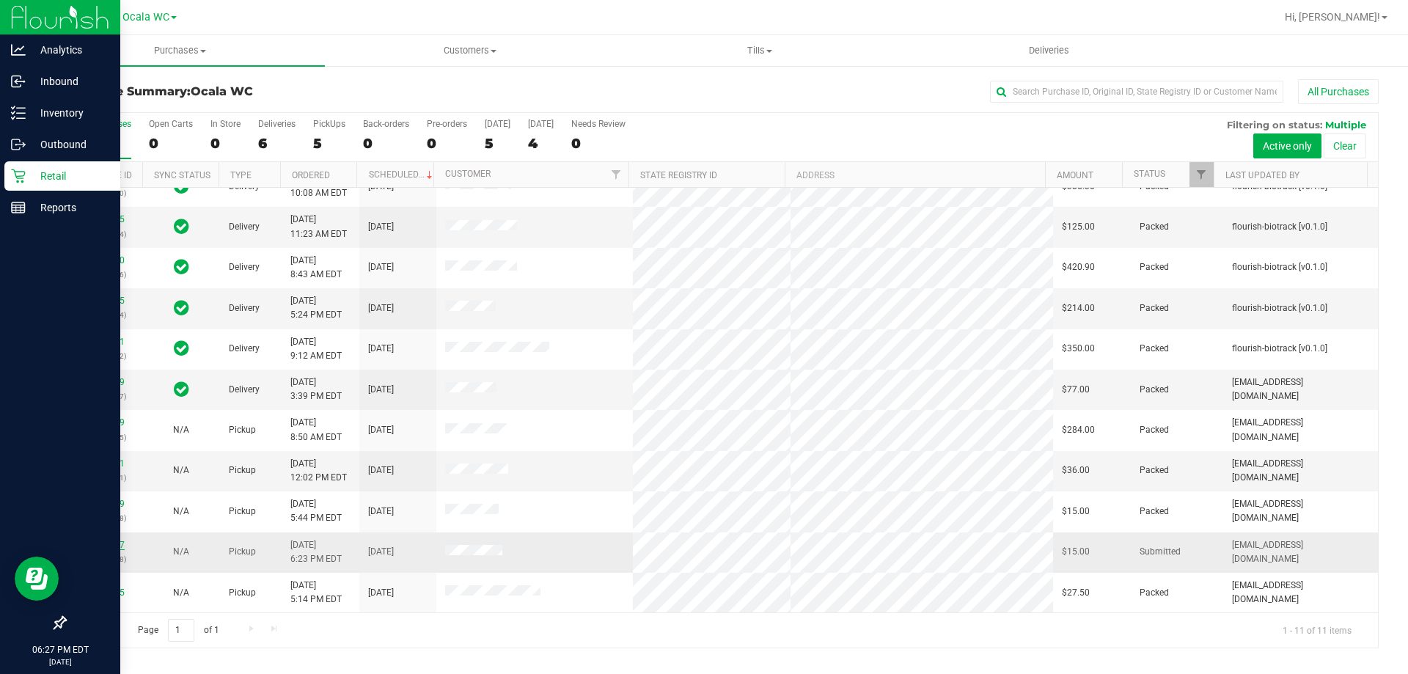
click at [90, 544] on link "11815277" at bounding box center [104, 545] width 41 height 10
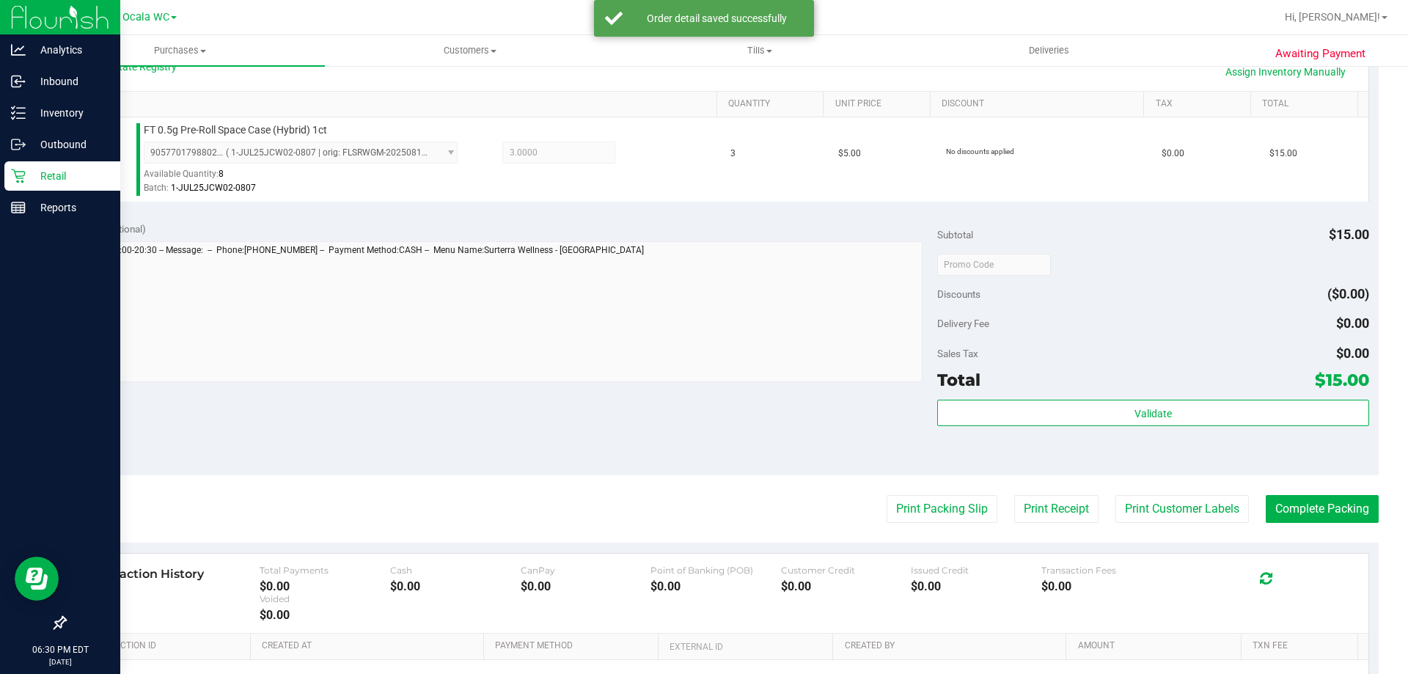
scroll to position [367, 0]
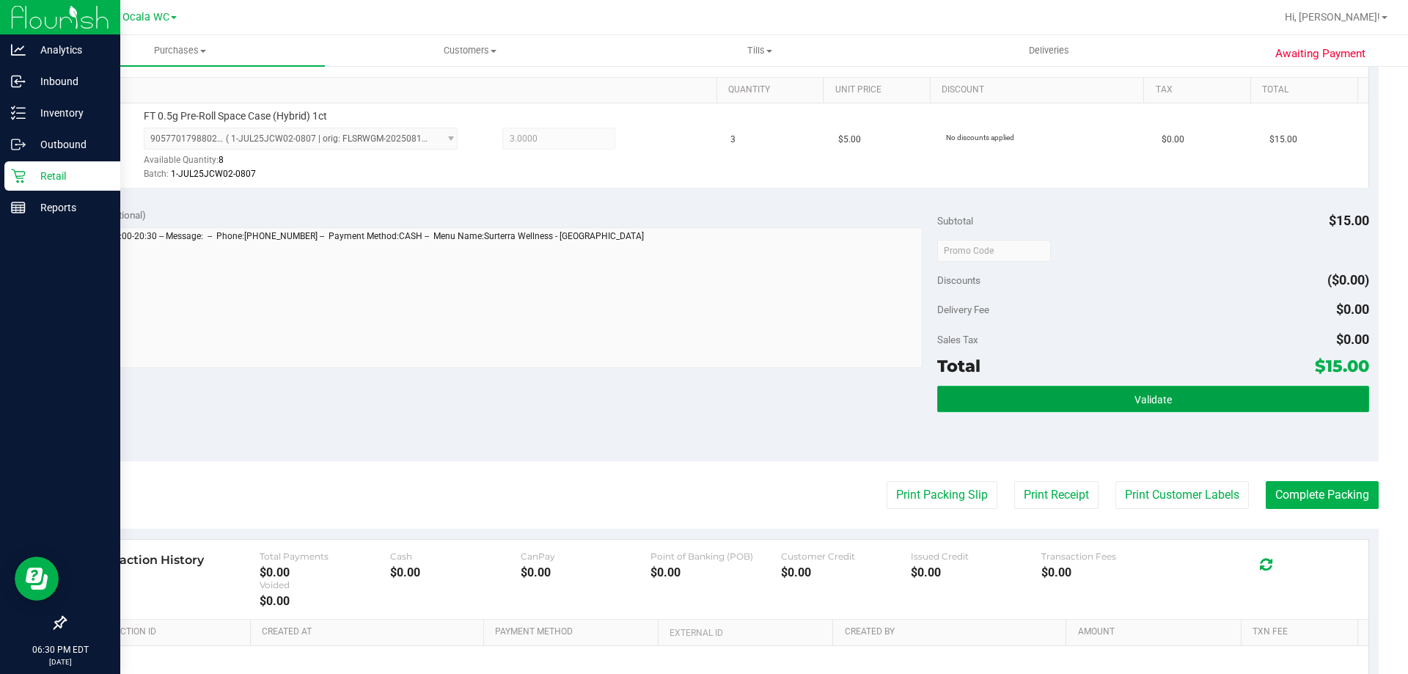
click at [1164, 389] on button "Validate" at bounding box center [1152, 399] width 431 height 26
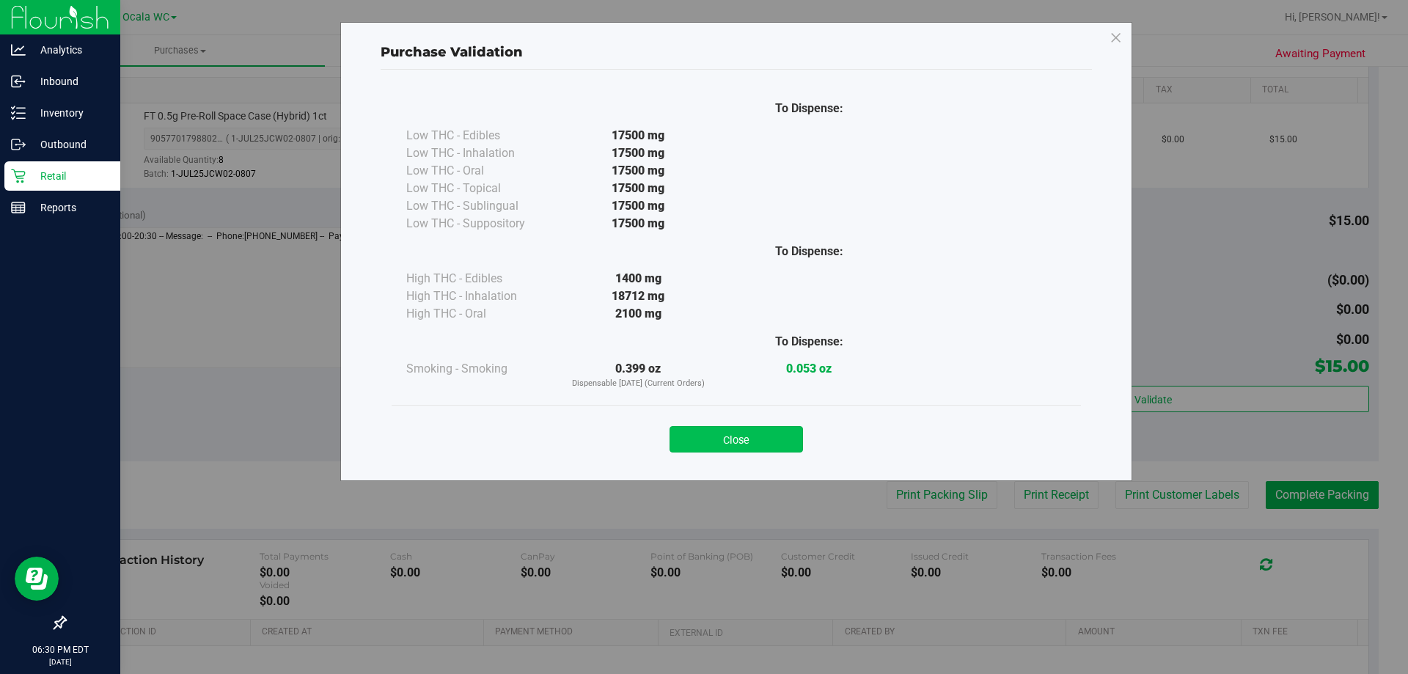
click at [771, 433] on button "Close" at bounding box center [736, 439] width 133 height 26
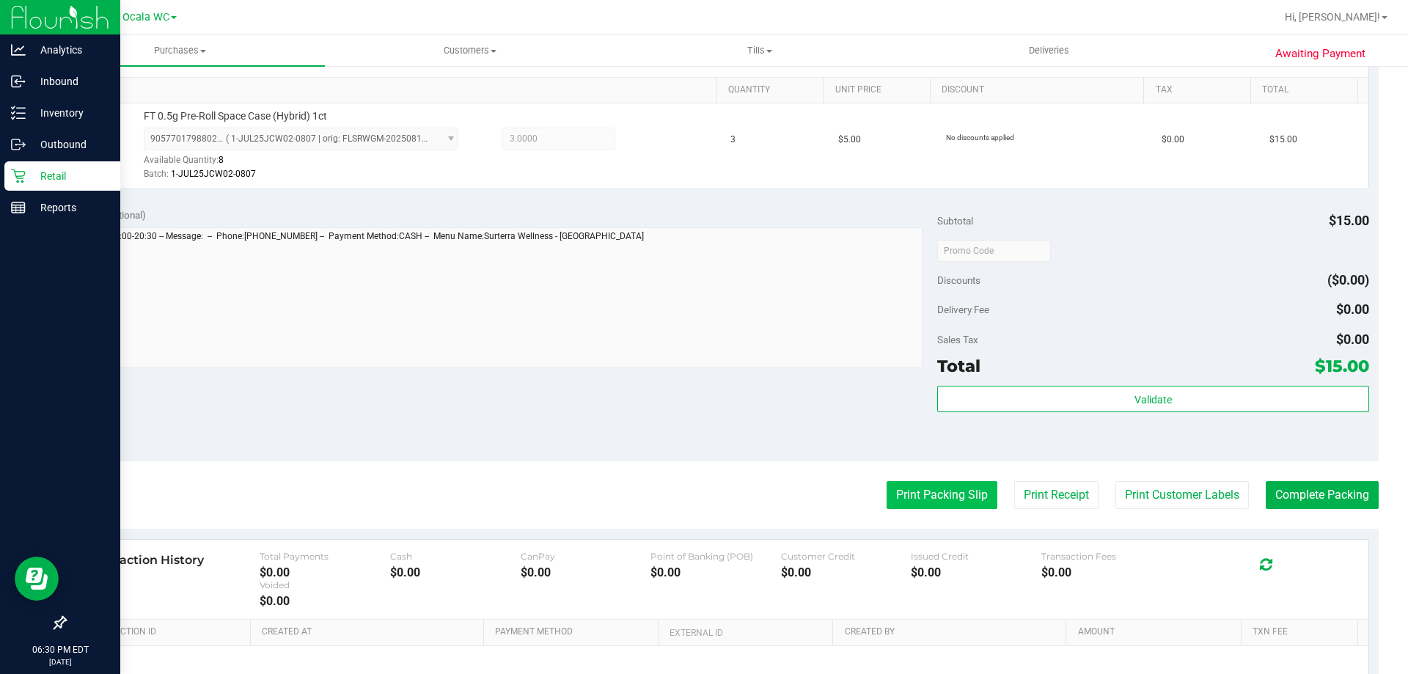
click at [903, 493] on button "Print Packing Slip" at bounding box center [942, 495] width 111 height 28
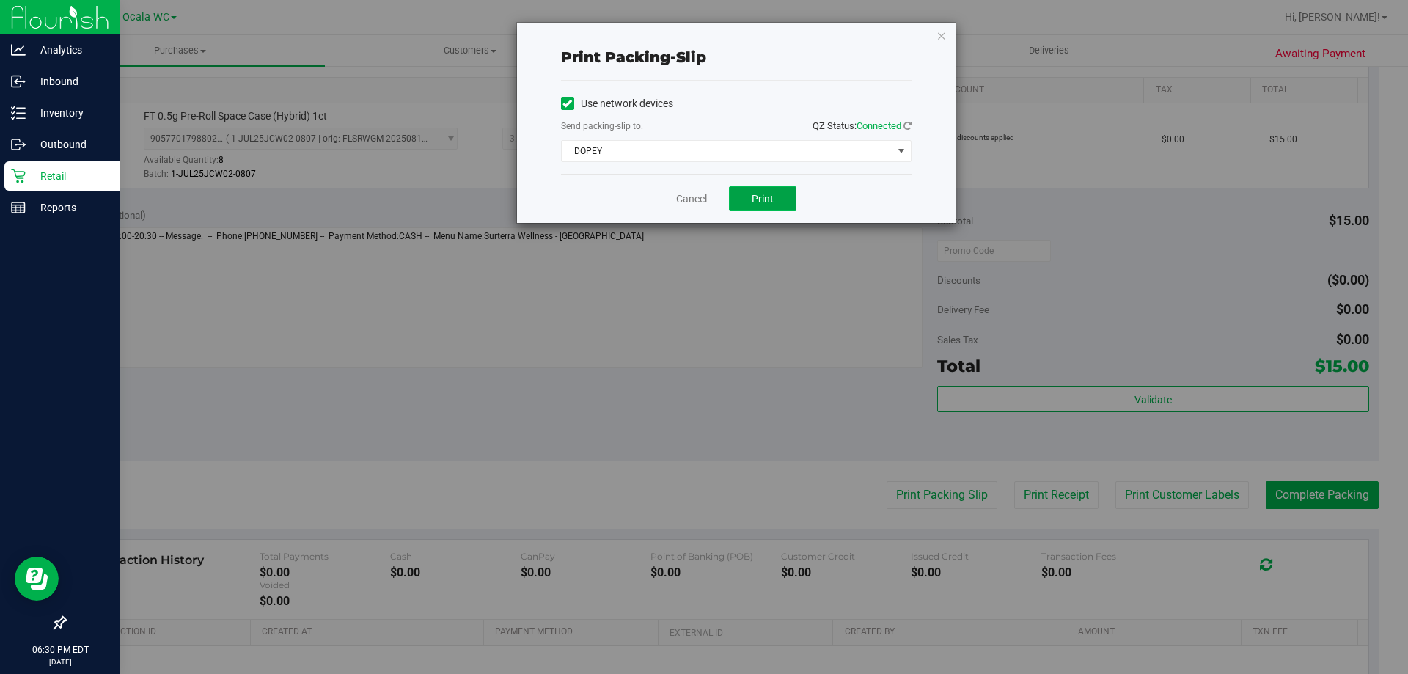
click at [767, 202] on span "Print" at bounding box center [763, 199] width 22 height 12
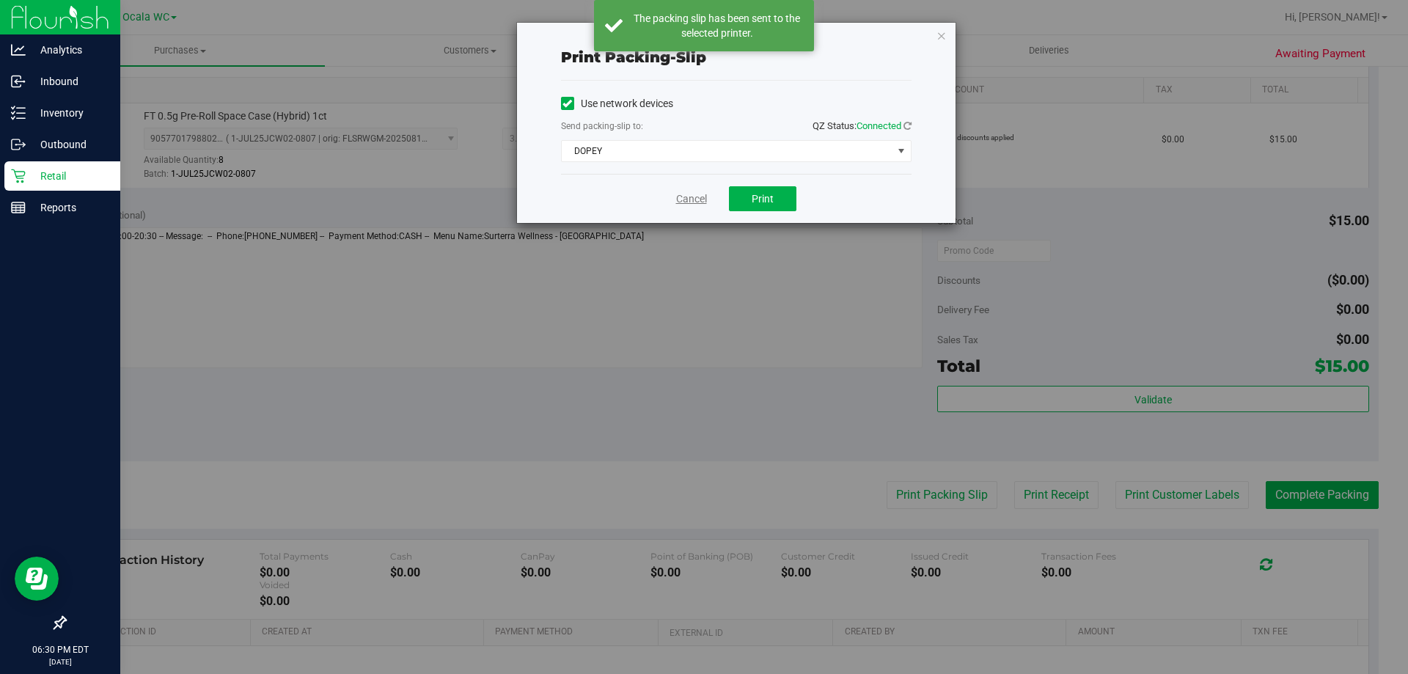
click at [686, 199] on link "Cancel" at bounding box center [691, 198] width 31 height 15
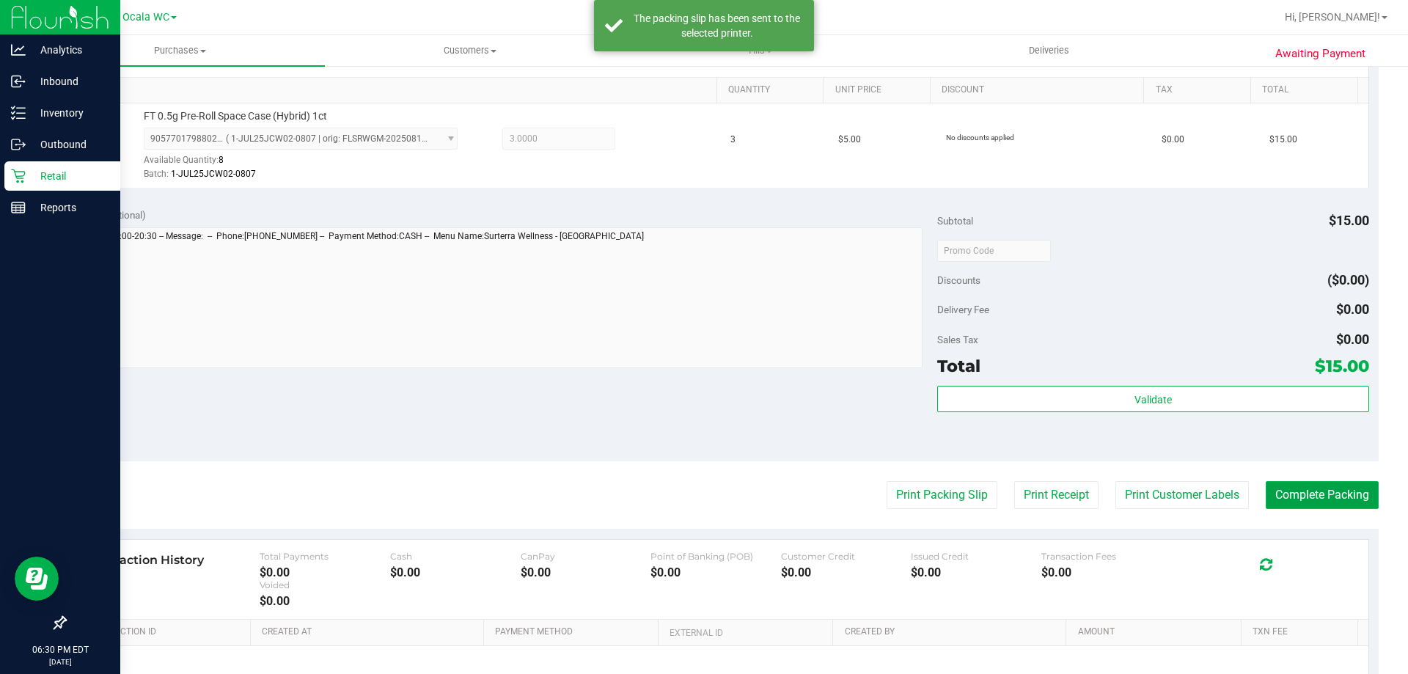
click at [1312, 487] on button "Complete Packing" at bounding box center [1322, 495] width 113 height 28
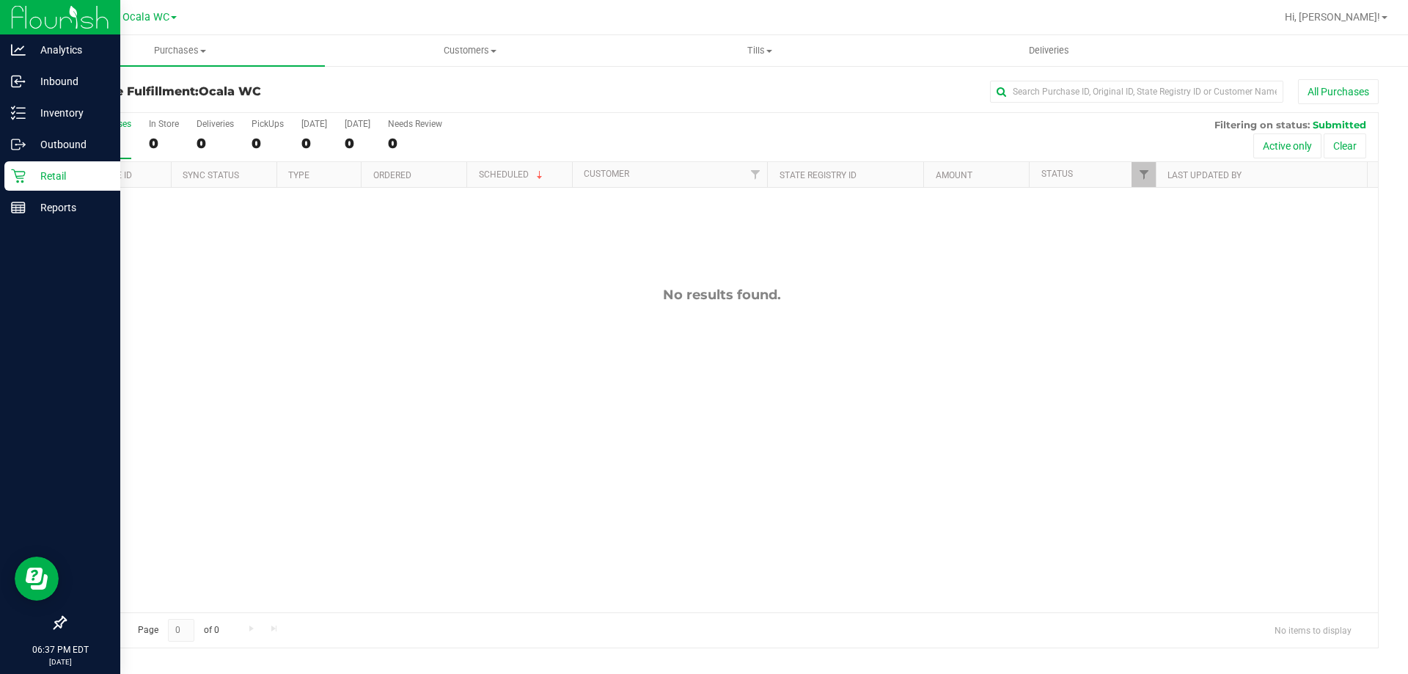
click at [617, 437] on div "No results found." at bounding box center [721, 450] width 1313 height 524
click at [70, 117] on p "Inventory" at bounding box center [70, 113] width 88 height 18
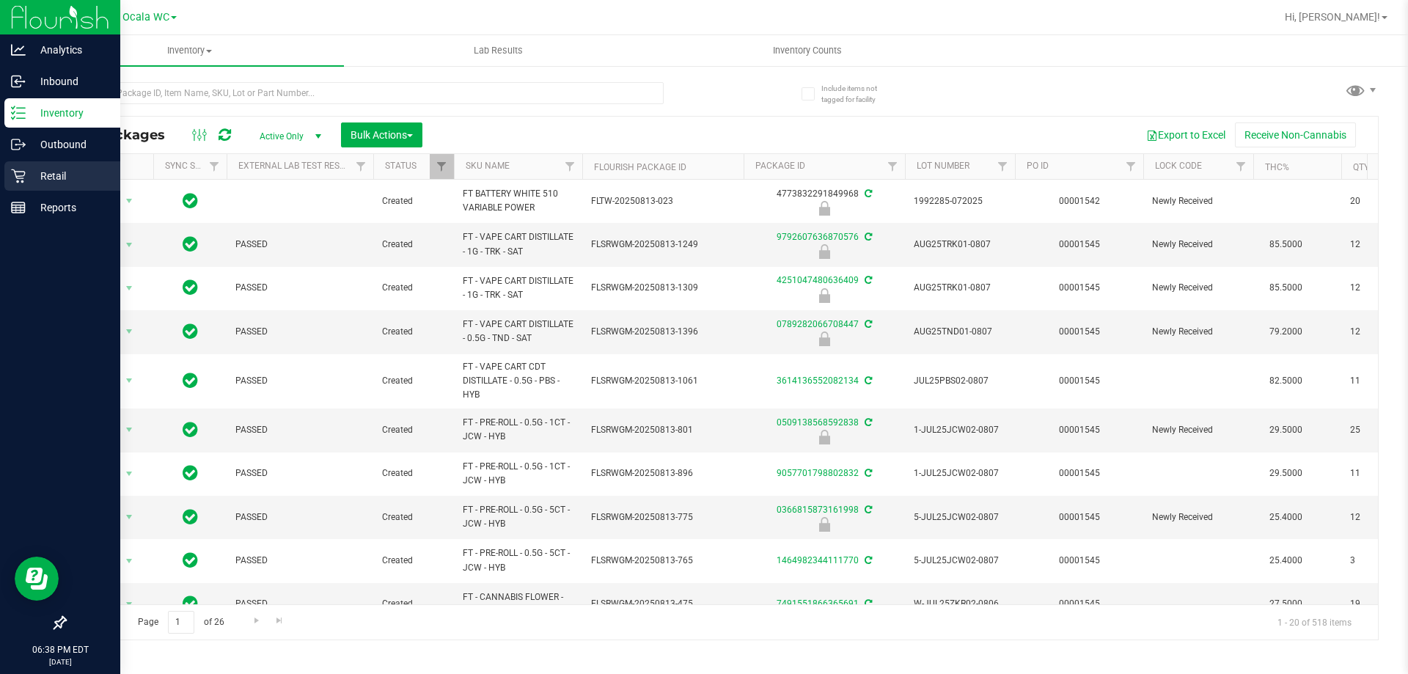
click at [26, 172] on p "Retail" at bounding box center [70, 176] width 88 height 18
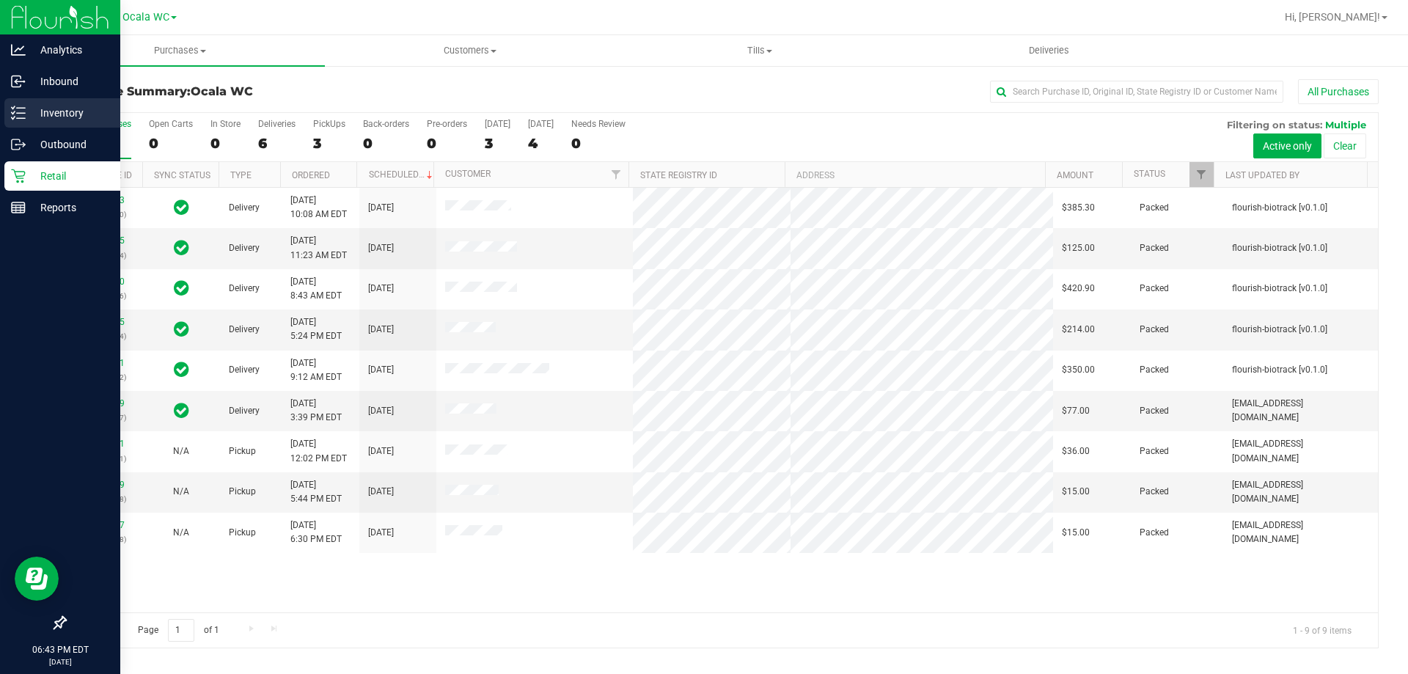
click at [21, 114] on icon at bounding box center [18, 113] width 15 height 15
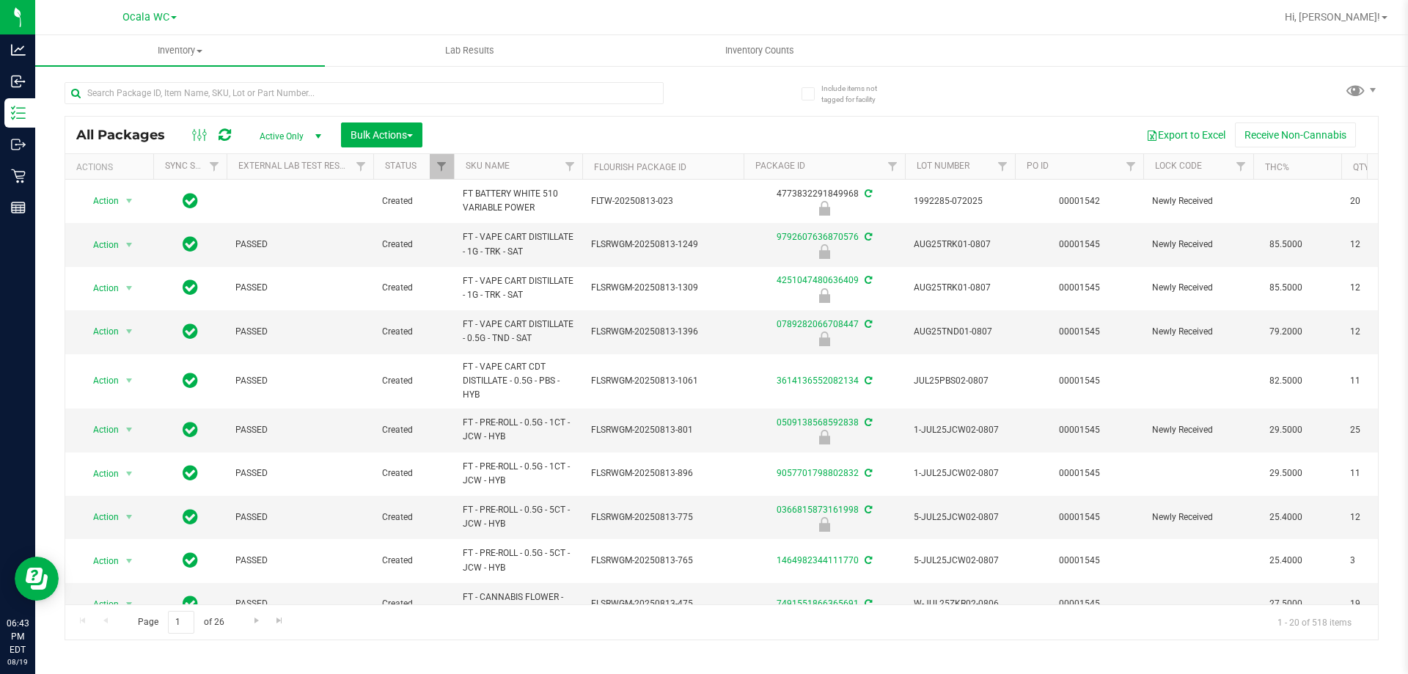
click at [525, 169] on th "SKU Name" at bounding box center [518, 167] width 128 height 26
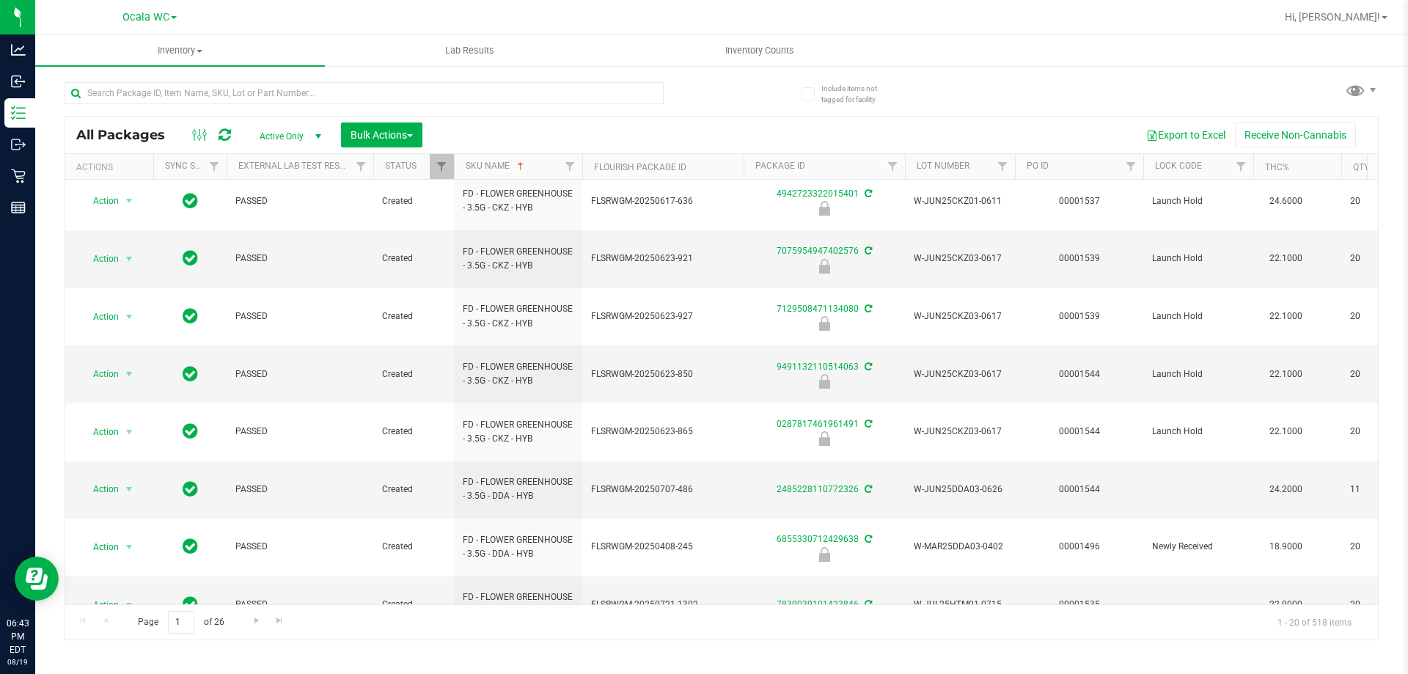
scroll to position [457, 0]
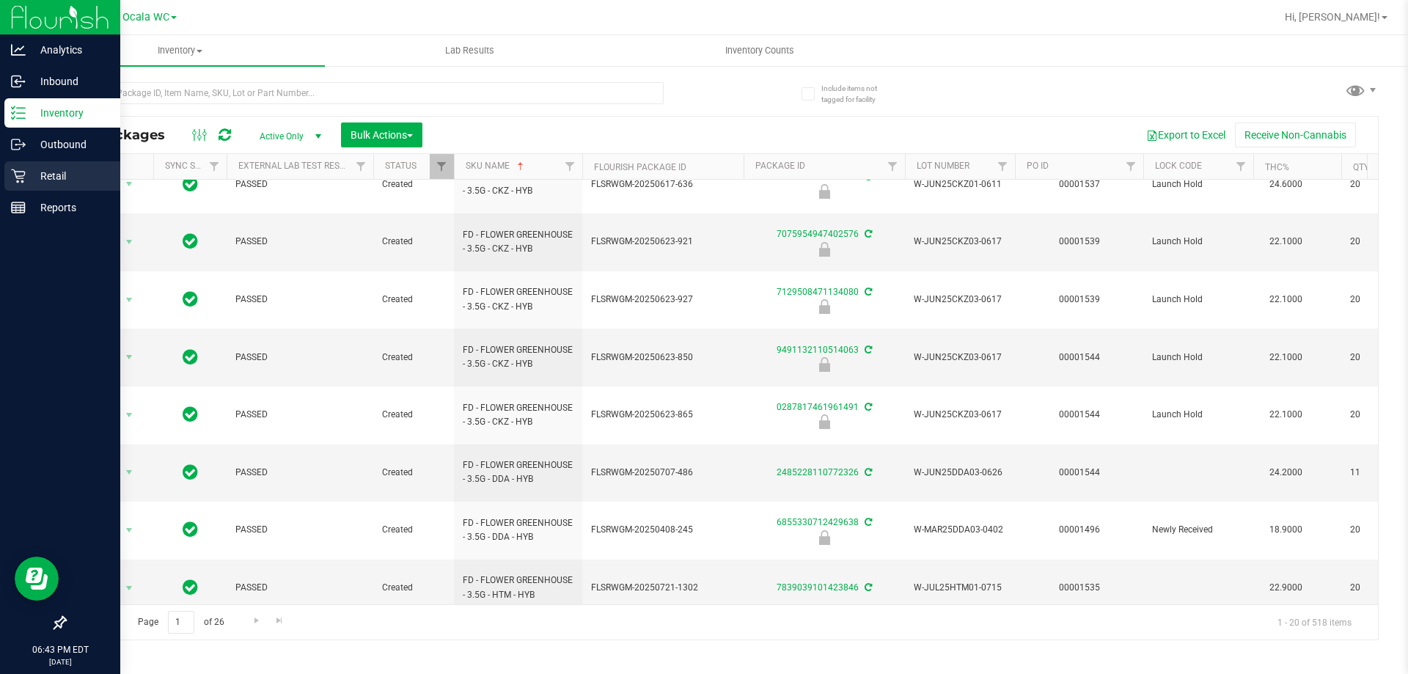
click at [32, 172] on p "Retail" at bounding box center [70, 176] width 88 height 18
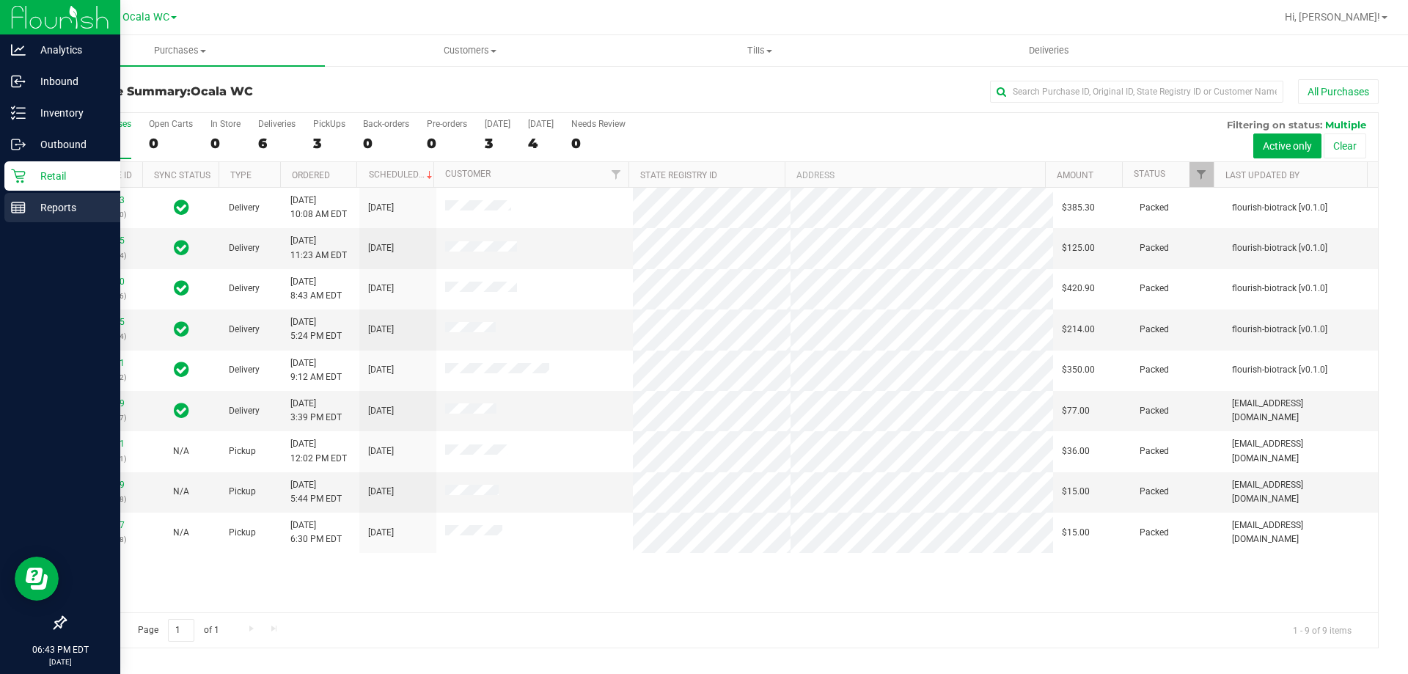
click at [43, 202] on p "Reports" at bounding box center [70, 208] width 88 height 18
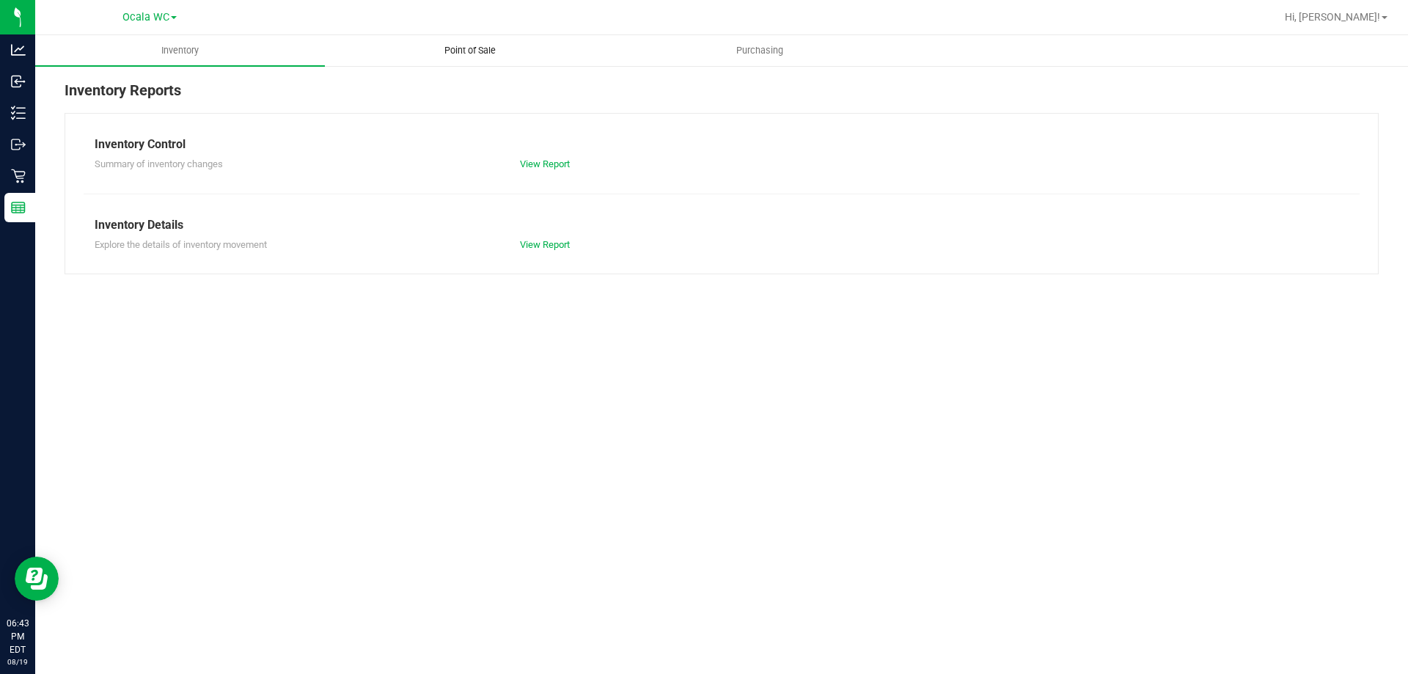
click at [473, 53] on span "Point of Sale" at bounding box center [470, 50] width 91 height 13
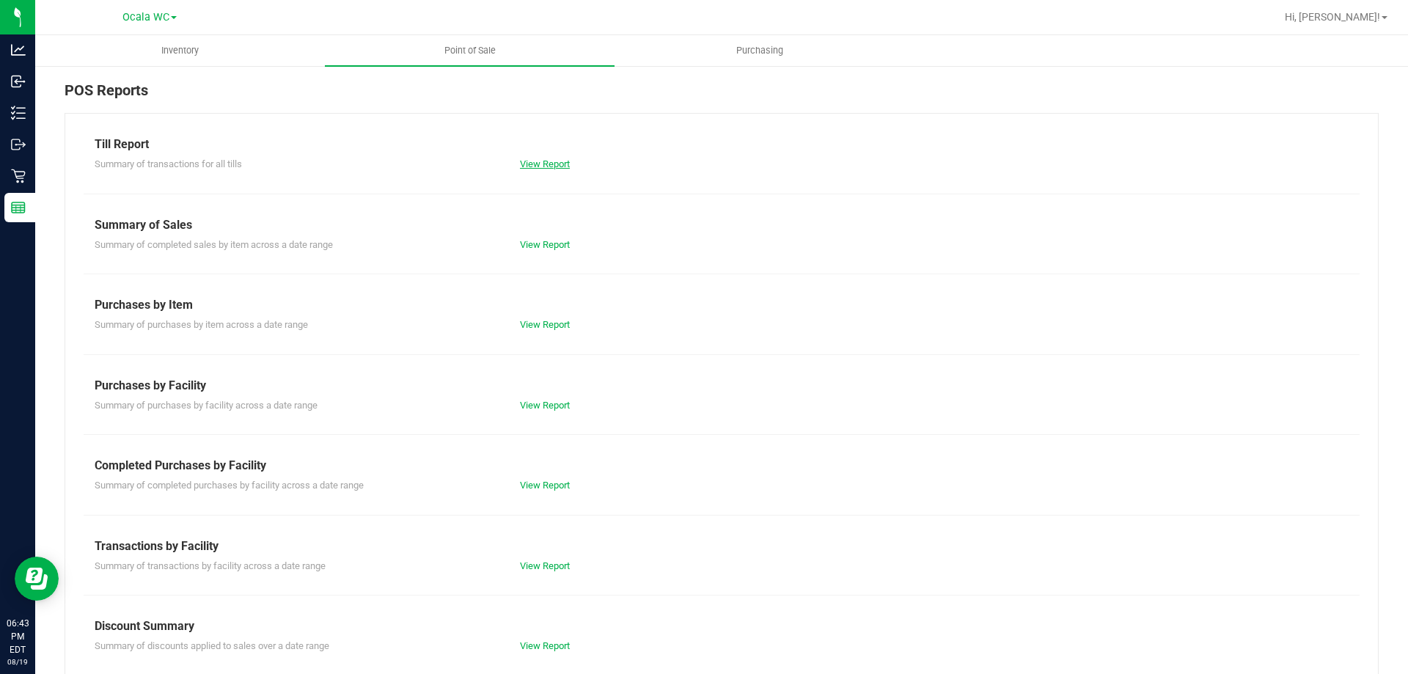
click at [541, 159] on link "View Report" at bounding box center [545, 163] width 50 height 11
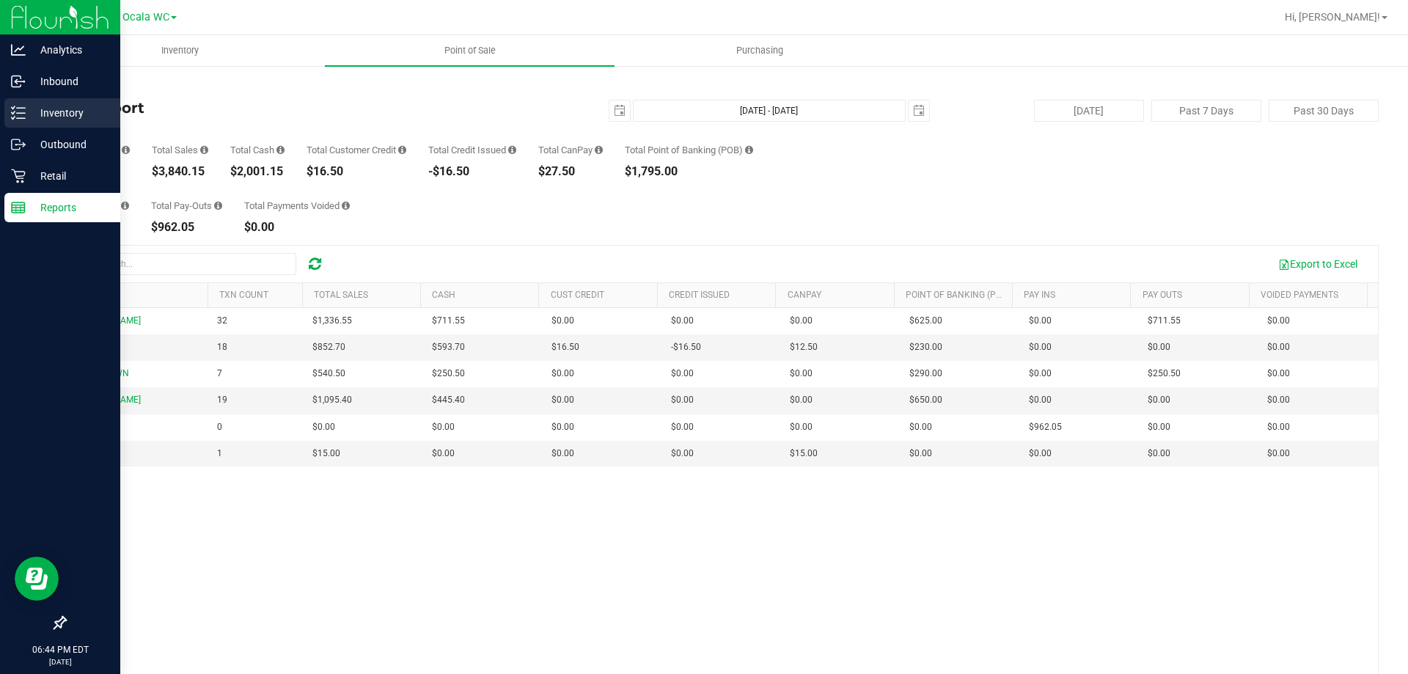
click at [16, 111] on icon at bounding box center [18, 113] width 15 height 15
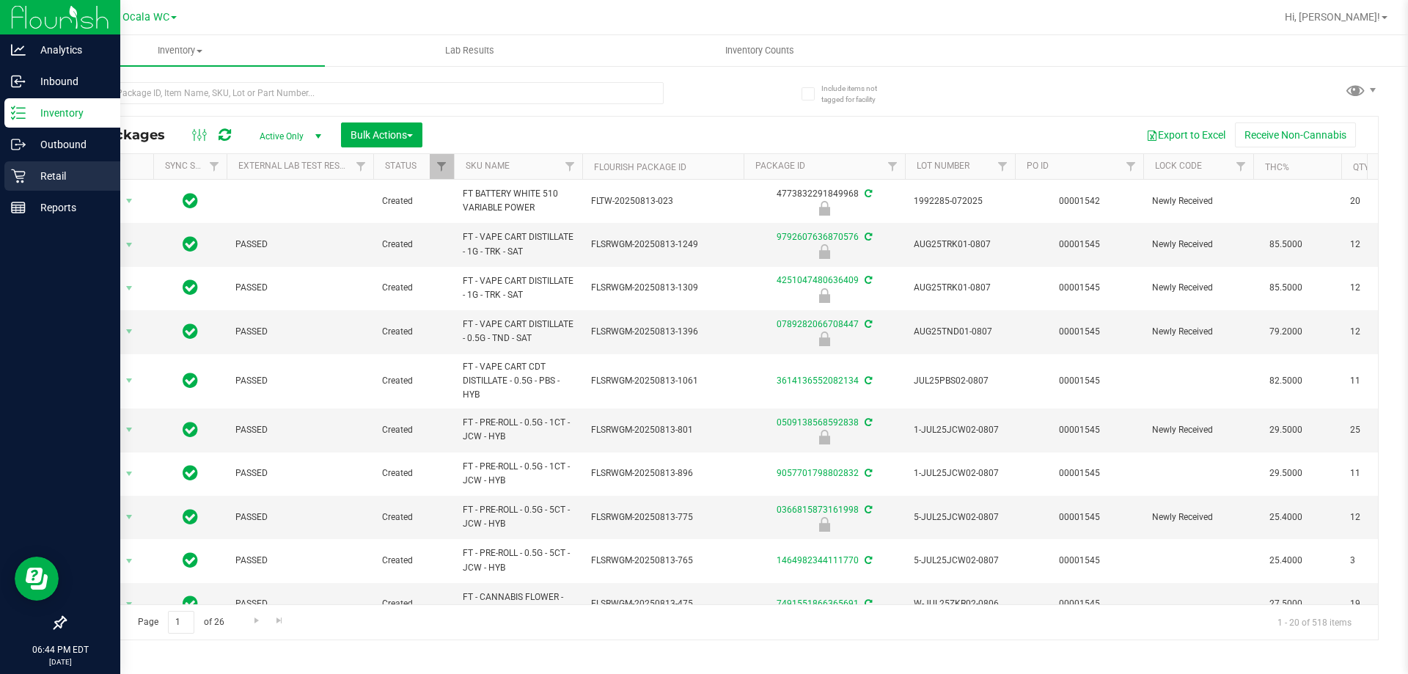
click at [21, 177] on icon at bounding box center [18, 176] width 15 height 15
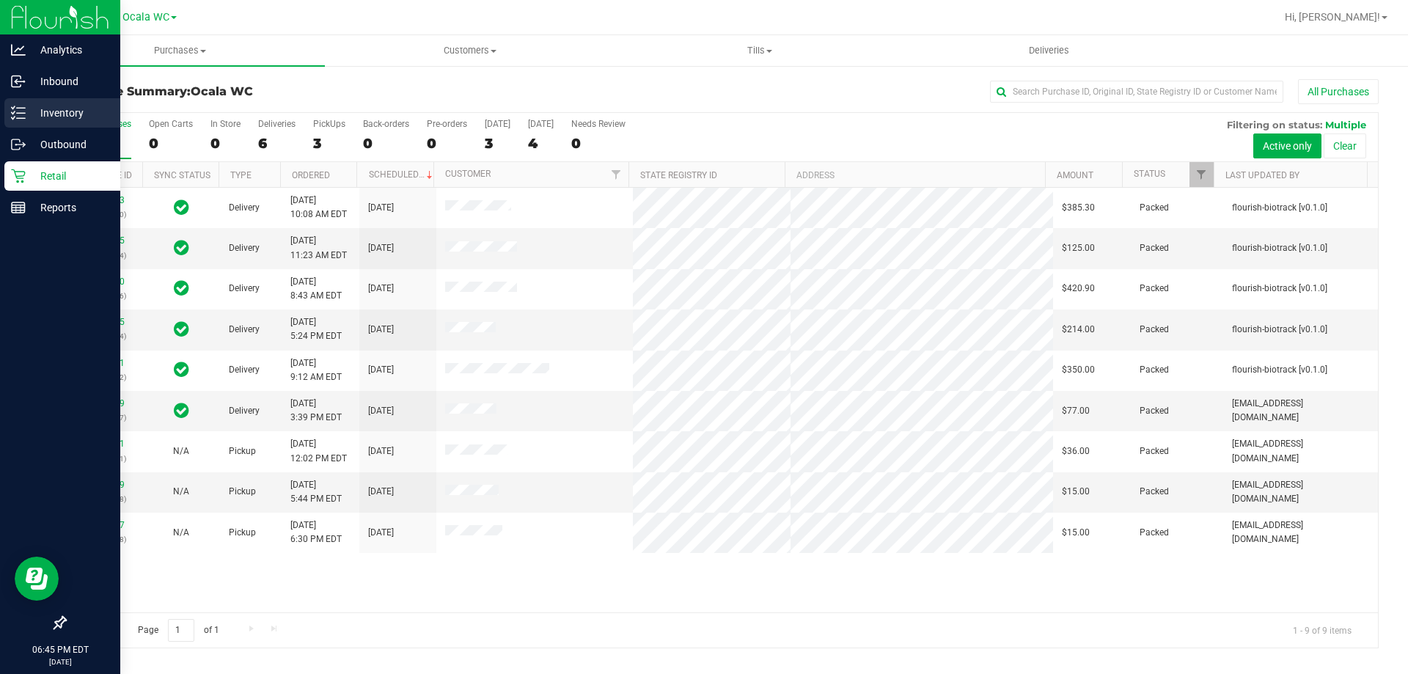
click at [45, 121] on p "Inventory" at bounding box center [70, 113] width 88 height 18
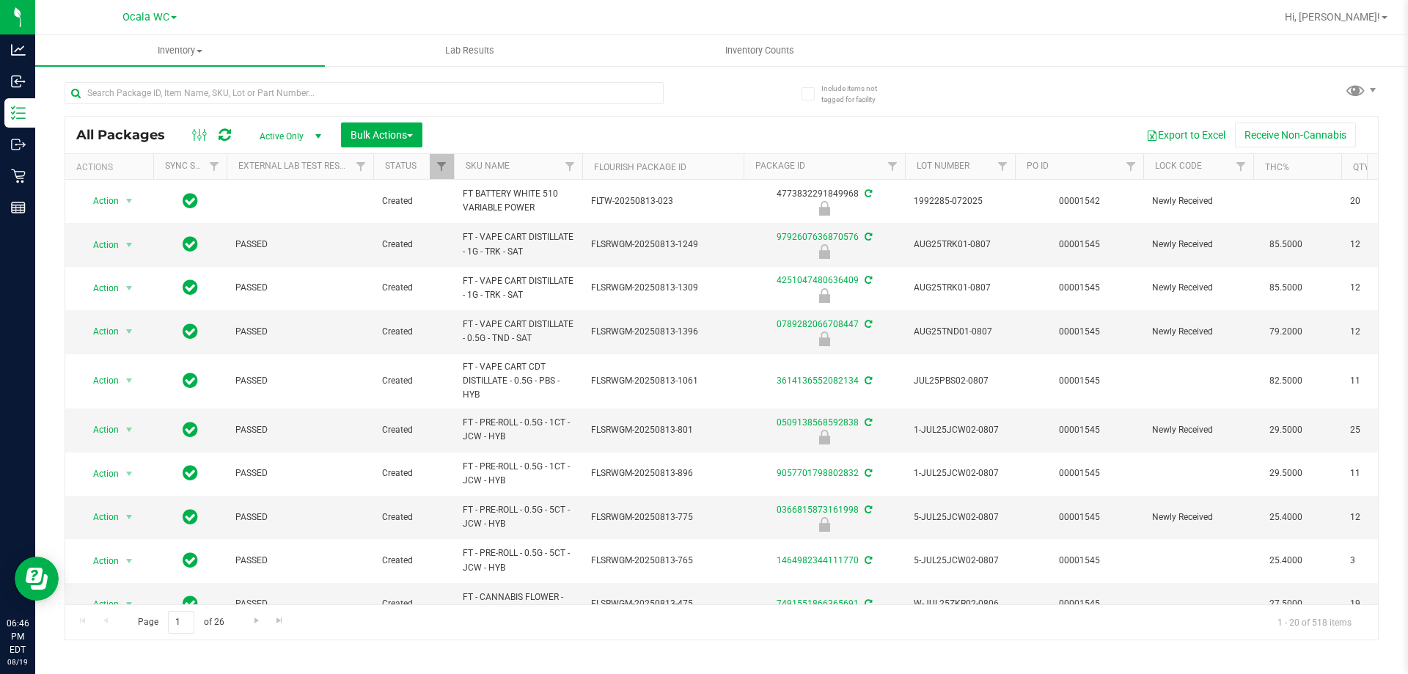
click at [1211, 169] on th "Lock Code" at bounding box center [1198, 167] width 110 height 26
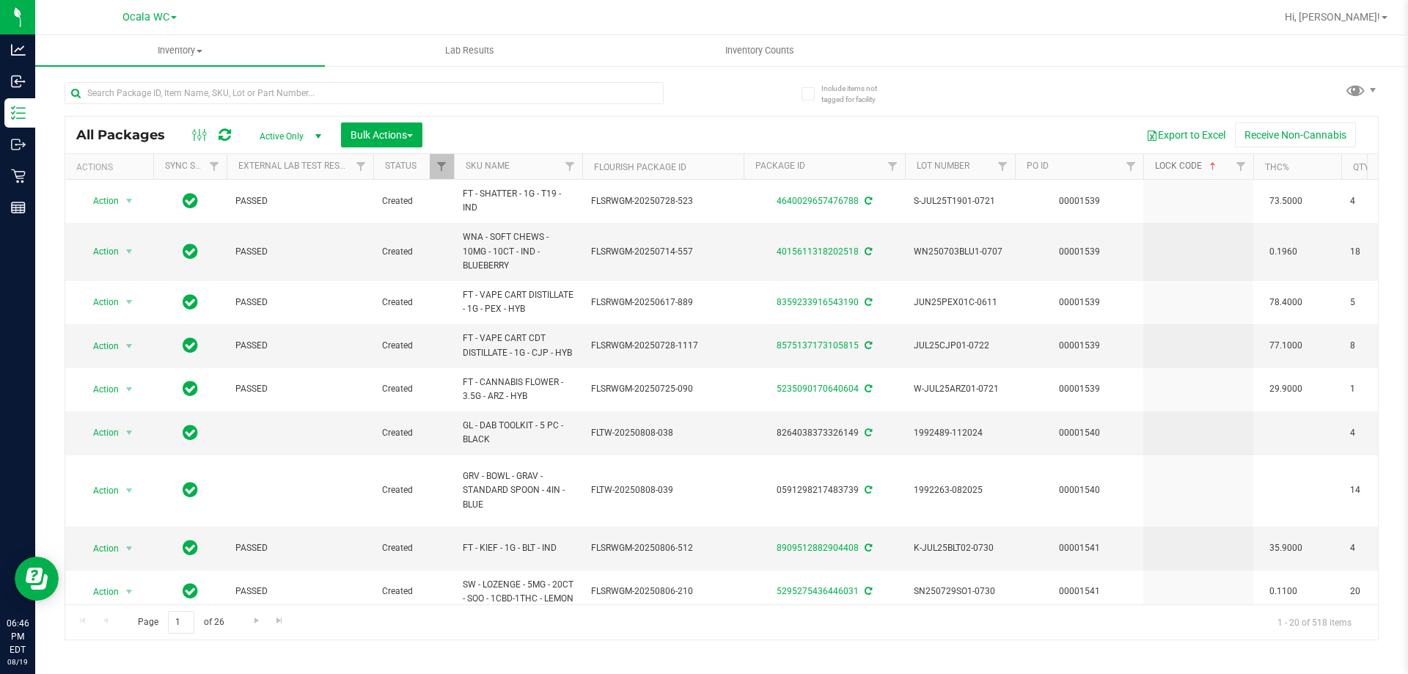
click at [1211, 169] on span at bounding box center [1213, 167] width 12 height 12
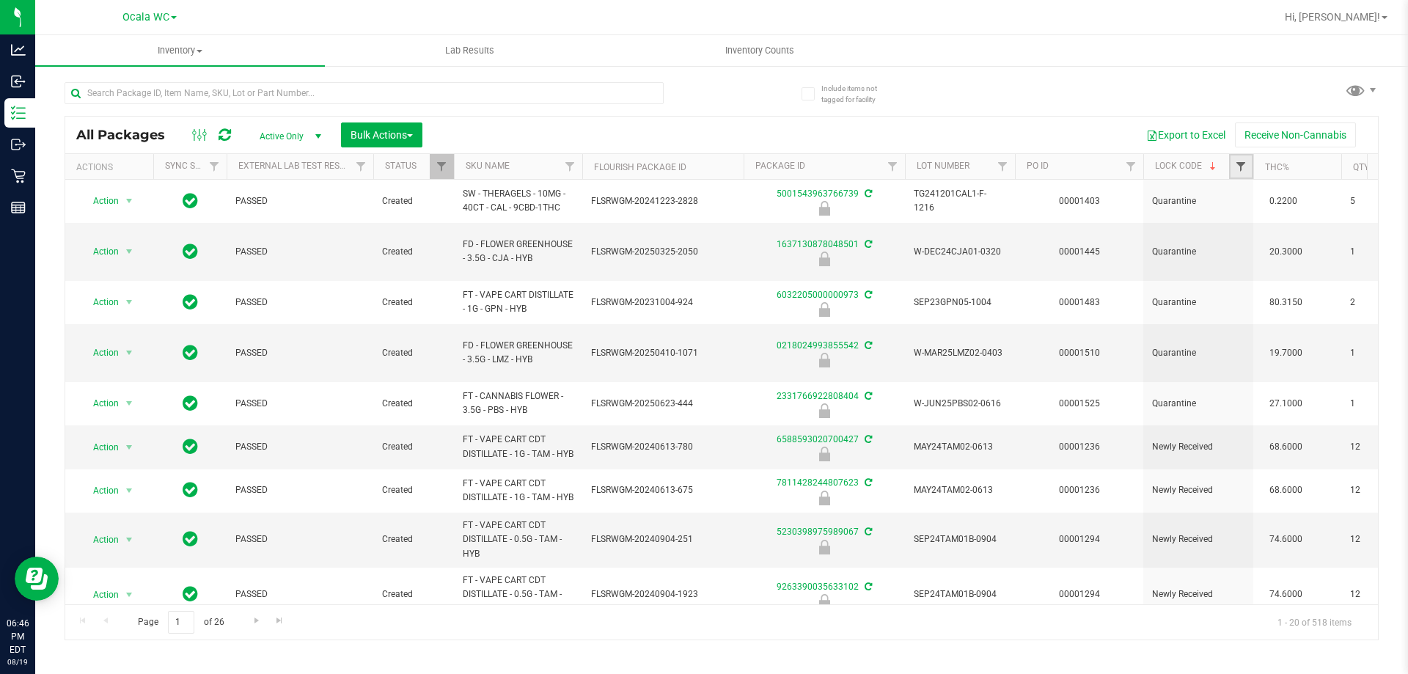
click at [1240, 166] on span "Filter" at bounding box center [1241, 167] width 12 height 12
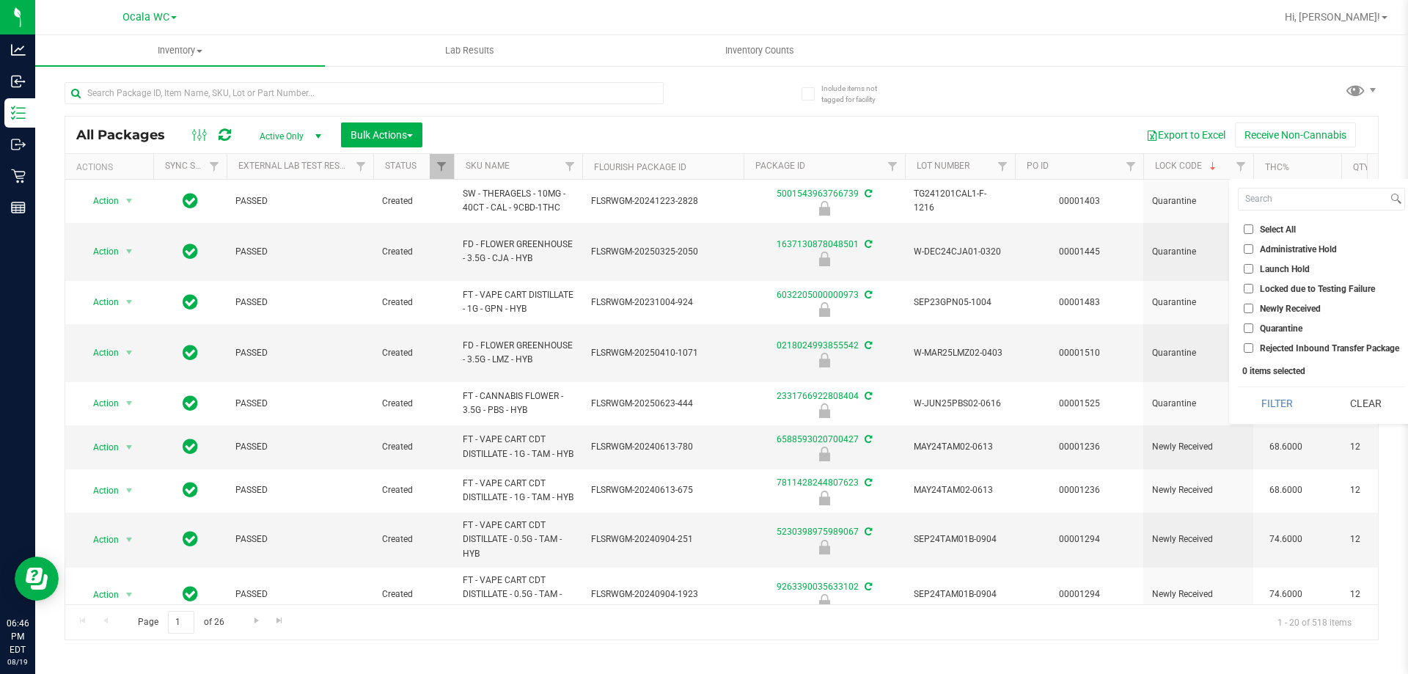
click at [1246, 326] on input "Quarantine" at bounding box center [1249, 328] width 10 height 10
checkbox input "true"
click at [1251, 267] on input "Launch Hold" at bounding box center [1249, 269] width 10 height 10
checkbox input "true"
click at [1263, 395] on button "Filter" at bounding box center [1277, 403] width 78 height 32
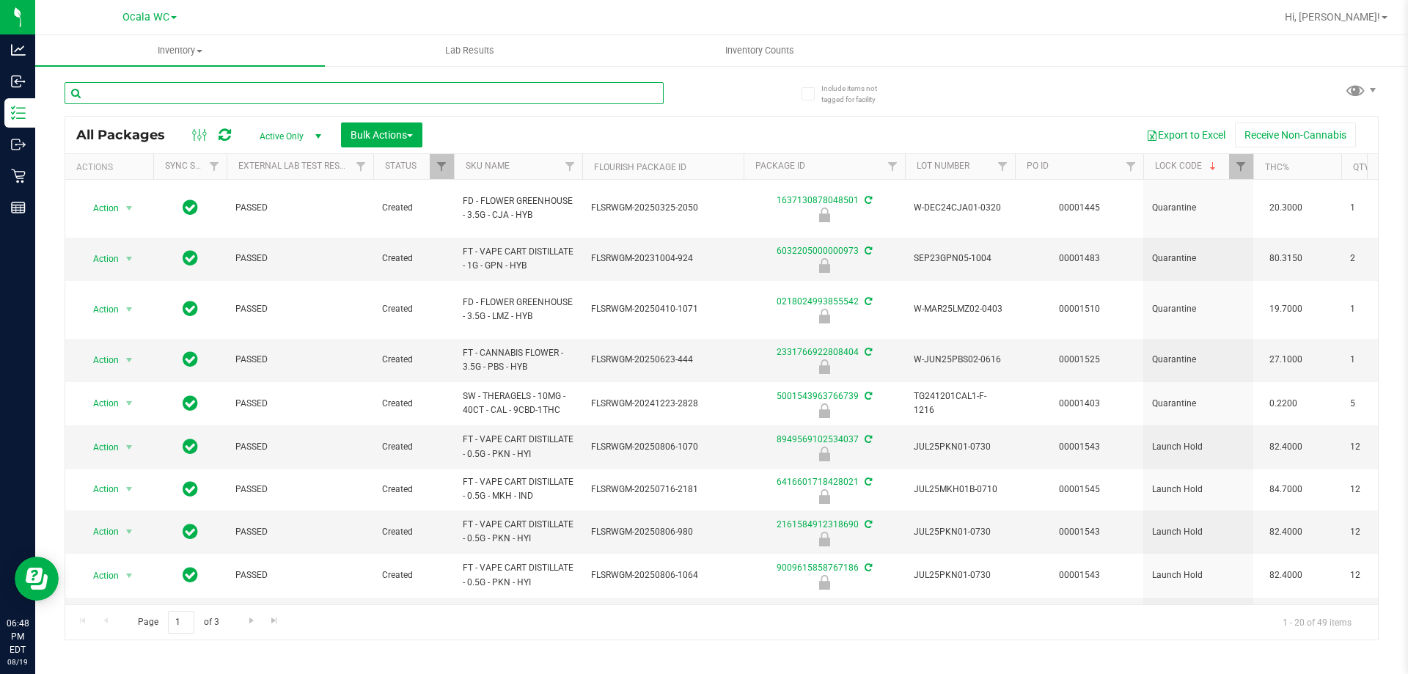
click at [114, 82] on input "text" at bounding box center [364, 93] width 599 height 22
type input "dream"
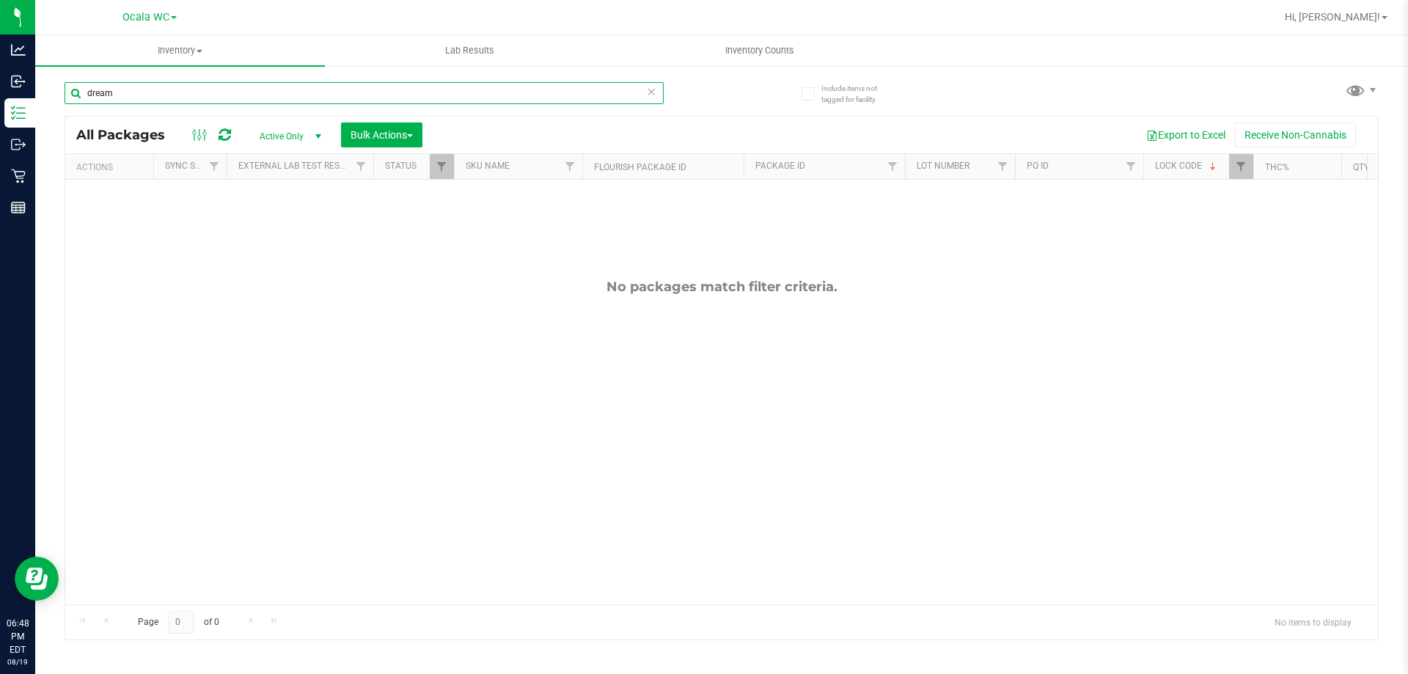
click at [144, 97] on input "dream" at bounding box center [364, 93] width 599 height 22
type input "dream"
click at [1230, 167] on link "Filter" at bounding box center [1241, 166] width 24 height 25
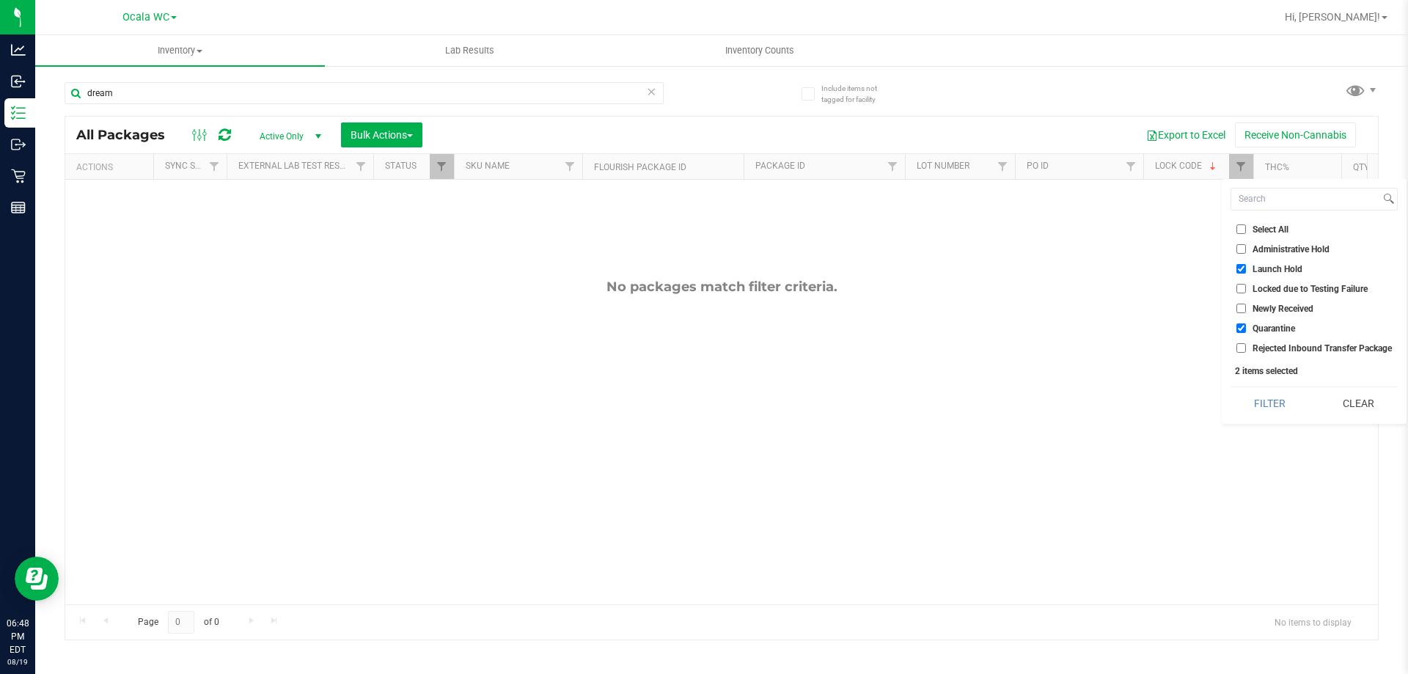
click at [1248, 264] on label "Launch Hold" at bounding box center [1269, 269] width 66 height 10
click at [1241, 329] on input "Quarantine" at bounding box center [1241, 328] width 10 height 10
checkbox input "false"
click at [1242, 273] on input "Launch Hold" at bounding box center [1241, 269] width 10 height 10
checkbox input "false"
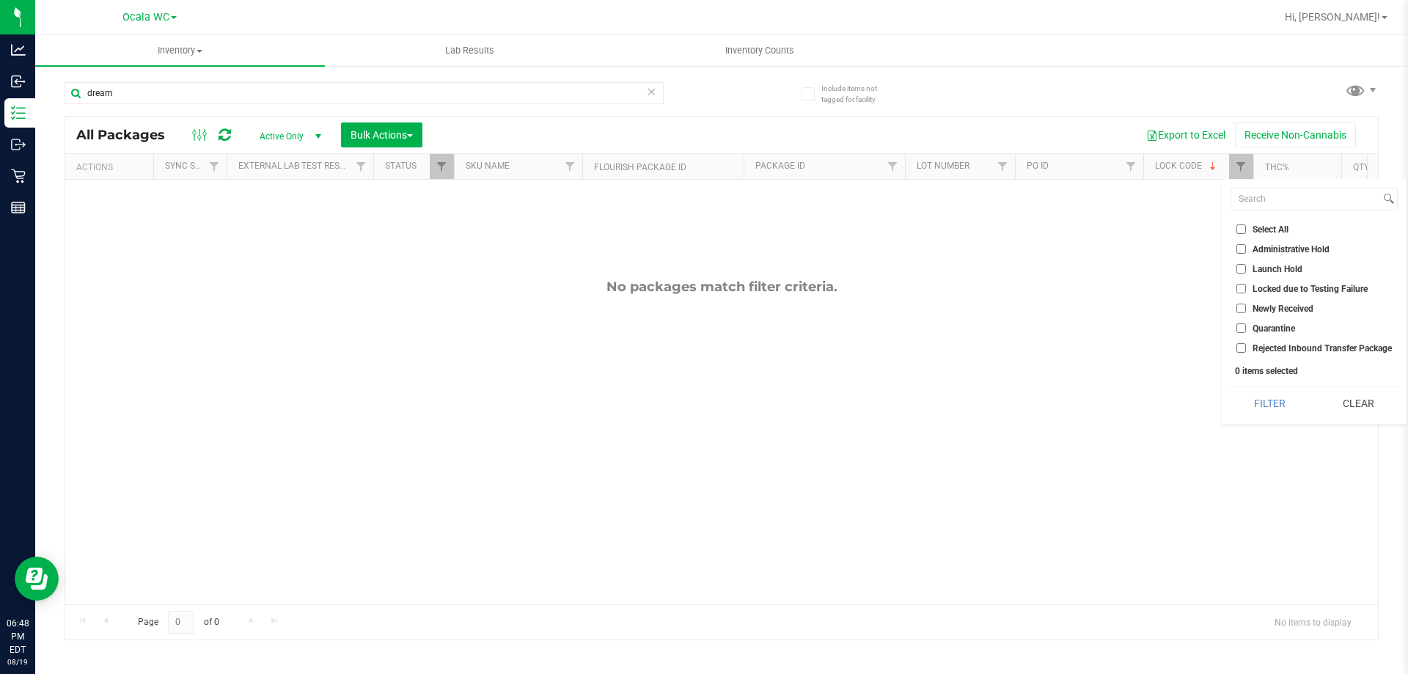
click at [1281, 420] on div "Select All Administrative Hold Launch Hold Locked due to Testing Failure Newly …" at bounding box center [1314, 301] width 185 height 245
click at [1272, 404] on button "Filter" at bounding box center [1269, 403] width 78 height 32
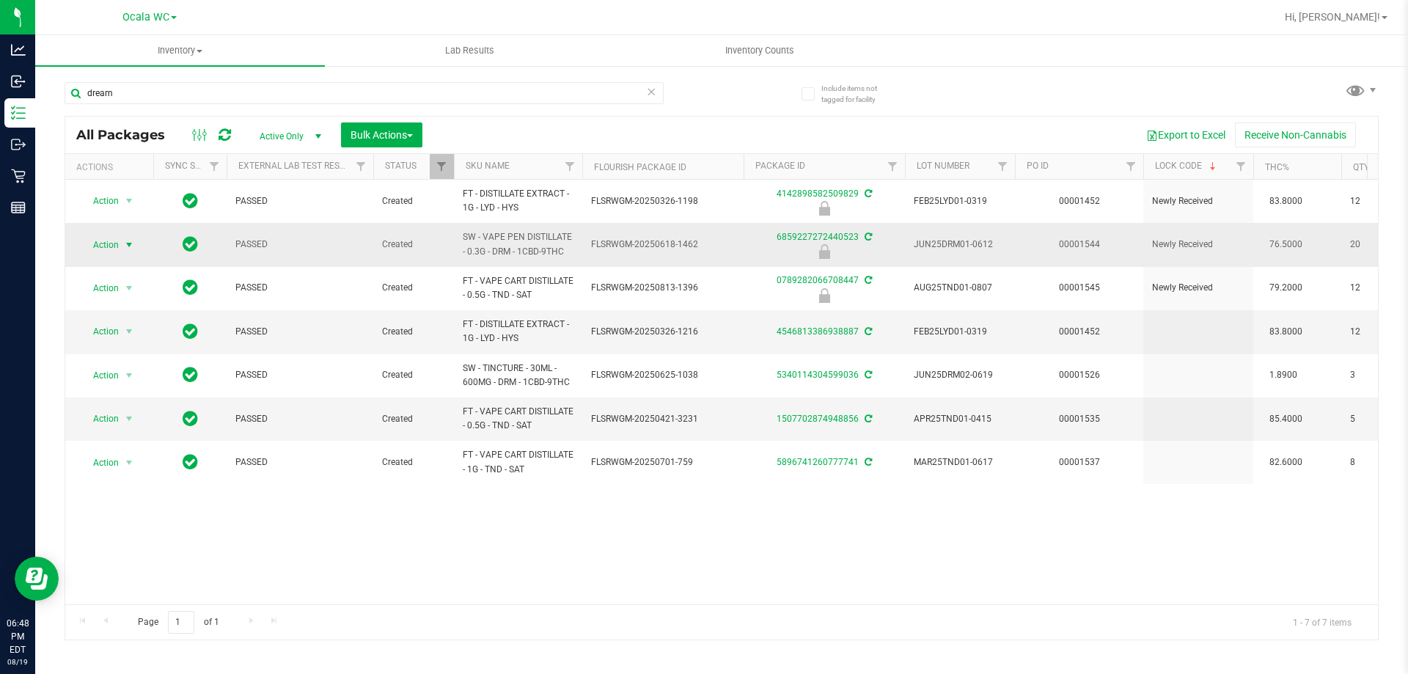
click at [92, 241] on span "Action" at bounding box center [100, 245] width 40 height 21
click at [113, 408] on li "Unlock package" at bounding box center [128, 419] width 94 height 22
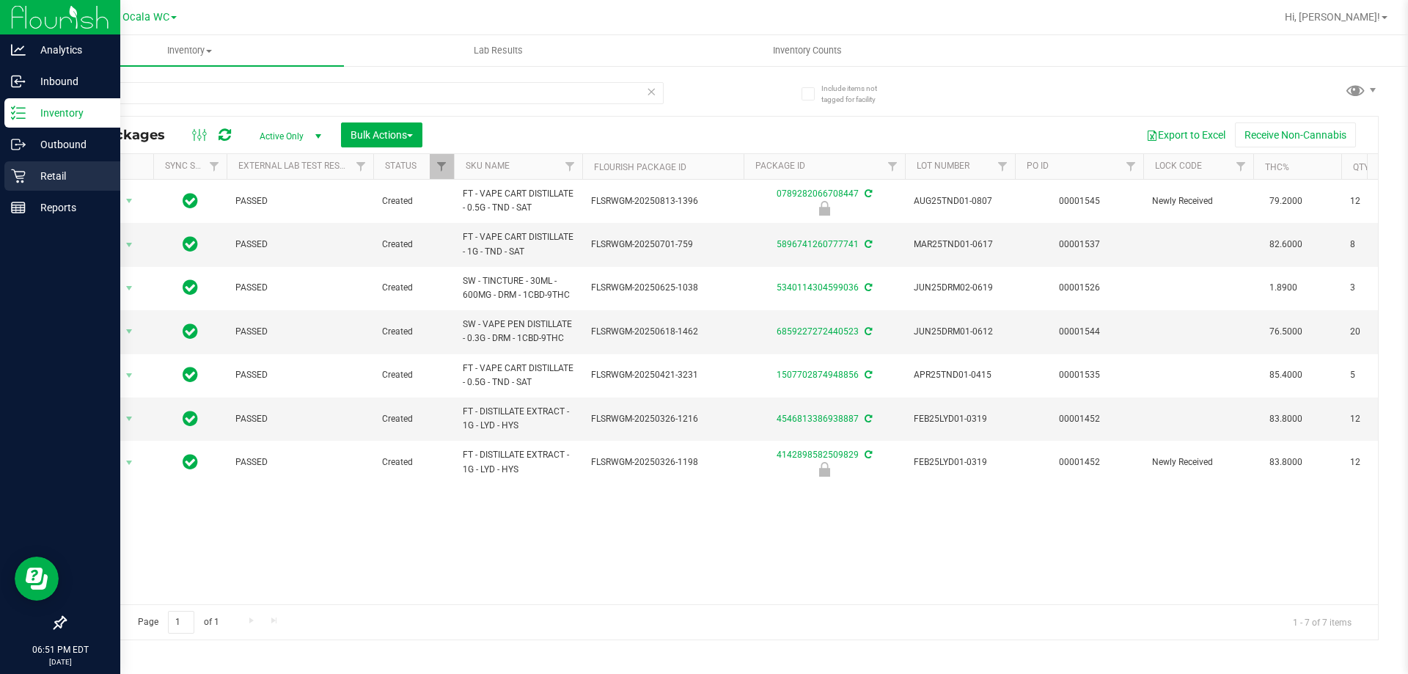
click at [29, 183] on p "Retail" at bounding box center [70, 176] width 88 height 18
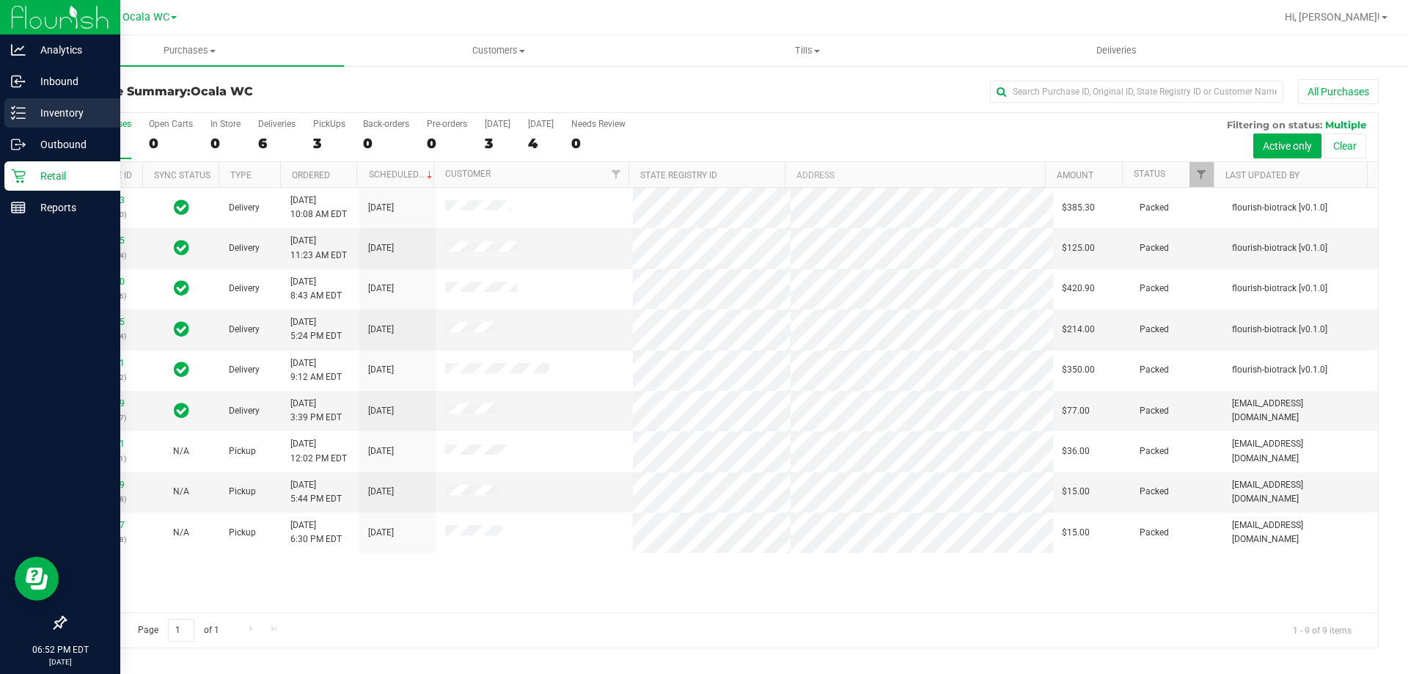
click at [56, 124] on div "Inventory" at bounding box center [62, 112] width 116 height 29
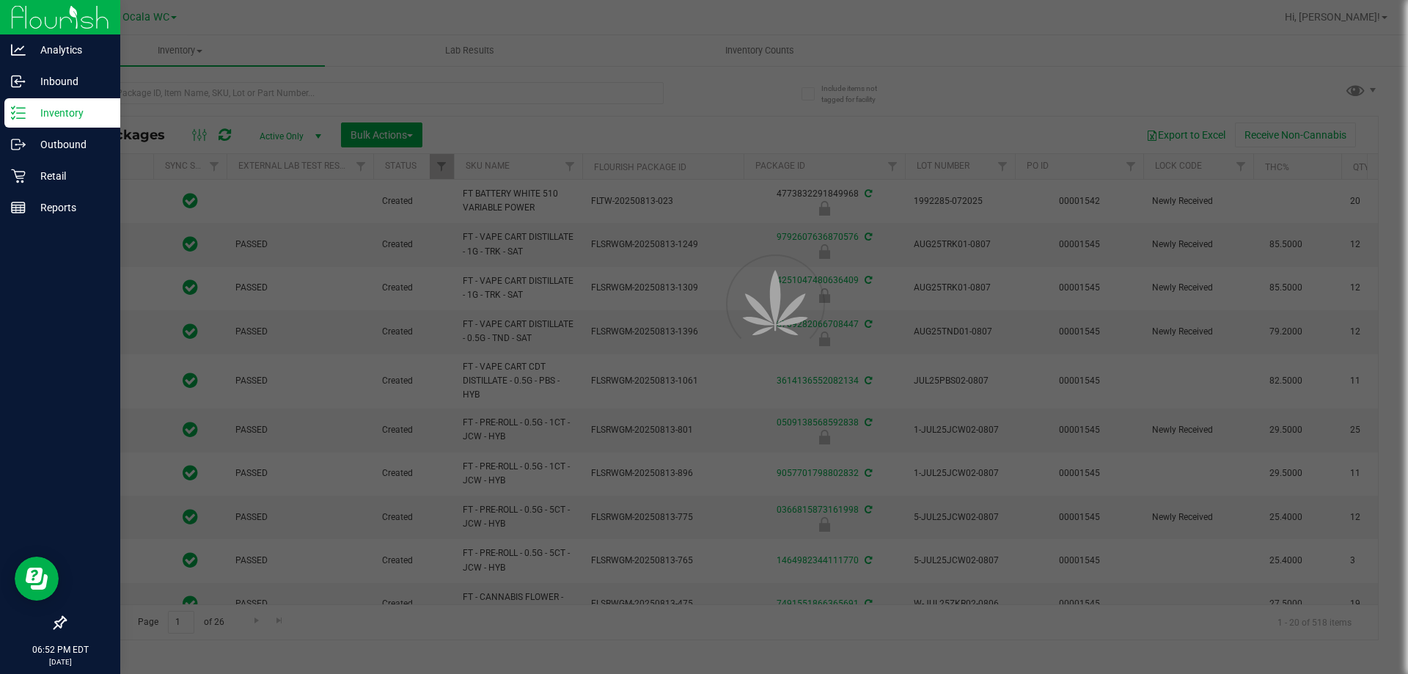
type input "[DATE]"
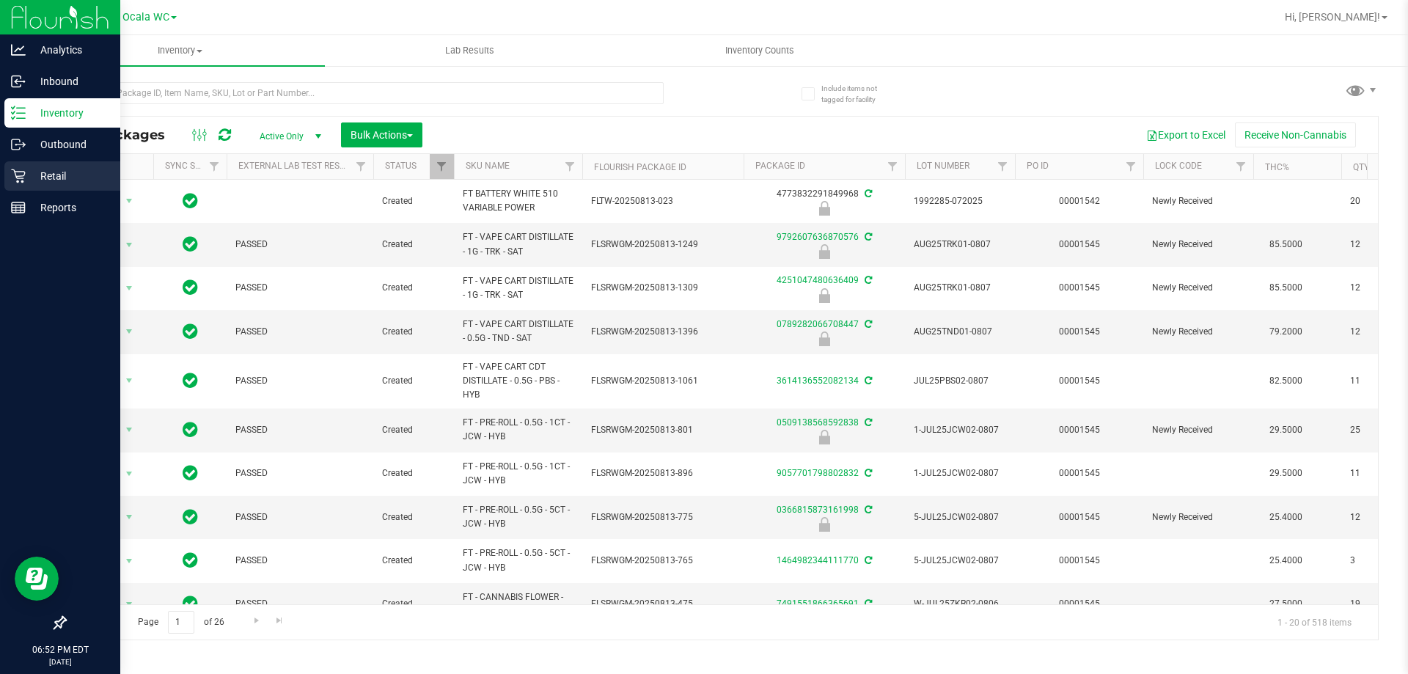
click at [54, 183] on p "Retail" at bounding box center [70, 176] width 88 height 18
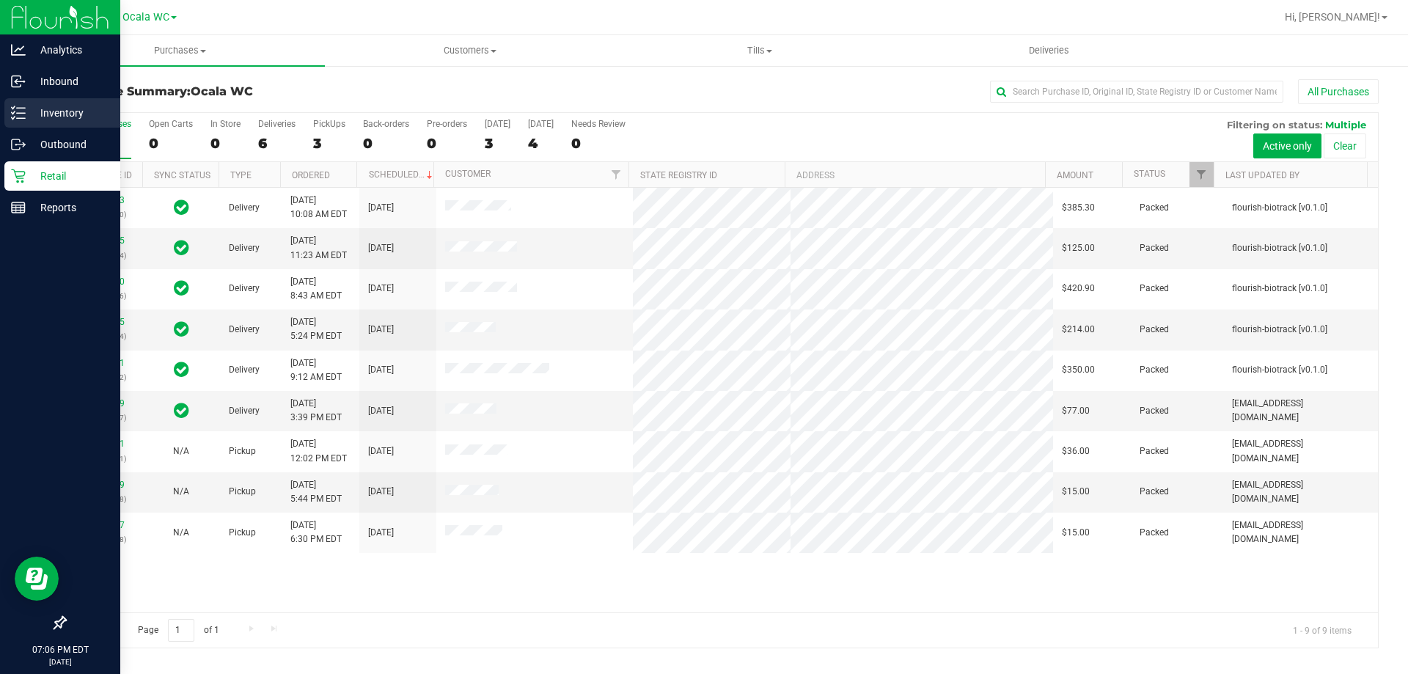
click at [36, 110] on p "Inventory" at bounding box center [70, 113] width 88 height 18
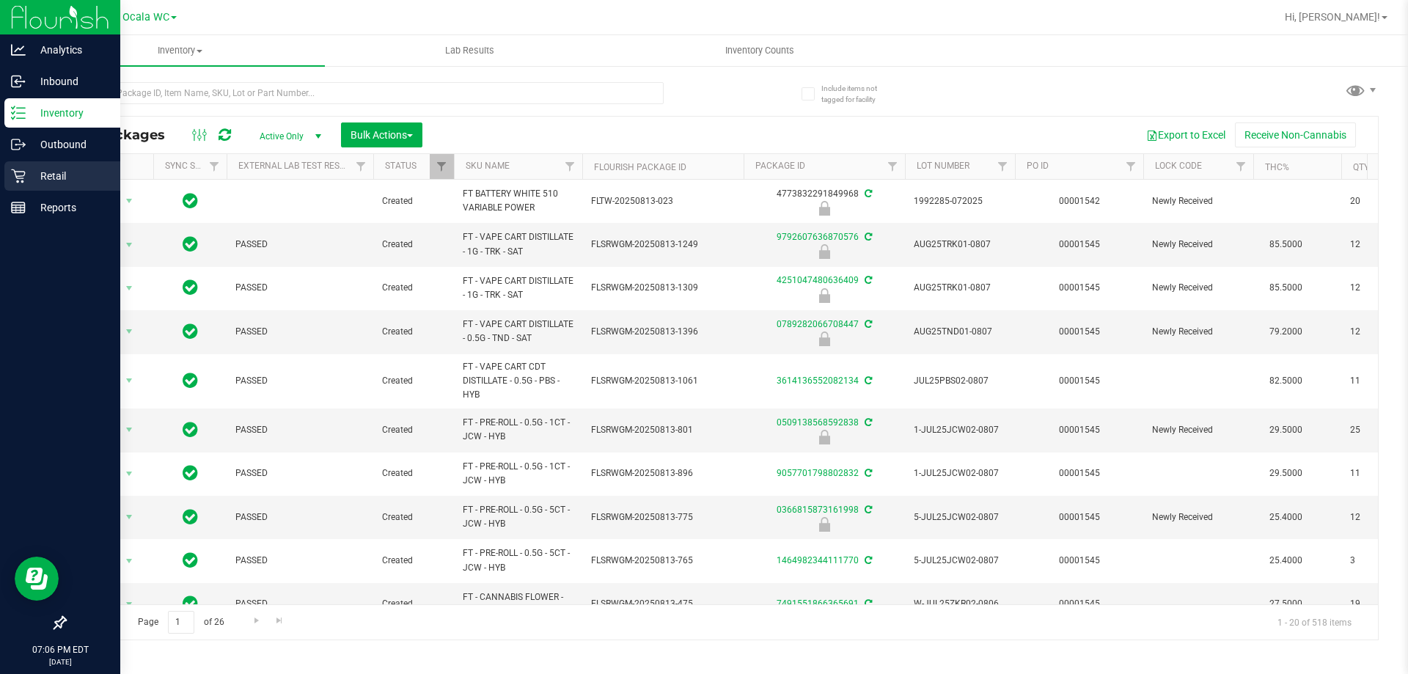
click at [55, 174] on p "Retail" at bounding box center [70, 176] width 88 height 18
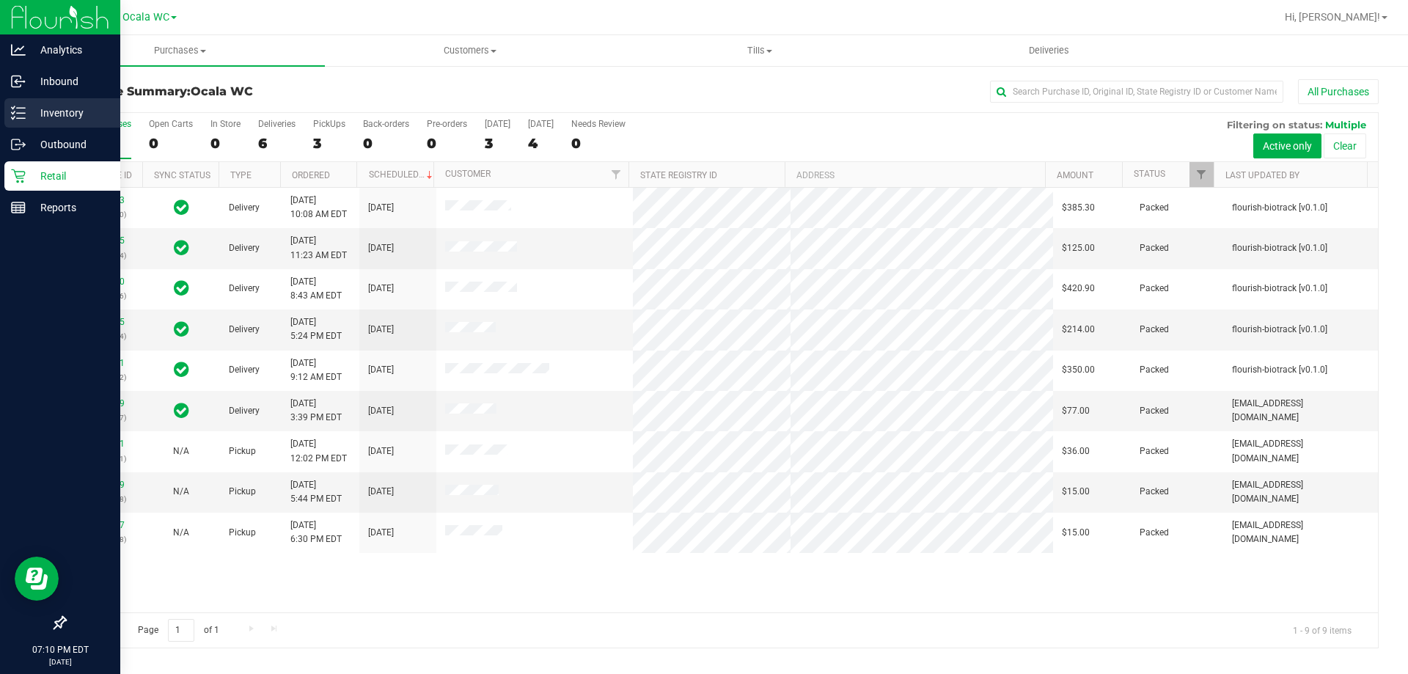
click at [64, 118] on p "Inventory" at bounding box center [70, 113] width 88 height 18
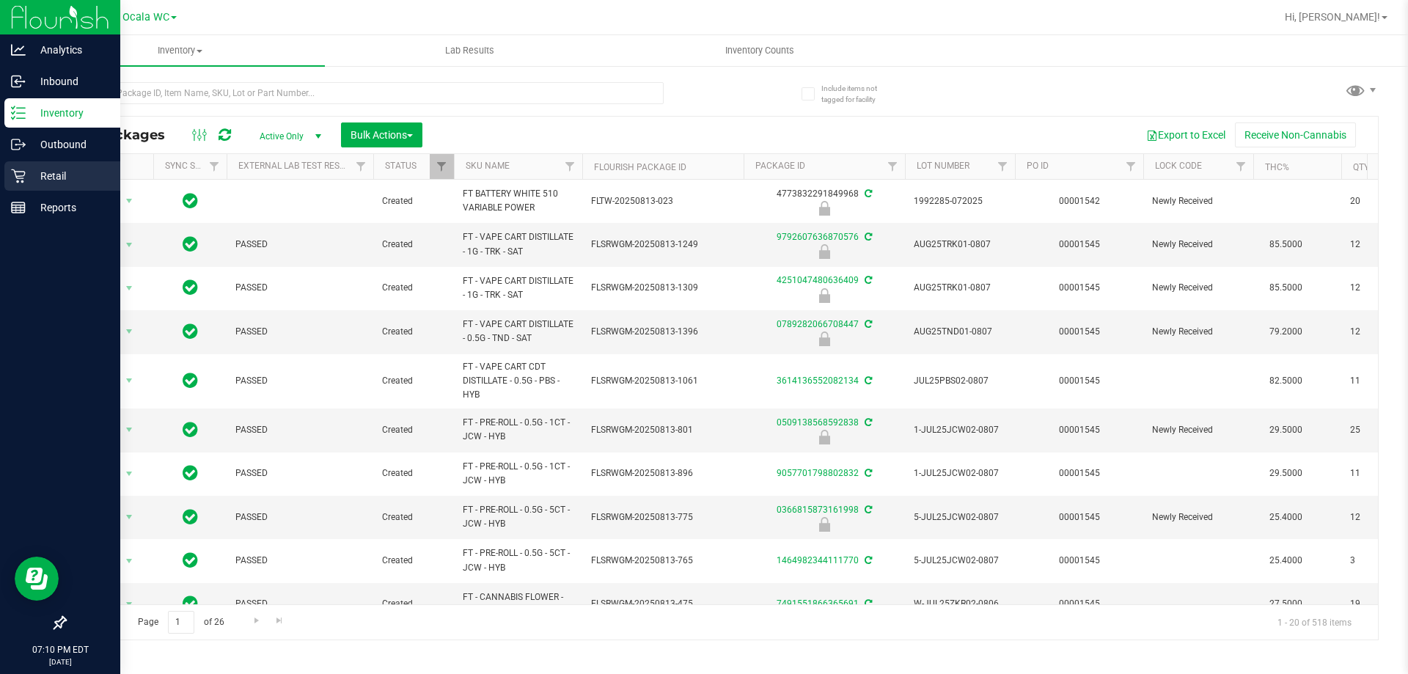
click at [10, 164] on div "Retail" at bounding box center [62, 175] width 116 height 29
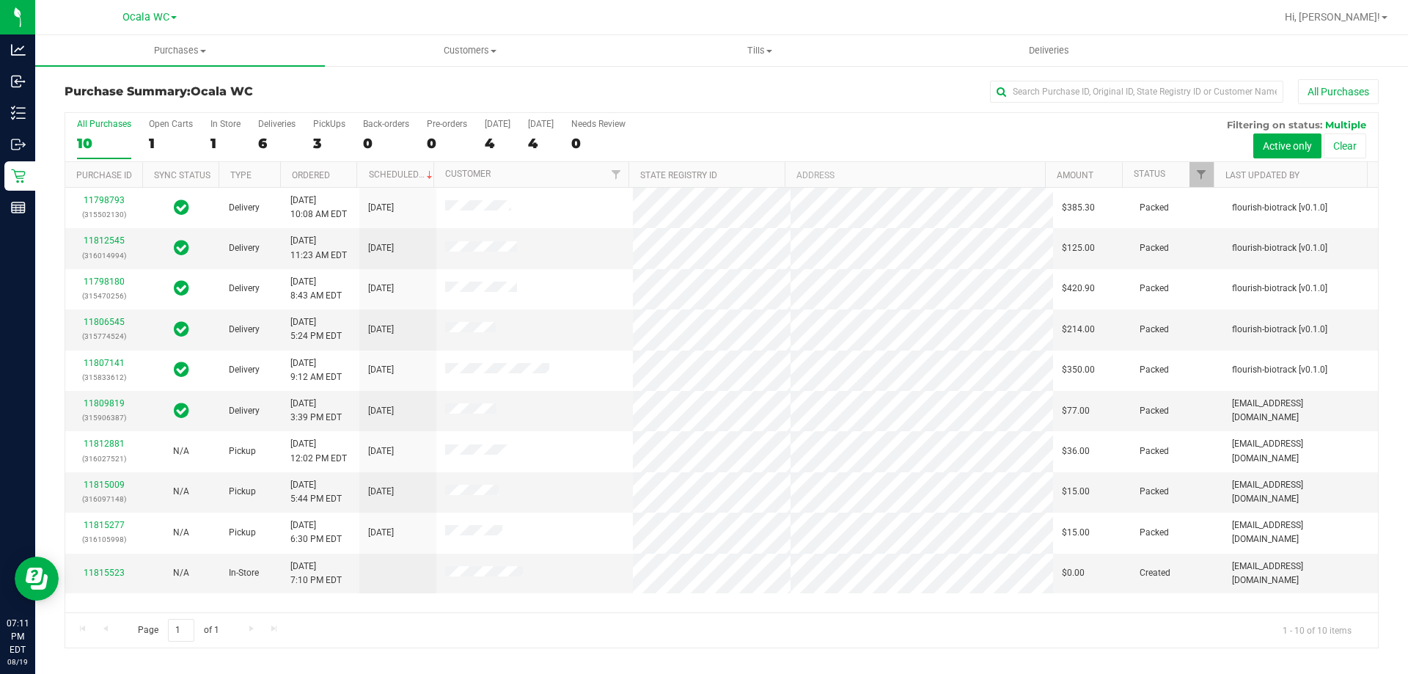
click at [486, 645] on div "Page 1 of 1 1 - 10 of 10 items" at bounding box center [721, 629] width 1313 height 35
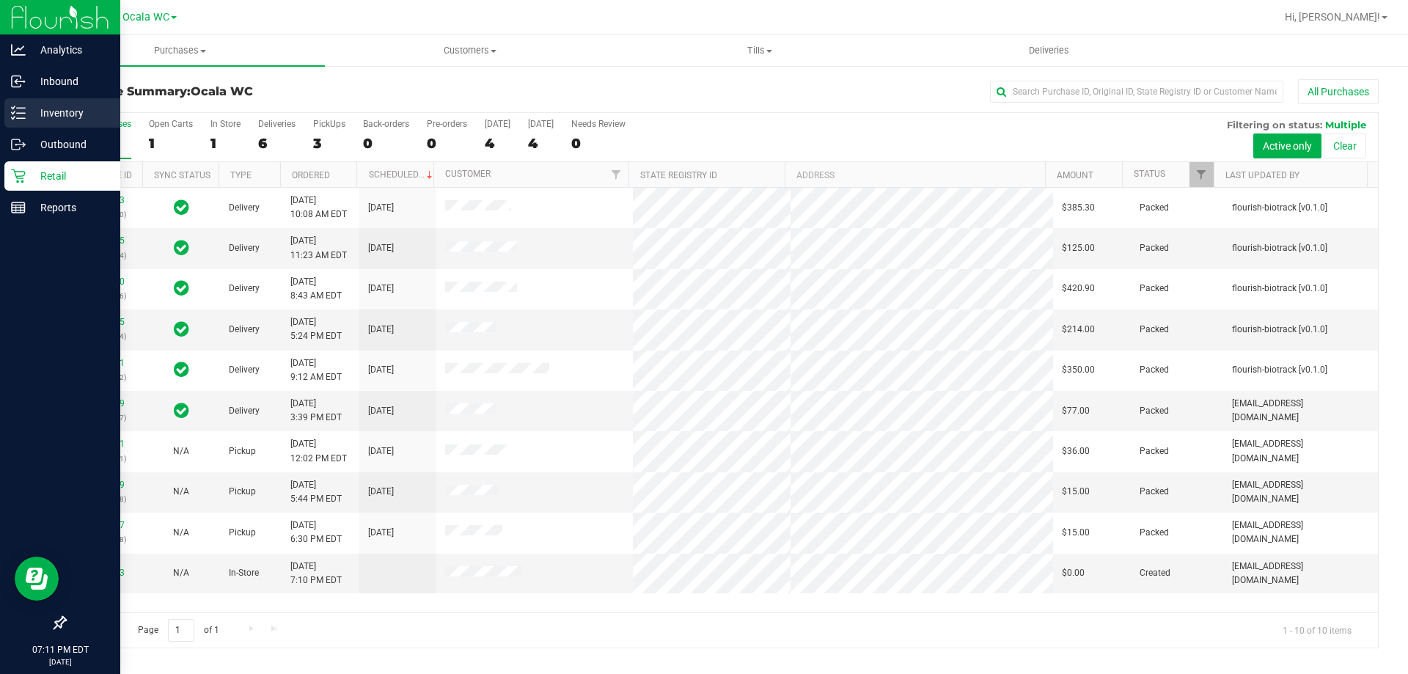
click at [13, 112] on icon at bounding box center [18, 113] width 15 height 15
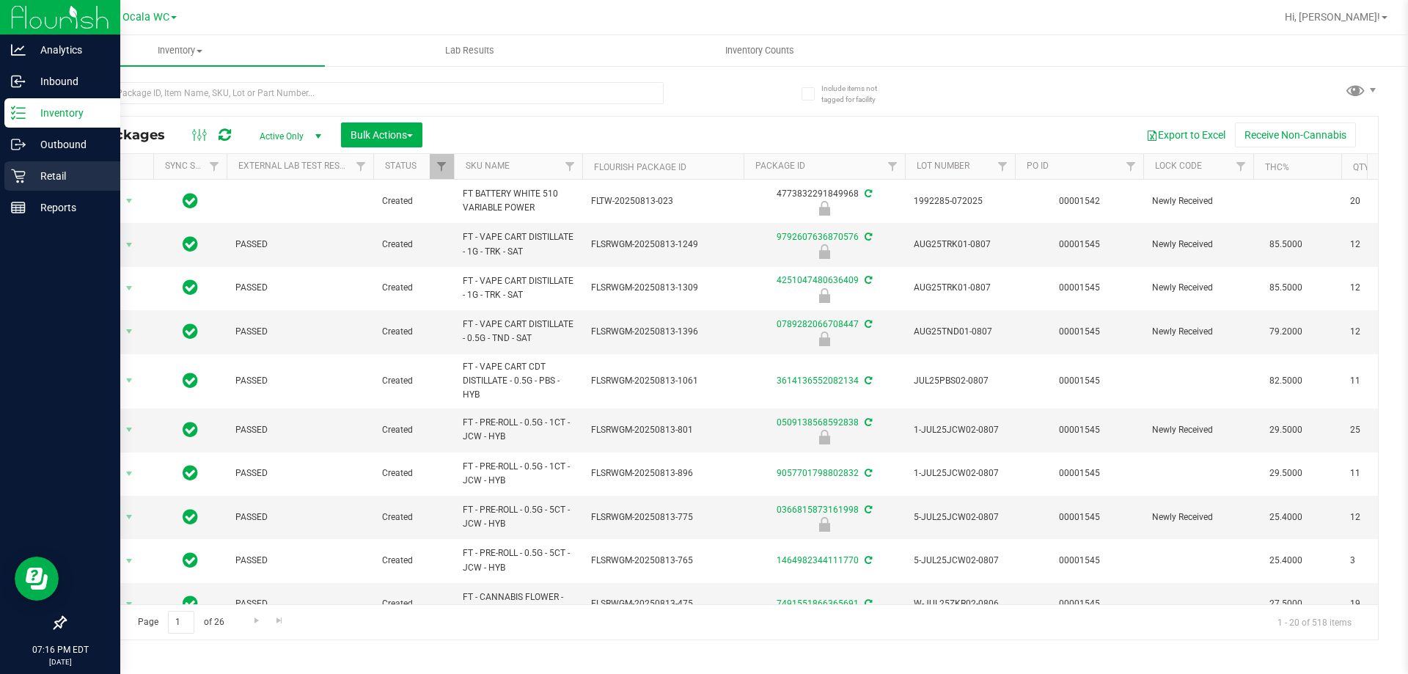
click at [23, 181] on icon at bounding box center [18, 176] width 14 height 14
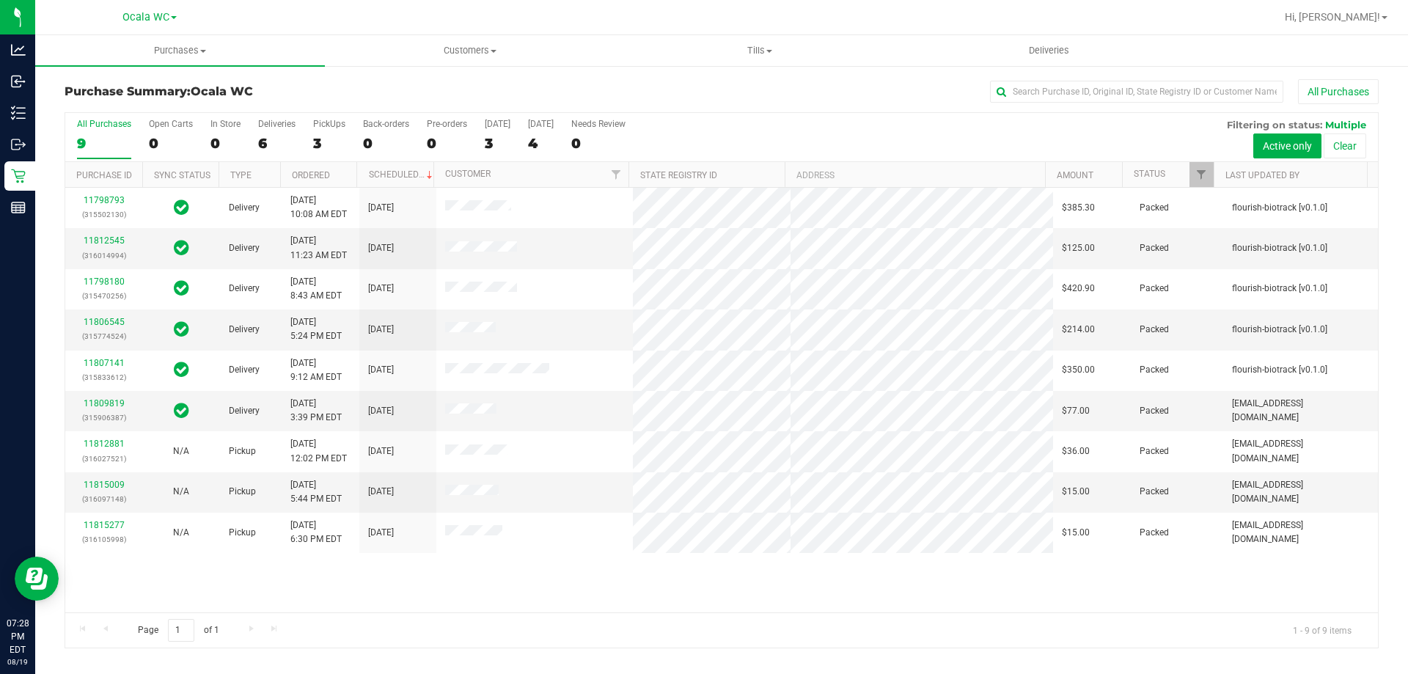
click at [551, 588] on div "11798793 (315502130) Delivery [DATE] 10:08 AM EDT 8/21/2025 $385.30 Packed flou…" at bounding box center [721, 400] width 1313 height 425
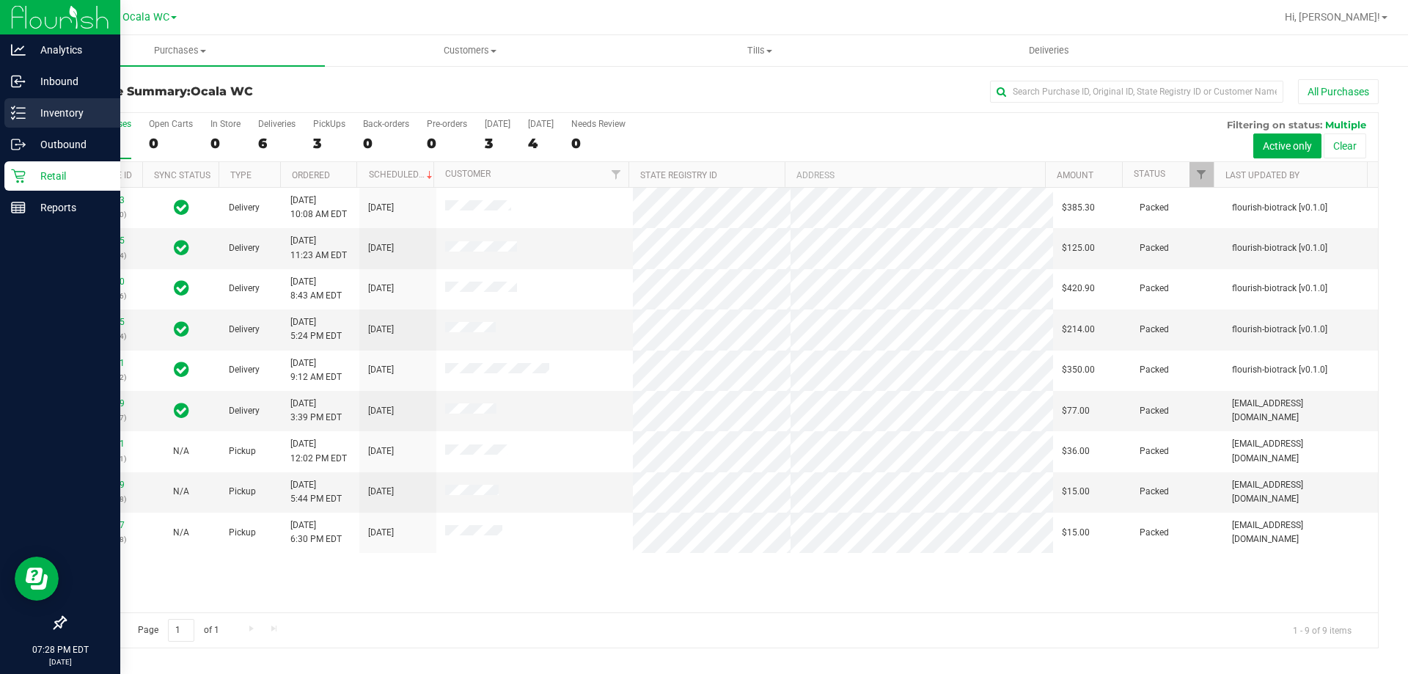
click at [24, 118] on line at bounding box center [21, 118] width 8 height 0
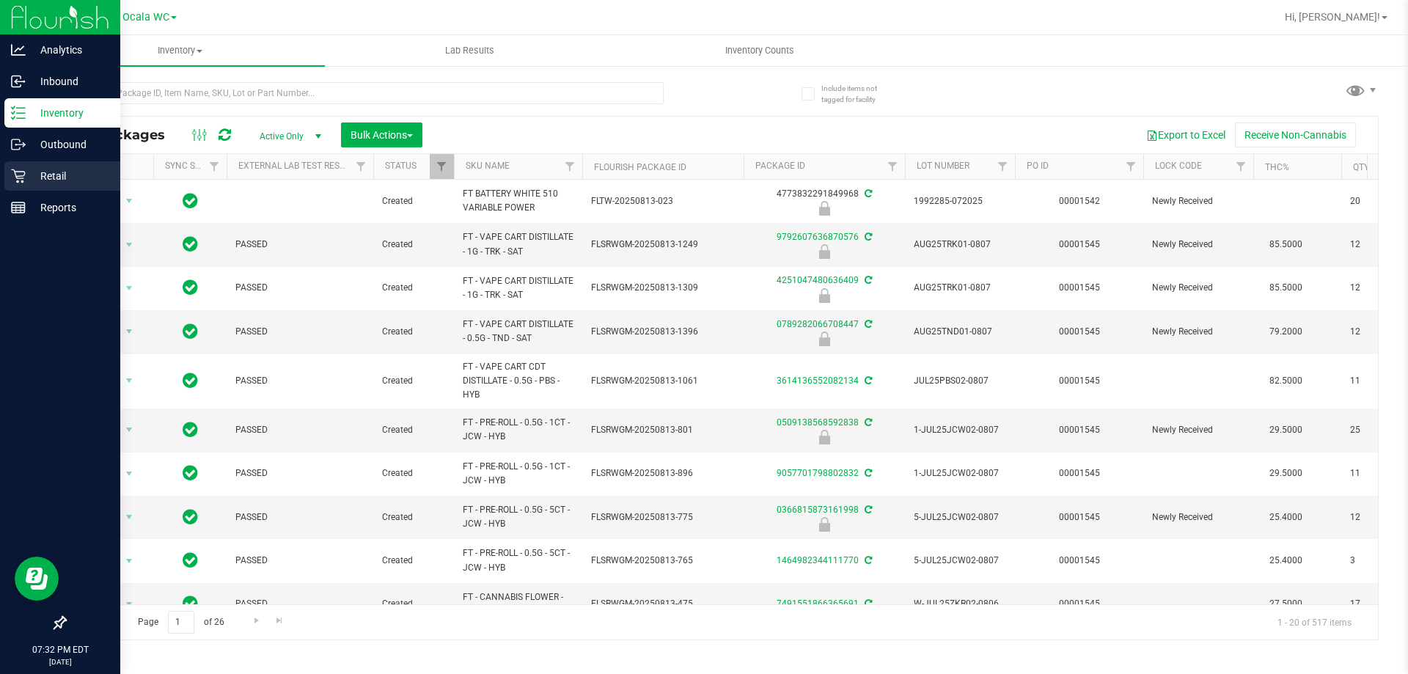
click at [74, 173] on p "Retail" at bounding box center [70, 176] width 88 height 18
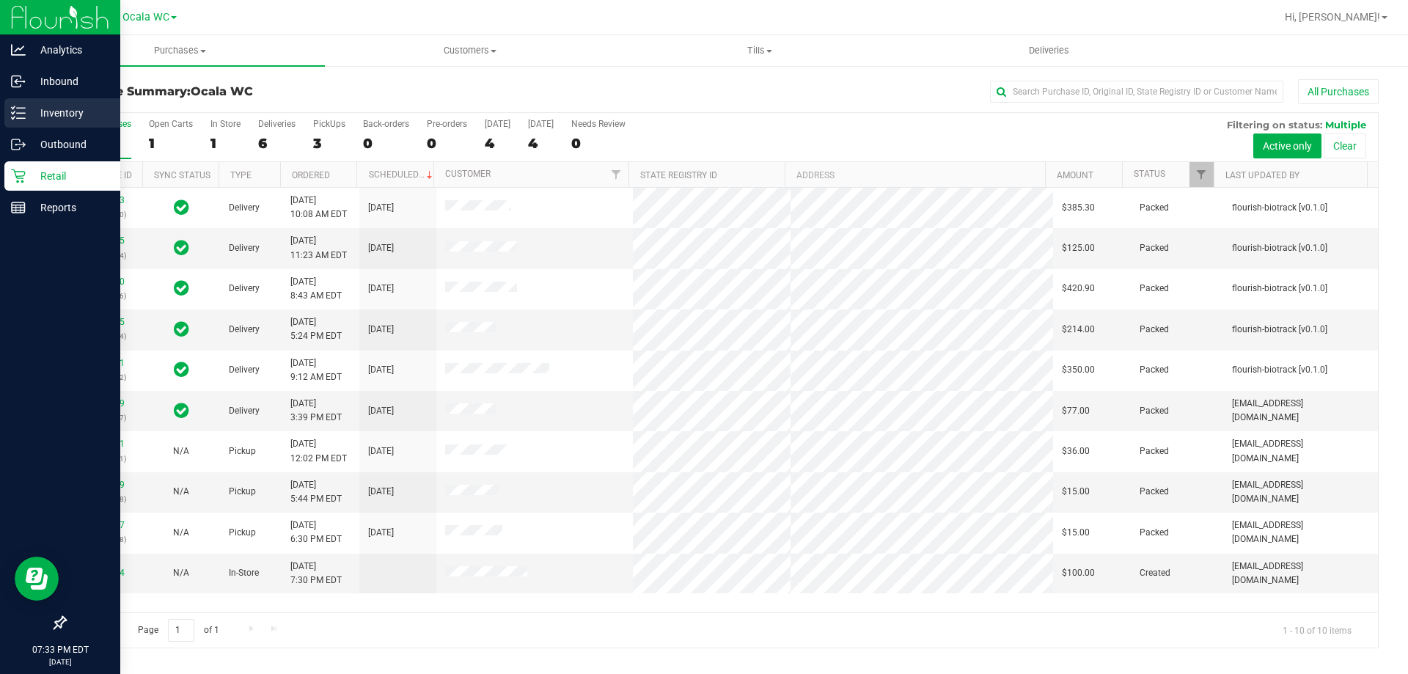
click at [36, 114] on p "Inventory" at bounding box center [70, 113] width 88 height 18
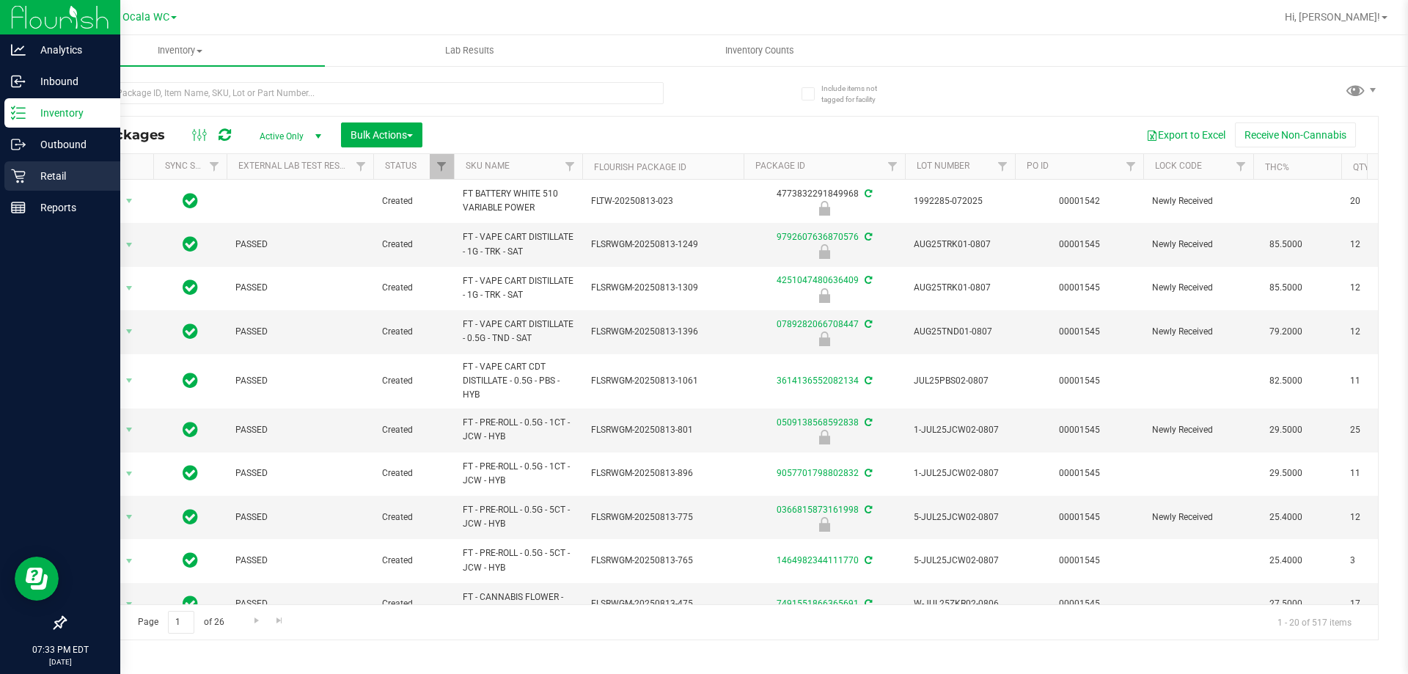
click at [56, 172] on p "Retail" at bounding box center [70, 176] width 88 height 18
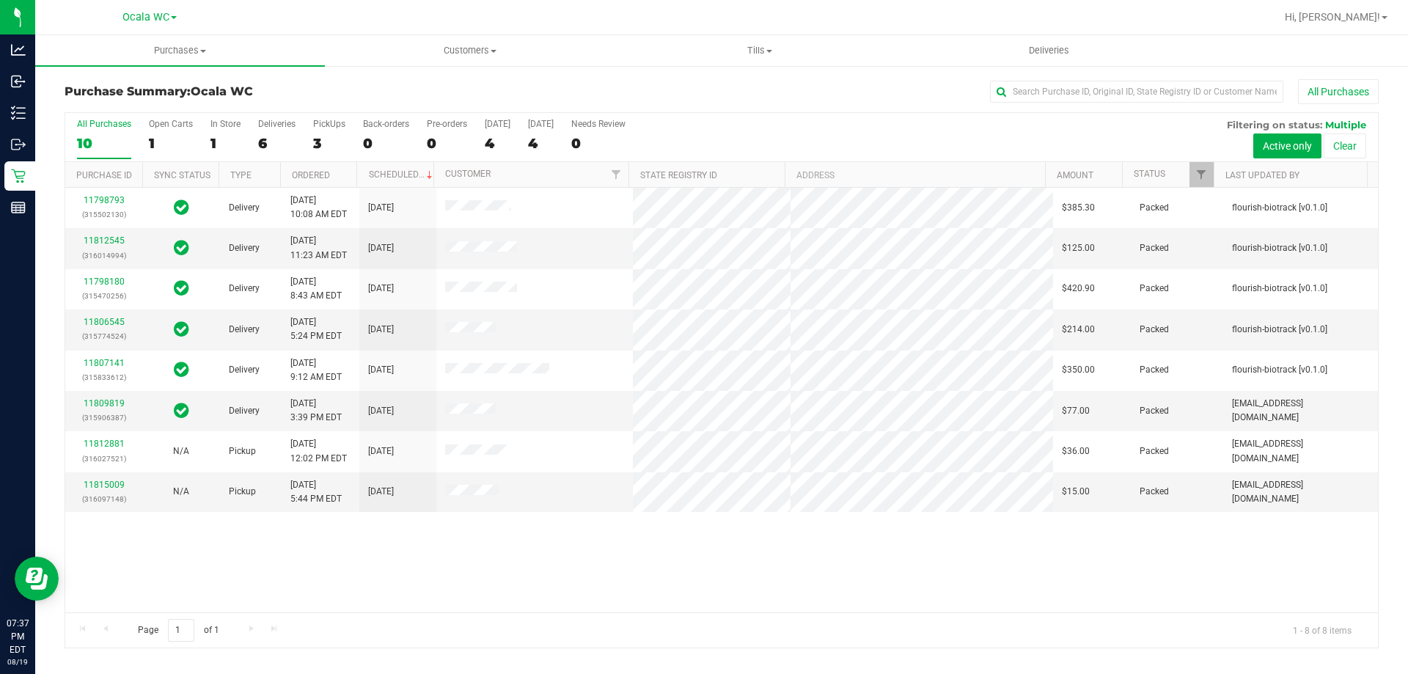
click at [636, 545] on div "11798793 (315502130) Delivery [DATE] 10:08 AM EDT 8/21/2025 $385.30 Packed flou…" at bounding box center [721, 400] width 1313 height 425
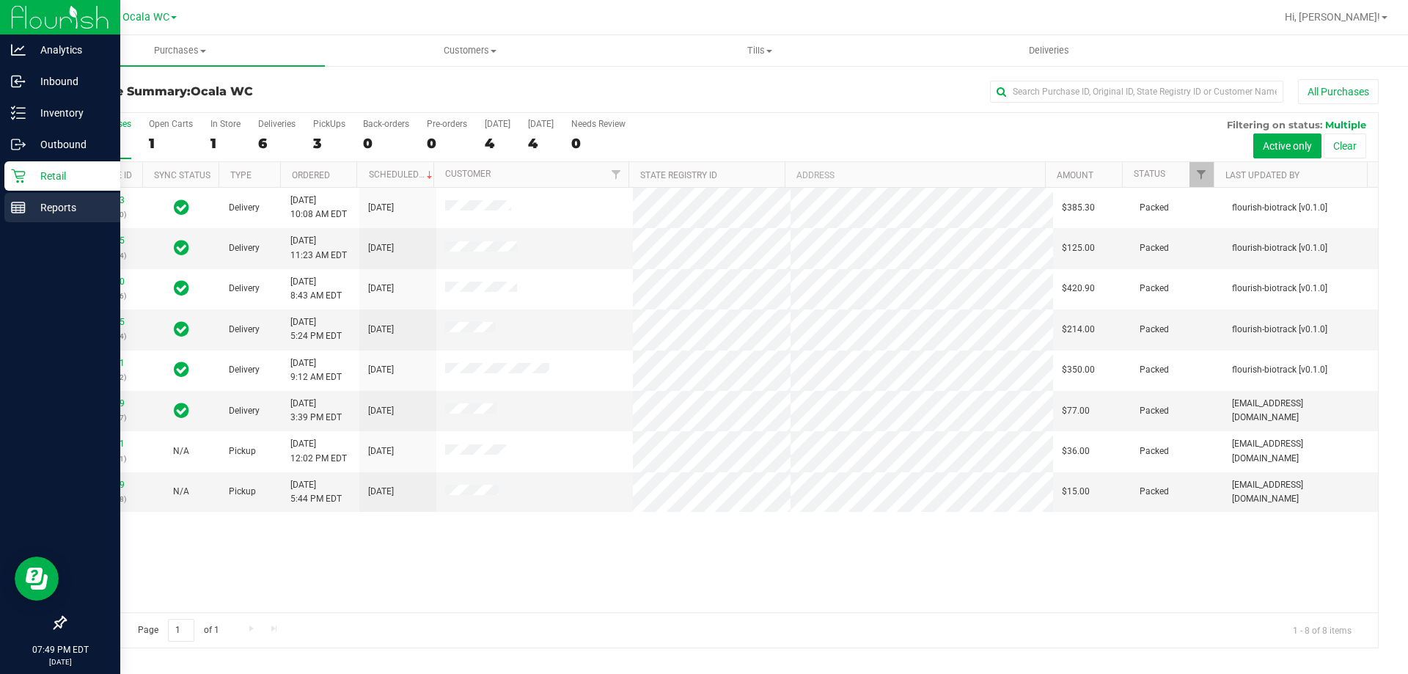
click at [29, 207] on p "Reports" at bounding box center [70, 208] width 88 height 18
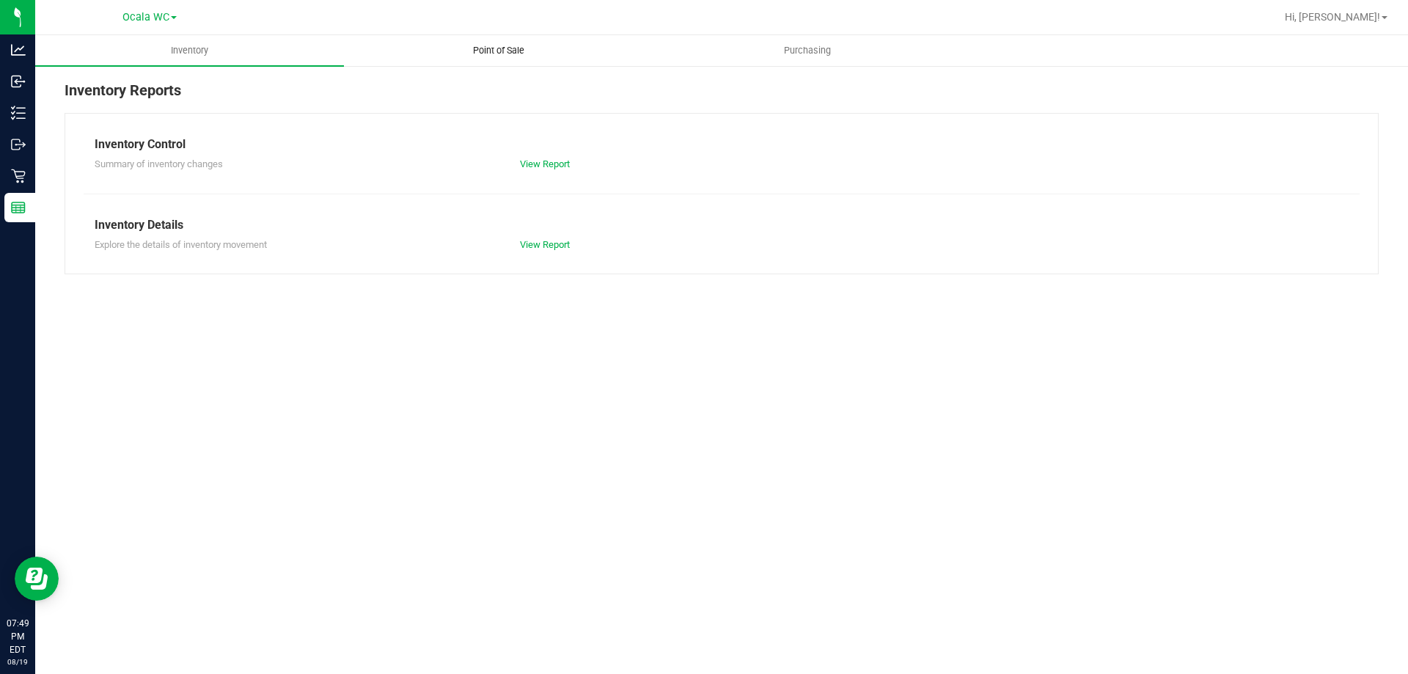
click at [475, 48] on span "Point of Sale" at bounding box center [498, 50] width 91 height 13
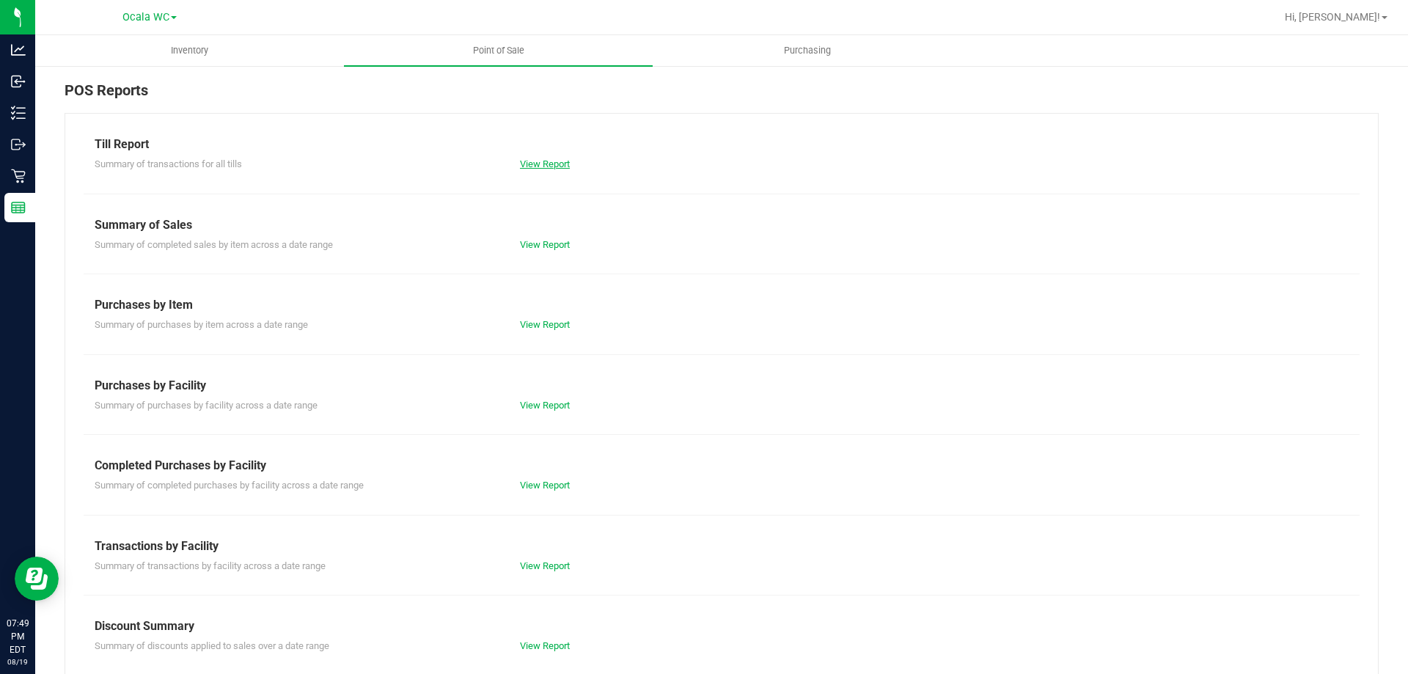
click at [543, 164] on link "View Report" at bounding box center [545, 163] width 50 height 11
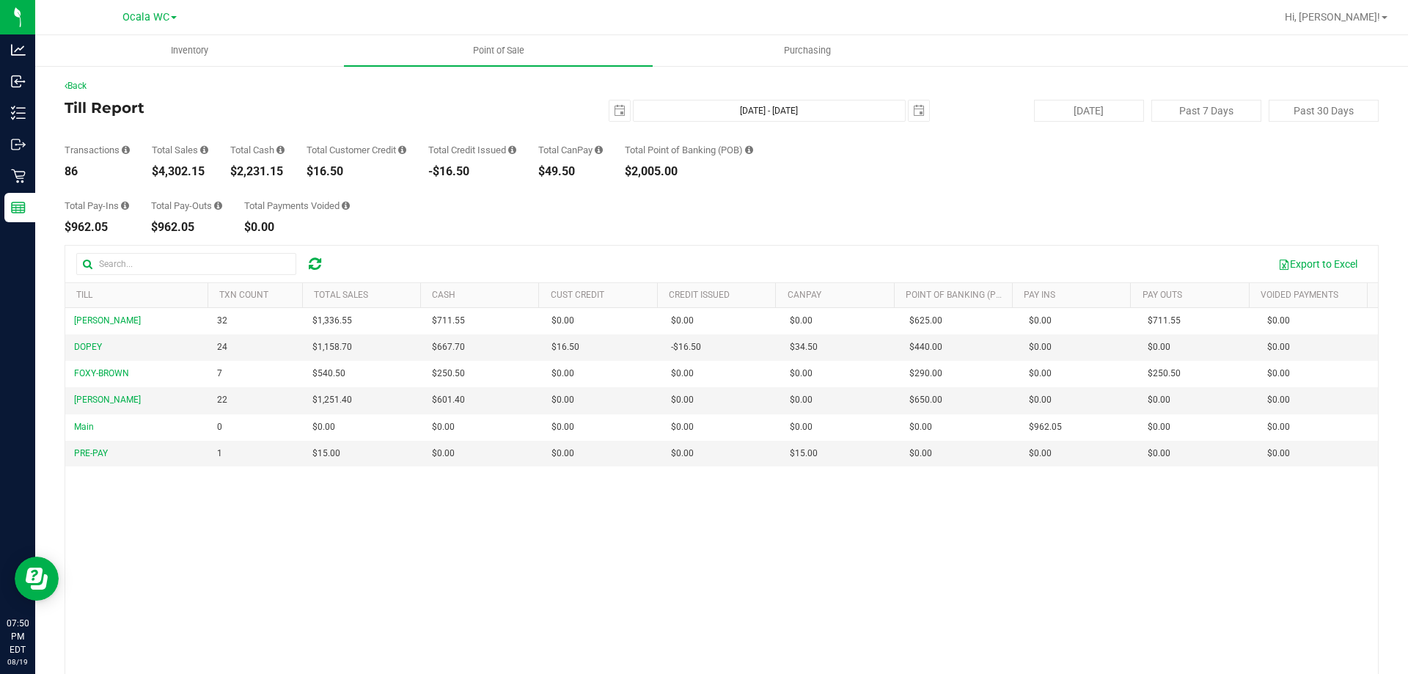
click at [671, 505] on div "[PERSON_NAME] 32 $1,336.55 $711.55 $0.00 $0.00 $0.00 $0.00 $0.00 $625.00 $0.00 …" at bounding box center [721, 520] width 1313 height 425
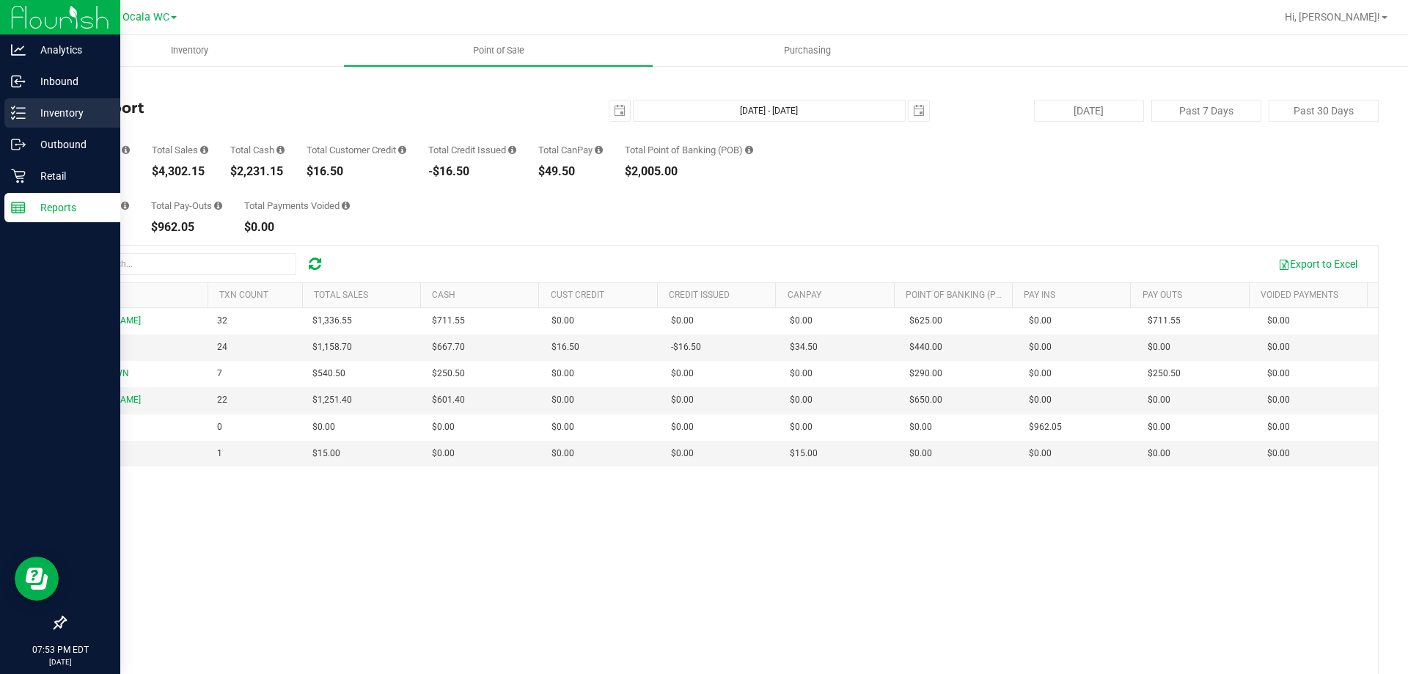
click at [51, 117] on p "Inventory" at bounding box center [70, 113] width 88 height 18
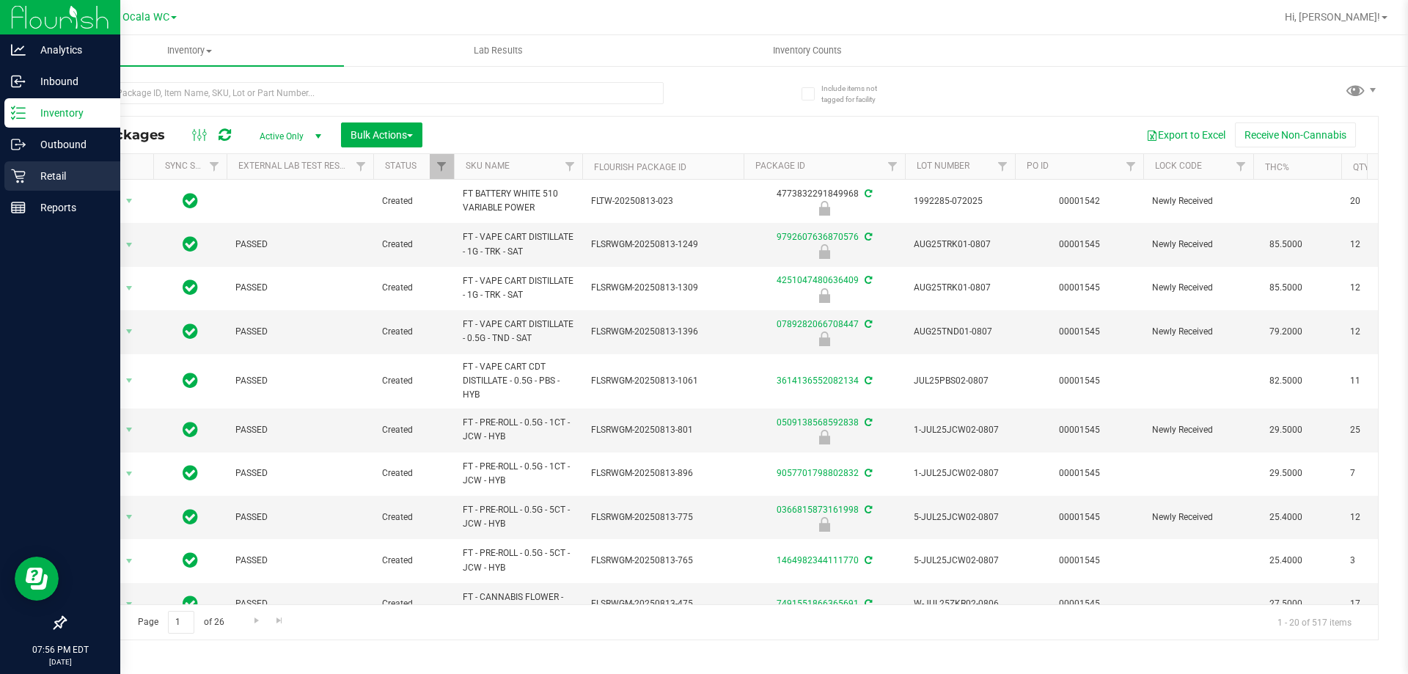
click at [40, 178] on p "Retail" at bounding box center [70, 176] width 88 height 18
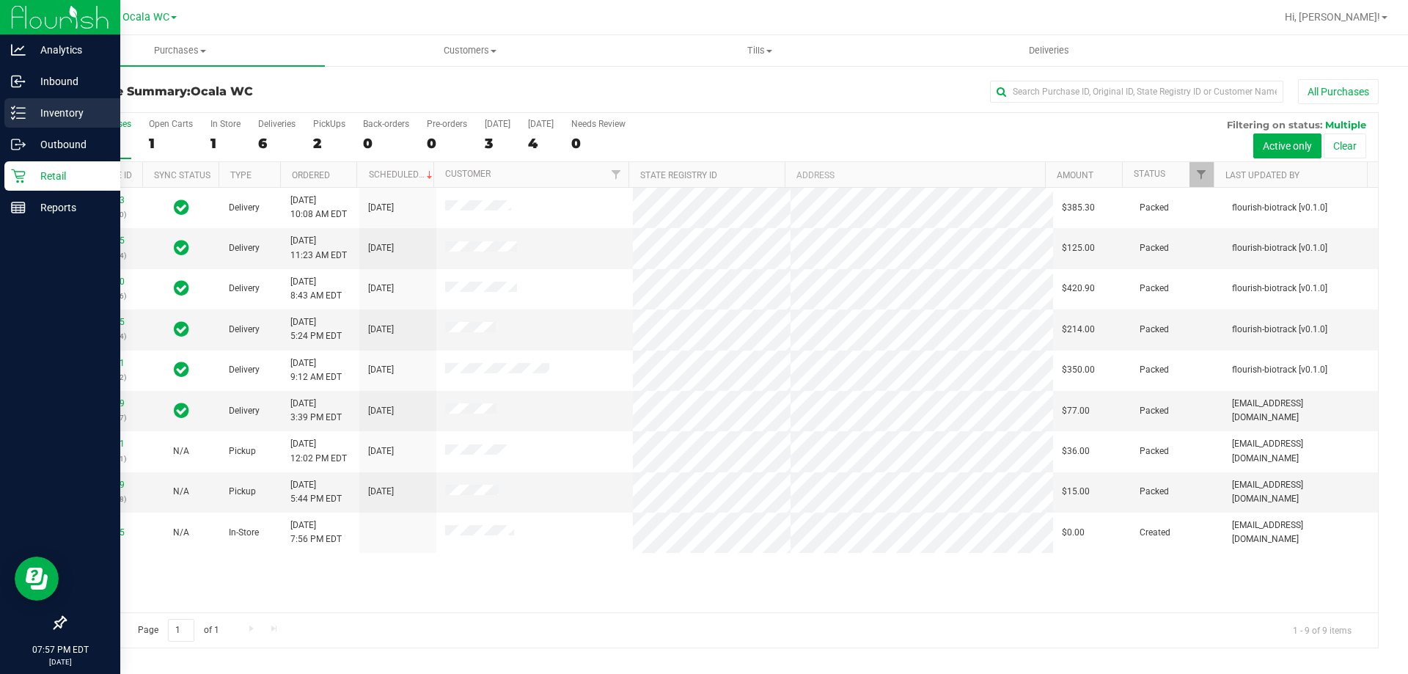
click at [54, 121] on p "Inventory" at bounding box center [70, 113] width 88 height 18
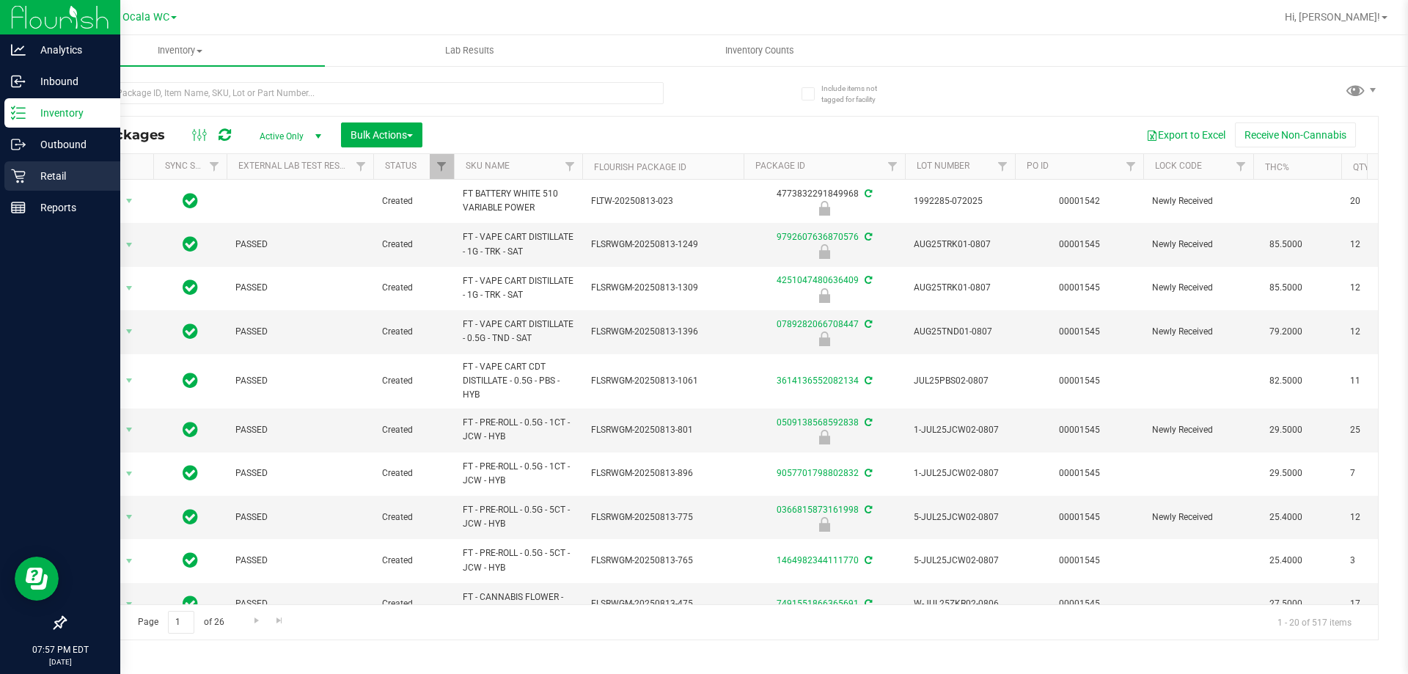
click at [51, 180] on p "Retail" at bounding box center [70, 176] width 88 height 18
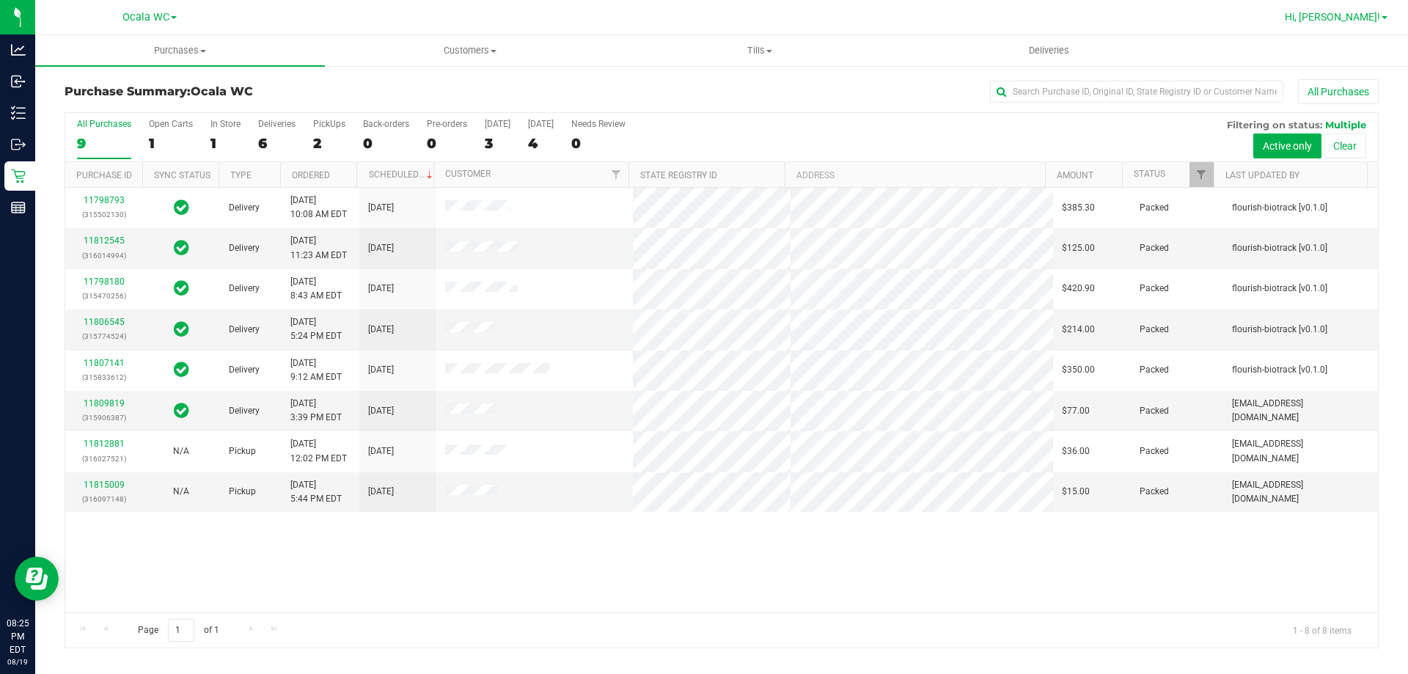
click at [1373, 20] on span "Hi, [PERSON_NAME]!" at bounding box center [1332, 17] width 95 height 12
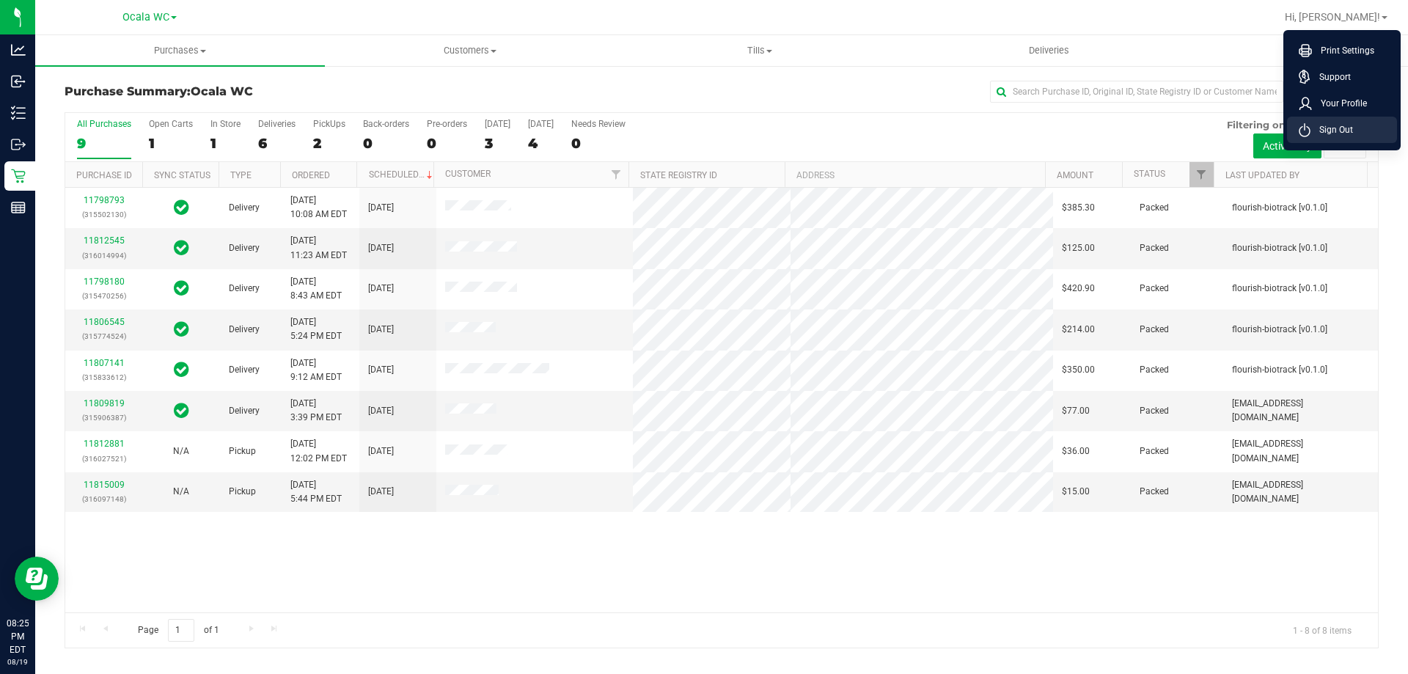
click at [1350, 126] on span "Sign Out" at bounding box center [1331, 129] width 43 height 15
